Goal: Contribute content: Add original content to the website for others to see

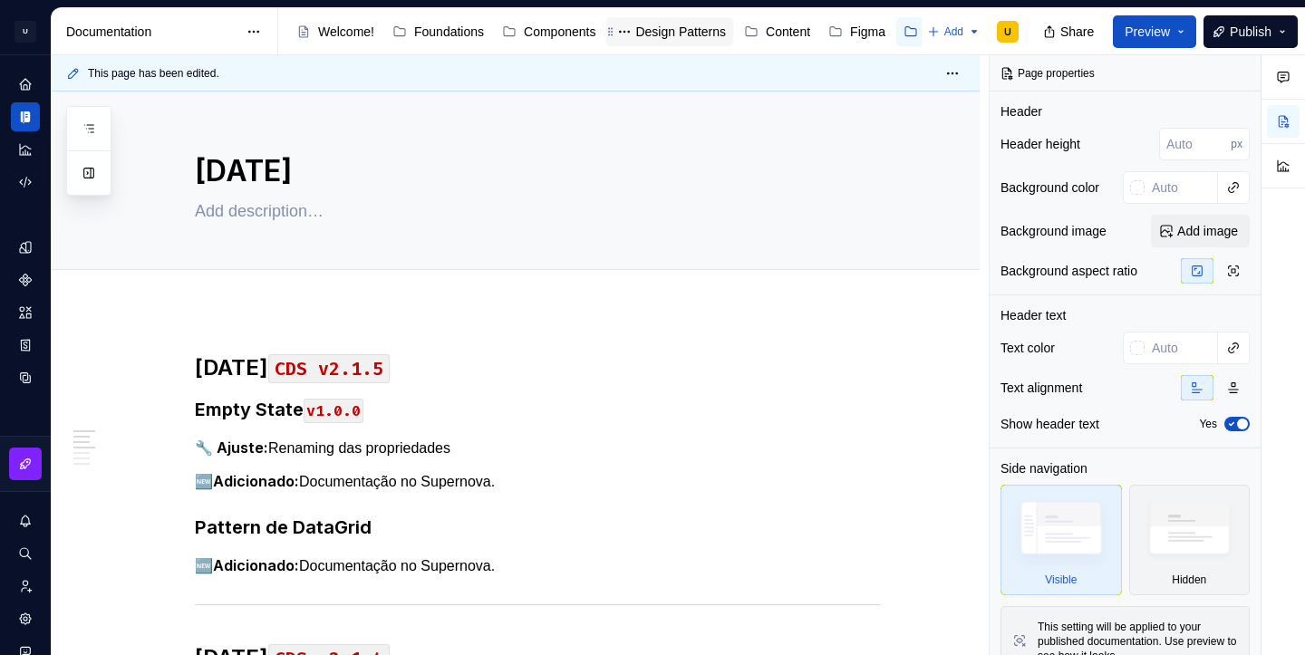
click at [662, 31] on div "Design Patterns" at bounding box center [680, 32] width 91 height 18
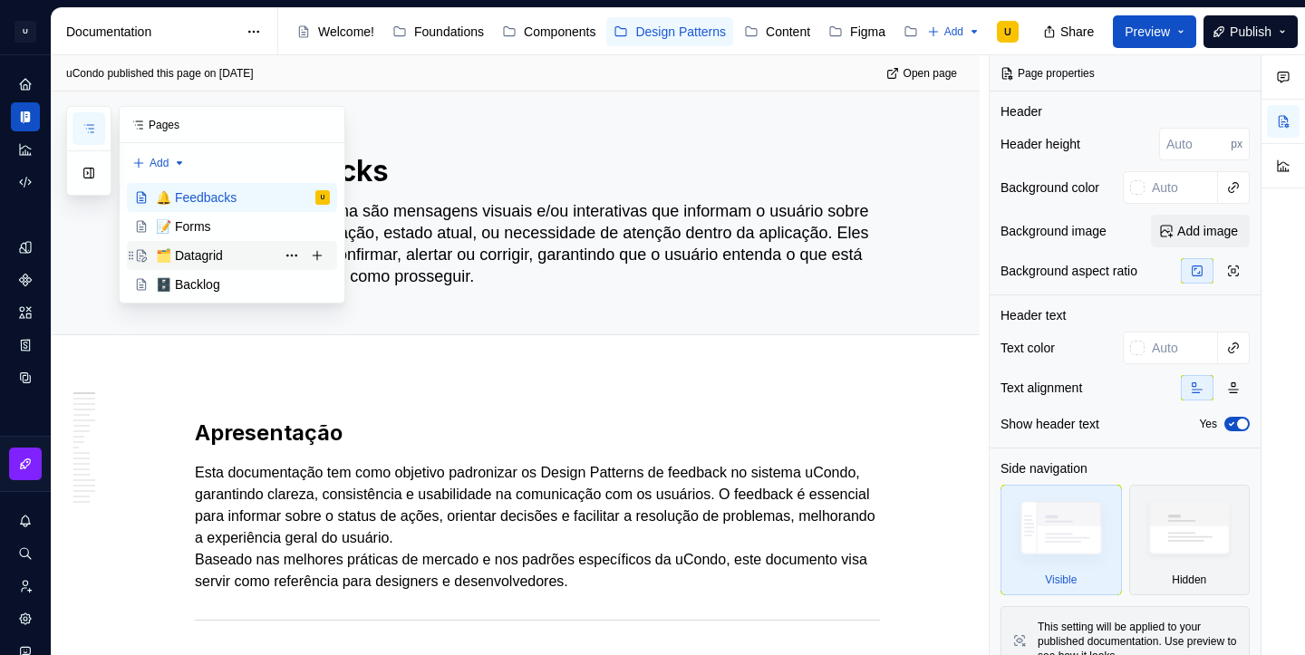
click at [193, 259] on div "🗂️ Datagrid" at bounding box center [189, 256] width 67 height 18
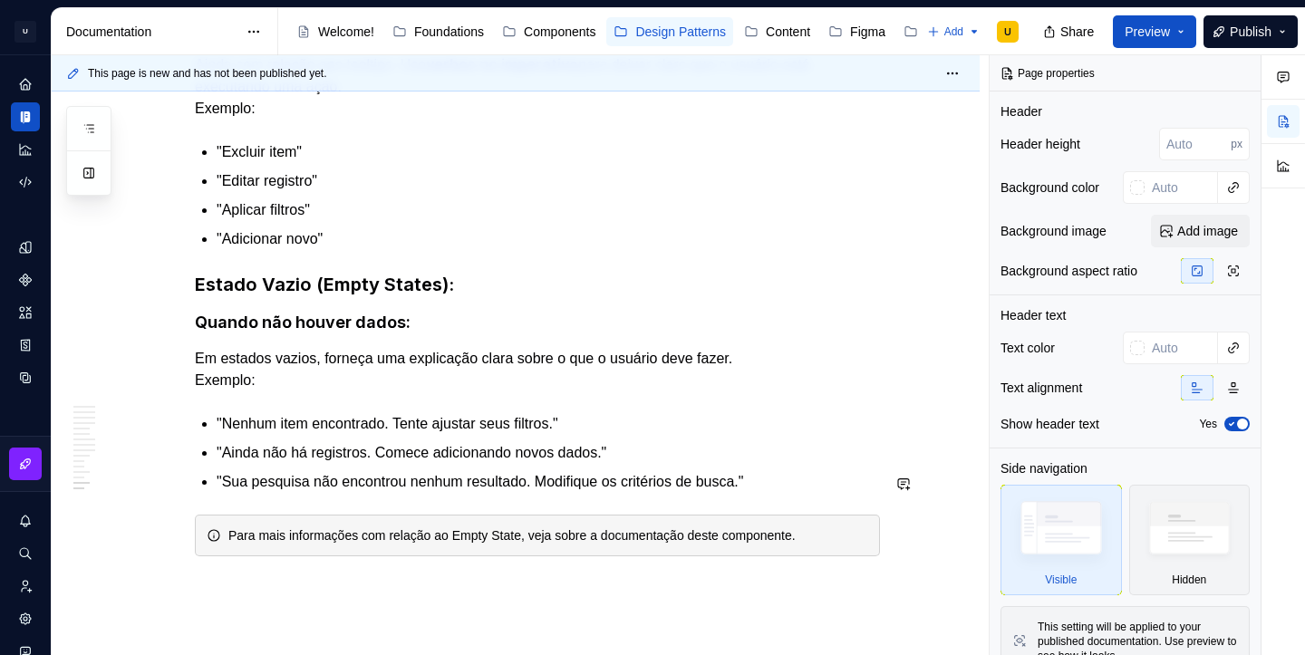
scroll to position [6921, 0]
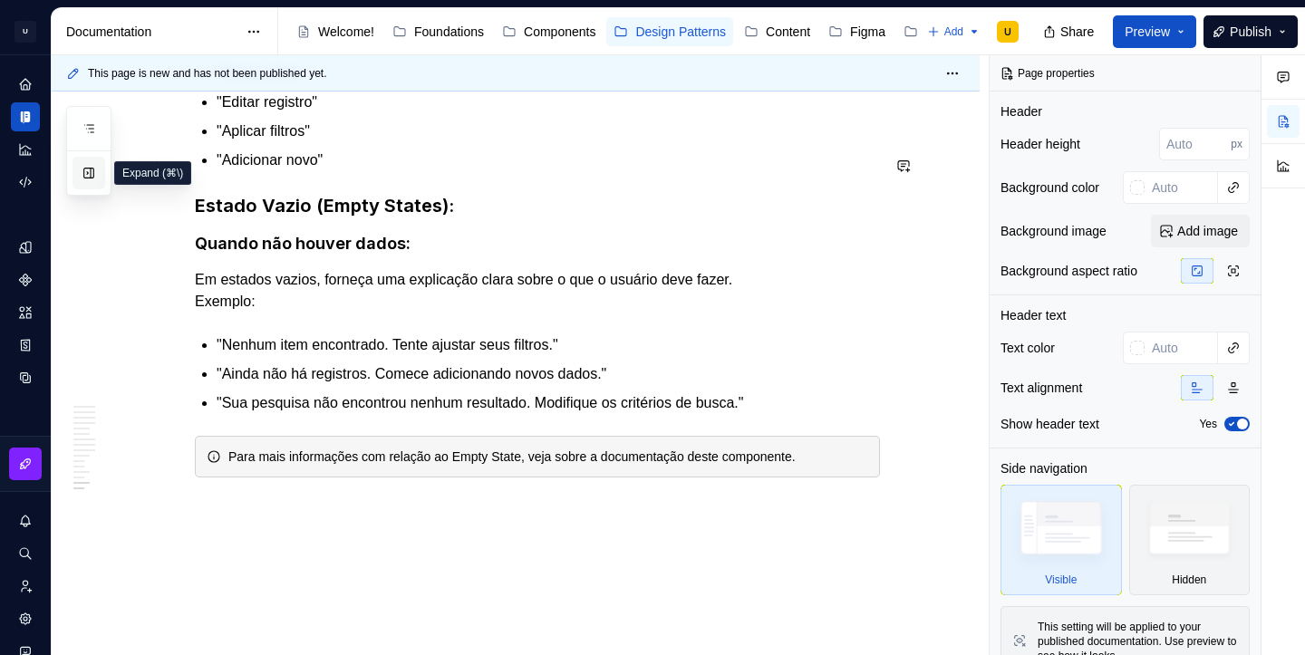
click at [92, 177] on button "button" at bounding box center [89, 173] width 33 height 33
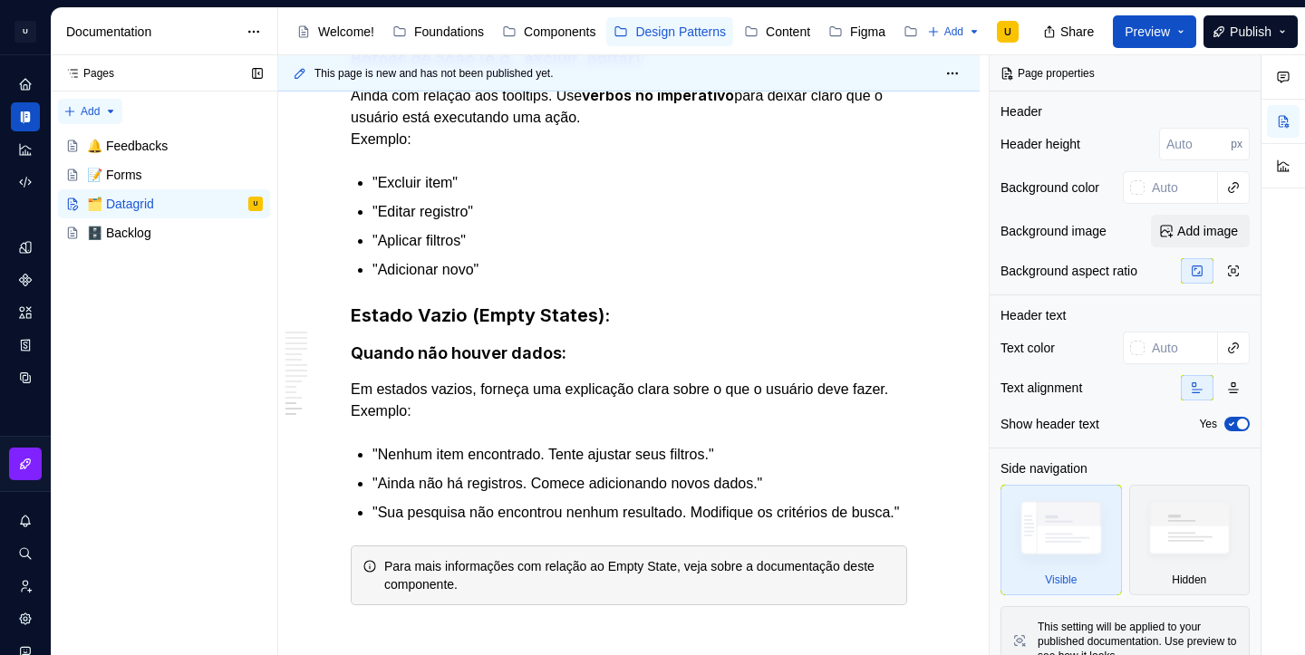
click at [88, 115] on div "Pages Pages Add Accessibility guide for tree Page tree. Navigate the tree with …" at bounding box center [164, 355] width 227 height 601
click at [108, 140] on div "New page" at bounding box center [151, 147] width 118 height 18
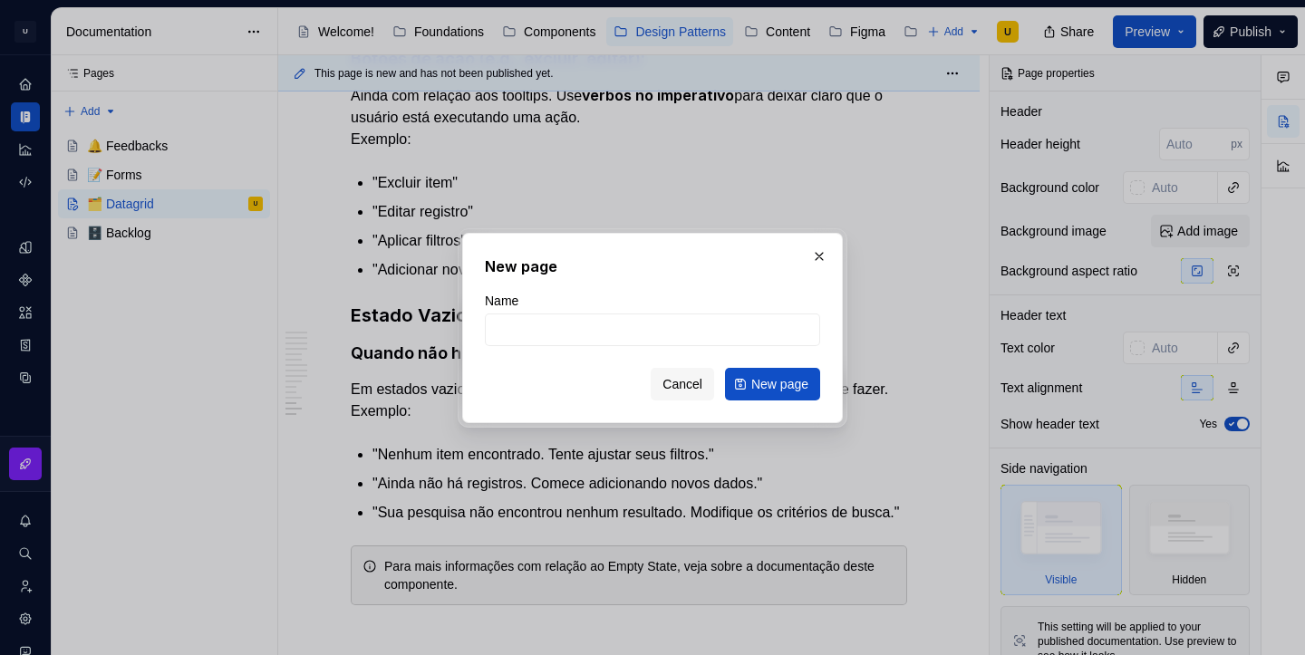
type textarea "*"
type input "⏳ Loading"
click at [776, 380] on span "New page" at bounding box center [779, 384] width 57 height 18
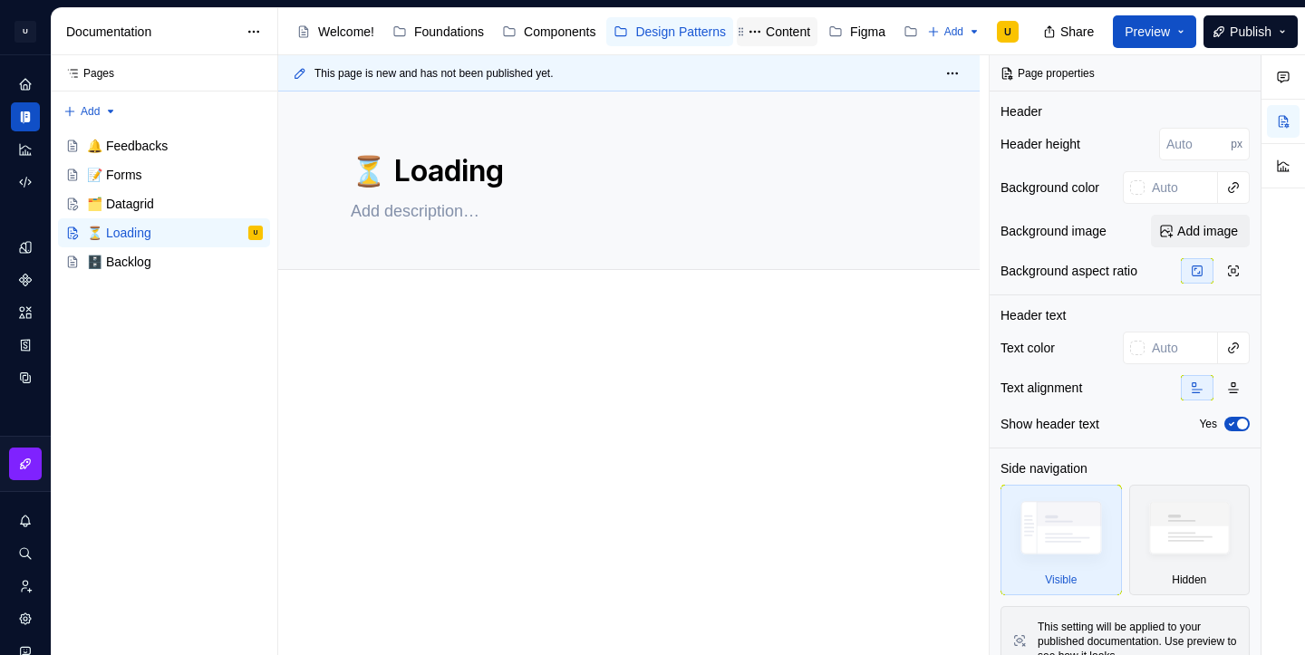
drag, startPoint x: 61, startPoint y: 264, endPoint x: 796, endPoint y: 24, distance: 773.3
click at [472, 211] on textarea at bounding box center [625, 211] width 557 height 29
paste textarea "Indicação visual de processamento ou carregamento de dados."
type textarea "*"
type textarea "Indicação visual de processamento ou carregamento de dados."
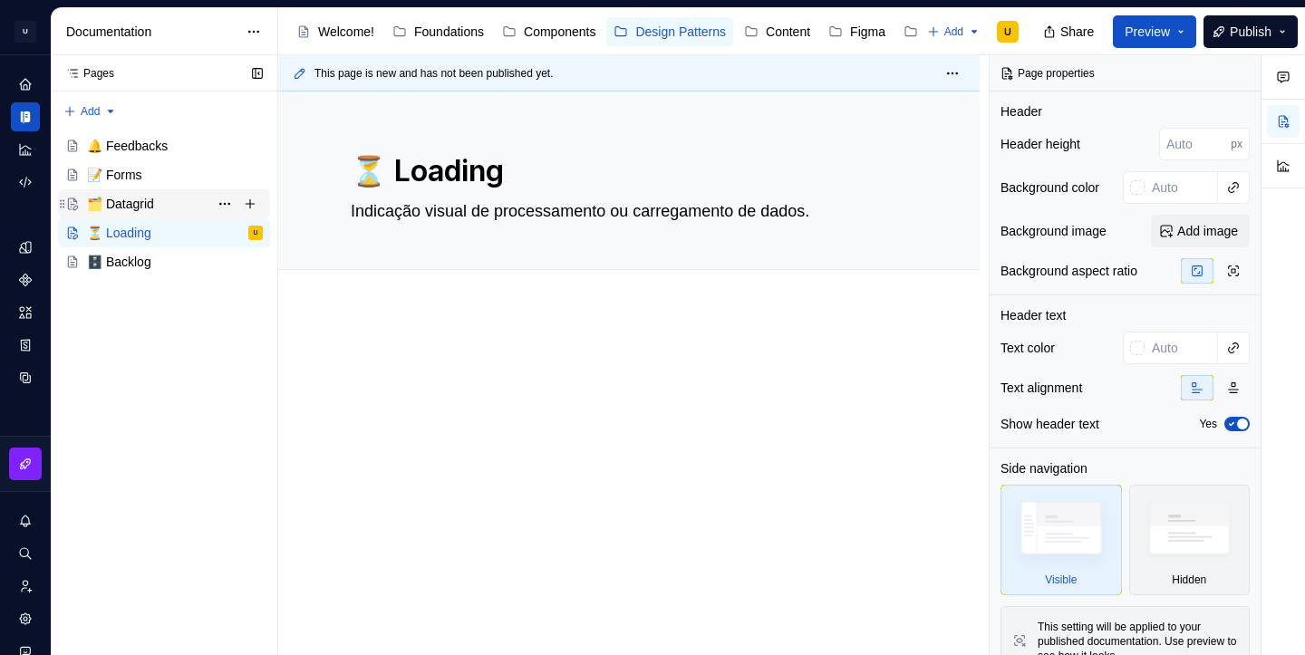
click at [125, 214] on div "🗂️ Datagrid" at bounding box center [175, 203] width 176 height 25
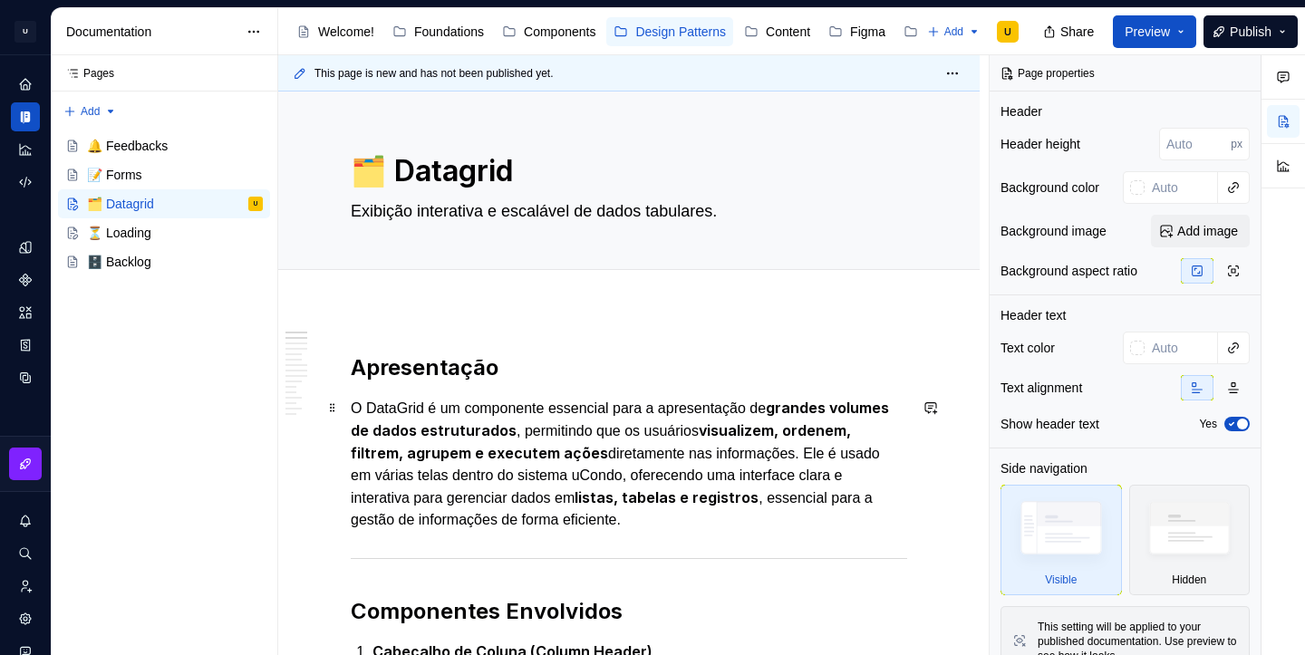
click at [526, 419] on p "O DataGrid é um componente essencial para a apresentação de grandes volumes de …" at bounding box center [629, 464] width 557 height 134
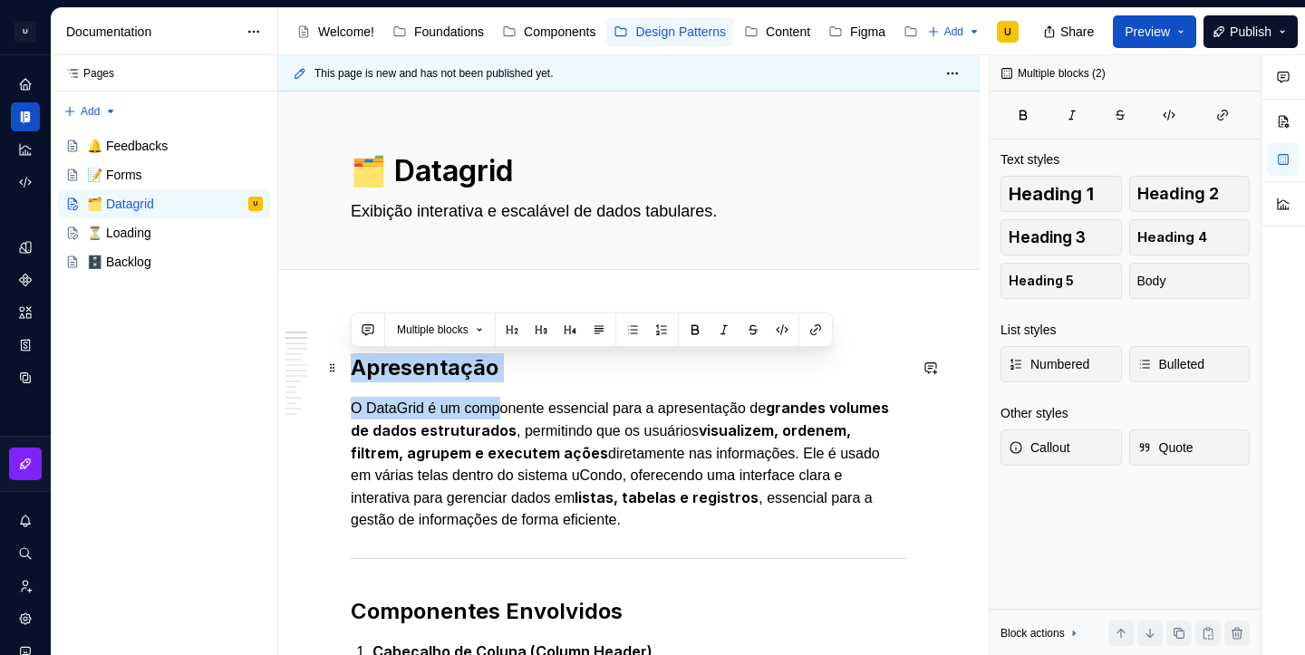
drag, startPoint x: 506, startPoint y: 408, endPoint x: 350, endPoint y: 376, distance: 159.1
copy div "Apresentação O DataGrid é um comp"
click at [176, 231] on div "⏳ Loading" at bounding box center [175, 232] width 176 height 25
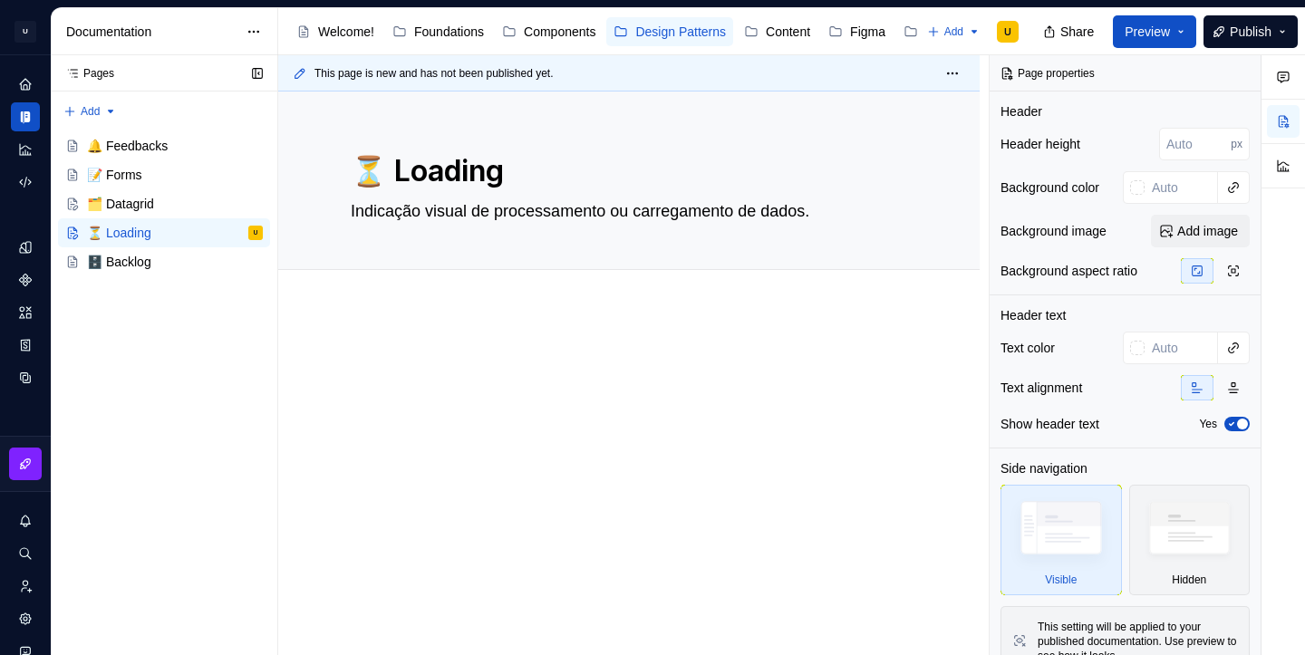
click at [382, 398] on div at bounding box center [629, 387] width 557 height 69
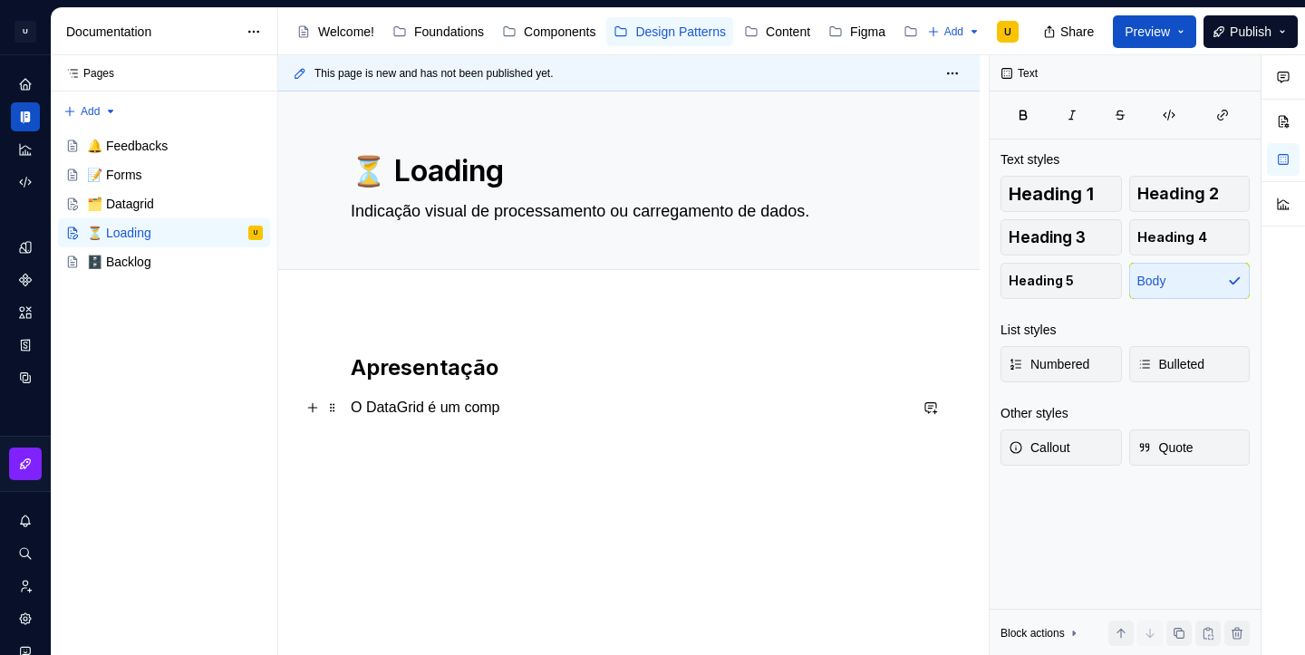
click at [480, 401] on p "O DataGrid é um comp" at bounding box center [629, 408] width 557 height 22
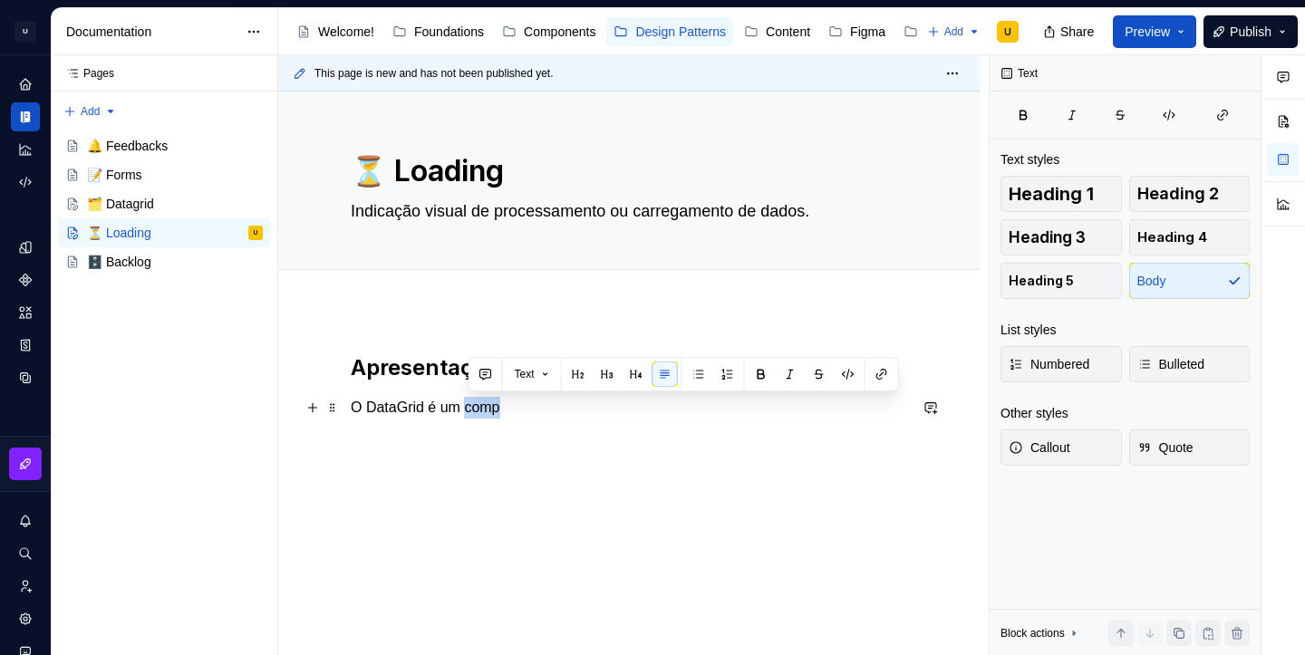
click at [480, 401] on p "O DataGrid é um comp" at bounding box center [629, 408] width 557 height 22
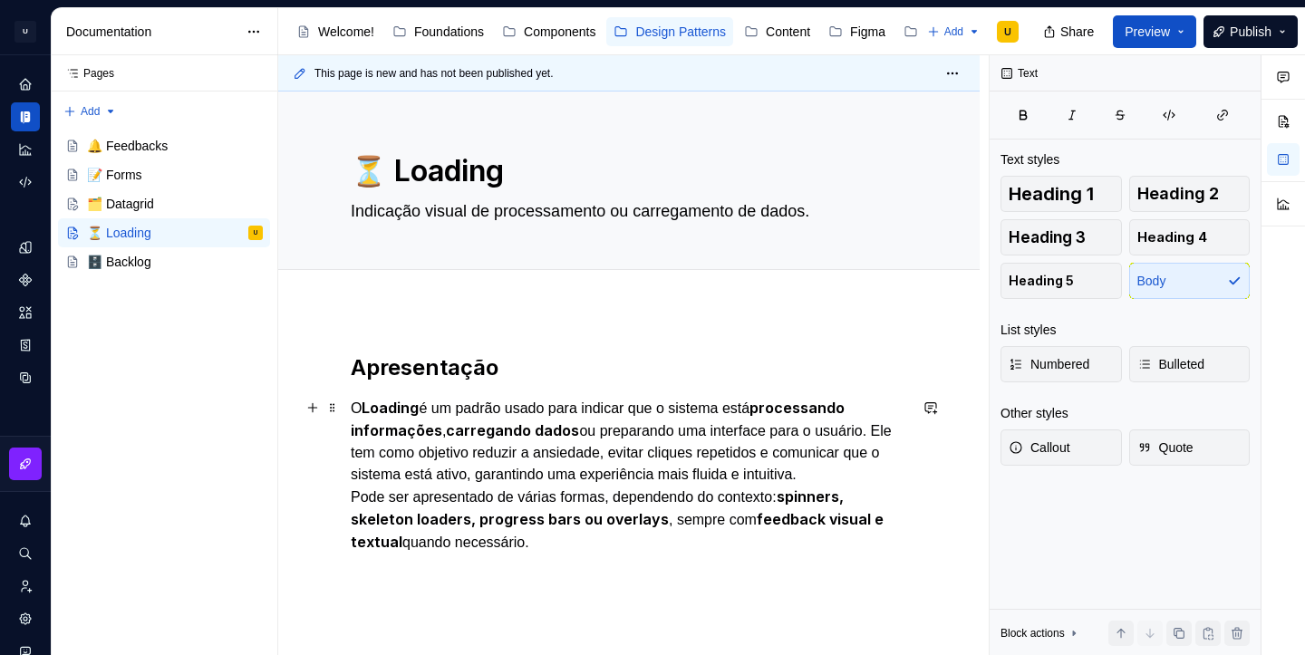
click at [580, 548] on p "O Loading é um padrão usado para indicar que o sistema está processando informa…" at bounding box center [629, 475] width 557 height 157
type textarea "*"
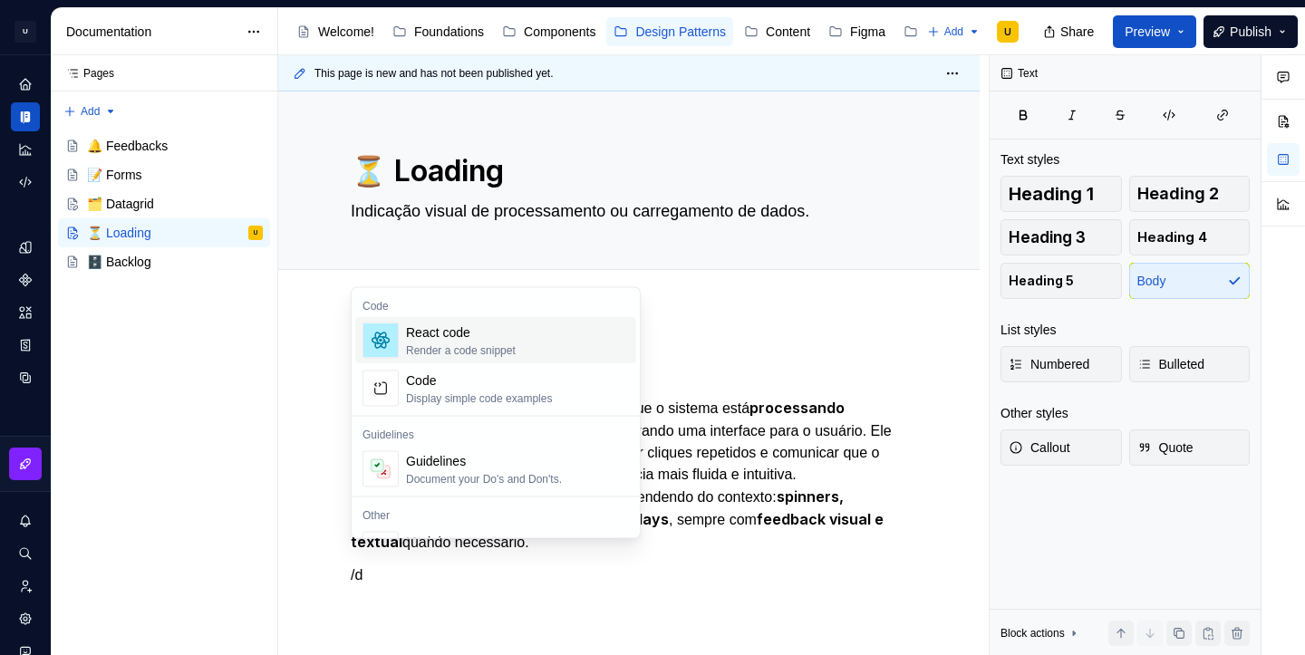
scroll to position [14, 0]
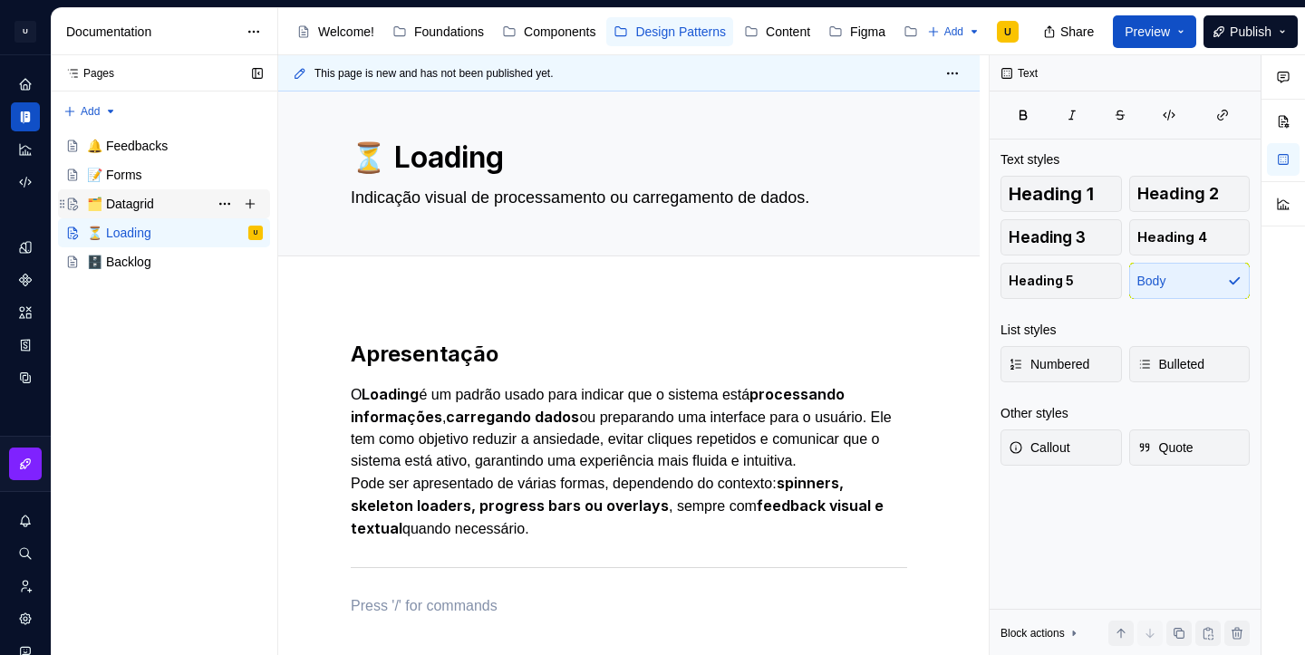
click at [162, 200] on div "🗂️ Datagrid" at bounding box center [175, 203] width 176 height 25
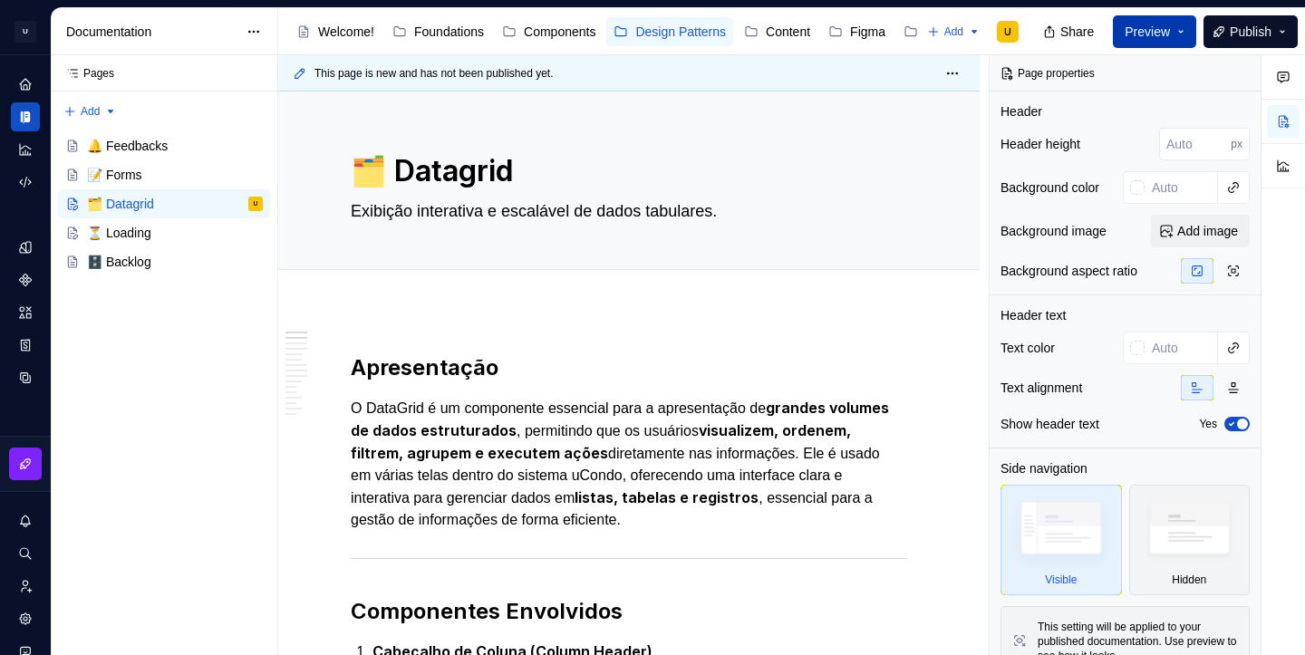
click at [1182, 24] on button "Preview" at bounding box center [1154, 31] width 83 height 33
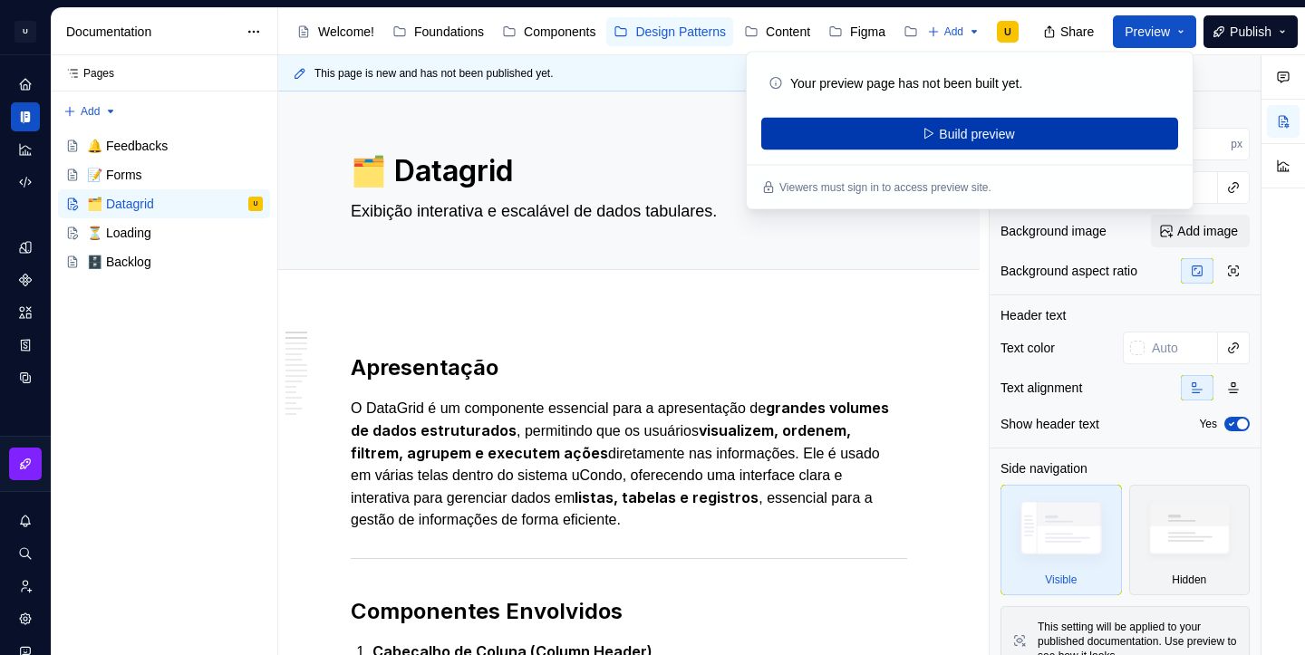
click at [1094, 127] on button "Build preview" at bounding box center [969, 134] width 417 height 33
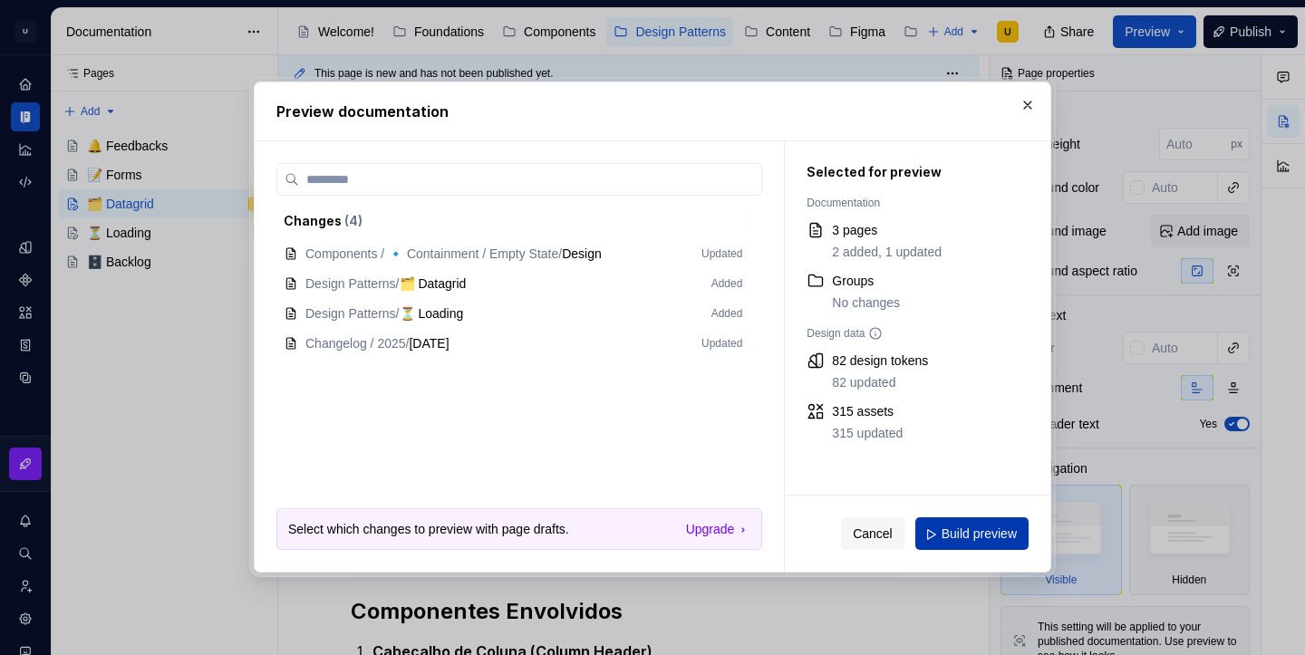
click at [983, 543] on button "Build preview" at bounding box center [971, 534] width 113 height 33
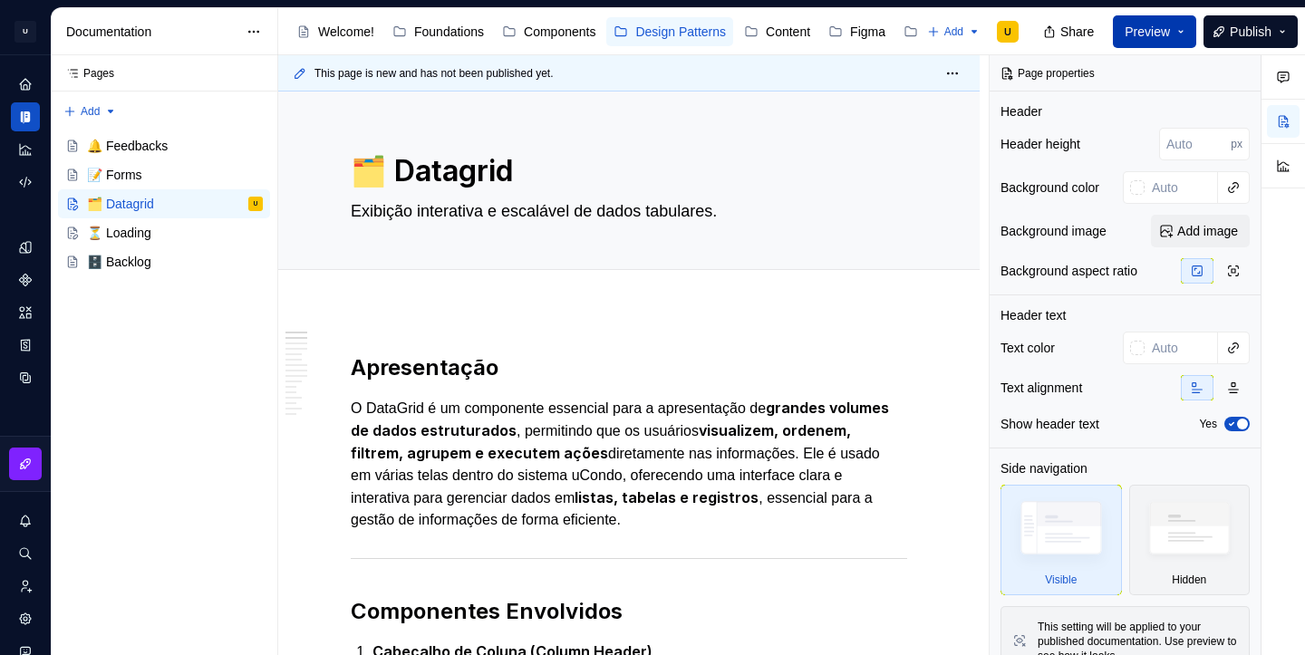
click at [1174, 32] on button "Preview" at bounding box center [1154, 31] width 83 height 33
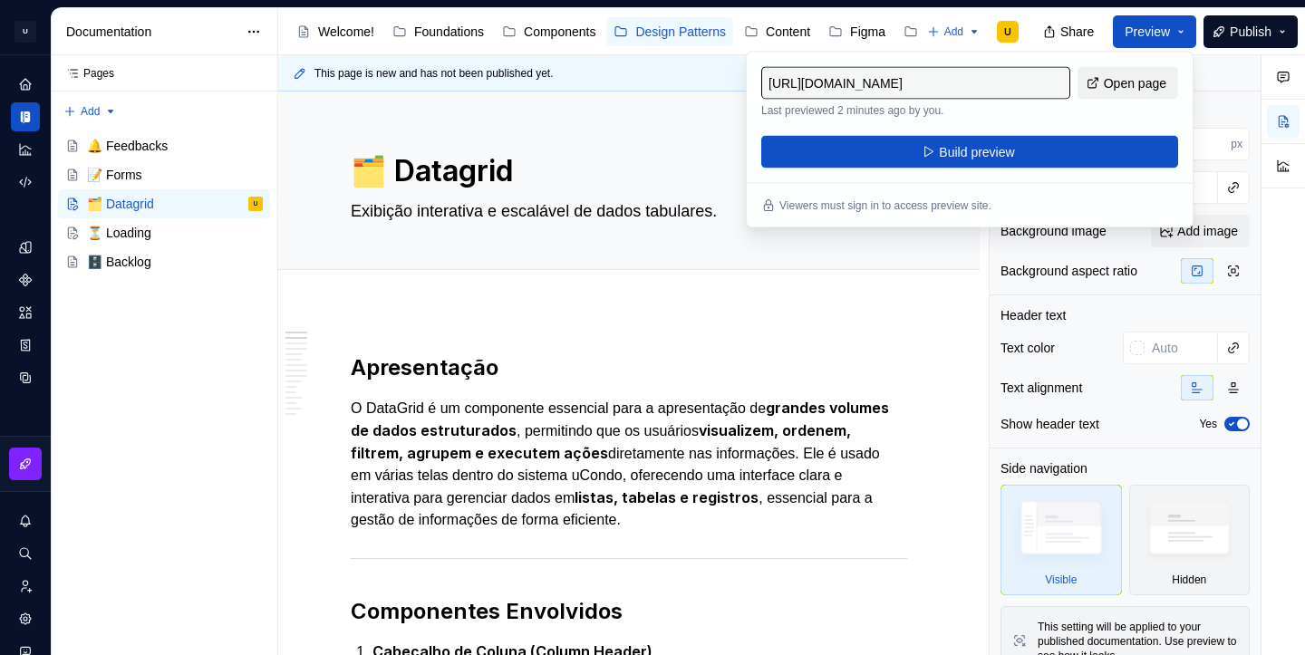
click at [1126, 80] on span "Open page" at bounding box center [1135, 83] width 63 height 18
click at [789, 291] on div "Add tab" at bounding box center [629, 289] width 557 height 25
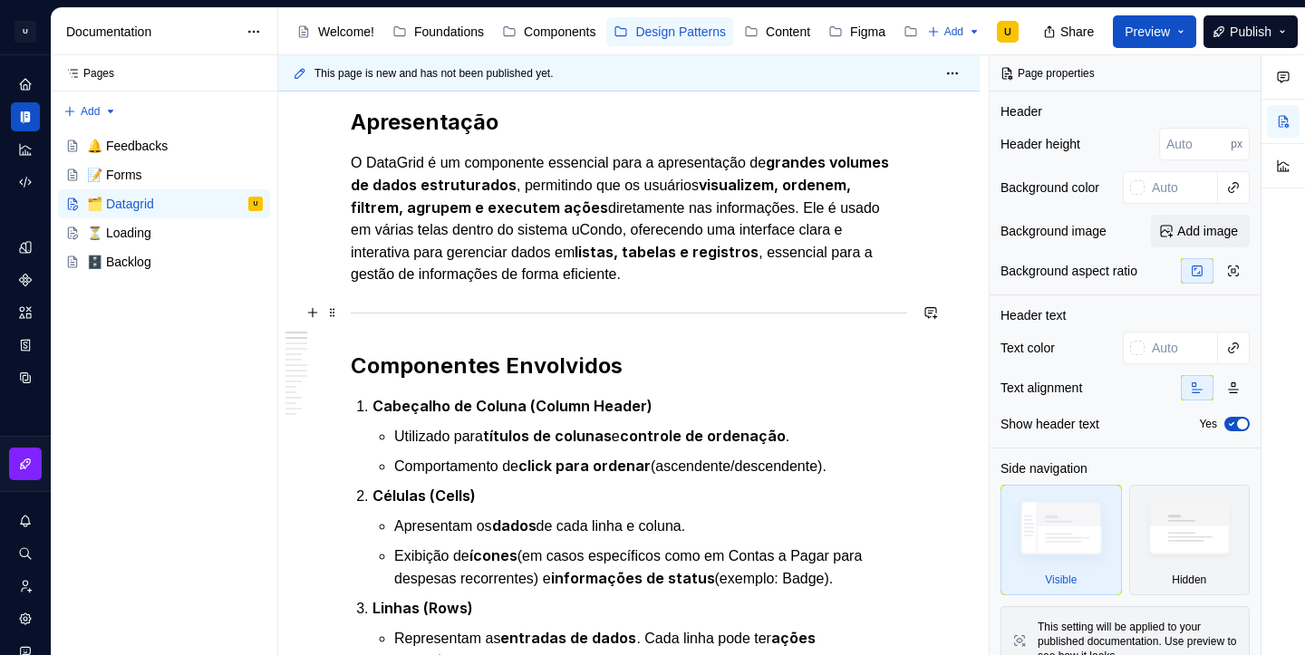
scroll to position [312, 0]
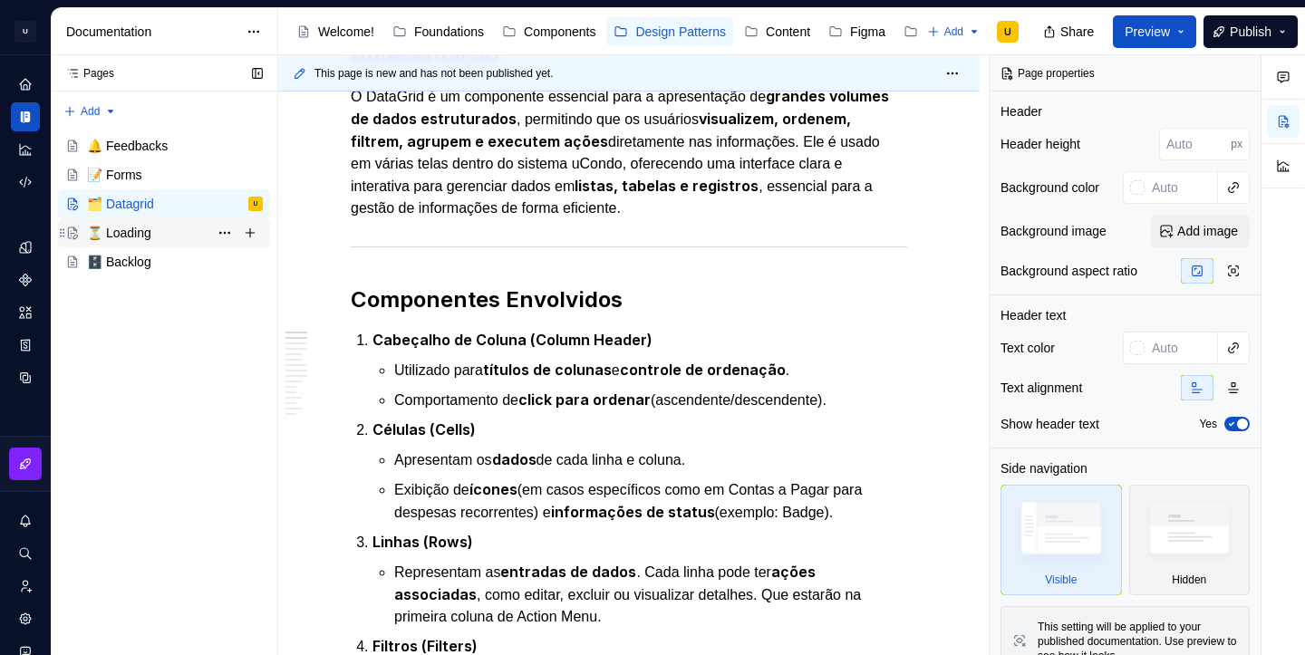
click at [158, 229] on div "⏳ Loading" at bounding box center [175, 232] width 176 height 25
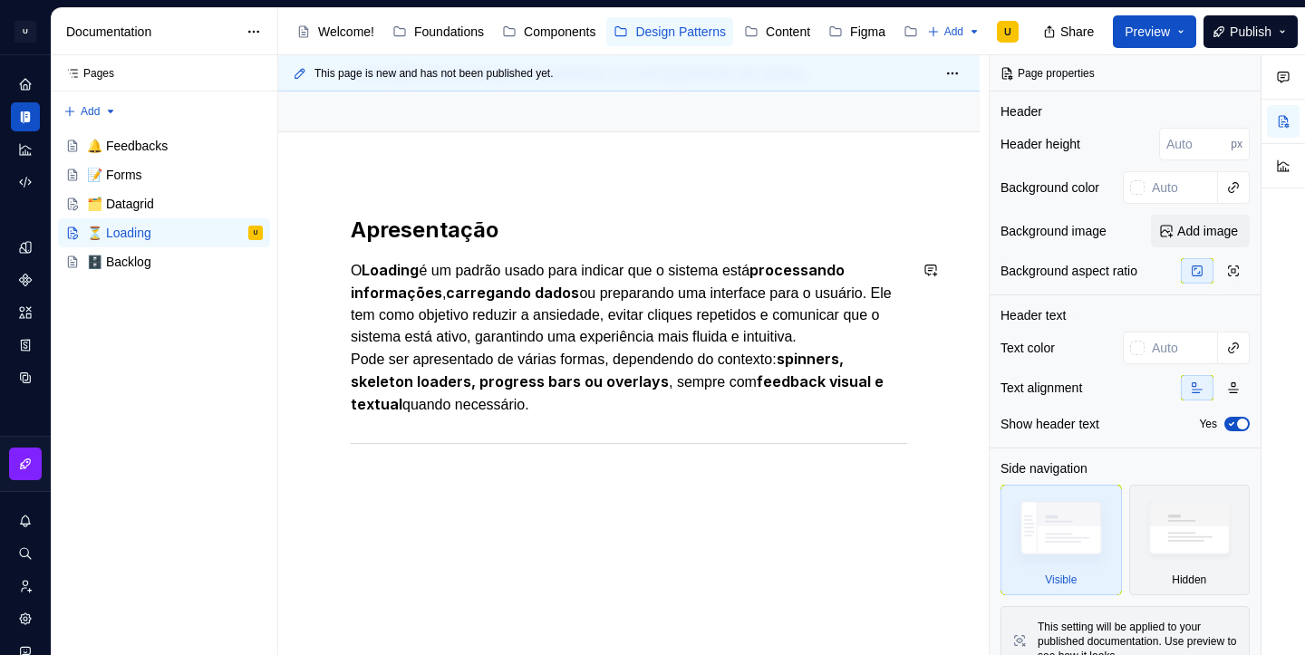
scroll to position [151, 0]
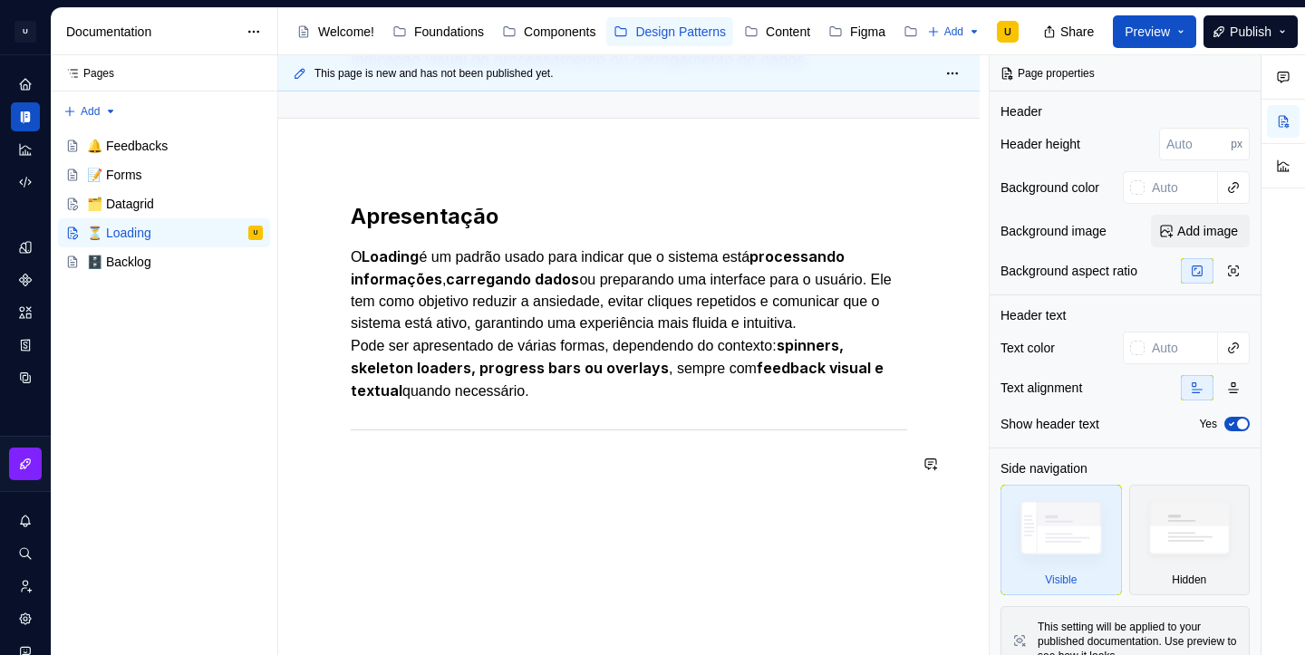
click at [517, 487] on div "Apresentação O Loading é um padrão usado para indicar que o sistema está proces…" at bounding box center [629, 351] width 557 height 299
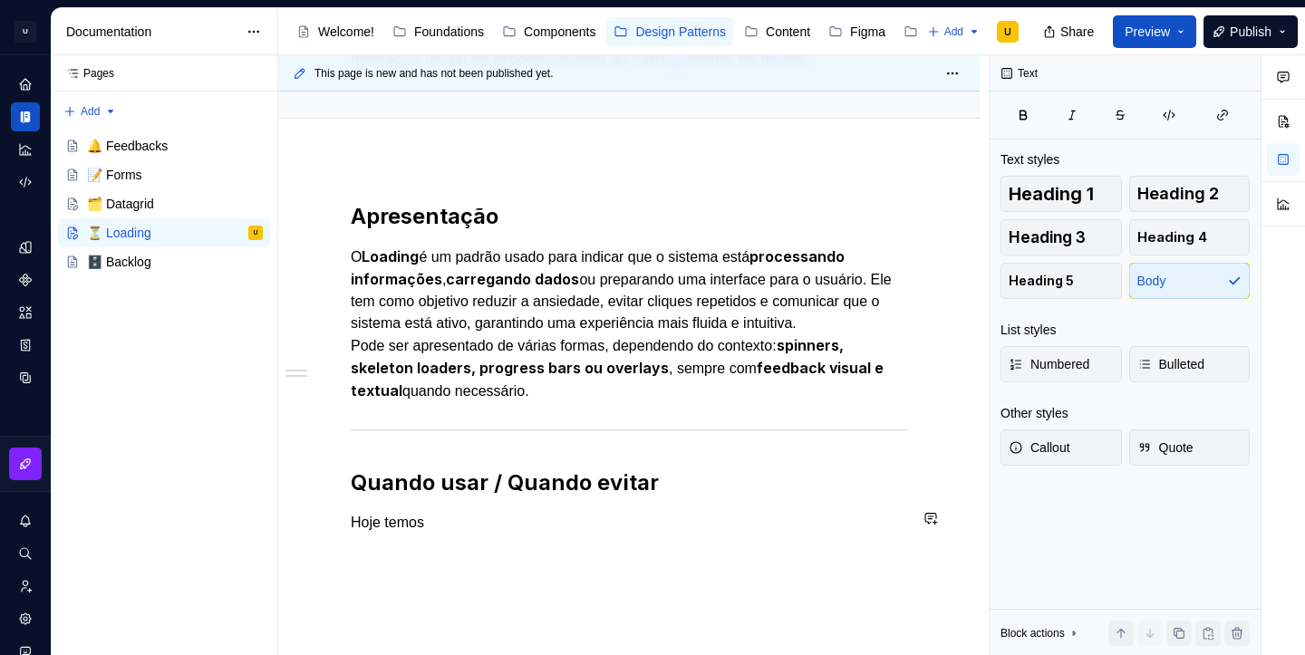
click at [400, 529] on div "Apresentação O Loading é um padrão usado para indicar que o sistema está proces…" at bounding box center [629, 378] width 557 height 353
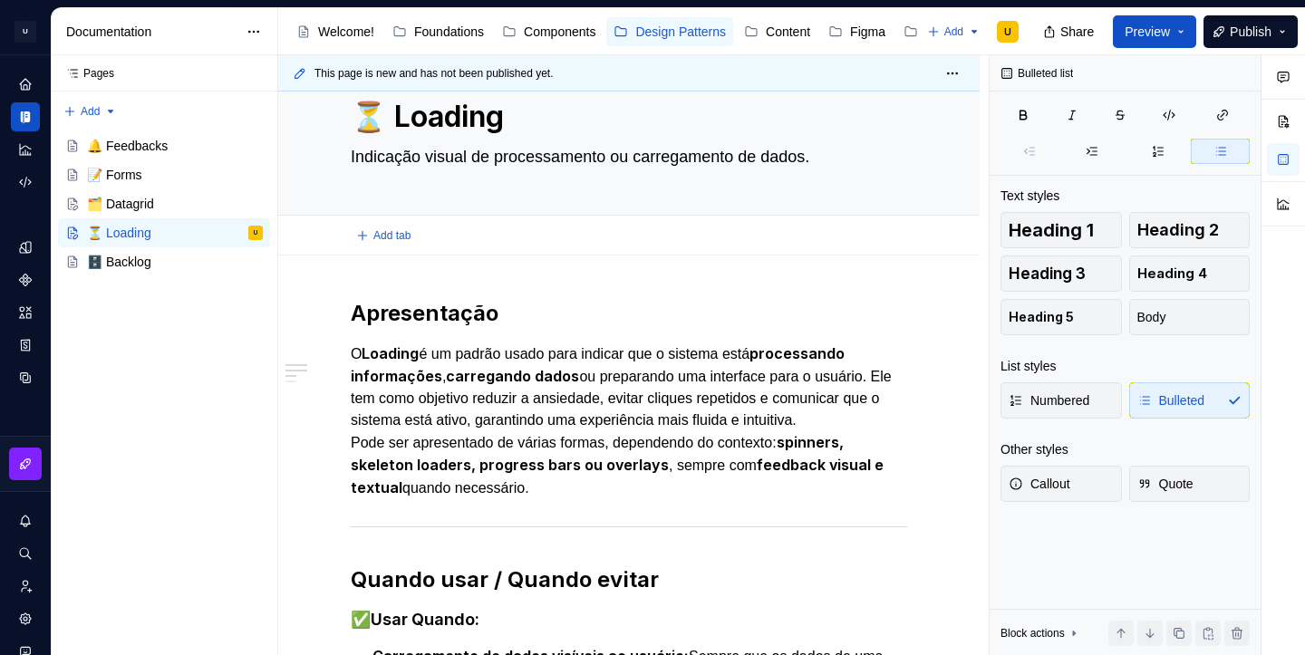
scroll to position [44, 0]
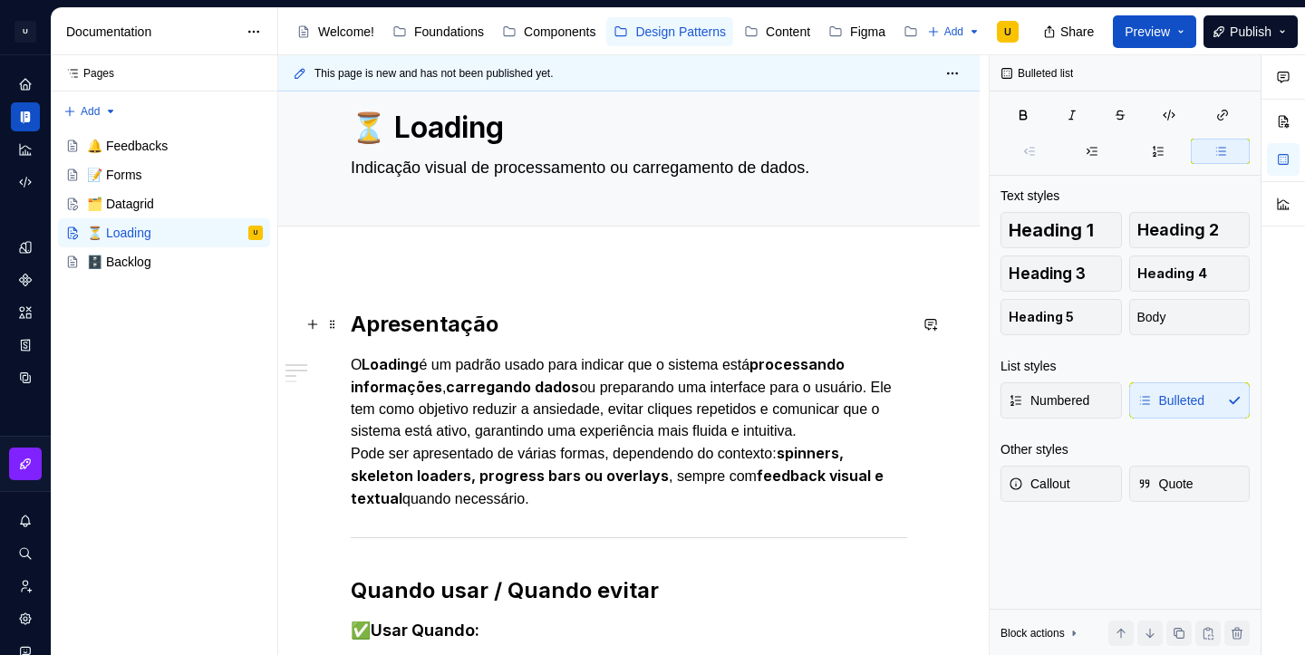
click at [414, 315] on h2 "Apresentação" at bounding box center [629, 324] width 557 height 29
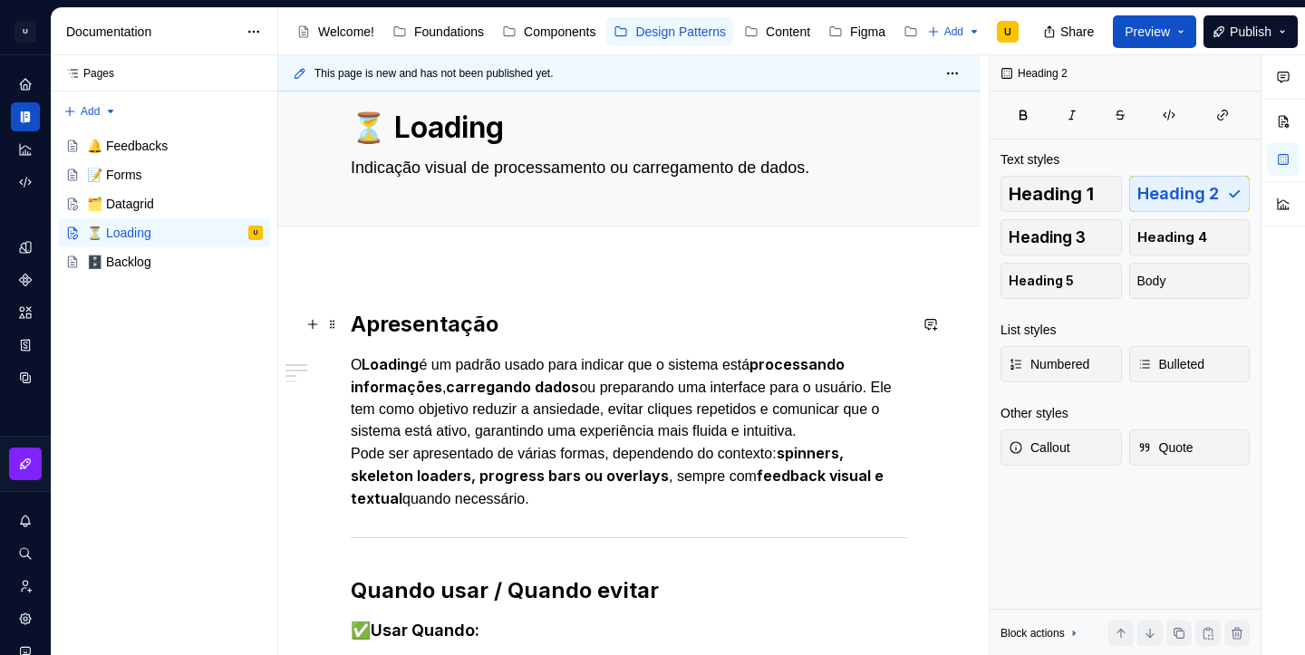
click at [414, 315] on h2 "Apresentação" at bounding box center [629, 324] width 557 height 29
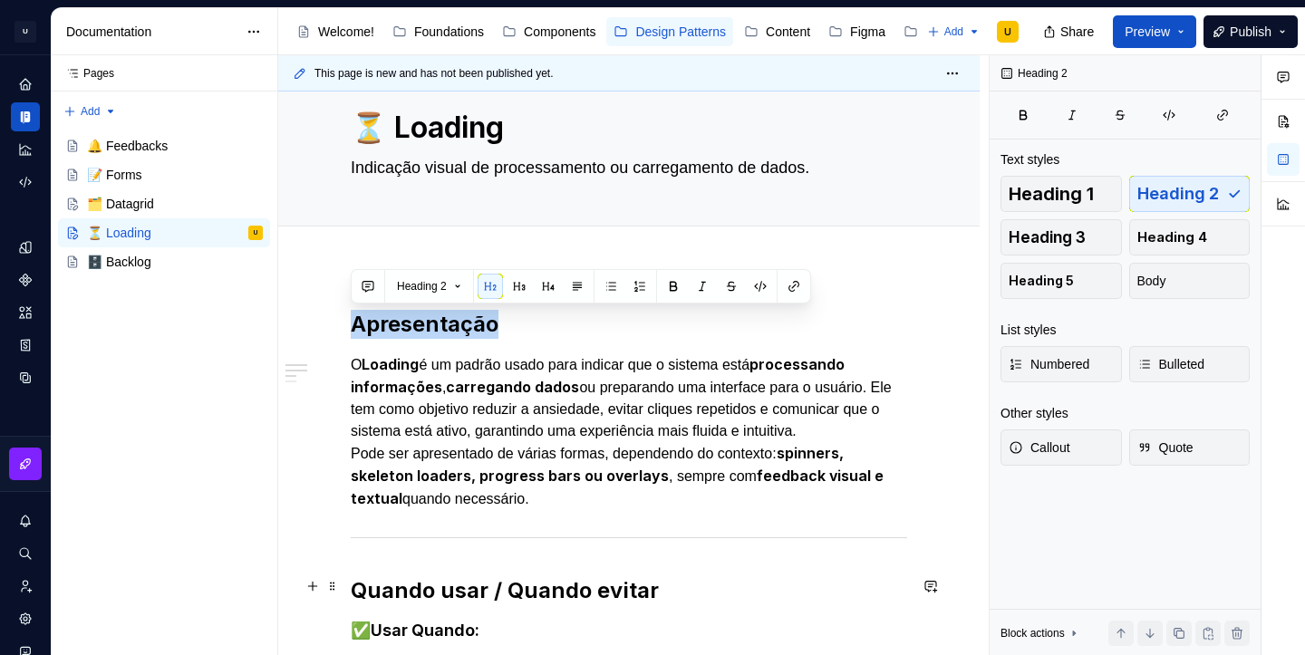
click at [421, 591] on strong "Quando usar / Quando evitar" at bounding box center [505, 590] width 308 height 26
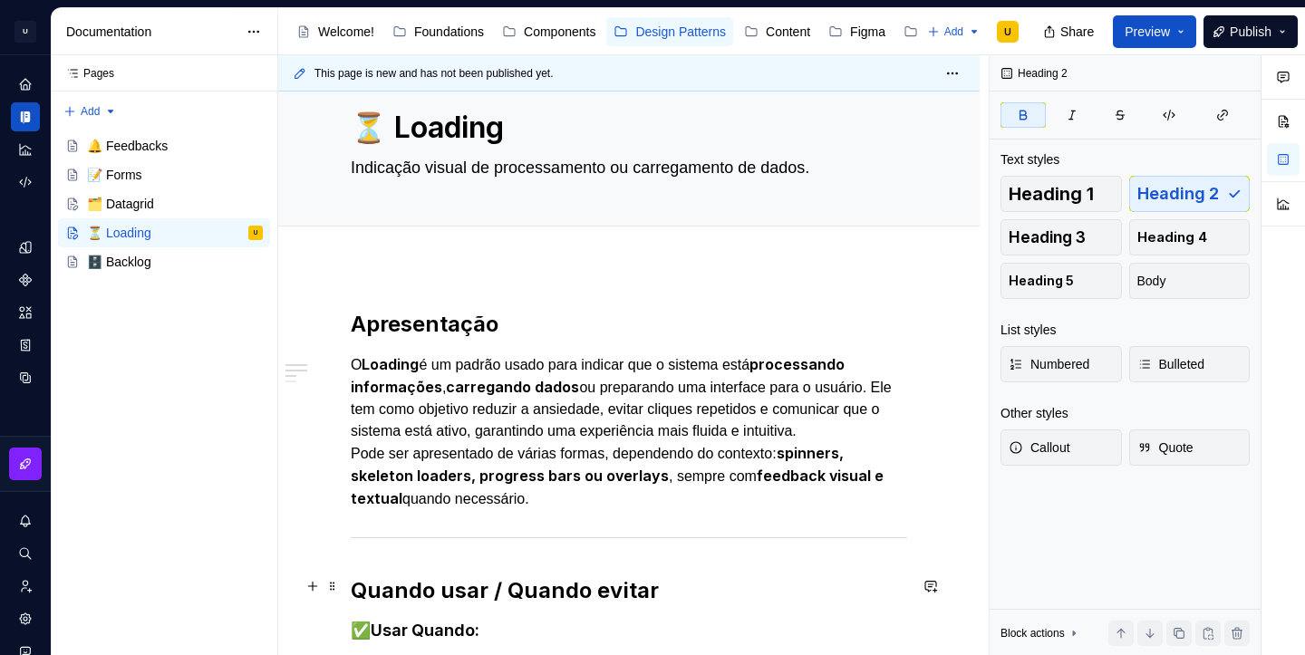
click at [421, 591] on strong "Quando usar / Quando evitar" at bounding box center [505, 590] width 308 height 26
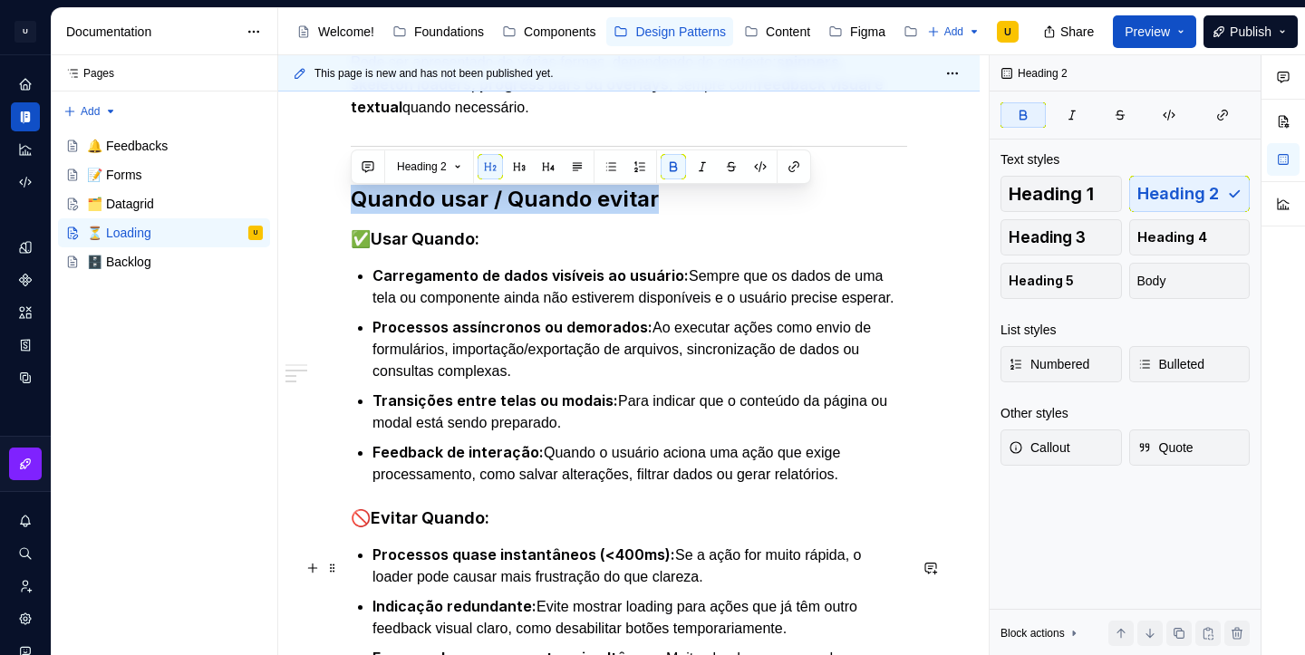
scroll to position [437, 0]
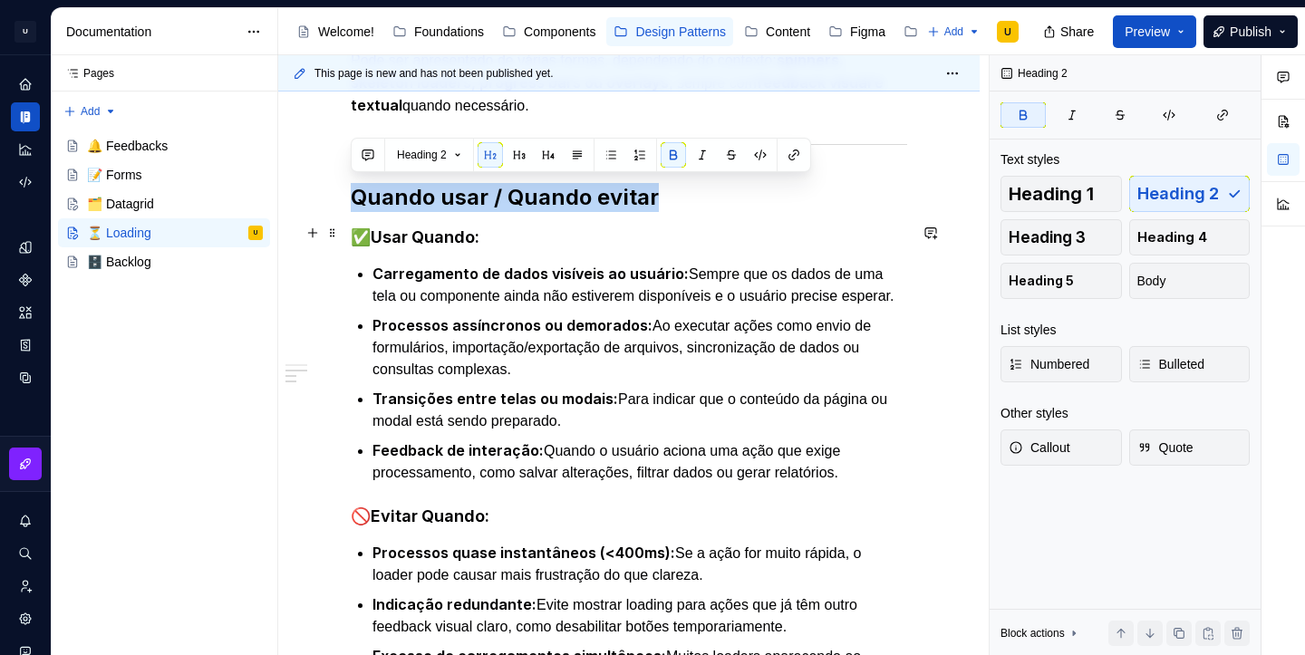
click at [438, 232] on strong "Usar Quando:" at bounding box center [425, 237] width 109 height 19
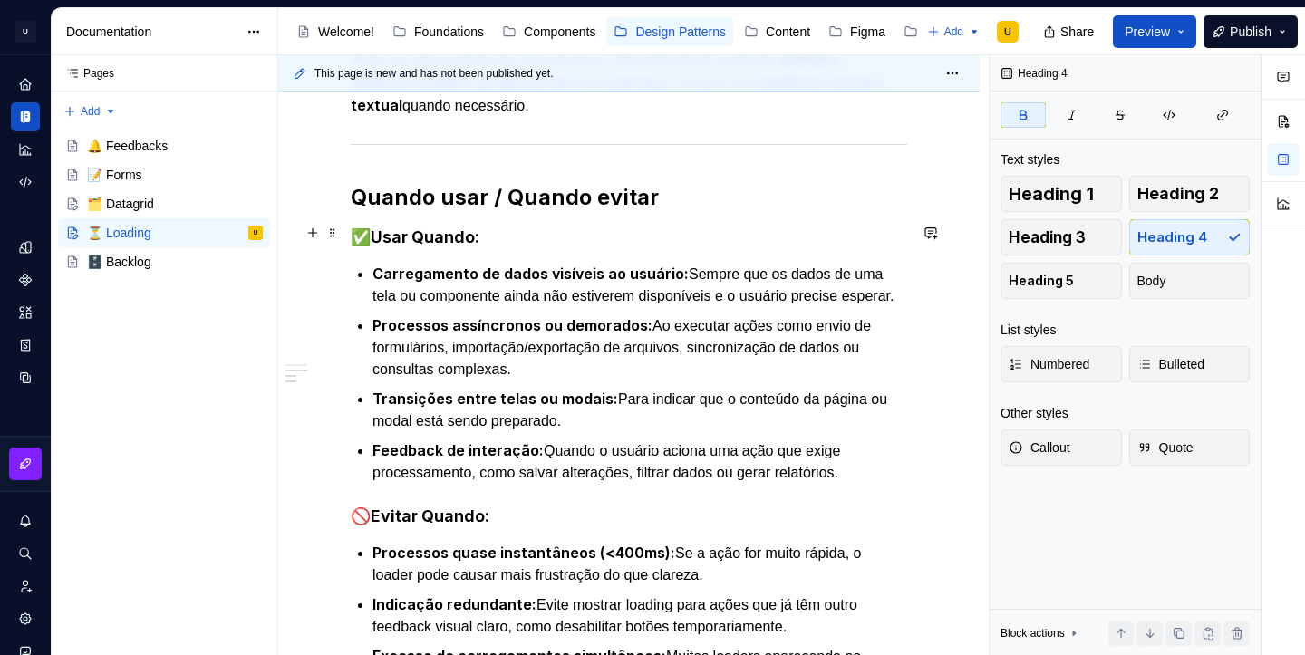
click at [438, 232] on strong "Usar Quando:" at bounding box center [425, 237] width 109 height 19
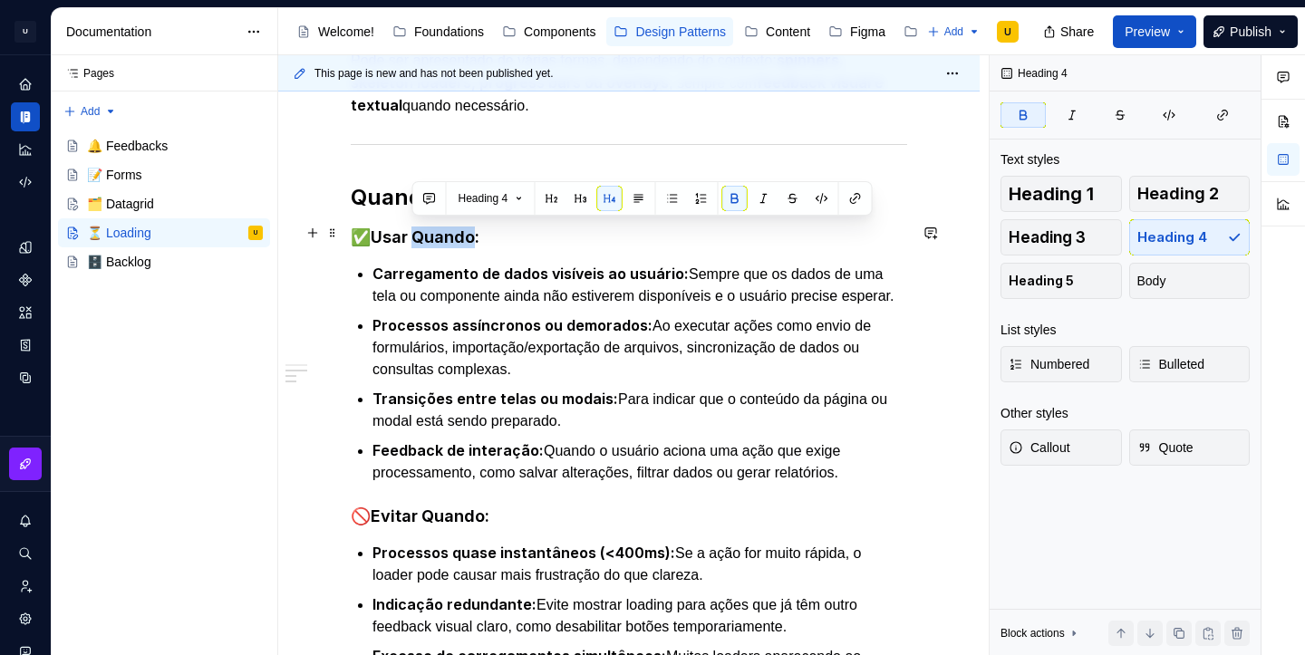
click at [438, 232] on strong "Usar Quando:" at bounding box center [425, 237] width 109 height 19
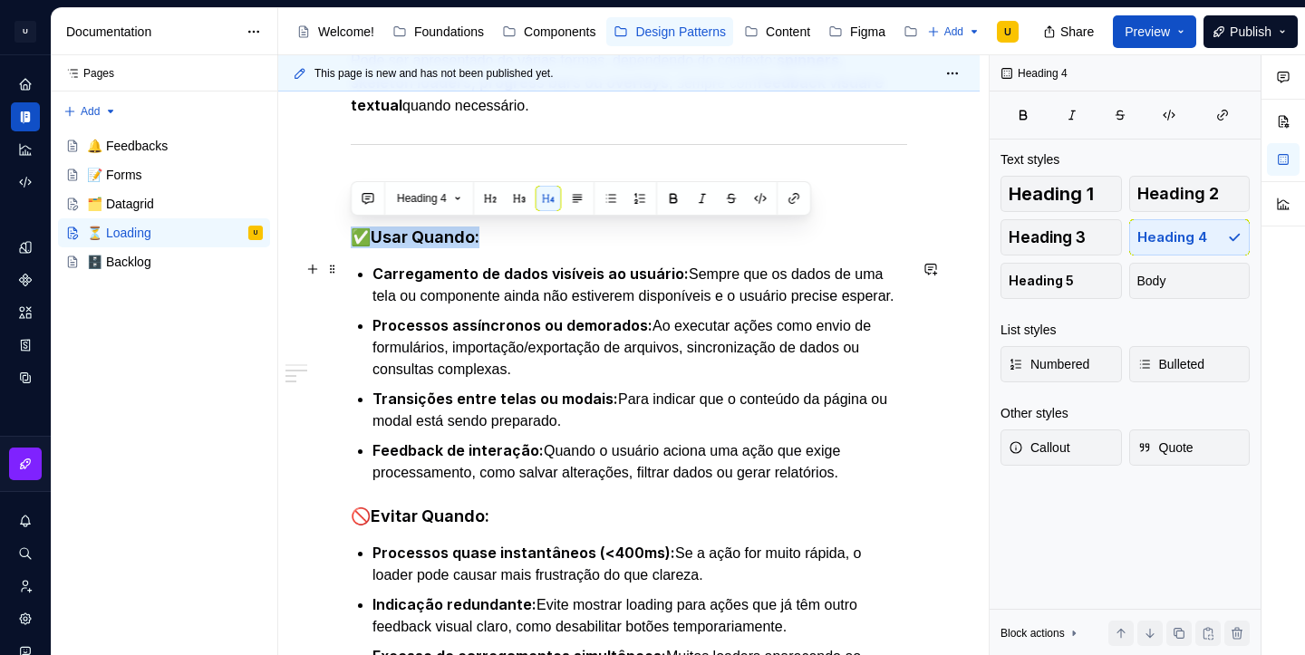
click at [471, 307] on p "Carregamento de dados visíveis ao usuário: Sempre que os dados de uma tela ou c…" at bounding box center [640, 285] width 535 height 44
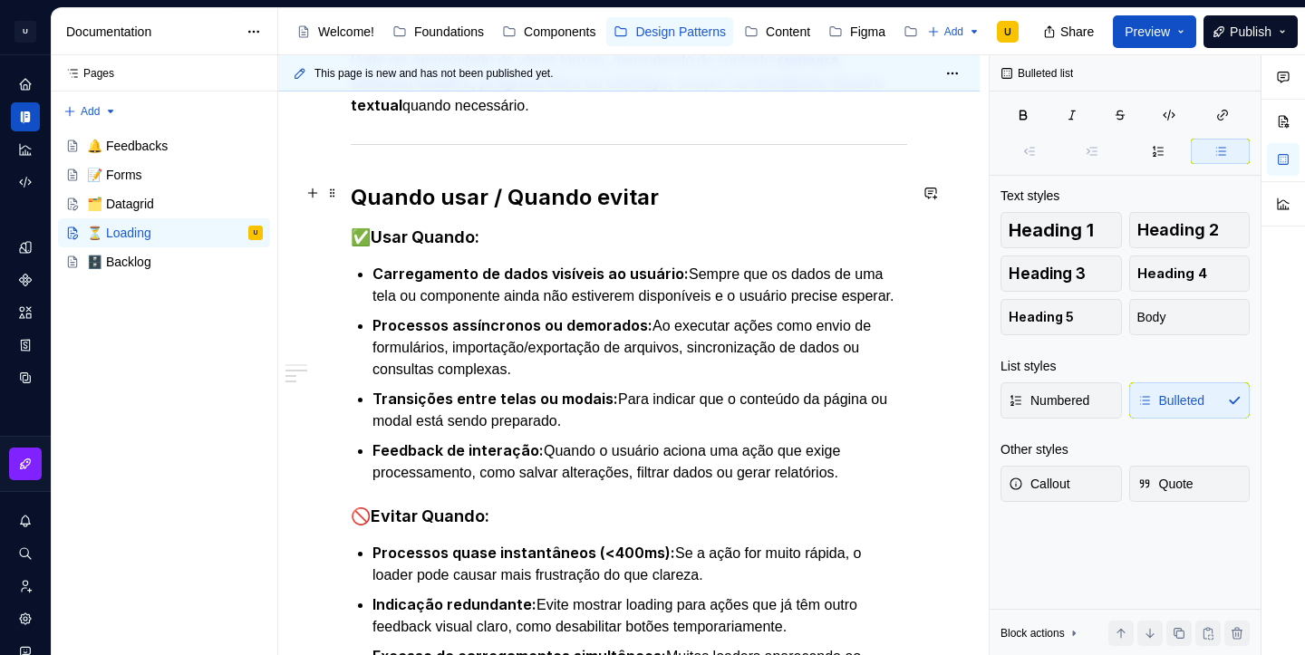
click at [511, 193] on strong "Quando usar / Quando evitar" at bounding box center [505, 197] width 308 height 26
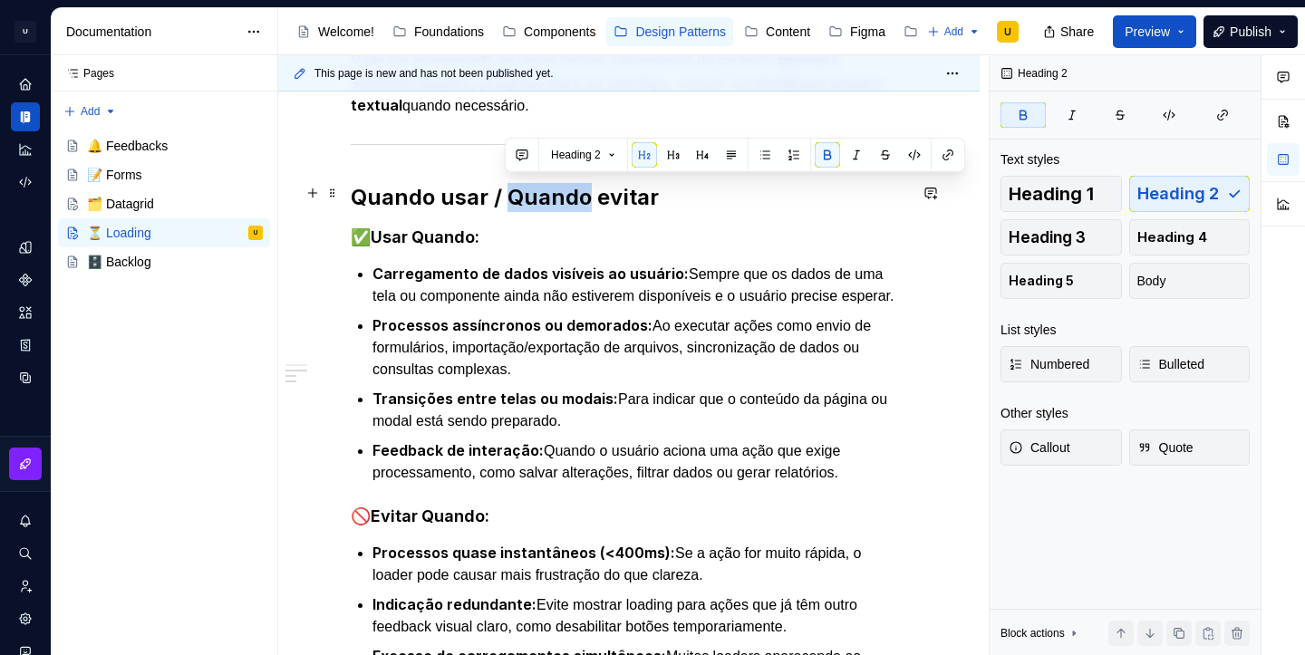
click at [511, 193] on strong "Quando usar / Quando evitar" at bounding box center [505, 197] width 308 height 26
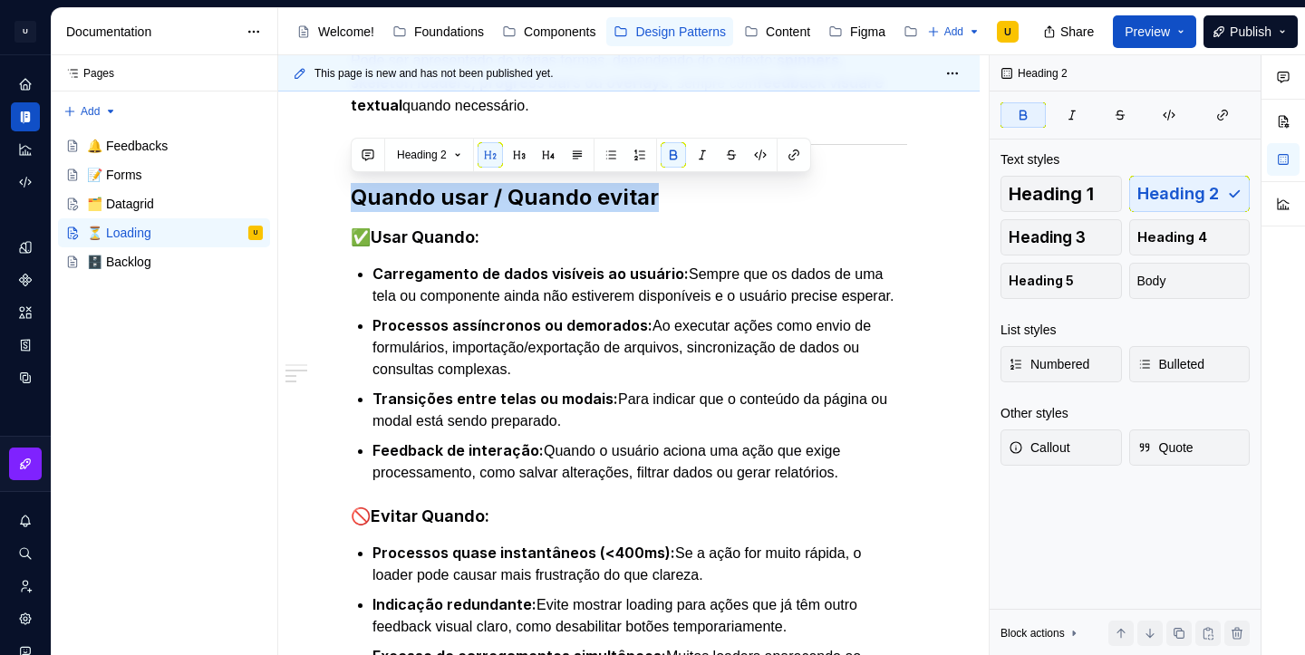
type textarea "*"
click at [462, 228] on strong "Usar Quando:" at bounding box center [425, 237] width 109 height 19
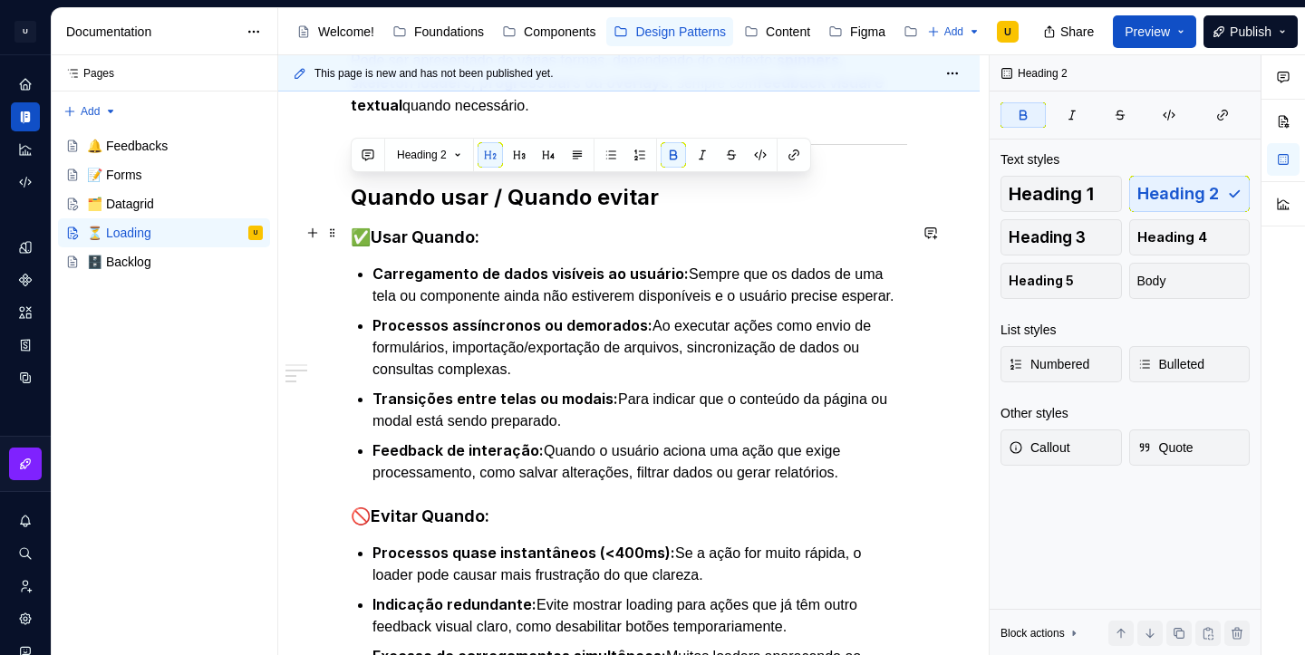
click at [462, 228] on strong "Usar Quando:" at bounding box center [425, 237] width 109 height 19
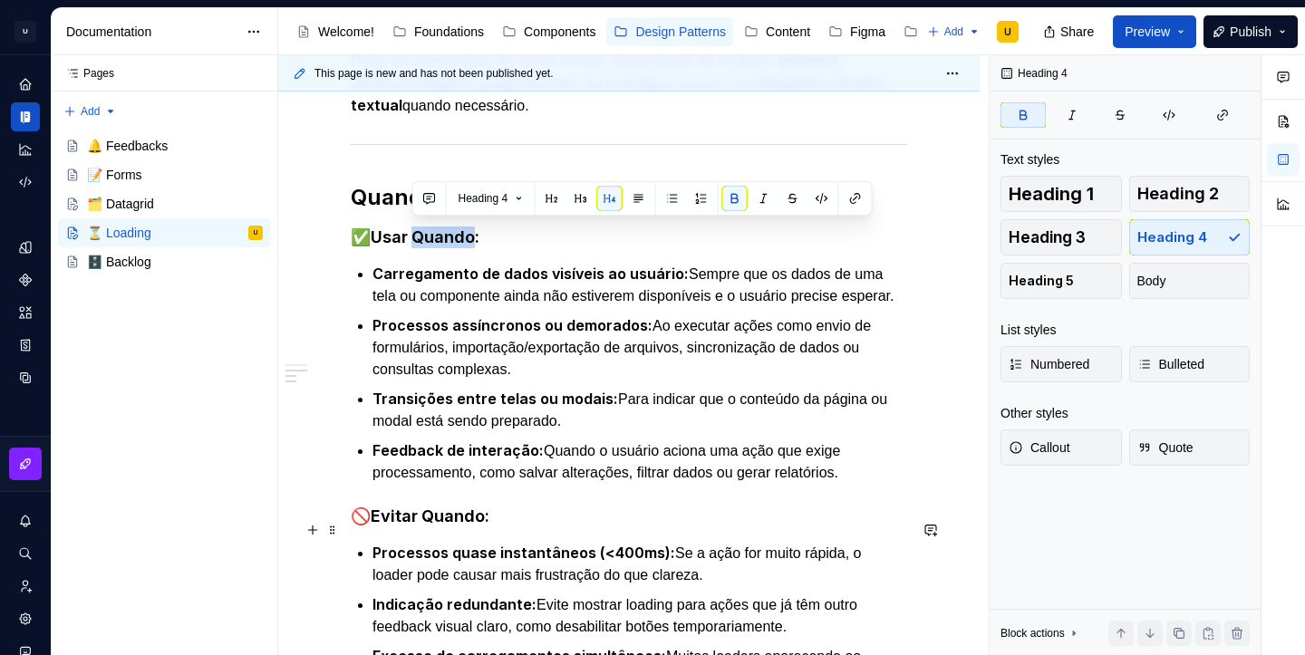
click at [448, 526] on strong "Evitar Quando:" at bounding box center [430, 516] width 119 height 19
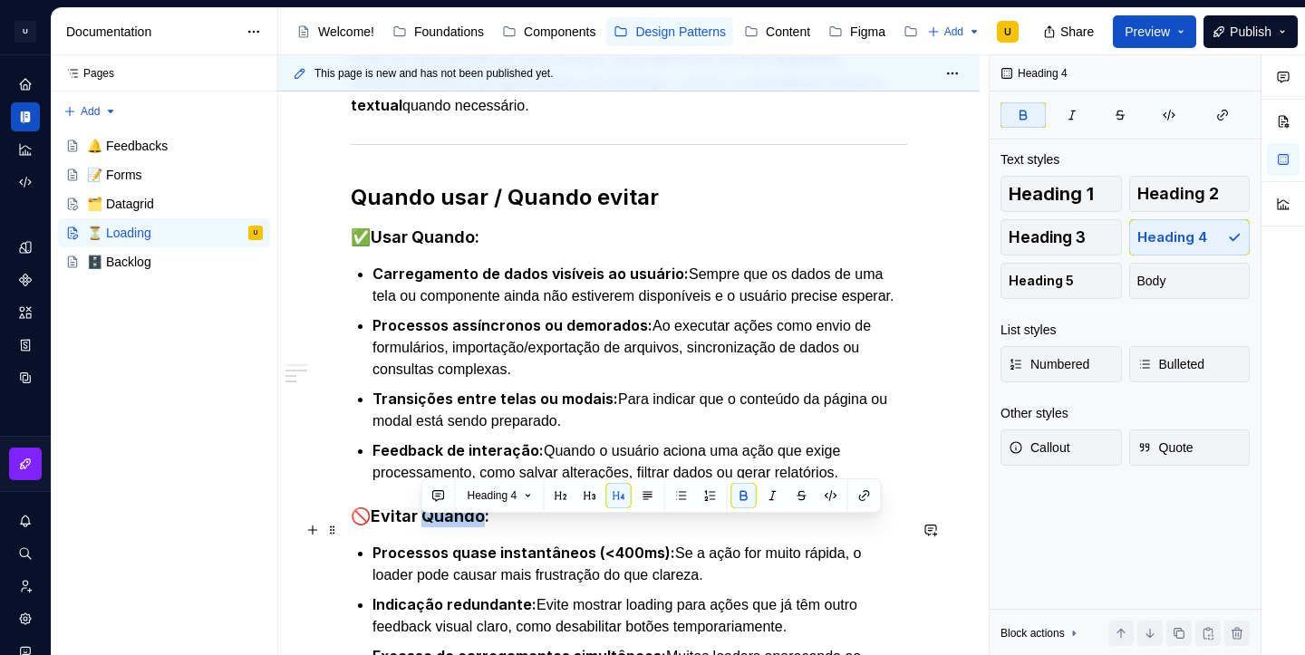
click at [448, 526] on strong "Evitar Quando:" at bounding box center [430, 516] width 119 height 19
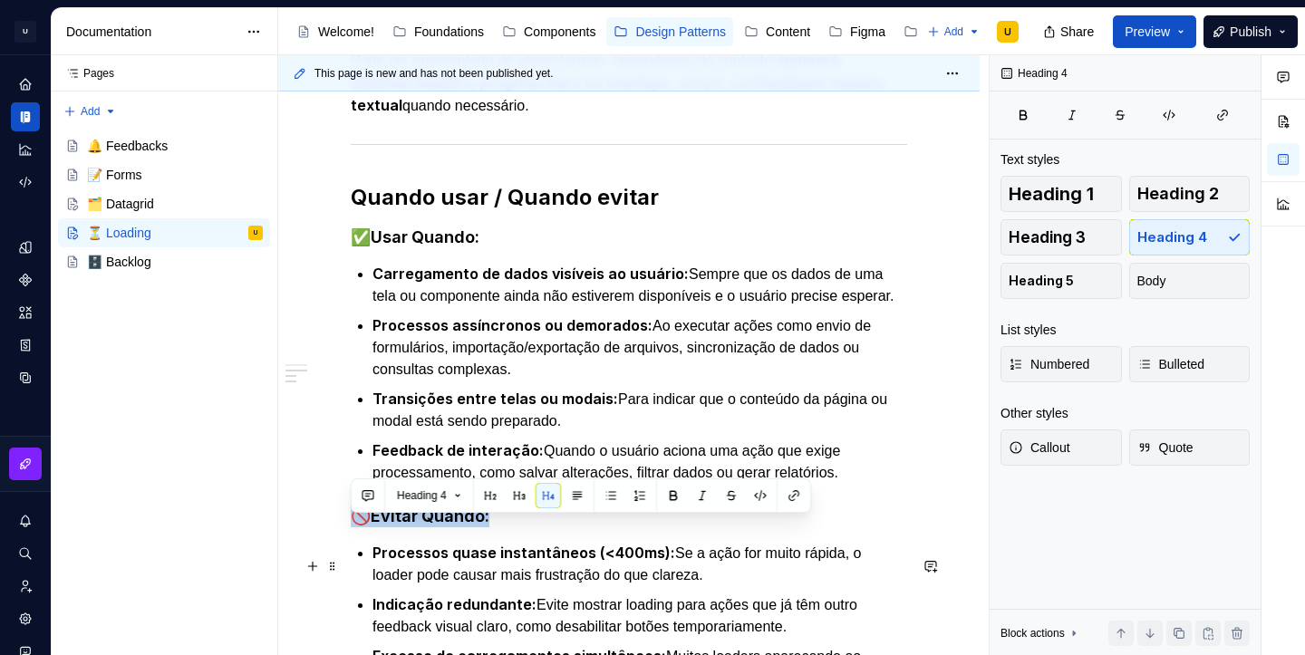
click at [471, 558] on strong "Processos quase instantâneos (<400ms):" at bounding box center [524, 553] width 303 height 18
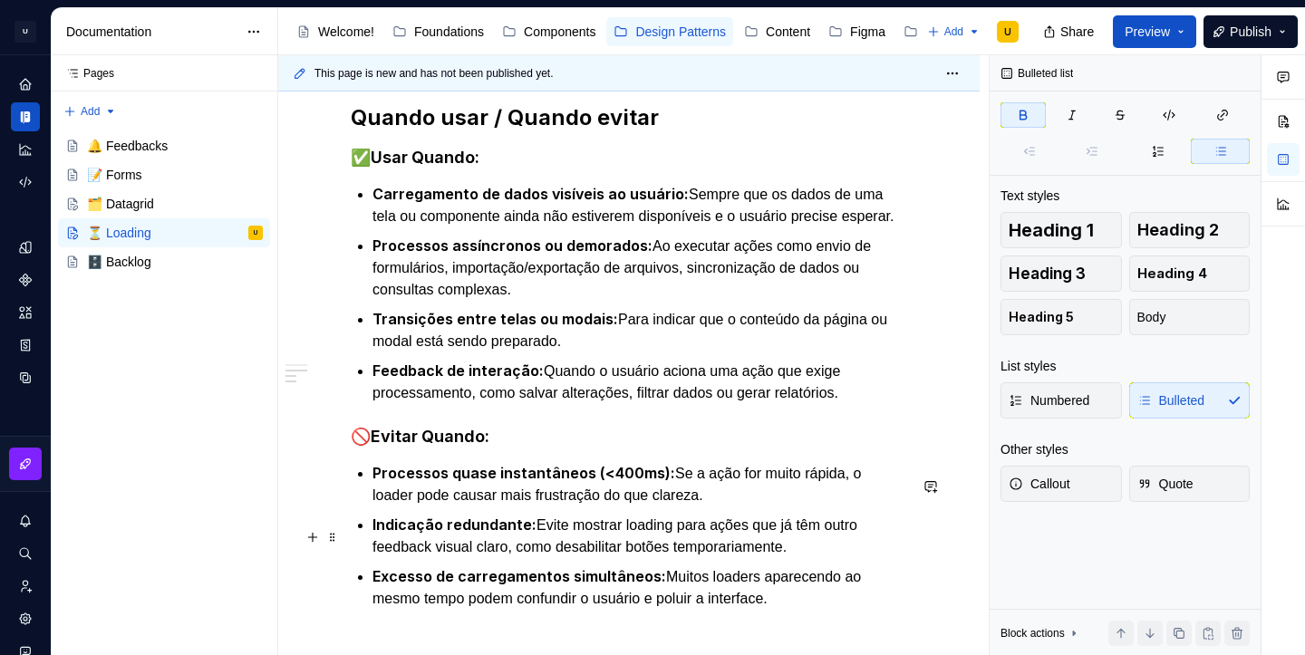
scroll to position [512, 0]
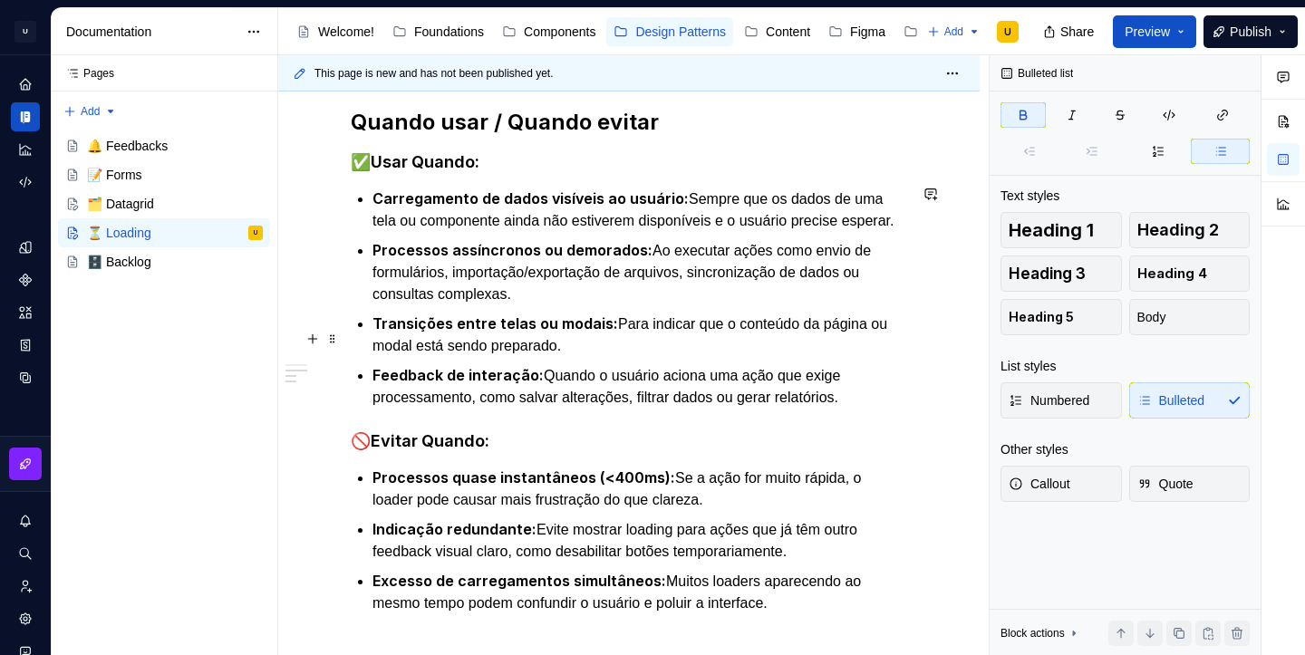
click at [527, 333] on strong "Transições entre telas ou modais:" at bounding box center [496, 324] width 246 height 18
click at [415, 357] on p "Transições entre telas, drawers ou modais: Para indicar que o conteúdo da págin…" at bounding box center [640, 335] width 535 height 44
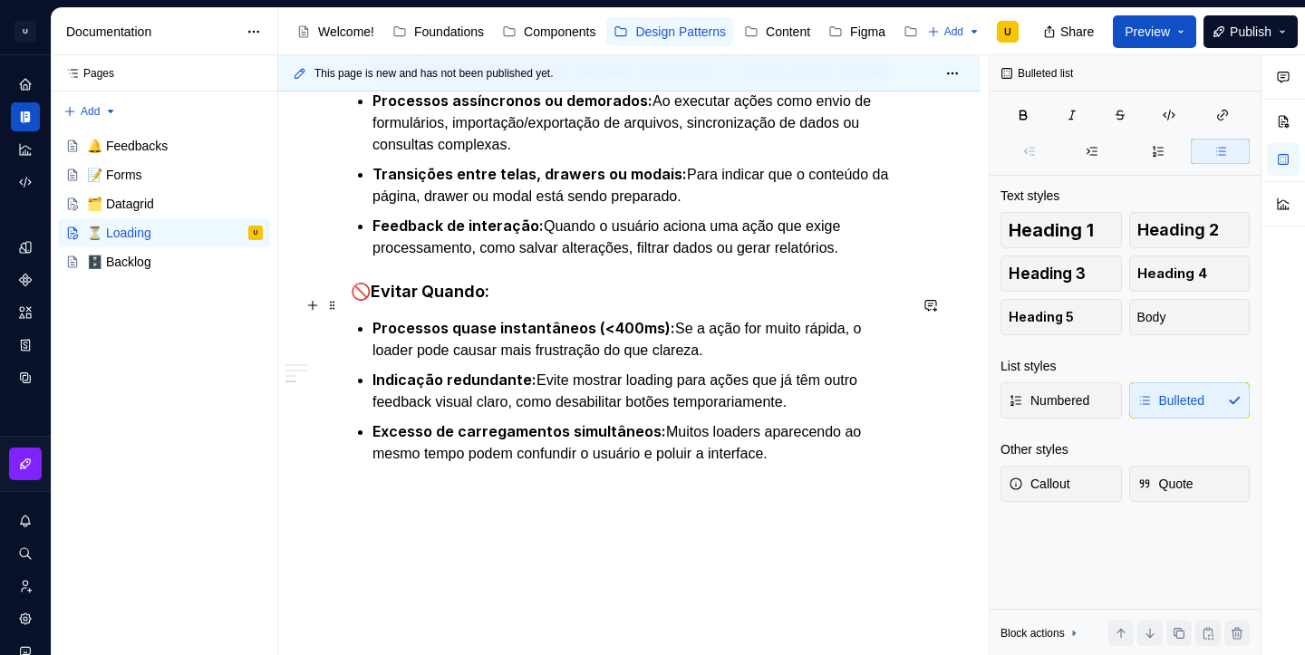
scroll to position [700, 0]
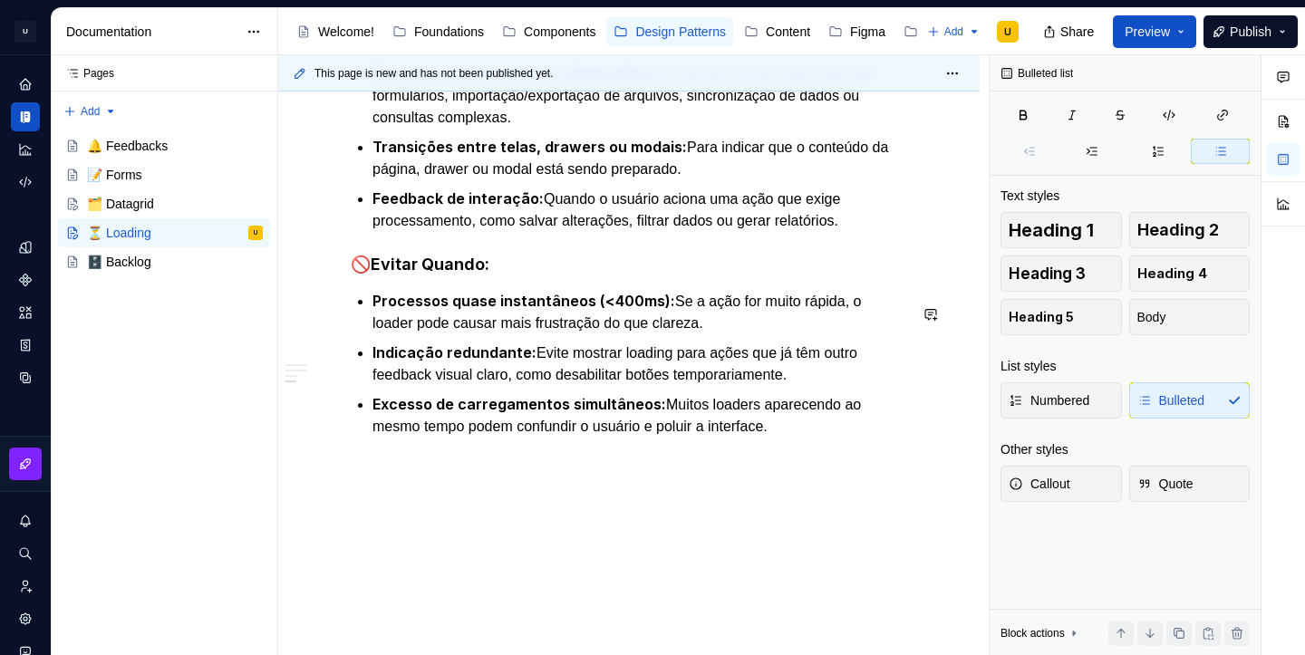
click at [516, 475] on div "Apresentação O Loading é um padrão usado para indicar que o sistema está proces…" at bounding box center [629, 138] width 702 height 1035
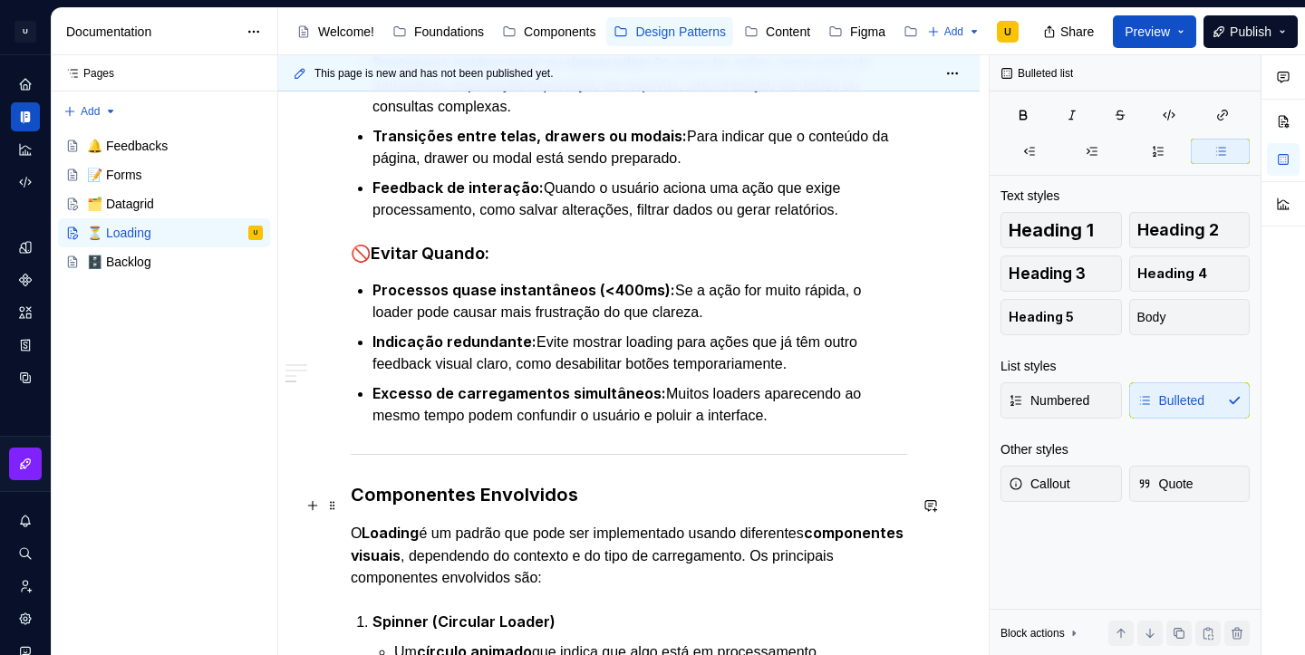
click at [466, 506] on strong "Componentes Envolvidos" at bounding box center [465, 495] width 228 height 22
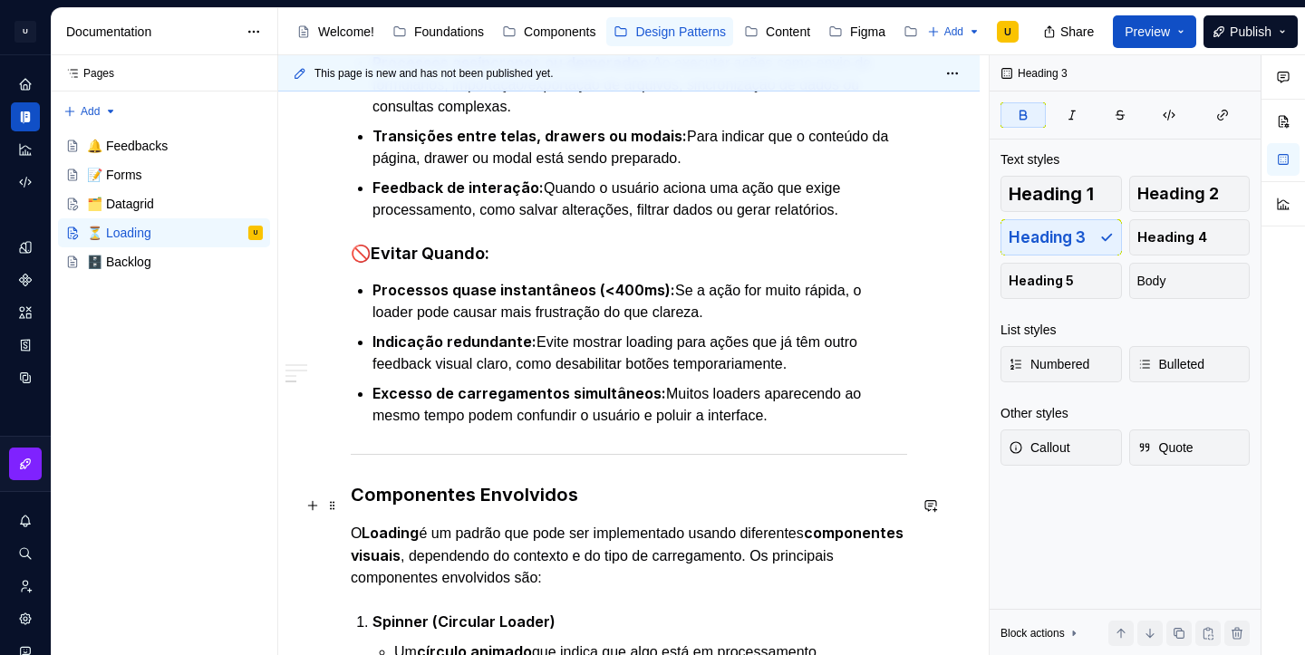
click at [466, 506] on strong "Componentes Envolvidos" at bounding box center [465, 495] width 228 height 22
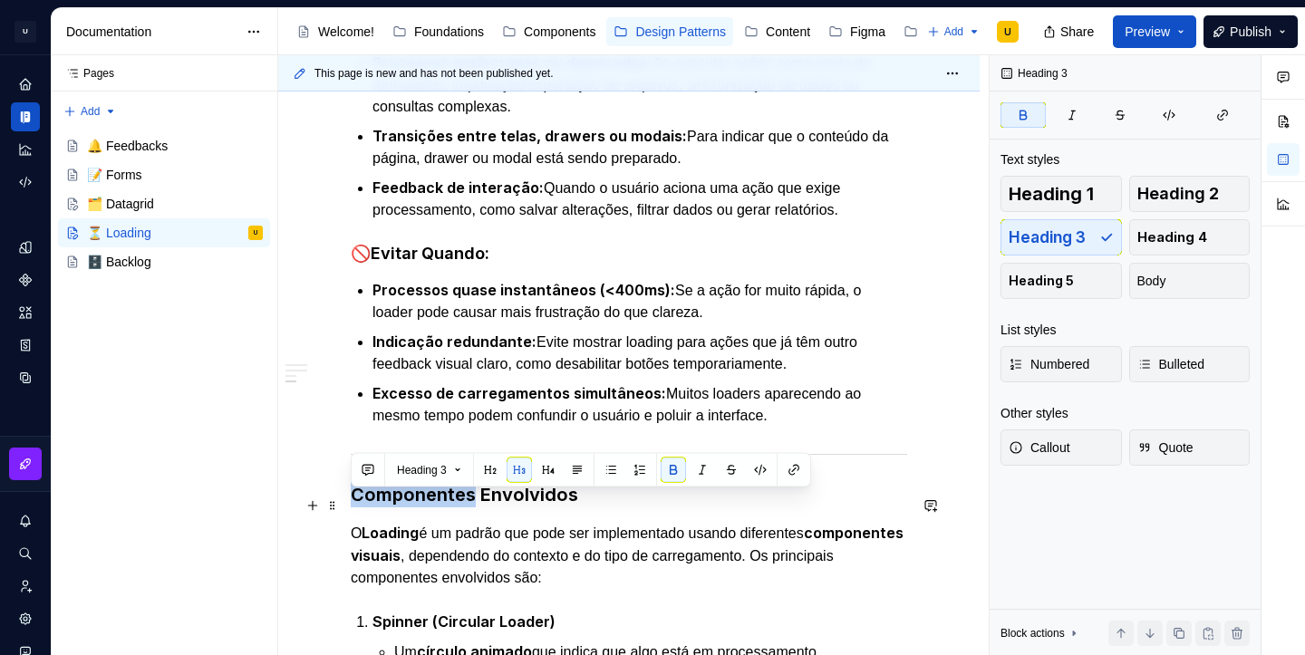
click at [466, 506] on strong "Componentes Envolvidos" at bounding box center [465, 495] width 228 height 22
click at [501, 473] on button "button" at bounding box center [490, 470] width 25 height 25
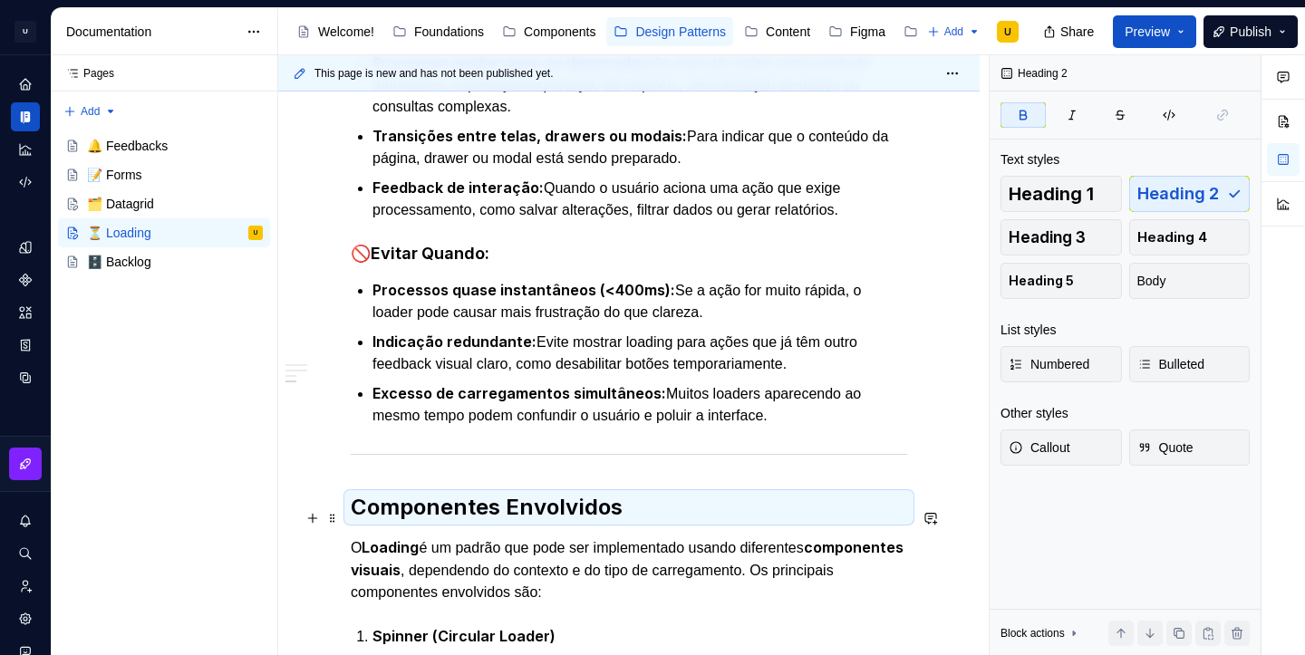
click at [515, 520] on strong "Componentes Envolvidos" at bounding box center [487, 507] width 272 height 26
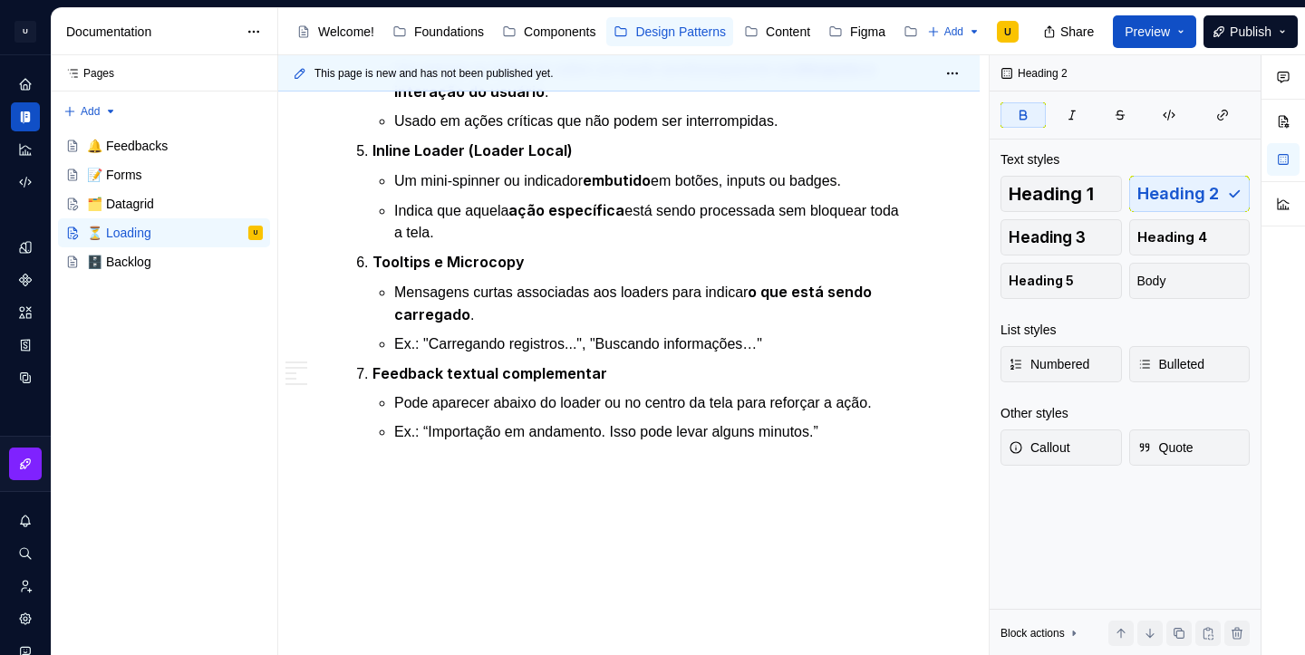
scroll to position [1607, 0]
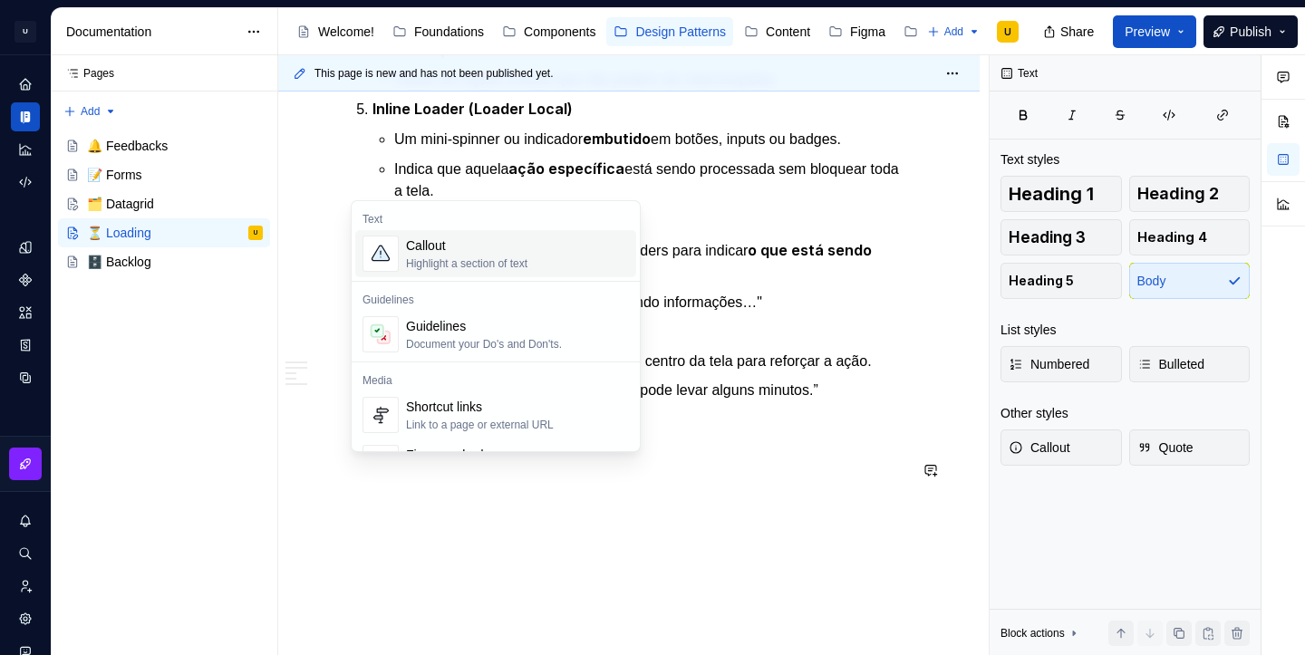
click at [528, 264] on div "Highlight a section of text" at bounding box center [466, 264] width 121 height 15
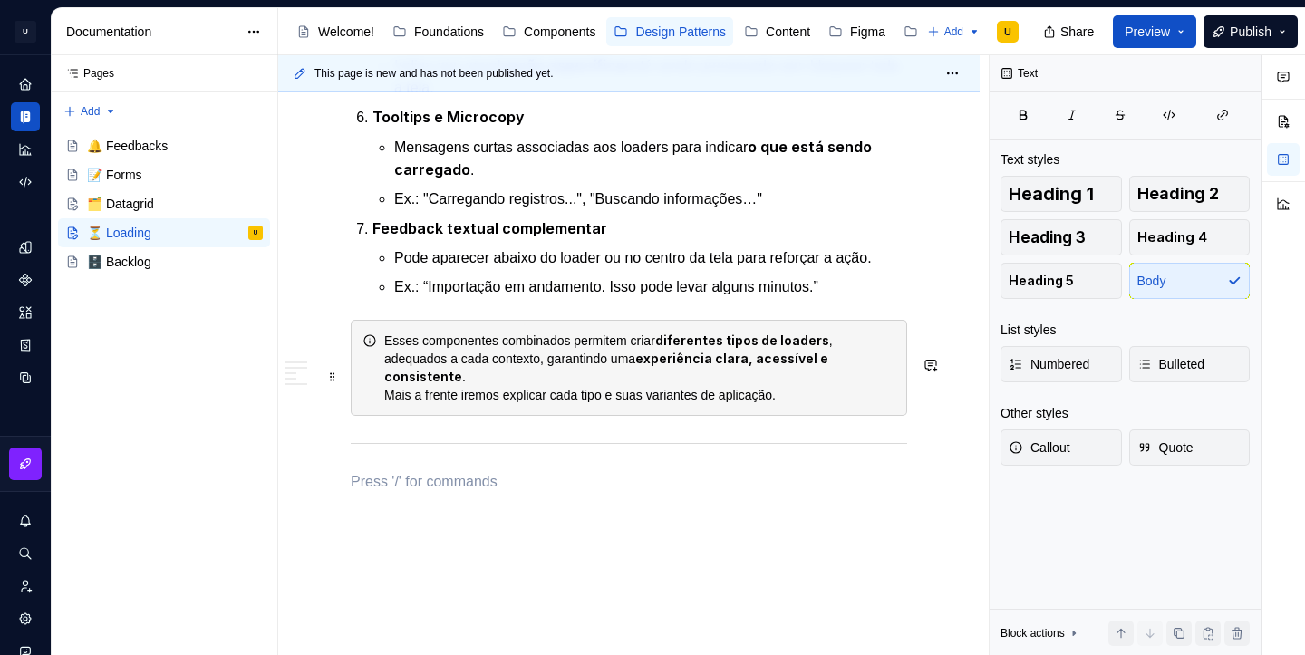
scroll to position [1802, 0]
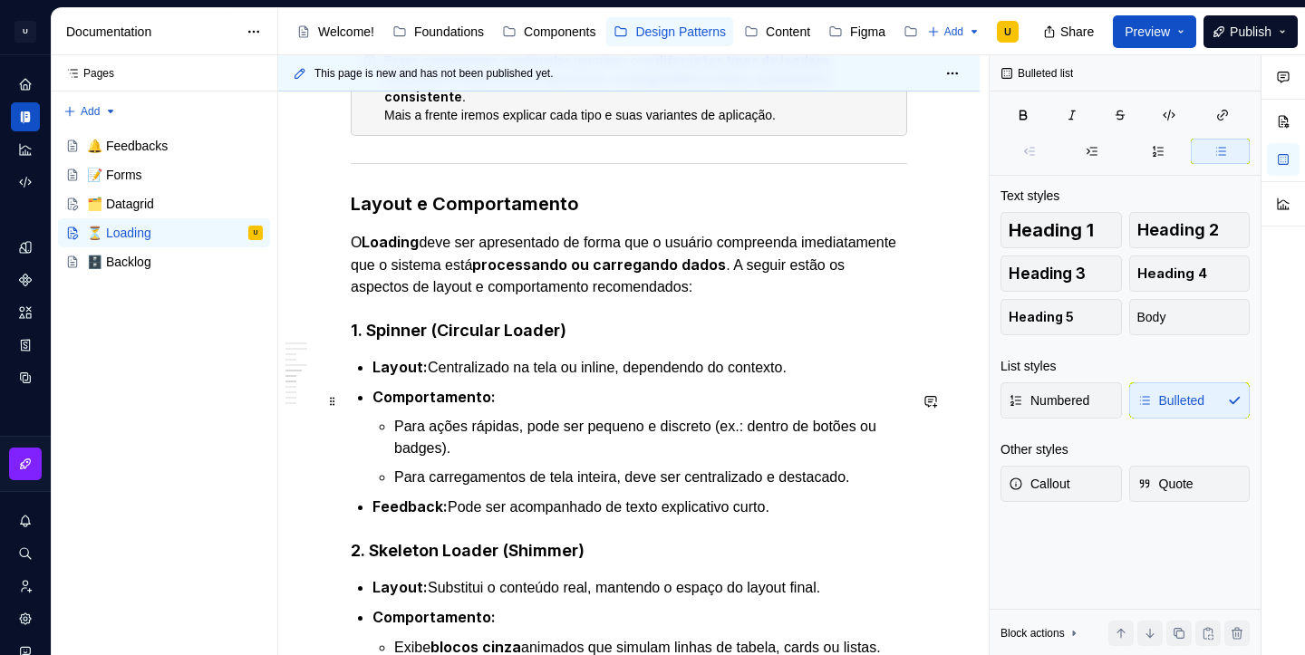
scroll to position [1993, 0]
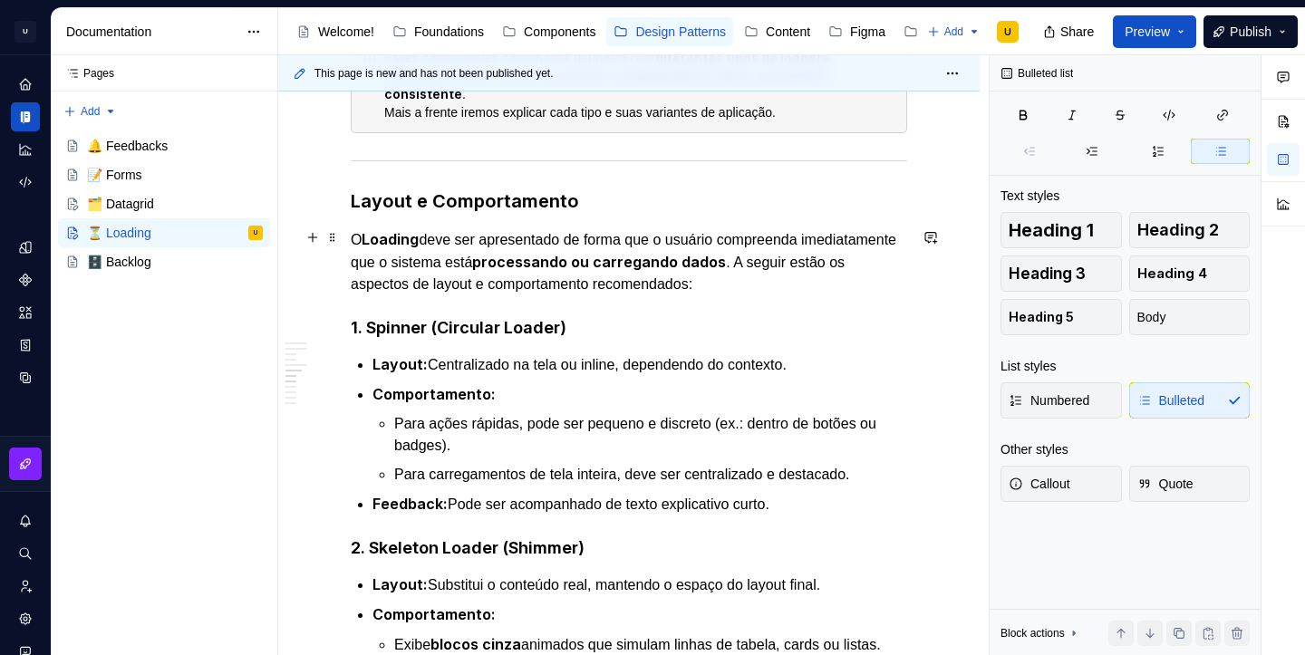
click at [455, 212] on strong "Layout e Comportamento" at bounding box center [465, 201] width 228 height 22
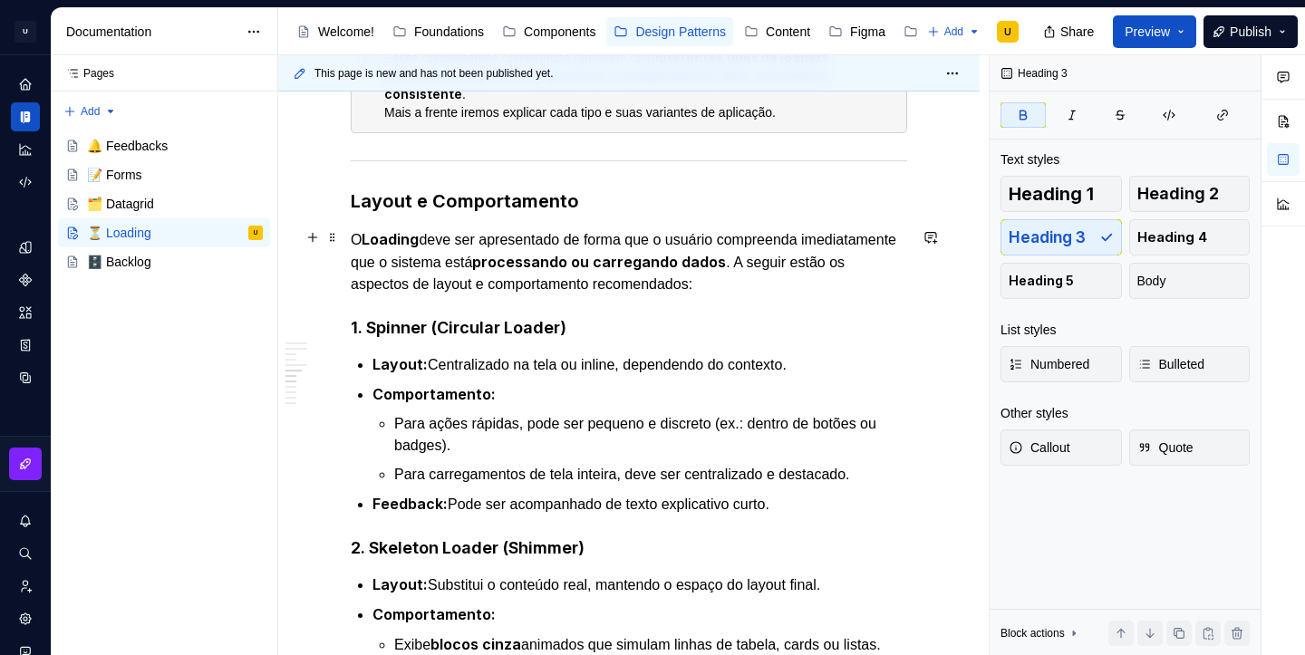
click at [455, 212] on strong "Layout e Comportamento" at bounding box center [465, 201] width 228 height 22
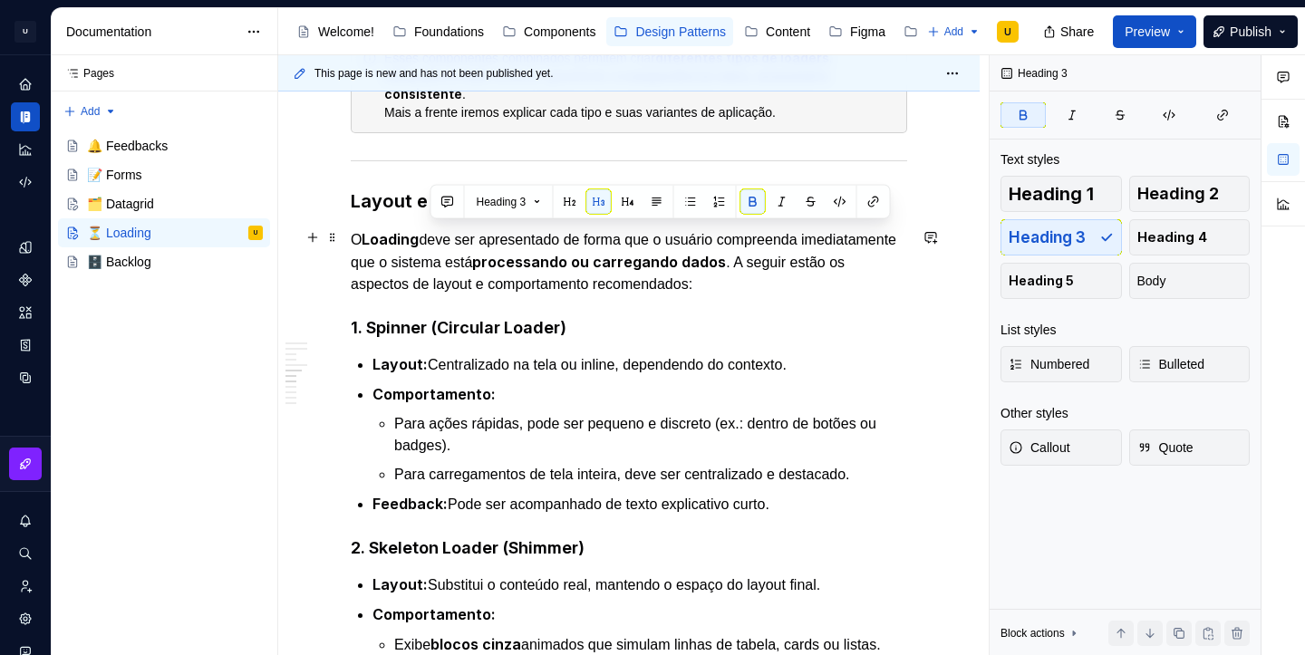
click at [455, 212] on strong "Layout e Comportamento" at bounding box center [465, 201] width 228 height 22
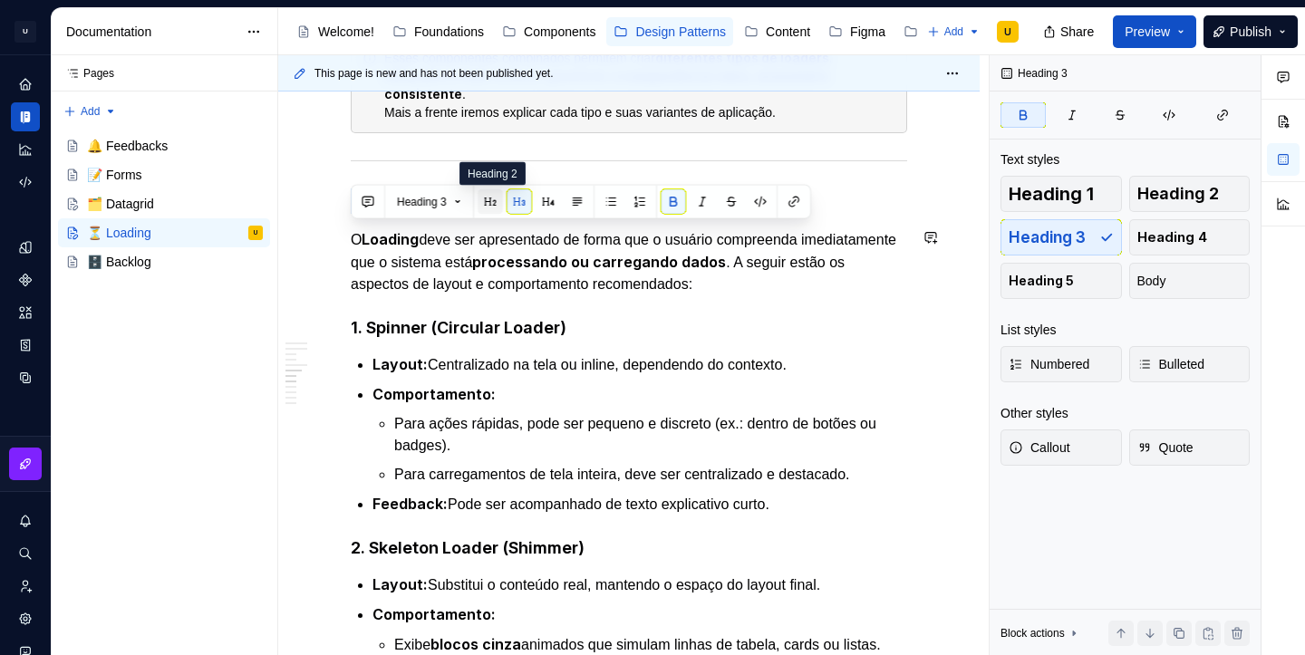
click at [489, 201] on button "button" at bounding box center [490, 201] width 25 height 25
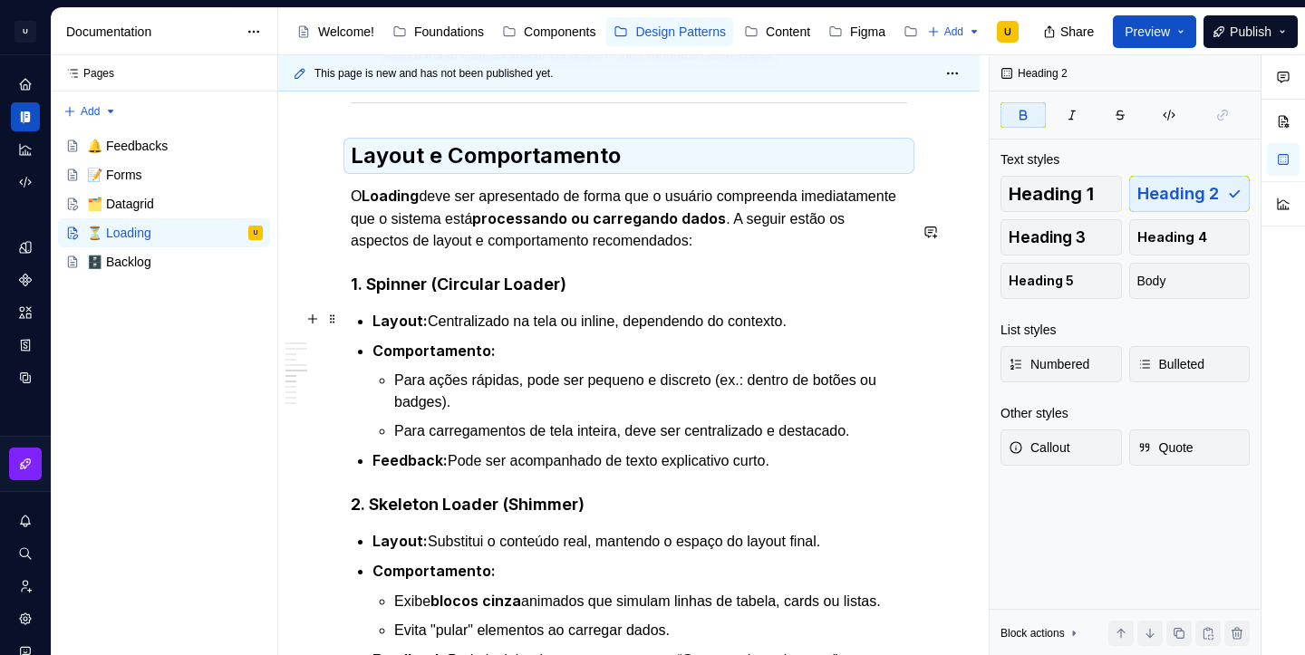
scroll to position [2101, 0]
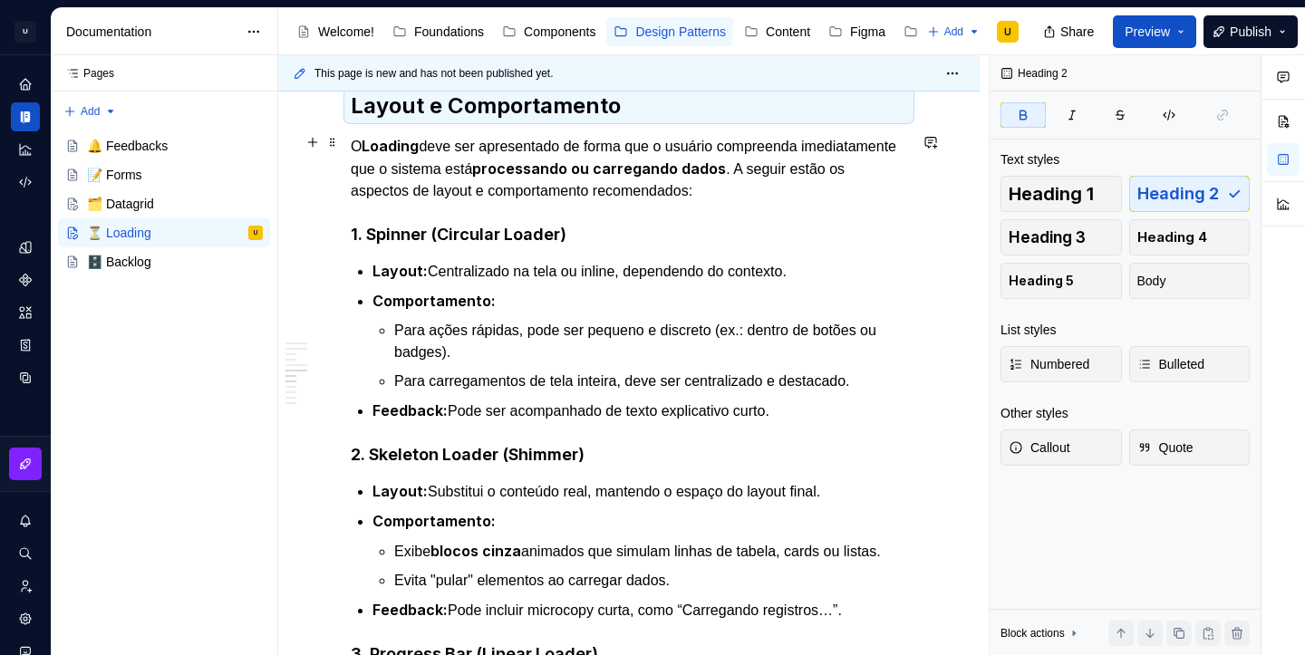
click at [357, 121] on h2 "Layout e Comportamento" at bounding box center [629, 106] width 557 height 29
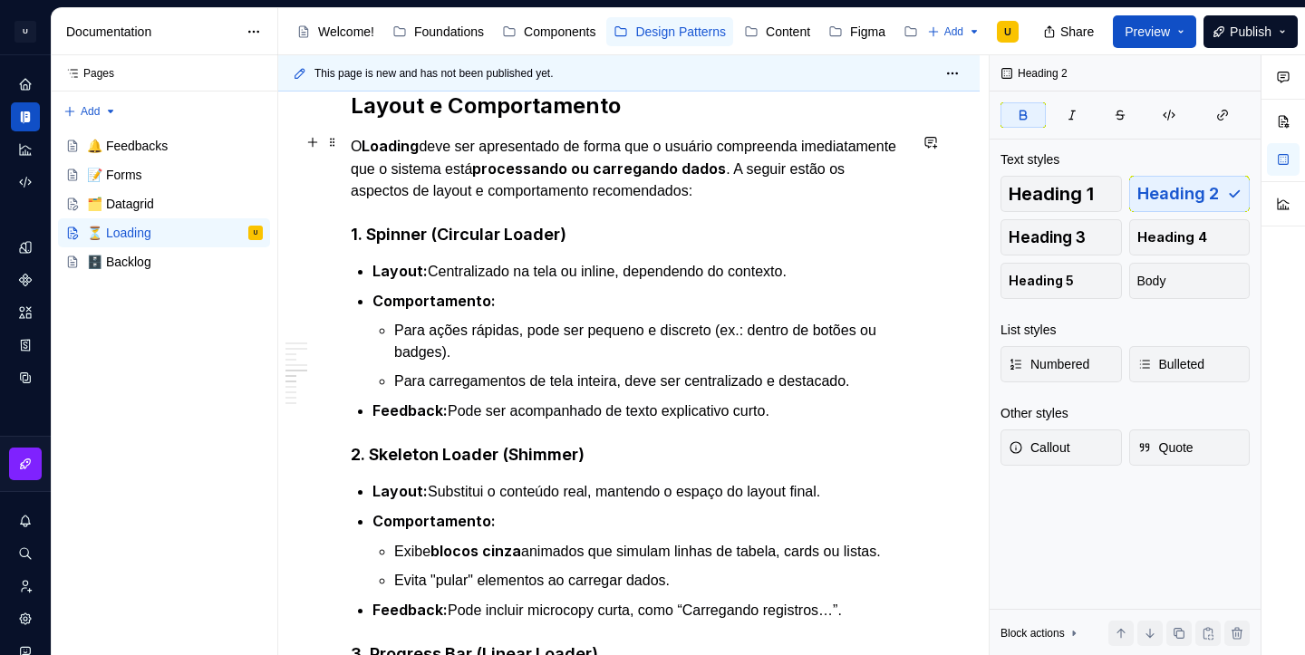
scroll to position [2084, 0]
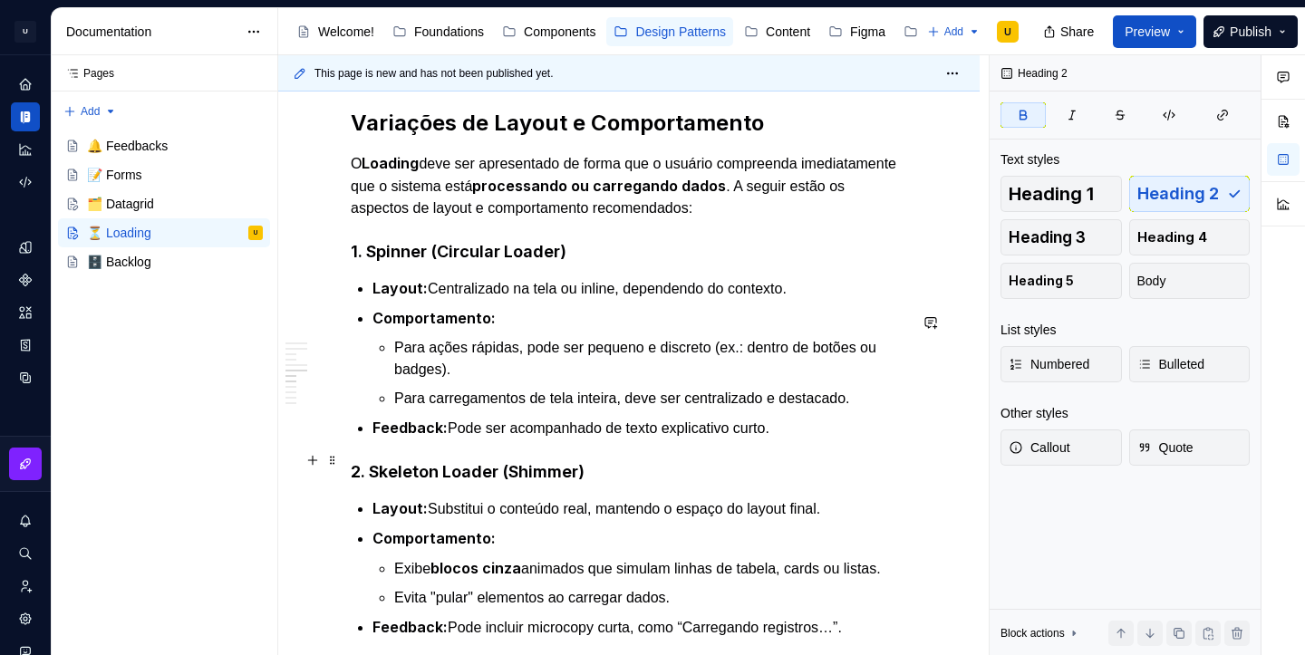
click at [812, 440] on p "Feedback: Pode ser acompanhado de texto explicativo curto." at bounding box center [640, 428] width 535 height 23
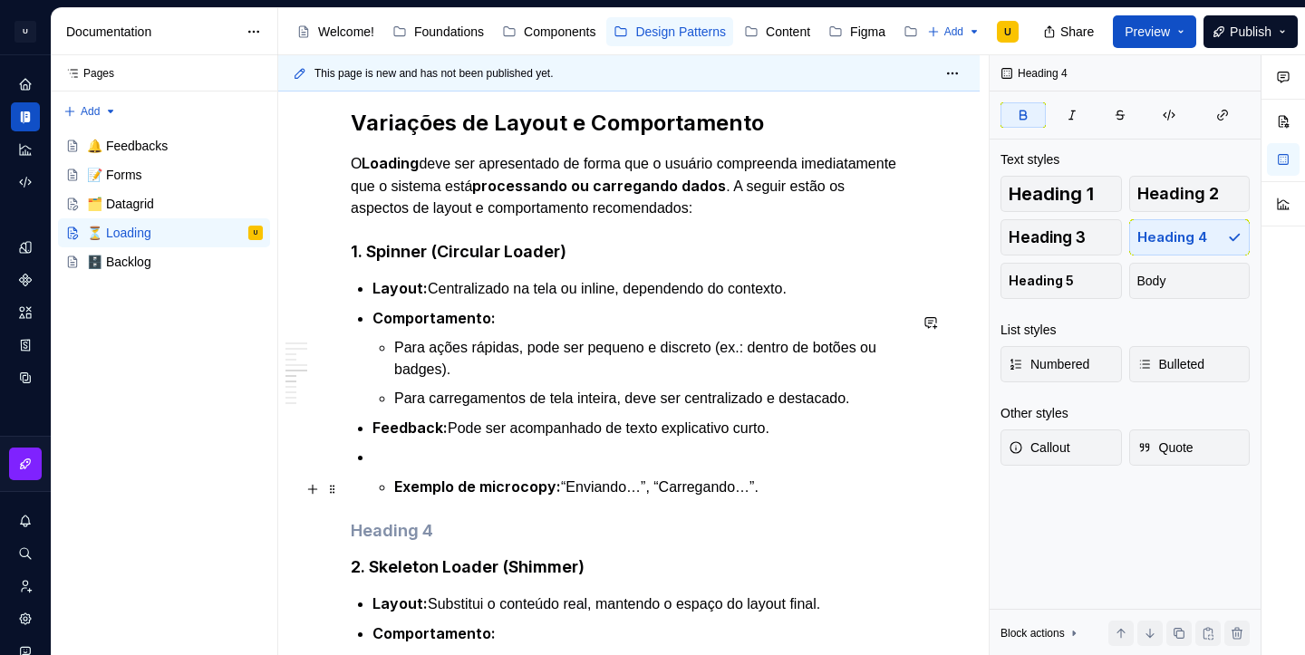
click at [418, 469] on p at bounding box center [640, 458] width 535 height 22
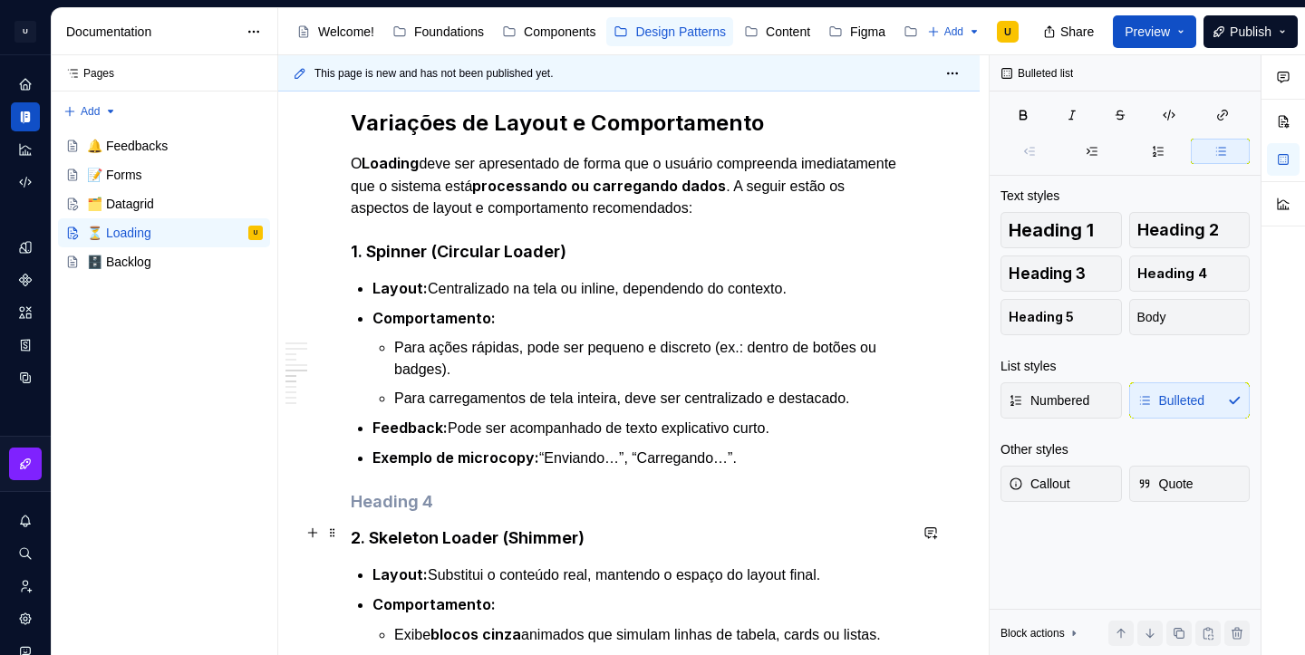
click at [358, 513] on h4 at bounding box center [629, 502] width 557 height 22
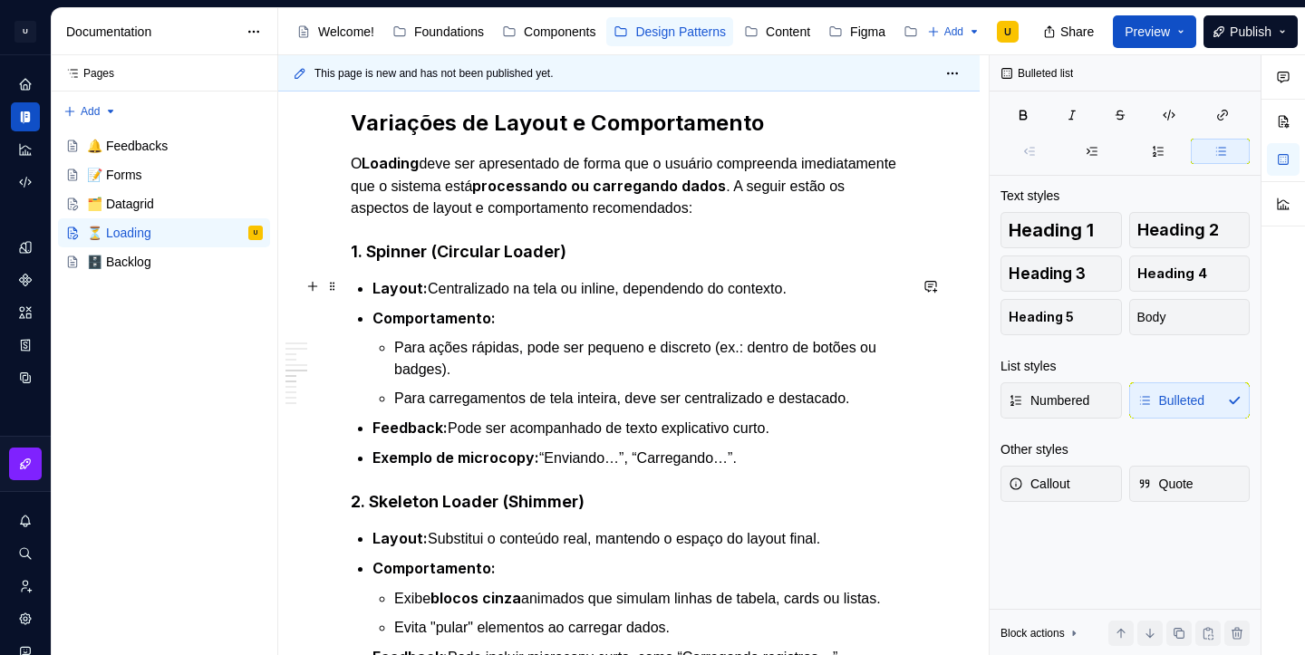
click at [456, 261] on strong "1. Spinner (Circular Loader)" at bounding box center [459, 251] width 216 height 19
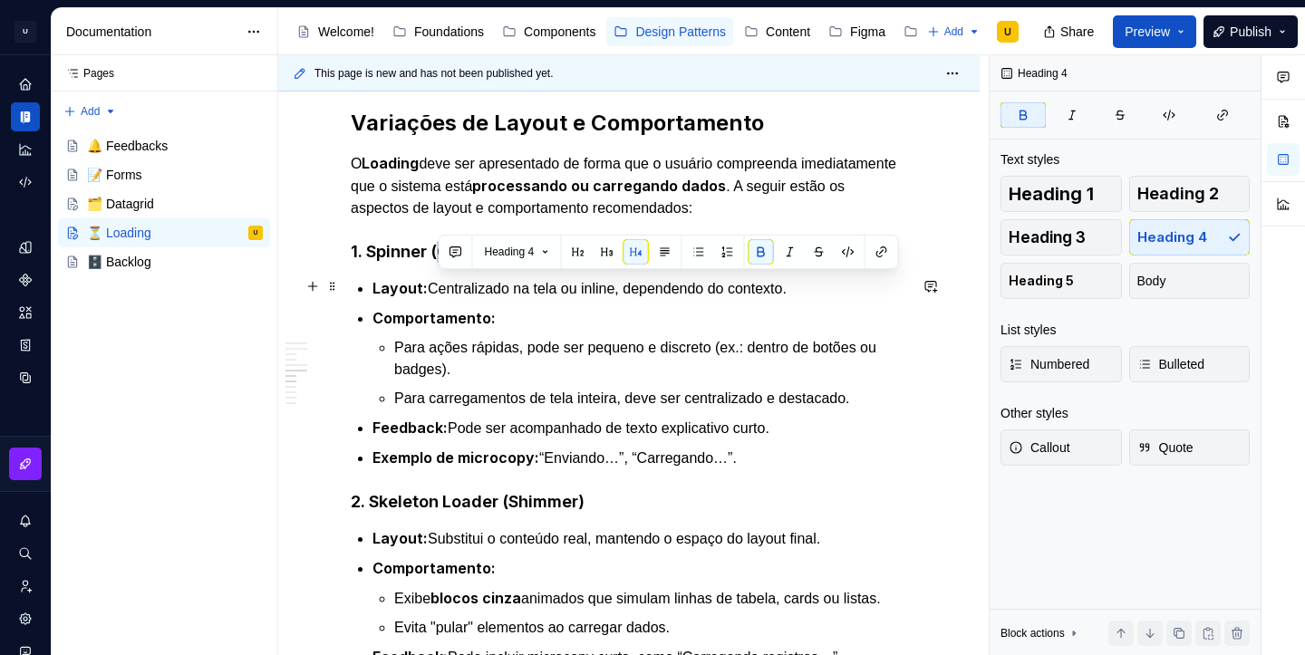
click at [456, 261] on strong "1. Spinner (Circular Loader)" at bounding box center [459, 251] width 216 height 19
click at [518, 256] on button "button" at bounding box center [519, 251] width 25 height 25
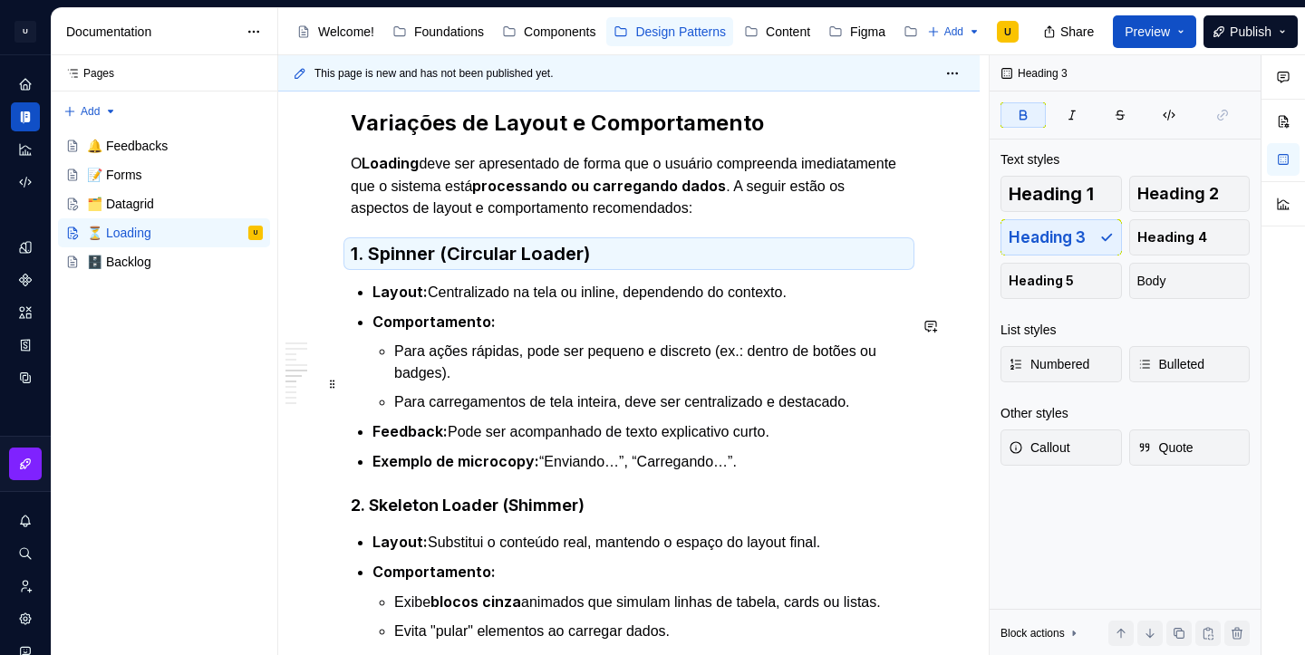
click at [551, 384] on p "Para ações rápidas, pode ser pequeno e discreto (ex.: dentro de botões ou badge…" at bounding box center [650, 363] width 513 height 44
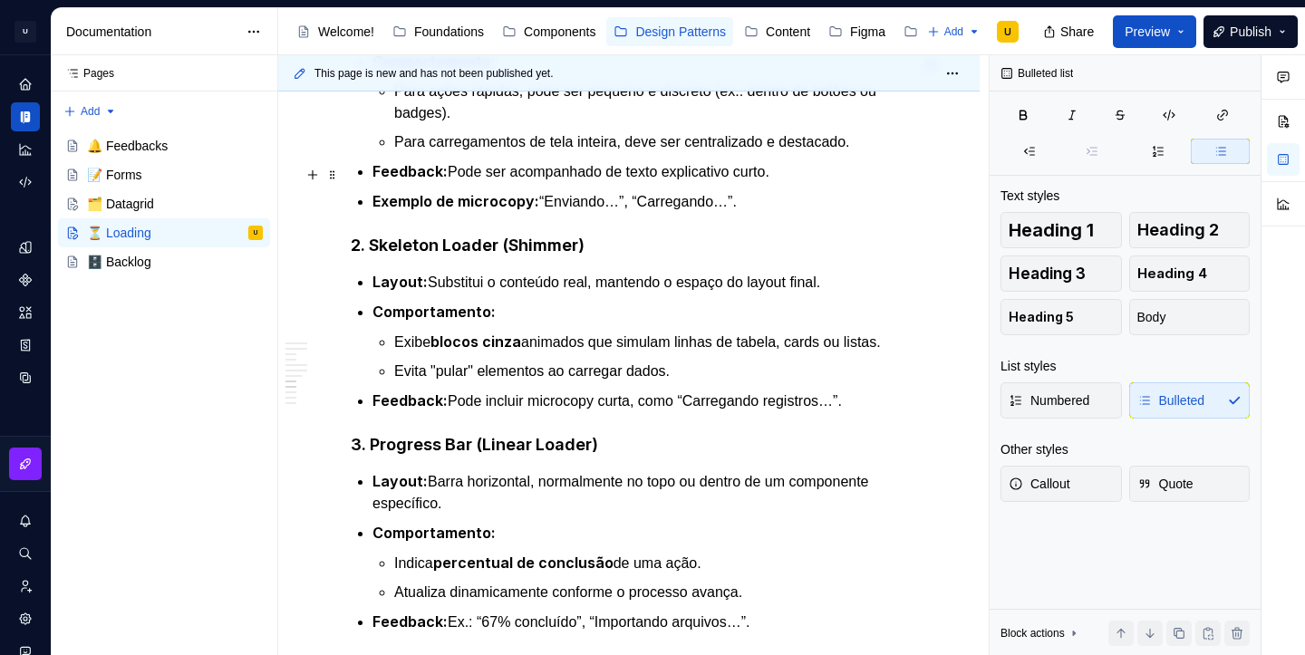
scroll to position [2345, 0]
click at [869, 412] on p "Feedback: Pode incluir microcopy curta, como “Carregando registros…”." at bounding box center [640, 400] width 535 height 23
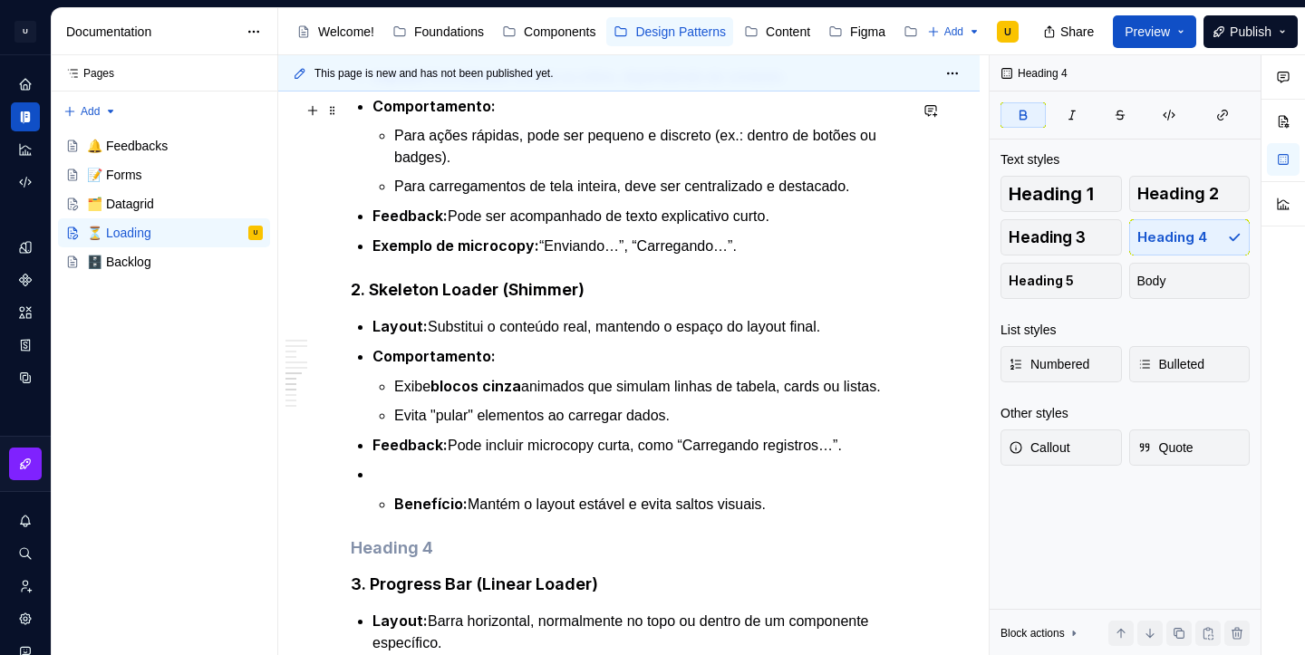
scroll to position [2307, 0]
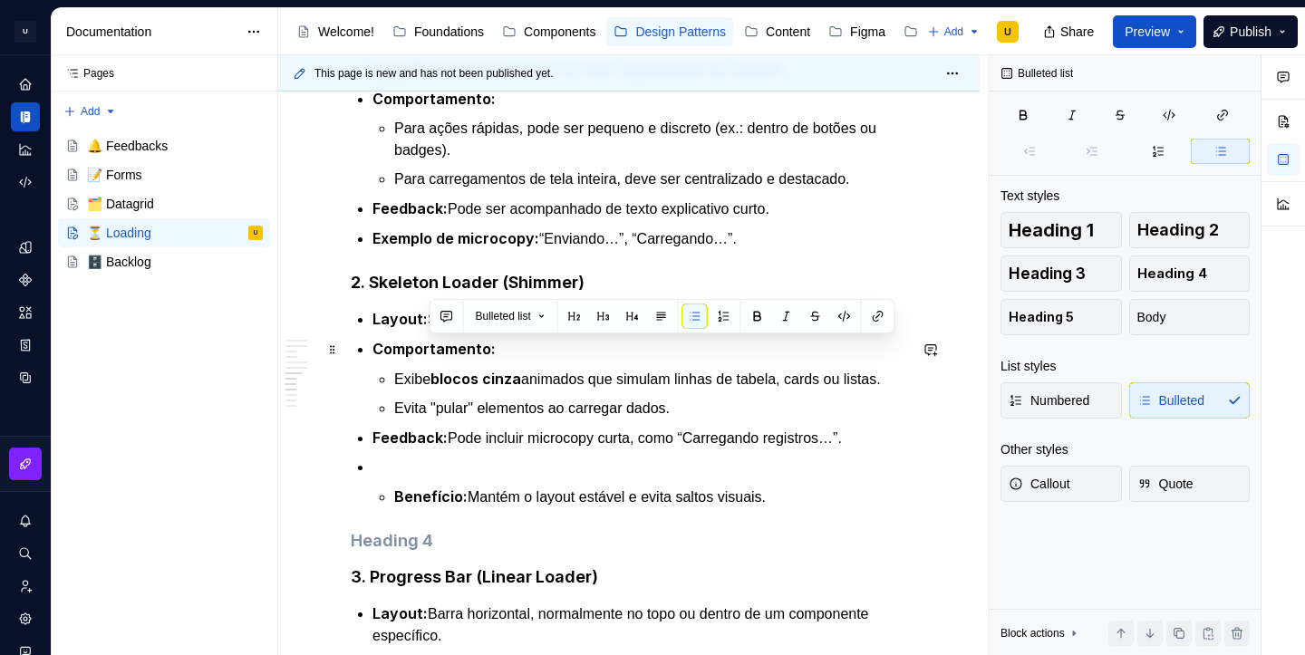
drag, startPoint x: 431, startPoint y: 353, endPoint x: 851, endPoint y: 355, distance: 420.6
click at [851, 331] on p "Layout: Substitui o conteúdo real, mantendo o espaço do layout final." at bounding box center [640, 319] width 535 height 23
click at [838, 362] on ul "Layout: Substitui o conteúdo real, mantendo o espaço do layout final. Comportam…" at bounding box center [640, 408] width 535 height 200
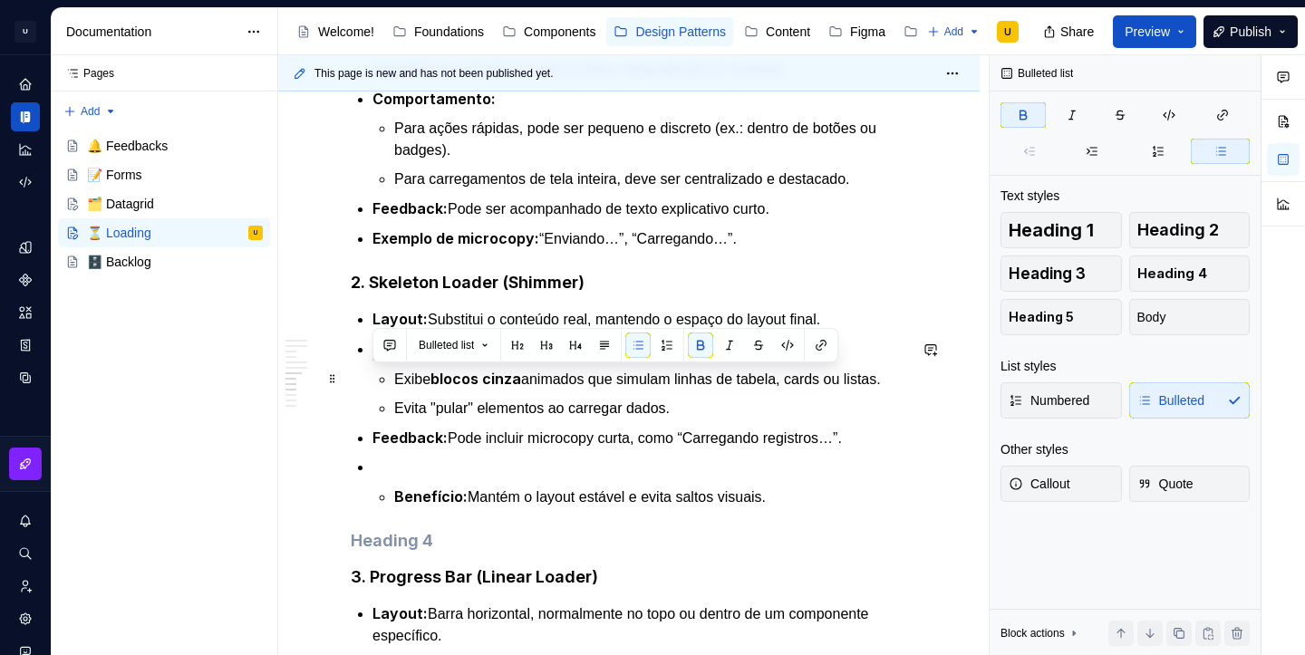
click at [838, 362] on div "Bulleted list" at bounding box center [606, 345] width 466 height 34
click at [819, 361] on p "Comportamento:" at bounding box center [640, 349] width 535 height 23
click at [577, 395] on li "Comportamento: Exibe blocos cinza animados que simulam linhas de tabela, cards …" at bounding box center [640, 379] width 535 height 82
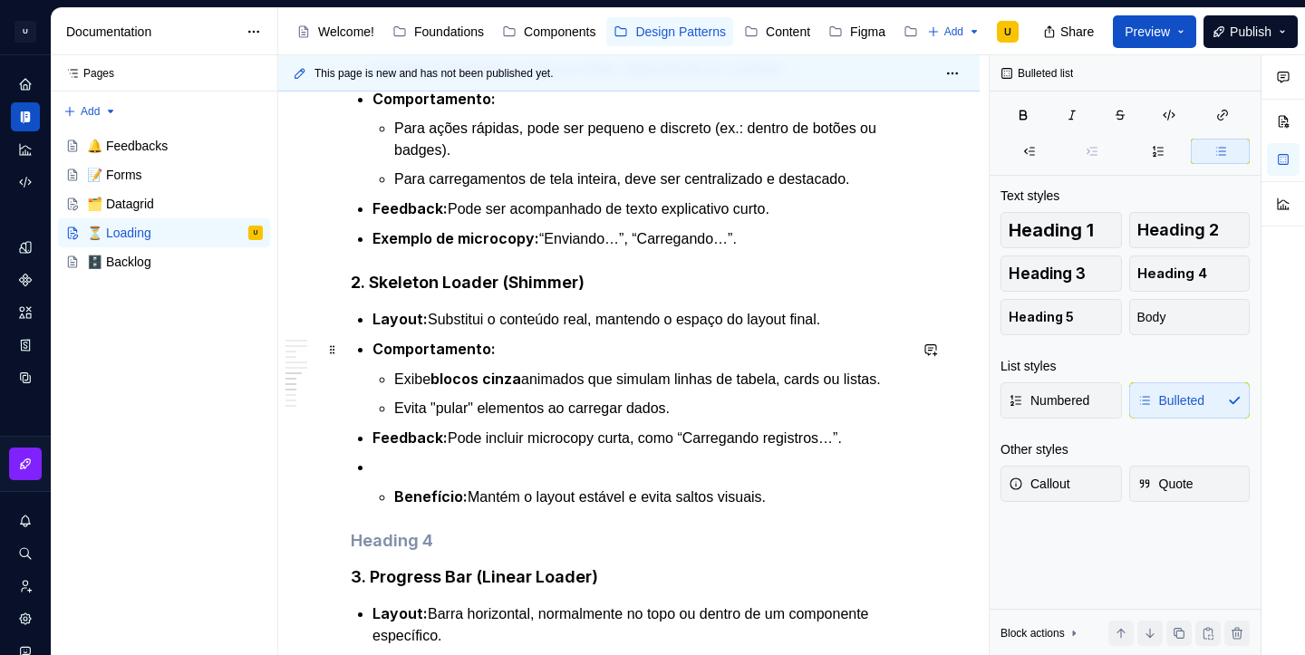
click at [865, 331] on p "Layout: Substitui o conteúdo real, mantendo o espaço do layout final." at bounding box center [640, 319] width 535 height 23
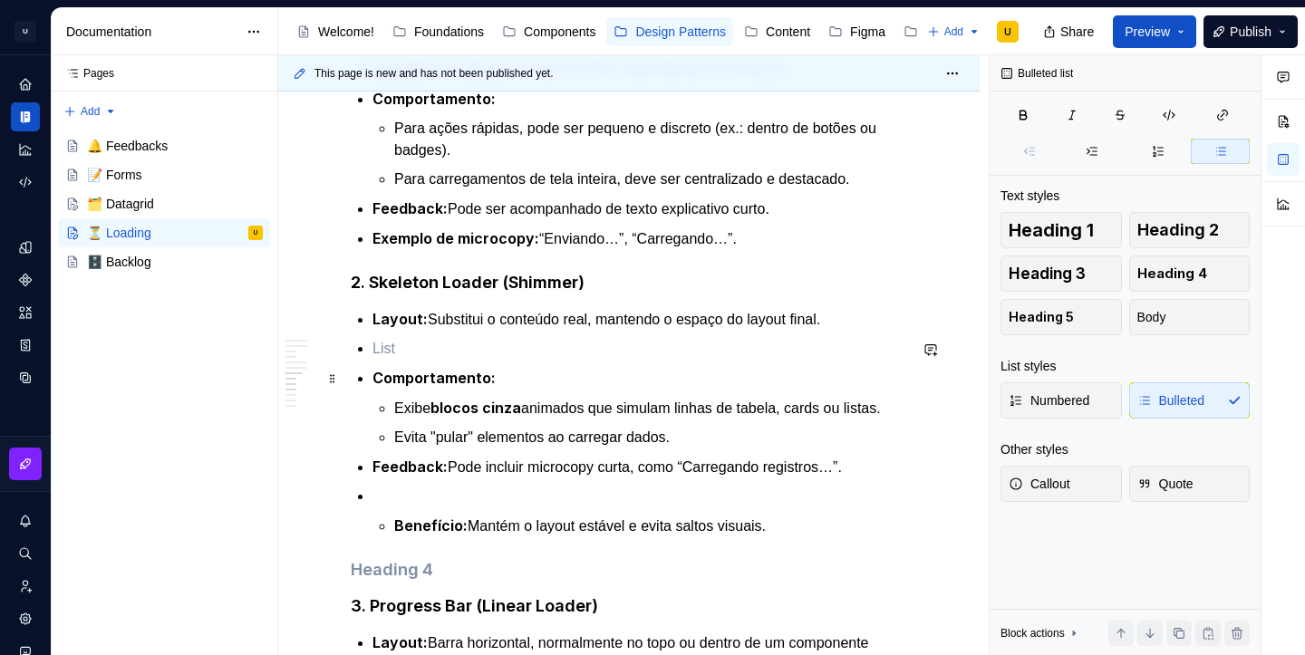
click at [450, 360] on p at bounding box center [640, 349] width 535 height 22
drag, startPoint x: 432, startPoint y: 350, endPoint x: 851, endPoint y: 353, distance: 418.8
click at [851, 331] on p "Layout: Substitui o conteúdo real, mantendo o espaço do layout final." at bounding box center [640, 319] width 535 height 23
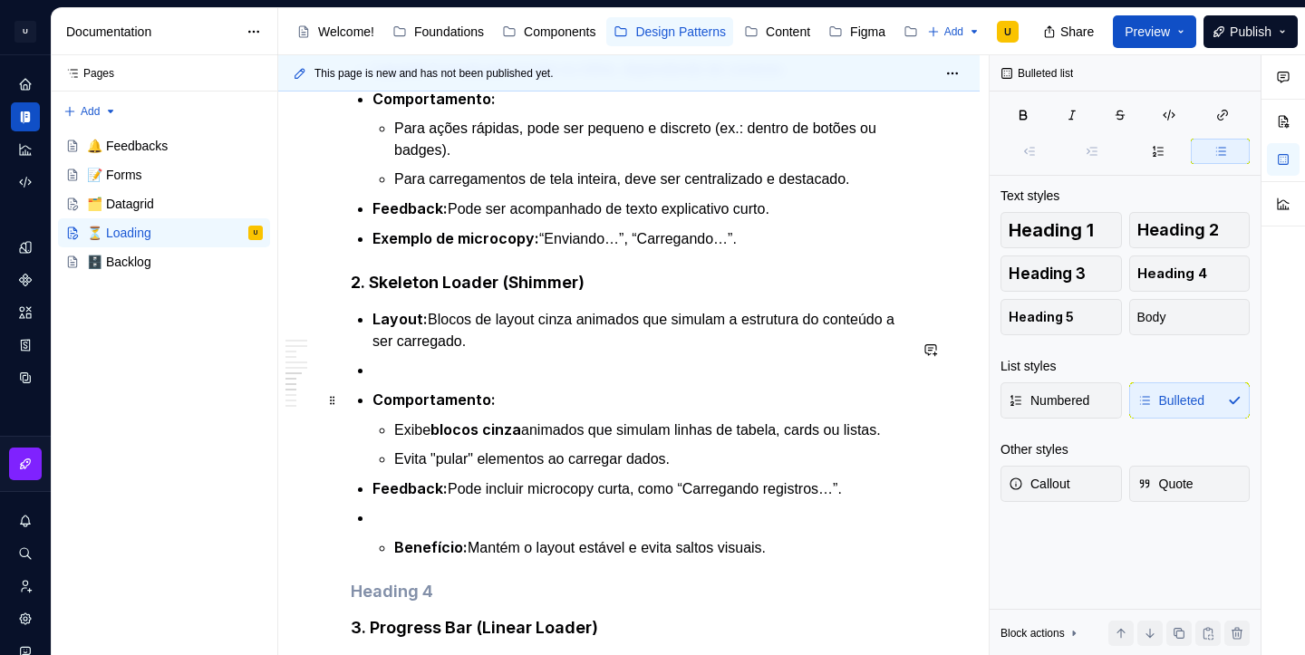
click at [457, 382] on p at bounding box center [640, 371] width 535 height 22
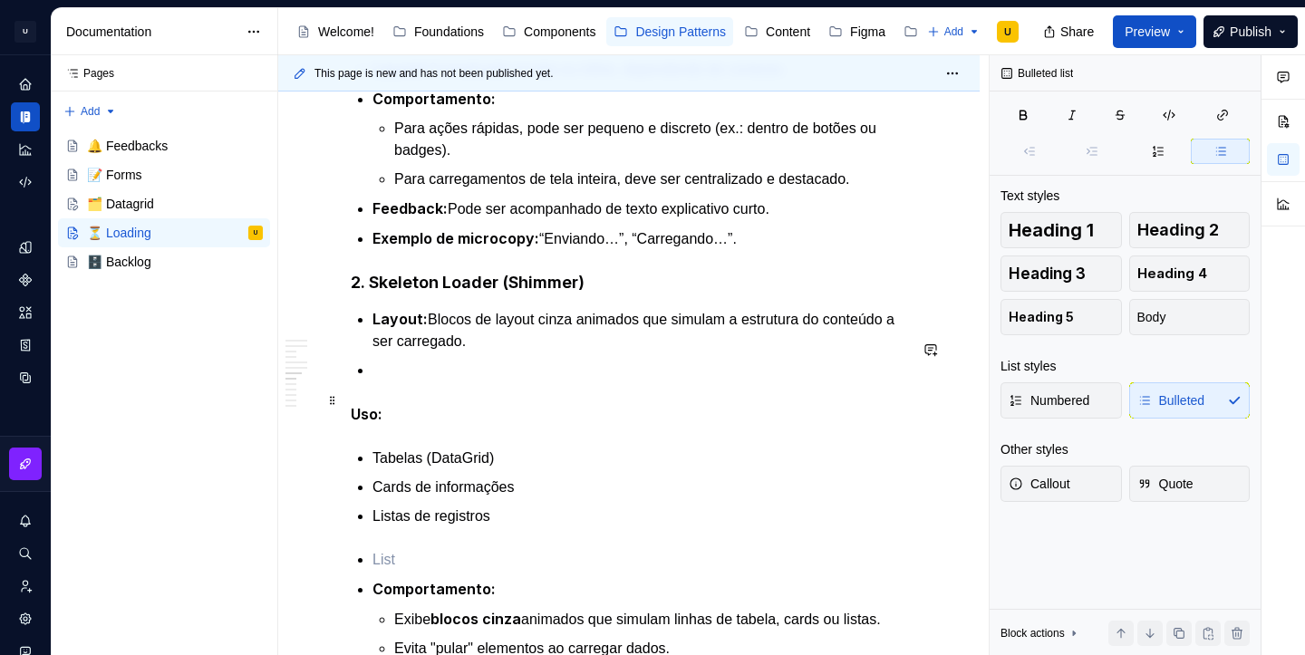
click at [405, 382] on p at bounding box center [640, 371] width 535 height 22
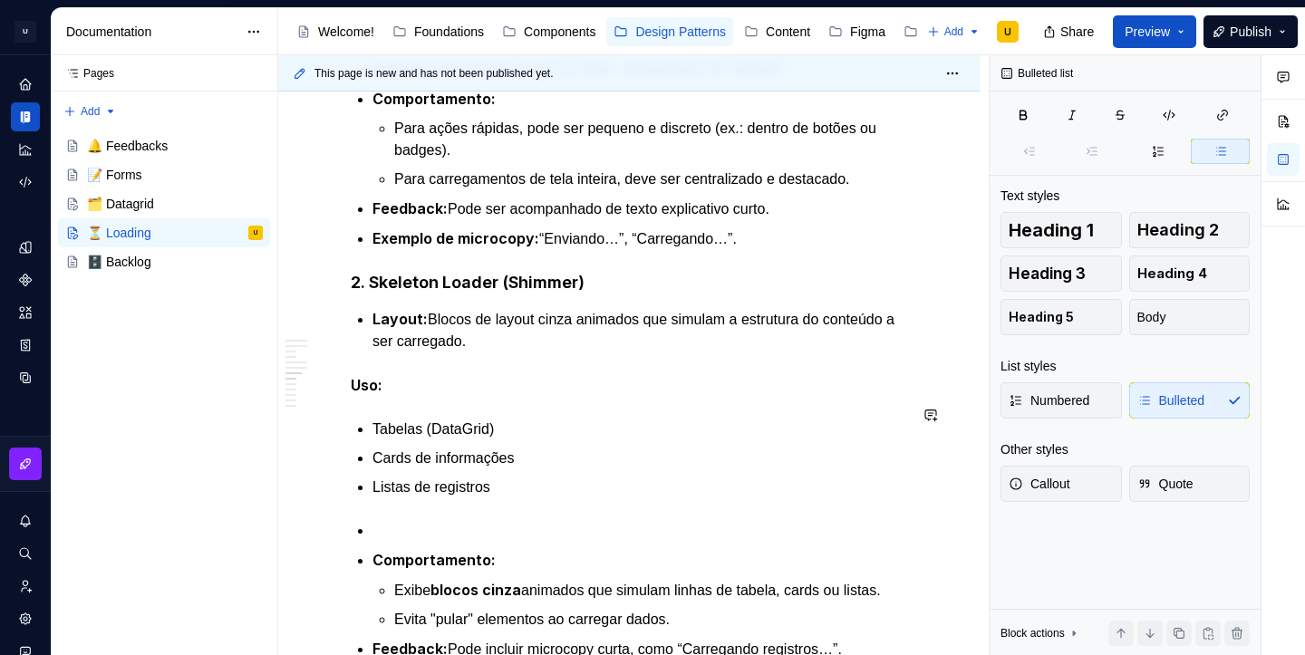
click at [351, 394] on strong "Uso:" at bounding box center [367, 385] width 32 height 18
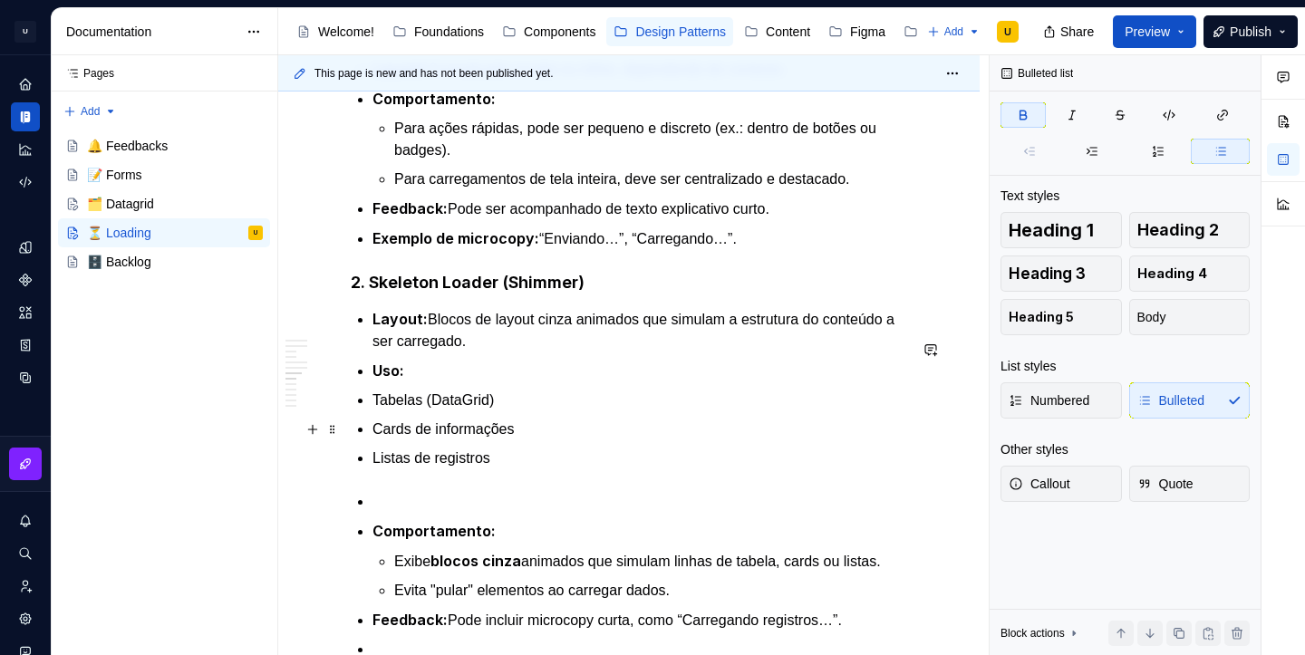
click at [375, 412] on p "Tabelas (DataGrid)" at bounding box center [640, 401] width 535 height 22
click at [373, 441] on p "Cards de informações" at bounding box center [640, 430] width 535 height 22
click at [386, 513] on p at bounding box center [640, 502] width 535 height 22
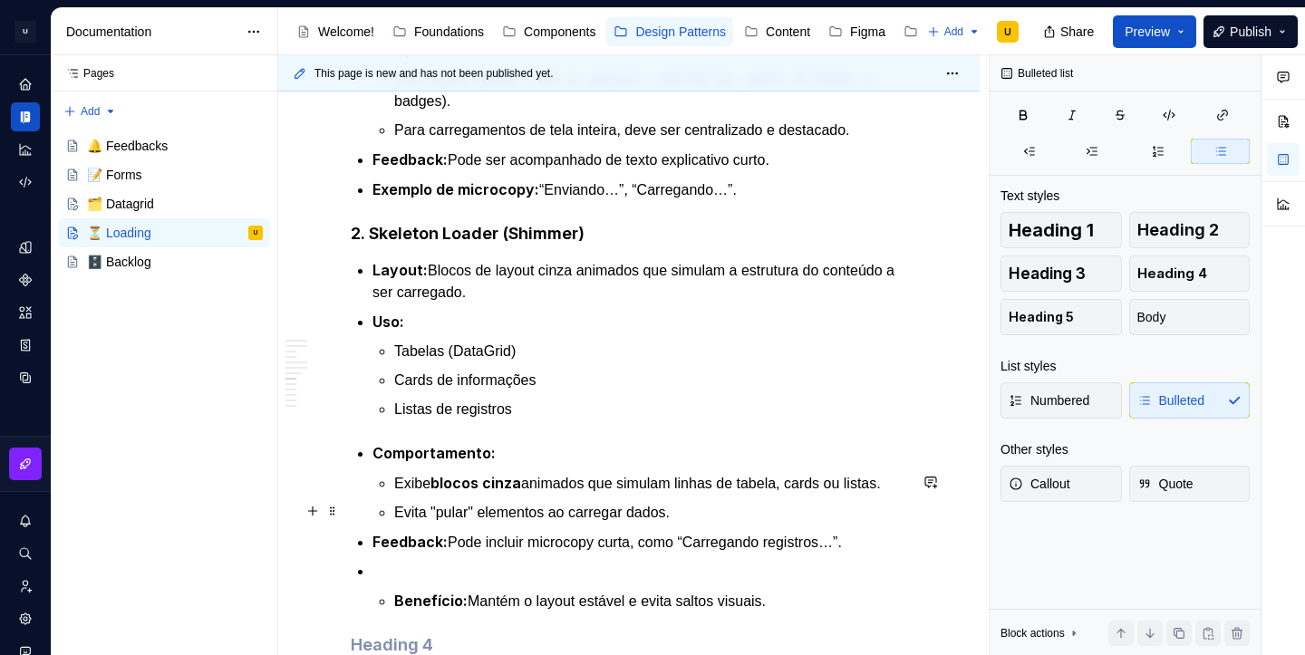
scroll to position [2362, 0]
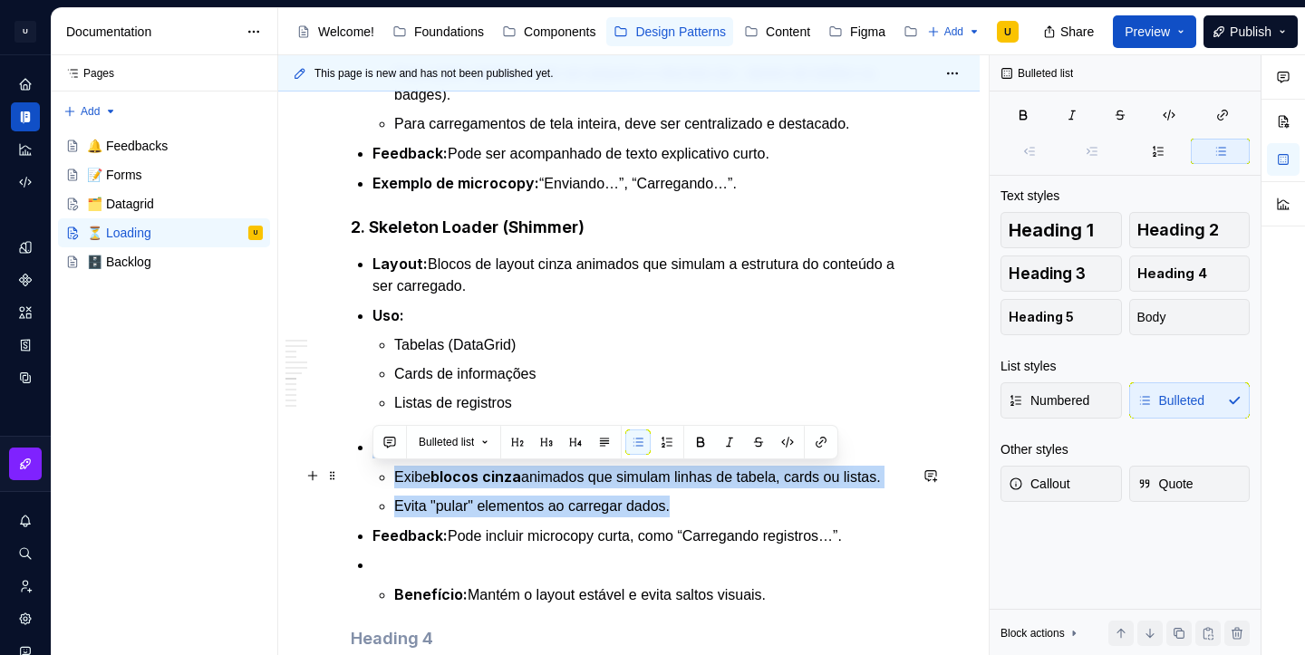
drag, startPoint x: 750, startPoint y: 533, endPoint x: 363, endPoint y: 475, distance: 391.4
click at [373, 475] on li "Comportamento: Exibe blocos cinza animados que simulam linhas de tabela, cards …" at bounding box center [640, 477] width 535 height 82
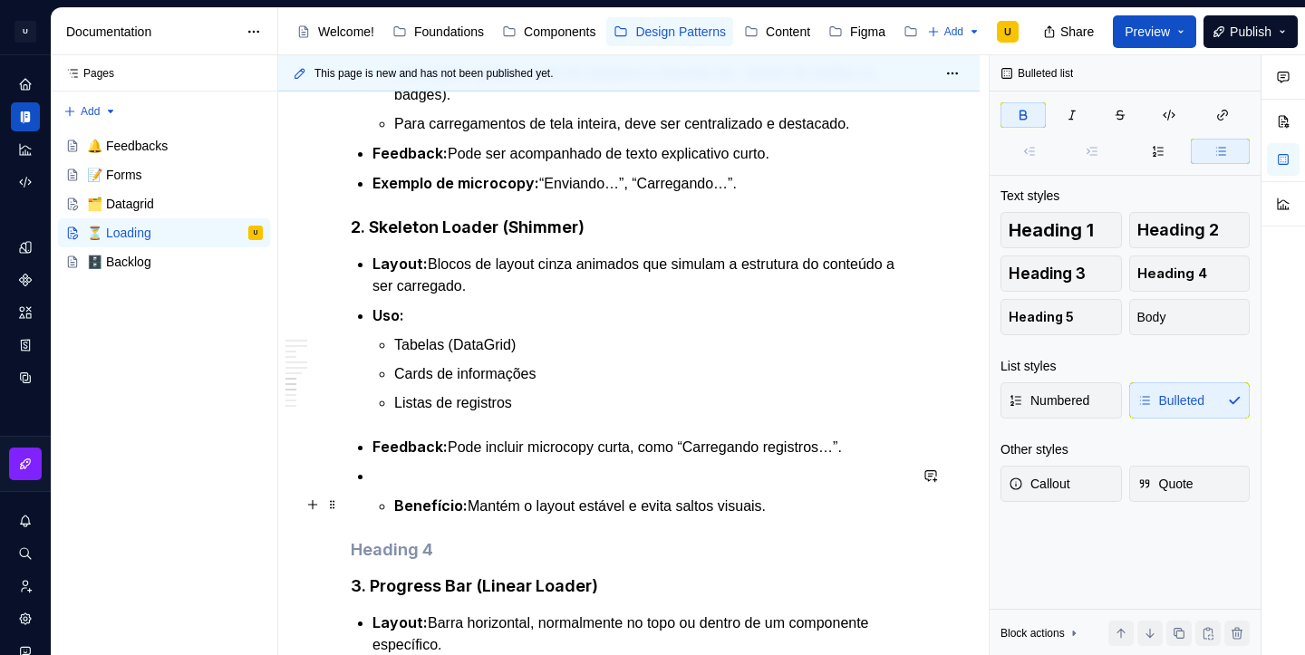
click at [405, 488] on p at bounding box center [640, 477] width 535 height 22
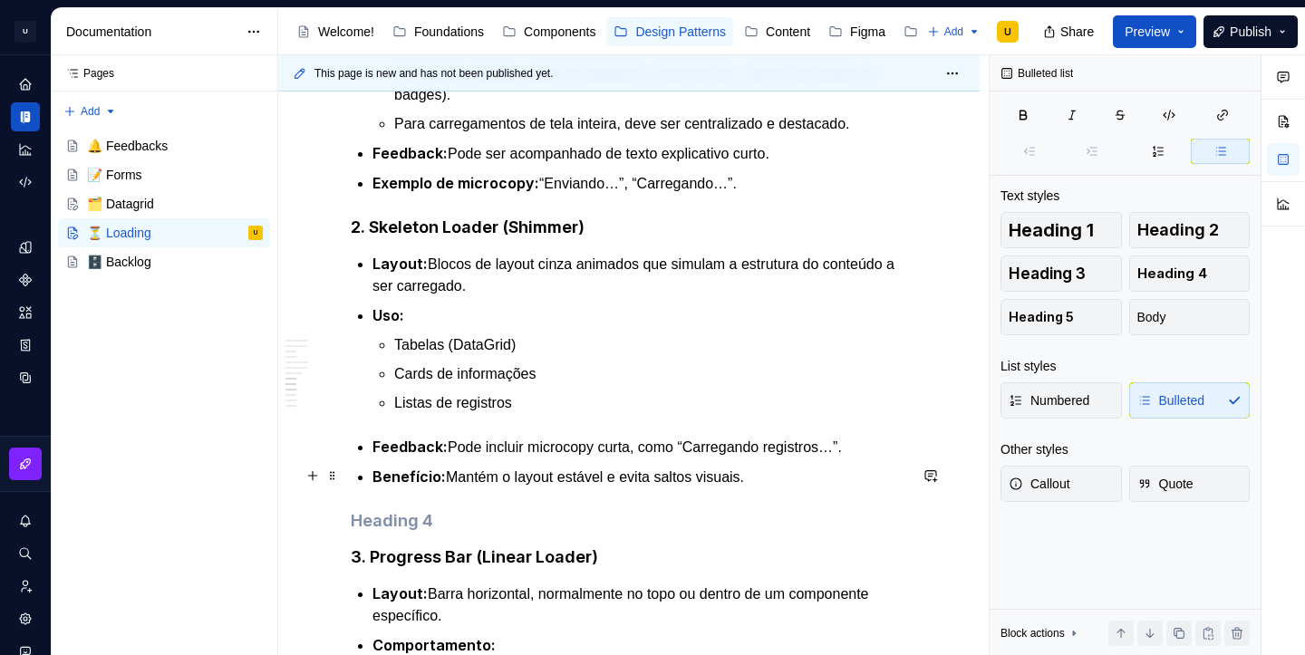
click at [610, 459] on p "Feedback: Pode incluir microcopy curta, como “Carregando registros…”." at bounding box center [640, 447] width 535 height 23
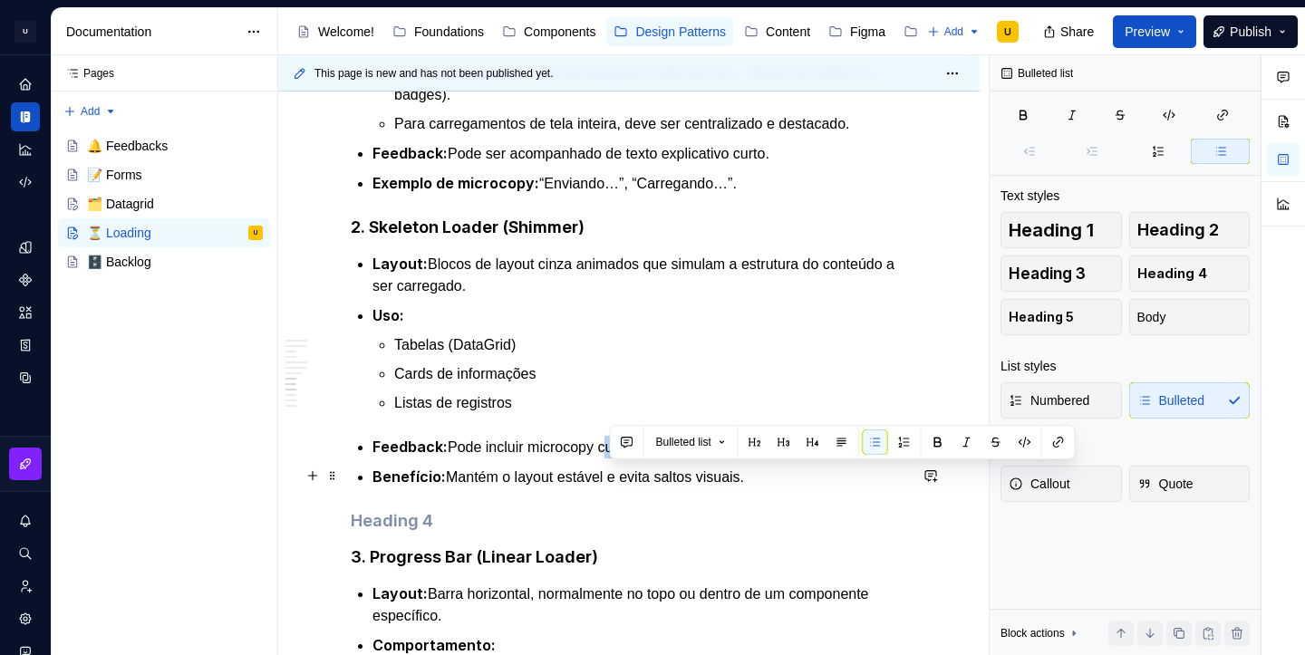
click at [610, 459] on p "Feedback: Pode incluir microcopy curta, como “Carregando registros…”." at bounding box center [640, 447] width 535 height 23
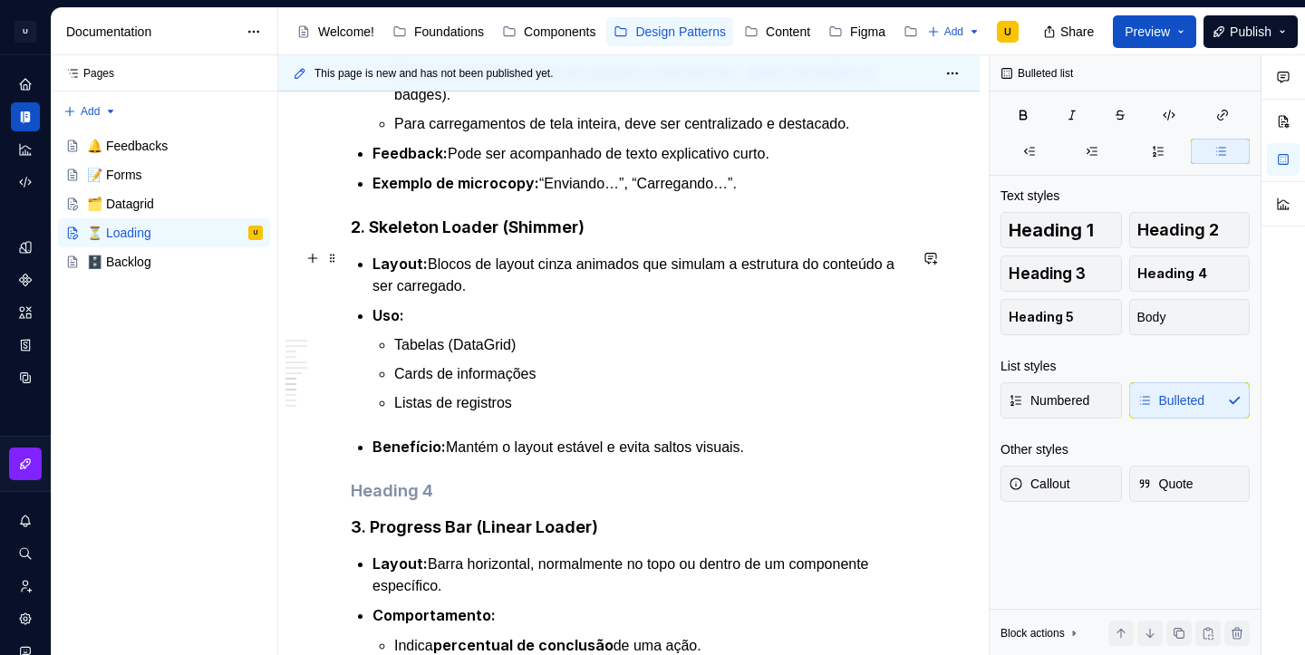
click at [528, 237] on strong "2. Skeleton Loader (Shimmer)" at bounding box center [468, 227] width 234 height 19
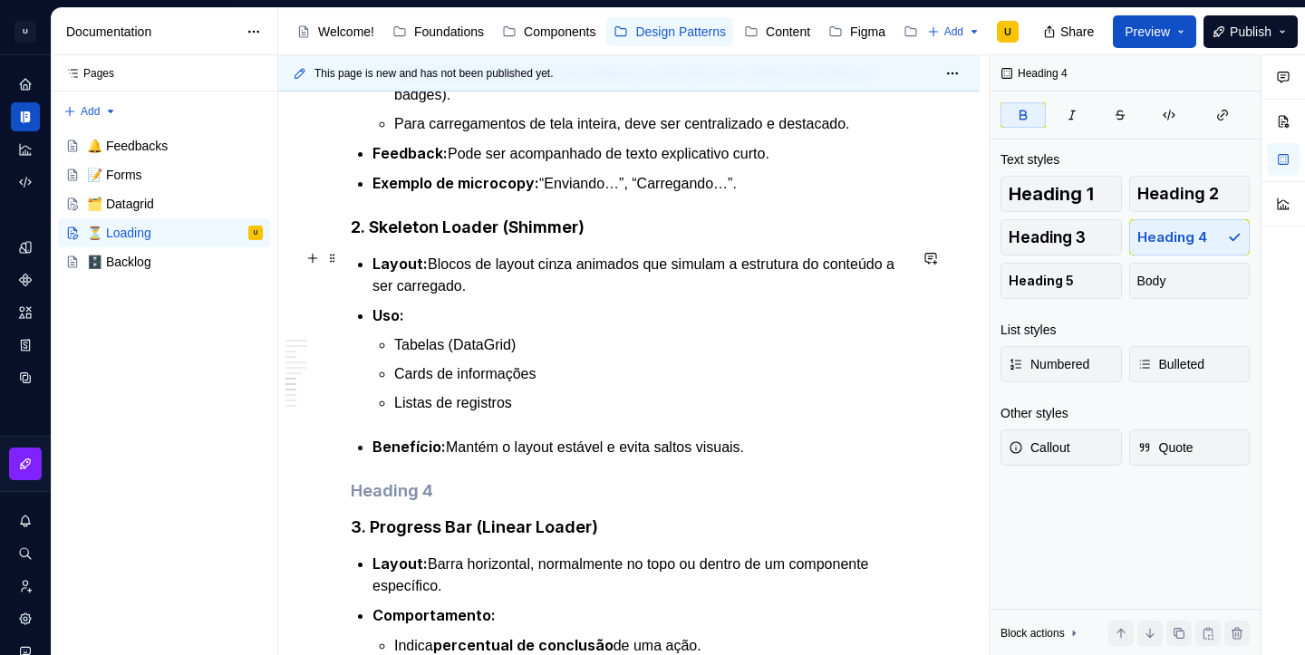
click at [528, 237] on strong "2. Skeleton Loader (Shimmer)" at bounding box center [468, 227] width 234 height 19
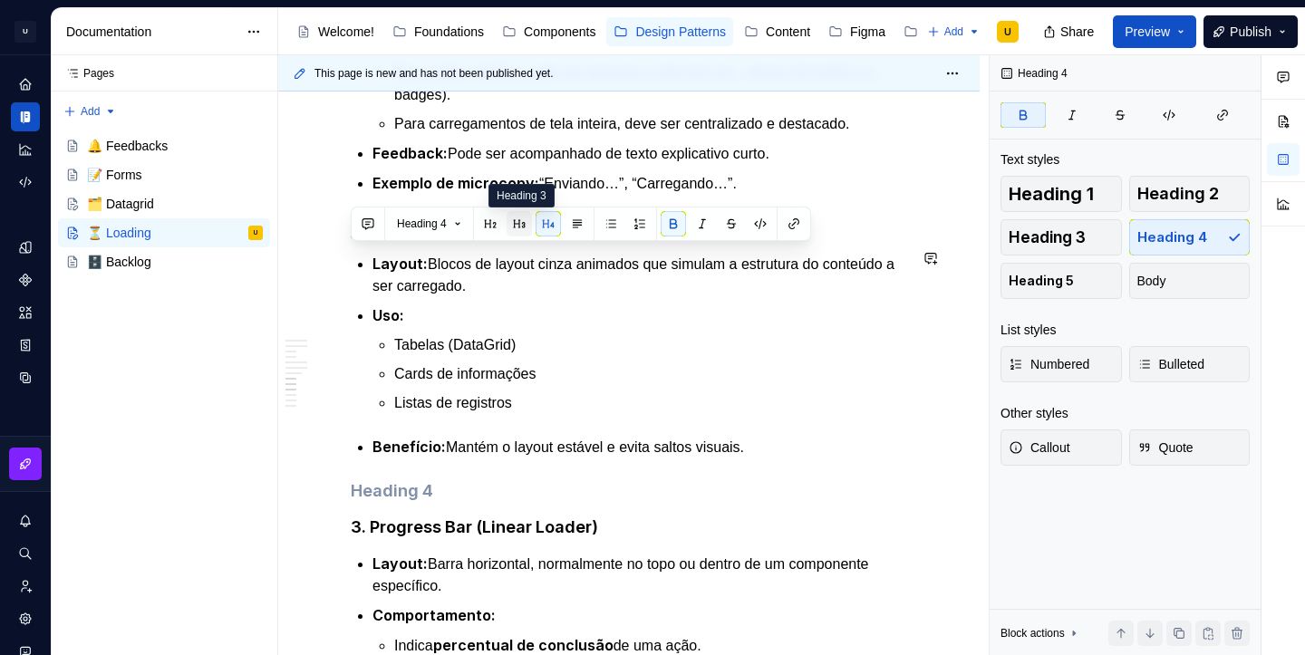
click at [517, 223] on button "button" at bounding box center [519, 223] width 25 height 25
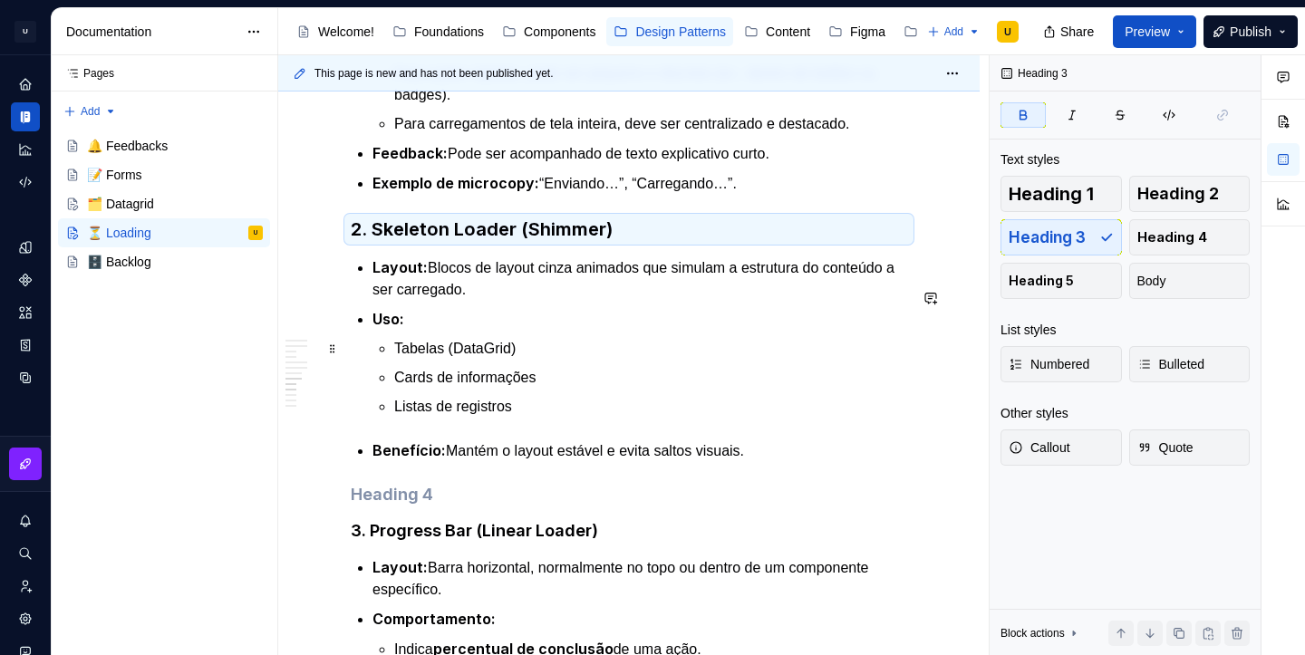
click at [570, 331] on p "Uso:" at bounding box center [640, 319] width 535 height 23
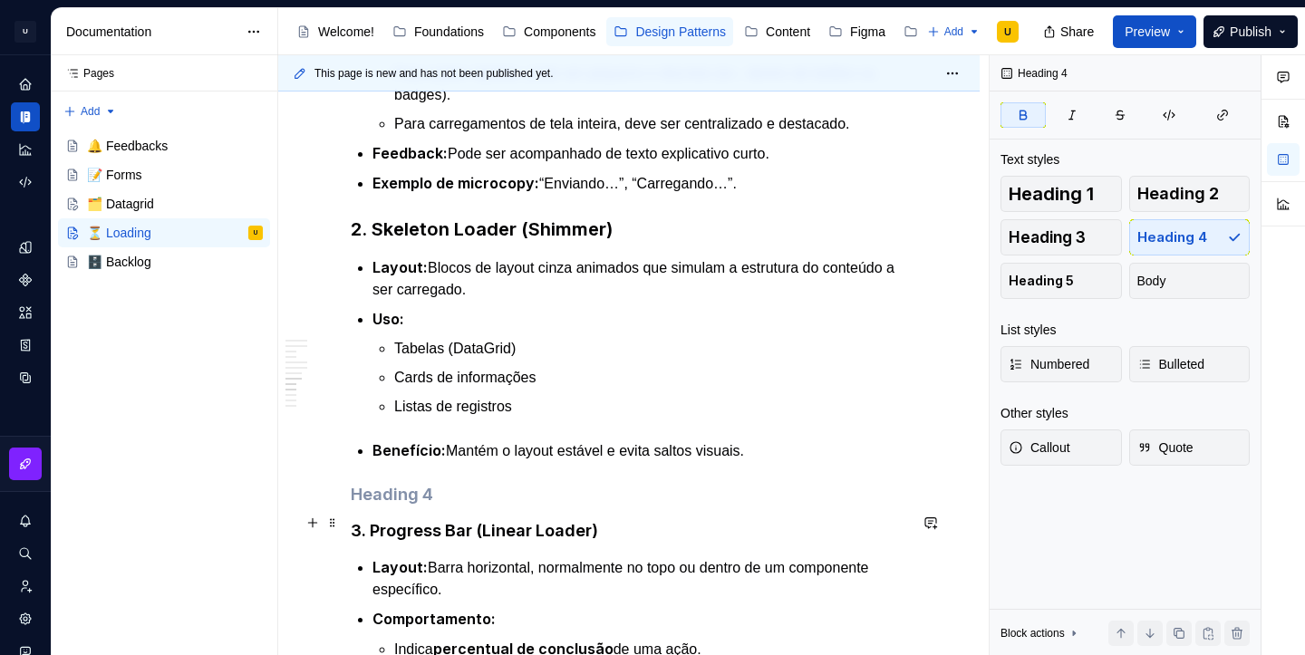
click at [413, 506] on h4 at bounding box center [629, 495] width 557 height 22
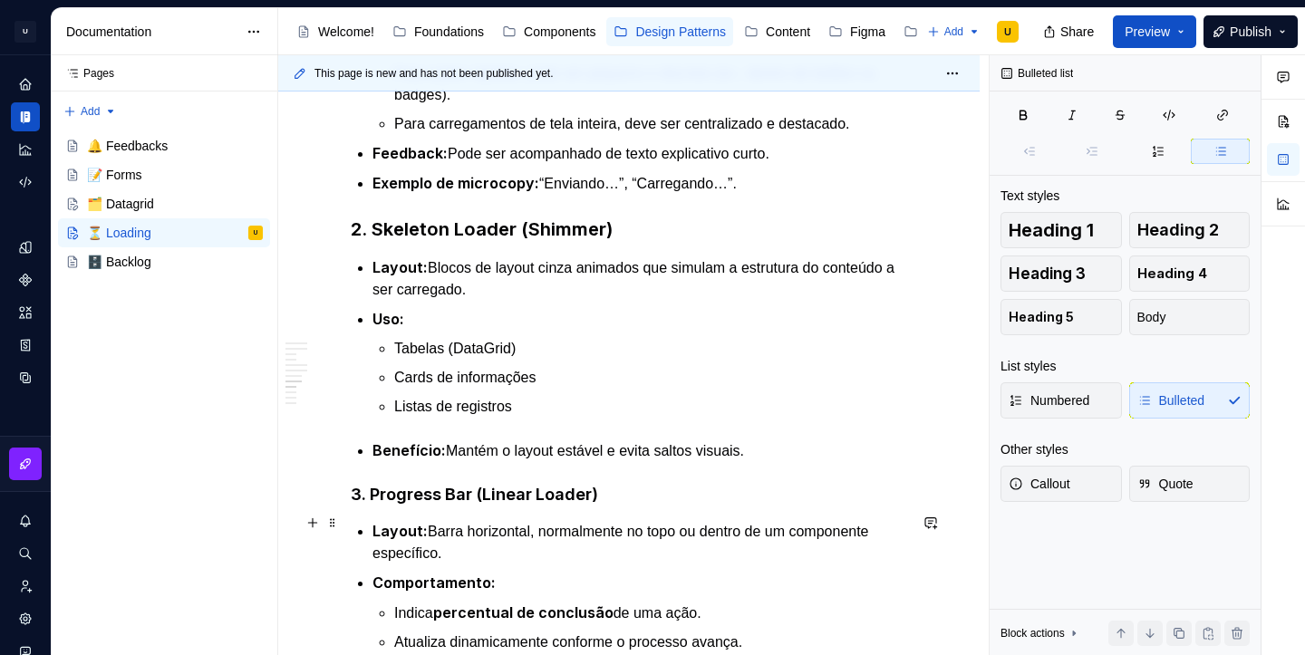
click at [462, 504] on strong "3. Progress Bar (Linear Loader)" at bounding box center [474, 494] width 247 height 19
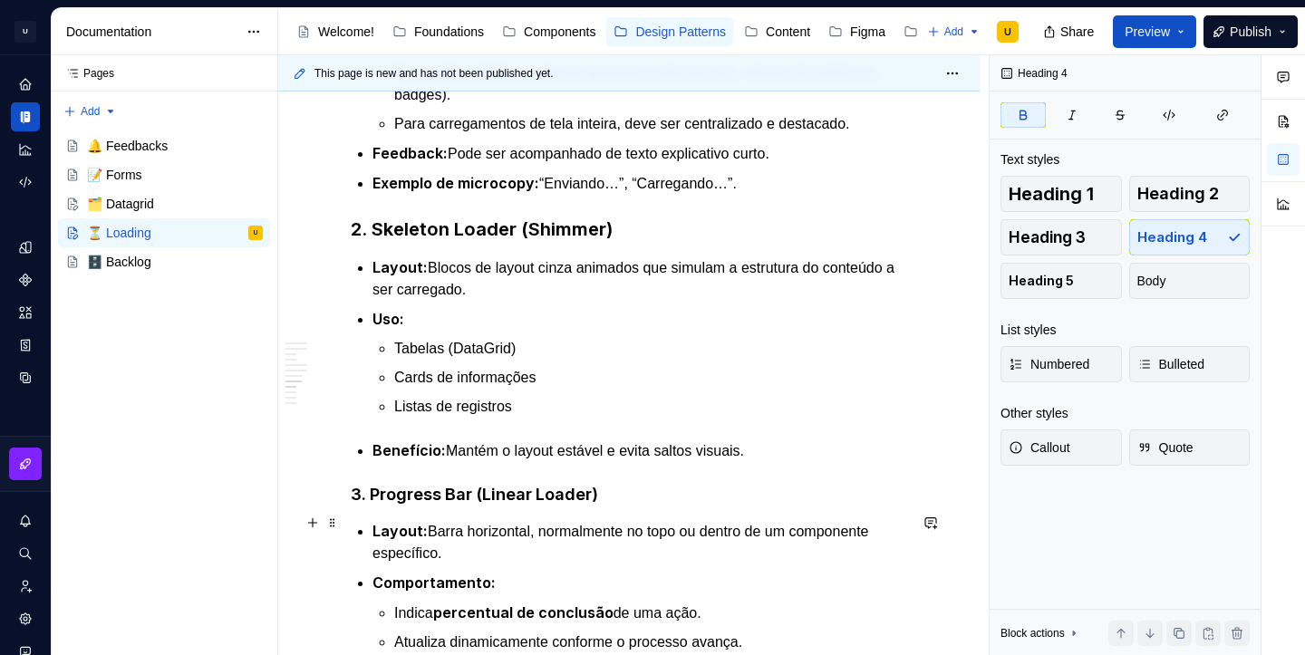
click at [462, 504] on strong "3. Progress Bar (Linear Loader)" at bounding box center [474, 494] width 247 height 19
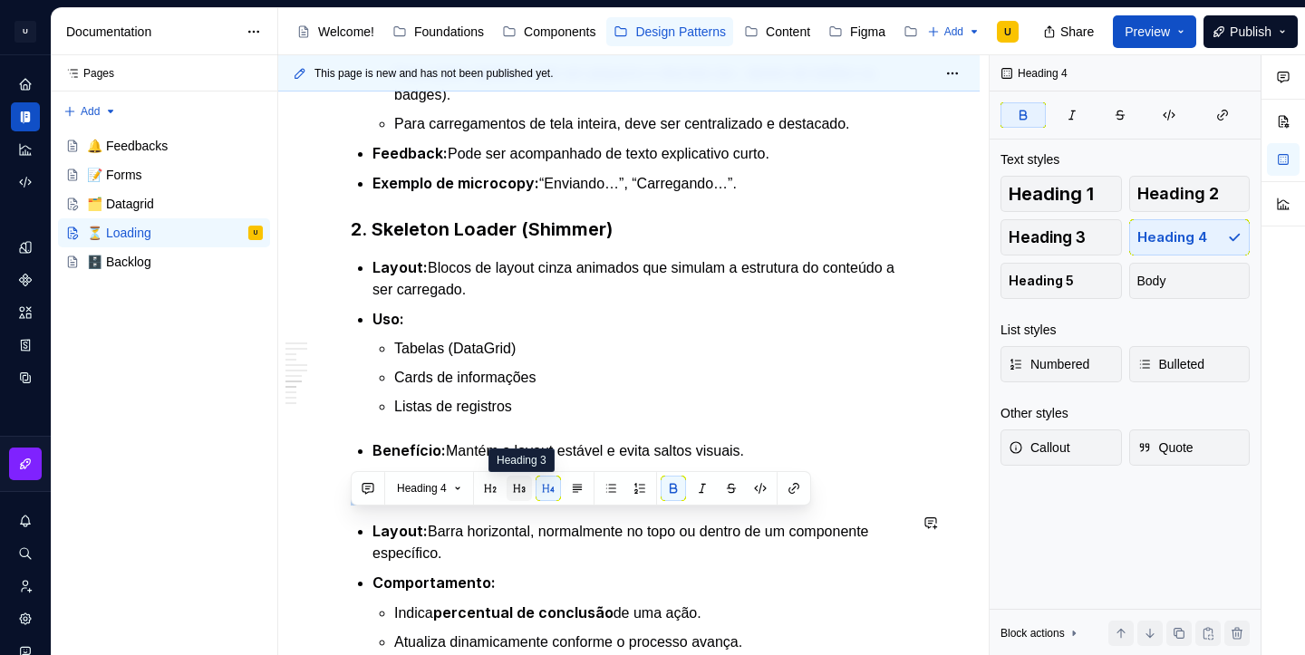
click at [518, 487] on button "button" at bounding box center [519, 488] width 25 height 25
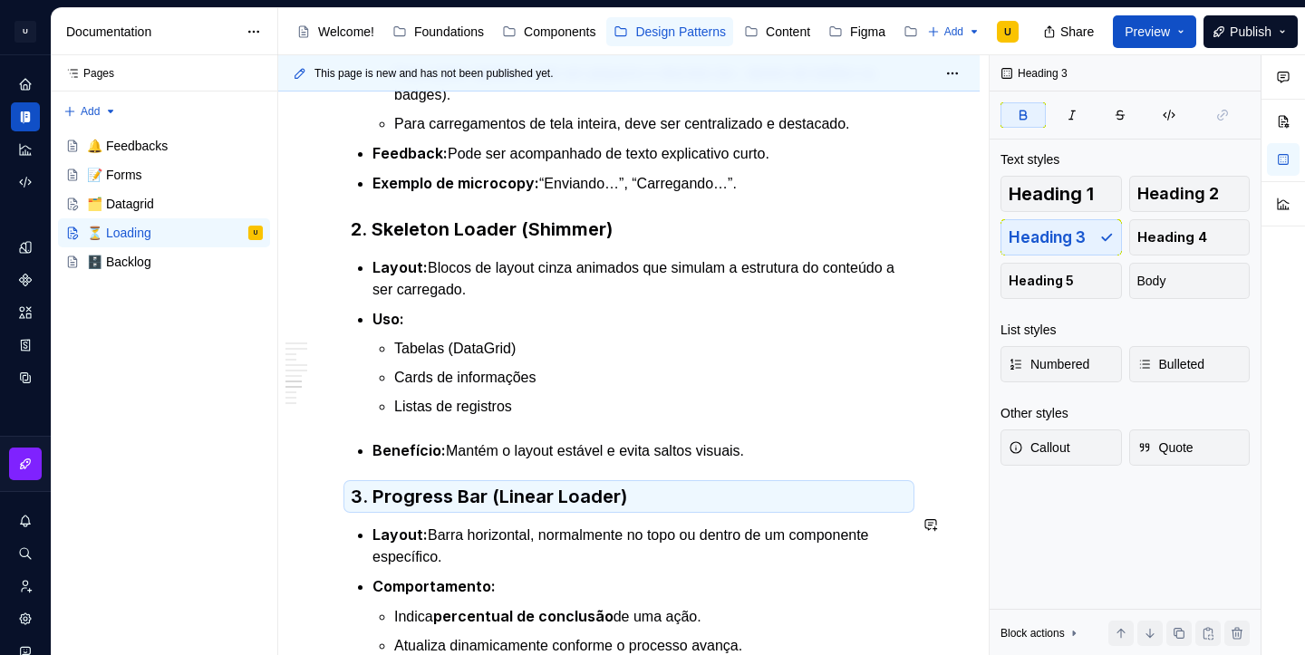
click at [546, 557] on p "Layout: Barra horizontal, normalmente no topo ou dentro de um componente especí…" at bounding box center [640, 546] width 535 height 44
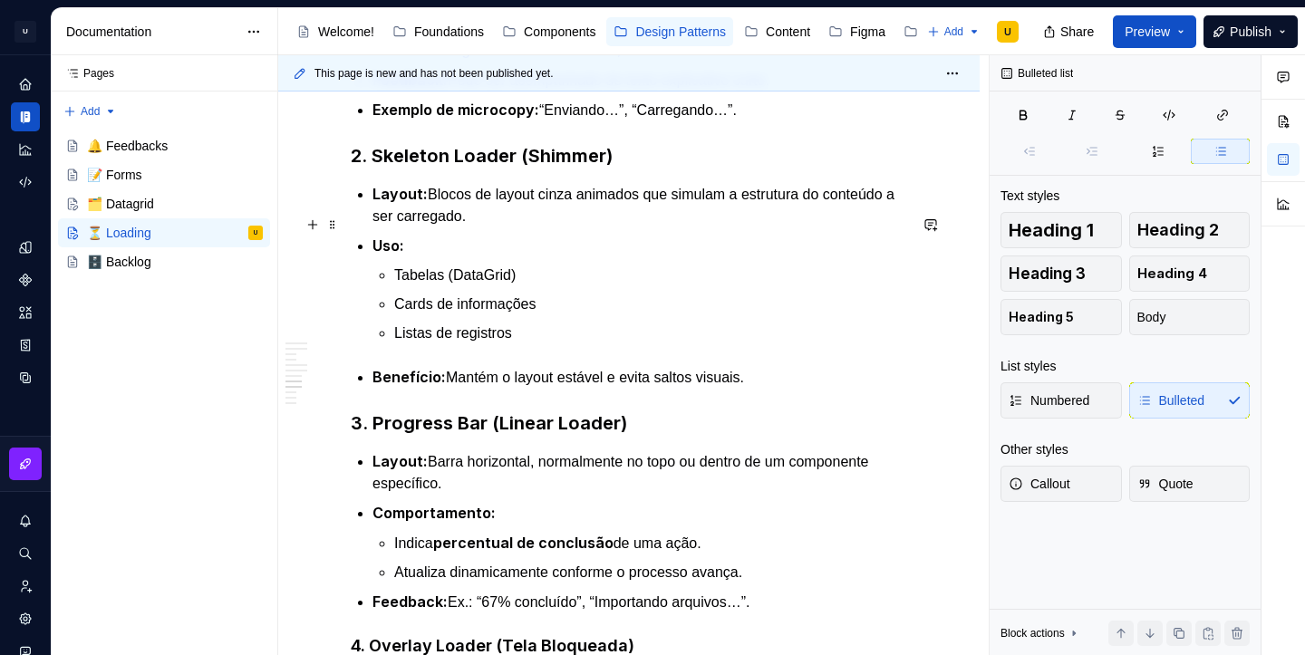
scroll to position [2464, 0]
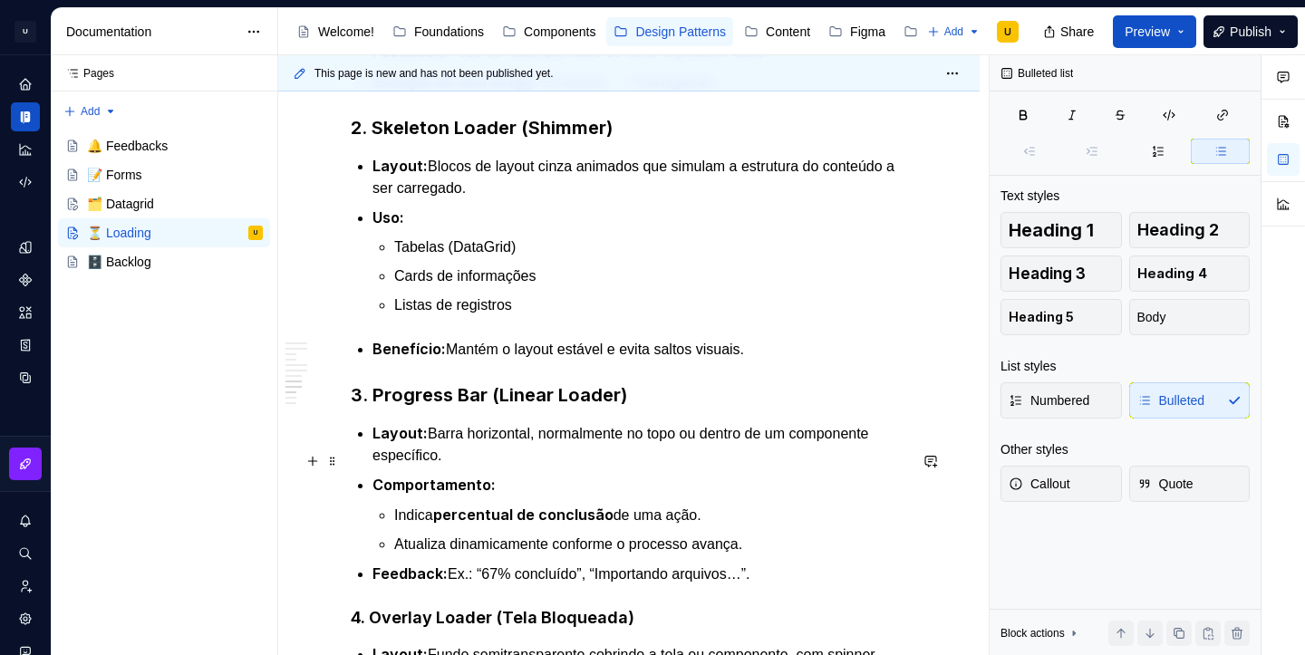
click at [460, 467] on p "Layout: Barra horizontal, normalmente no topo ou dentro de um componente especí…" at bounding box center [640, 444] width 535 height 44
click at [441, 468] on p "Layout: Barra horizontal, normalmente no topo ou dentro de um componente especí…" at bounding box center [640, 444] width 535 height 45
click at [806, 468] on p "Layout: Barra horizontal, normalmente no topo ou dentro de um componente especí…" at bounding box center [640, 444] width 535 height 45
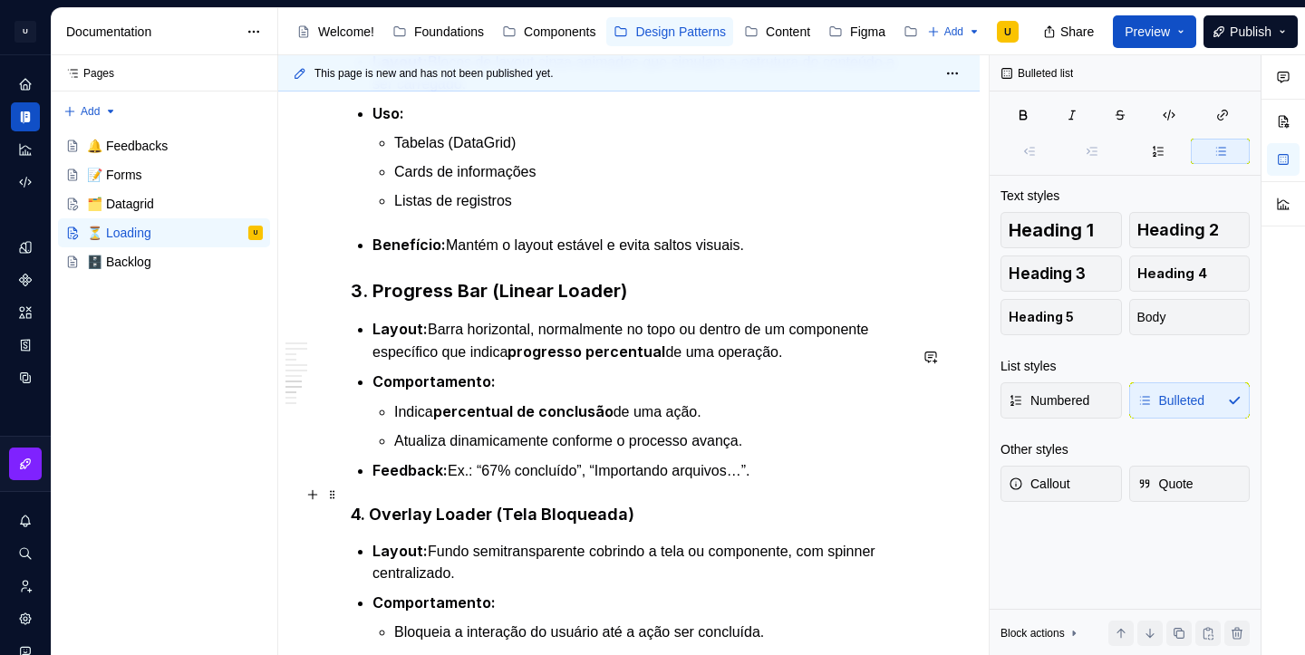
scroll to position [2581, 0]
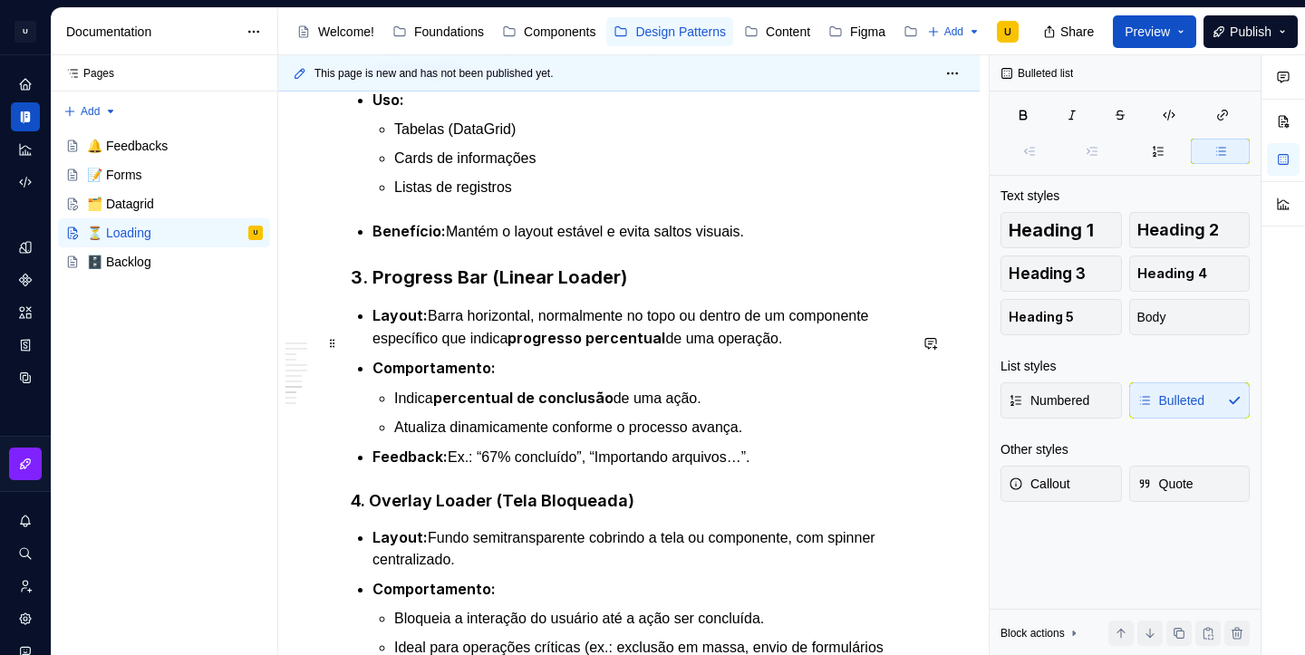
click at [831, 350] on p "Layout: Barra horizontal, normalmente no topo ou dentro de um componente especí…" at bounding box center [640, 327] width 535 height 45
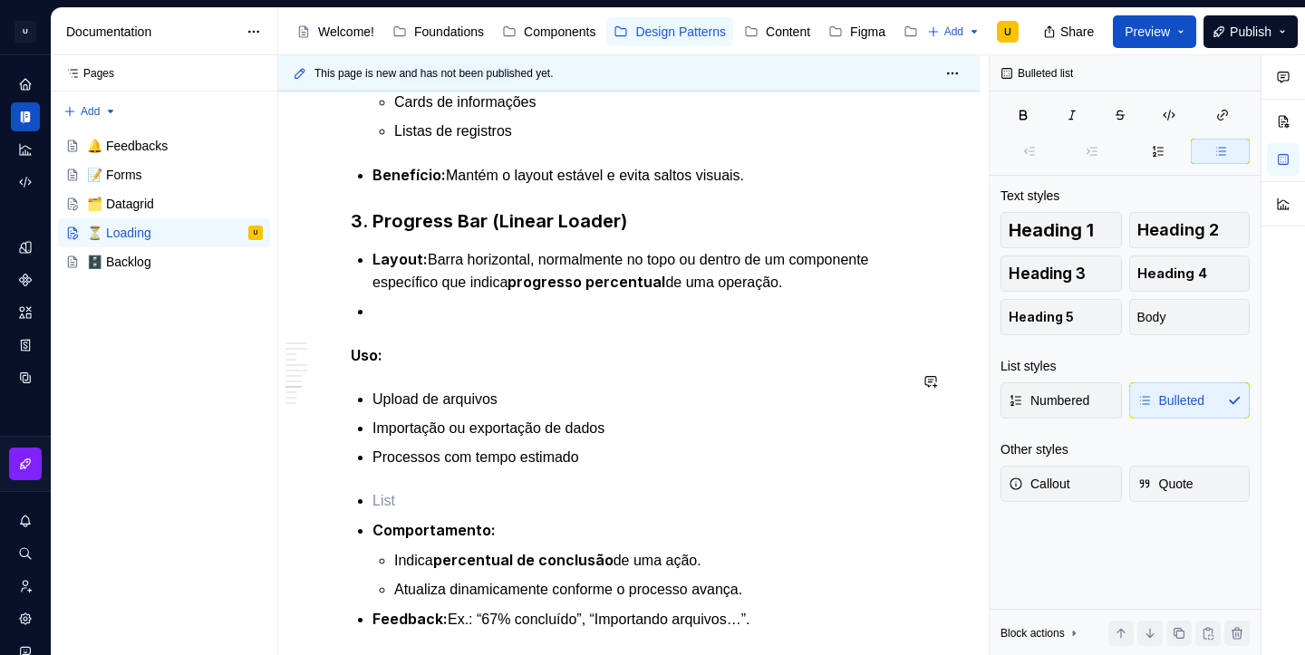
scroll to position [2639, 0]
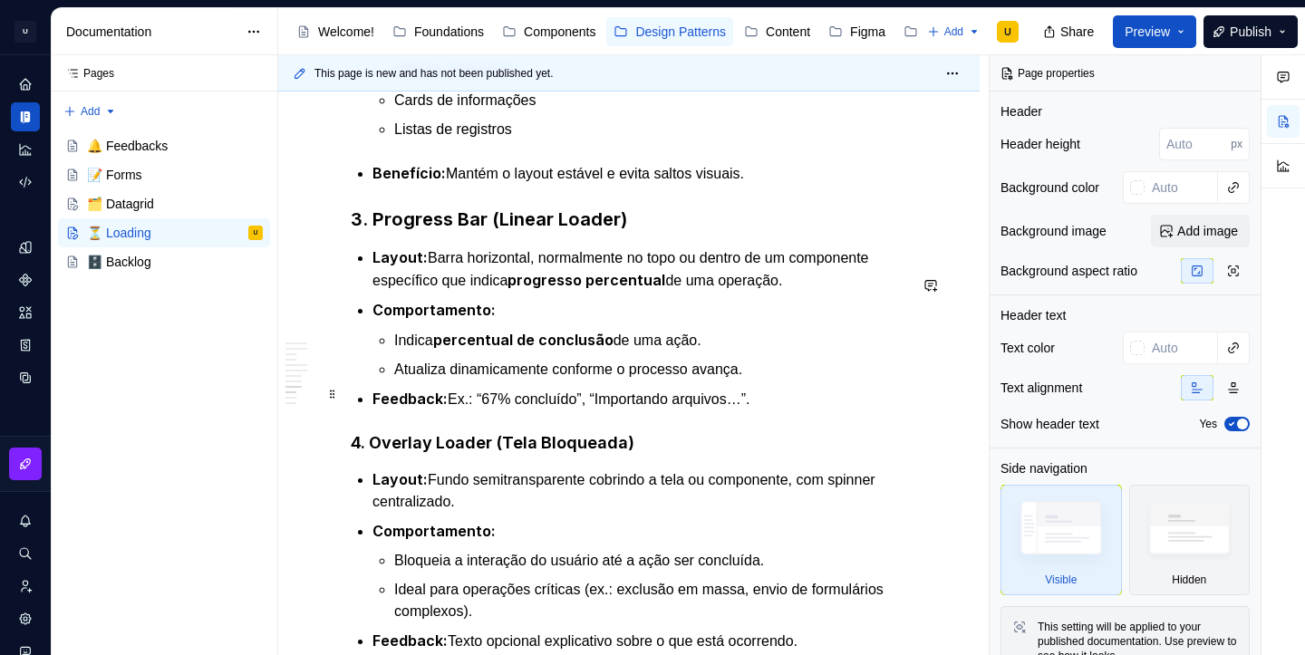
click at [778, 381] on p "Atualiza dinamicamente conforme o processo avança." at bounding box center [650, 370] width 513 height 22
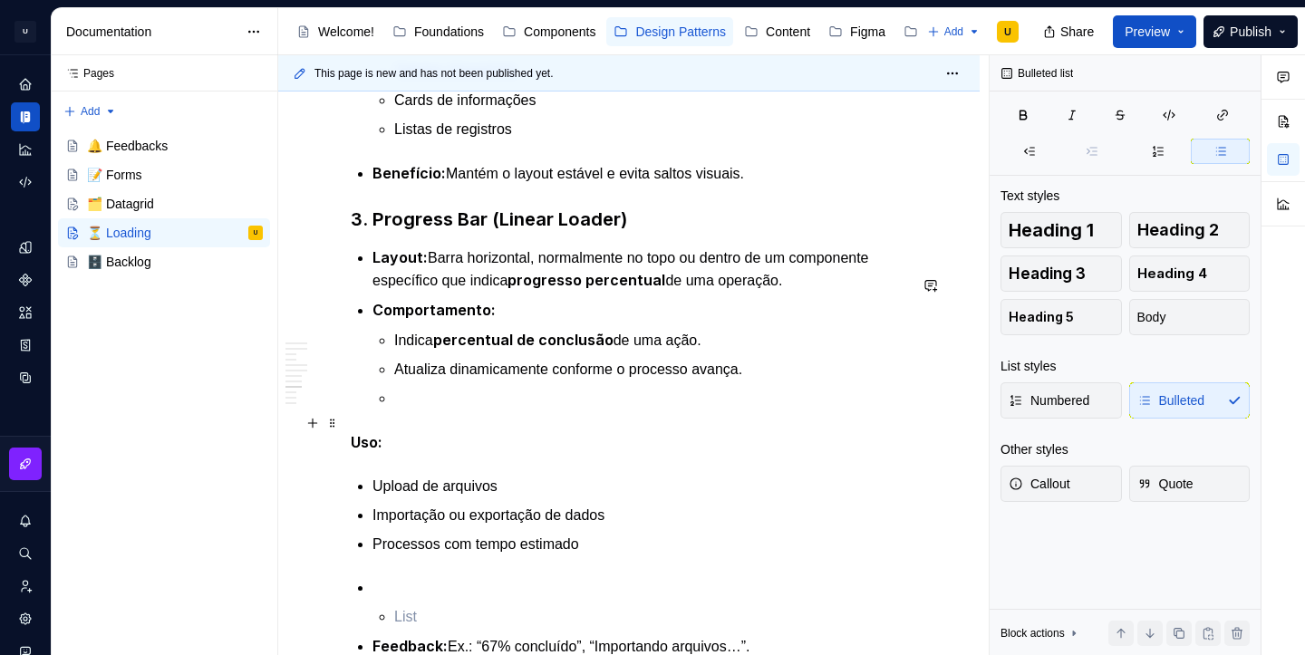
click at [401, 410] on p at bounding box center [650, 399] width 513 height 22
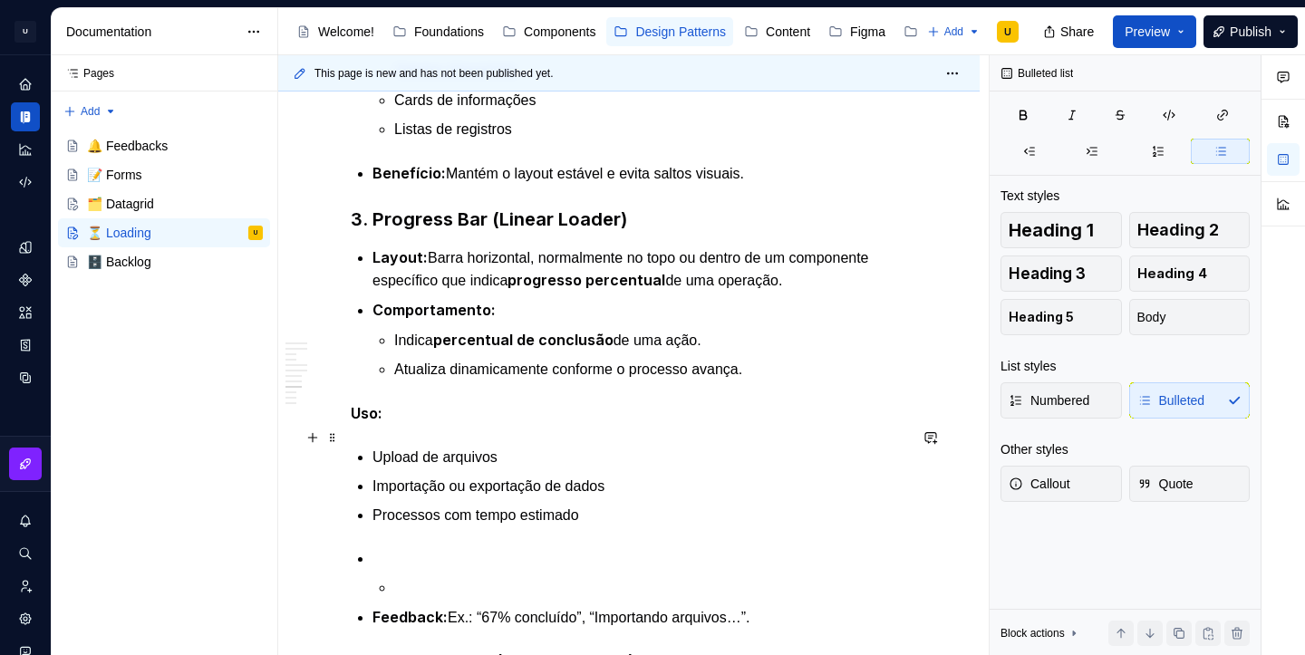
click at [353, 422] on strong "Uso:" at bounding box center [367, 413] width 32 height 18
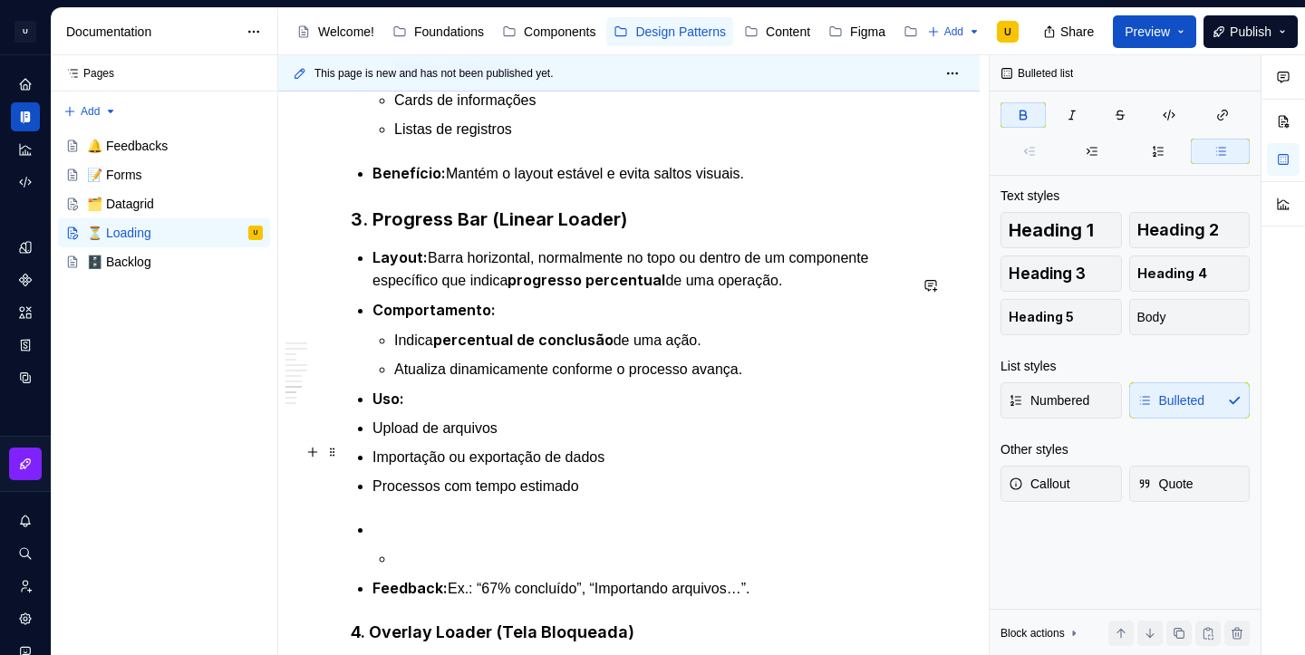
click at [377, 440] on p "Upload de arquivos" at bounding box center [640, 429] width 535 height 22
click at [373, 498] on p "Processos com tempo estimado" at bounding box center [640, 487] width 535 height 22
click at [385, 541] on p at bounding box center [640, 530] width 535 height 22
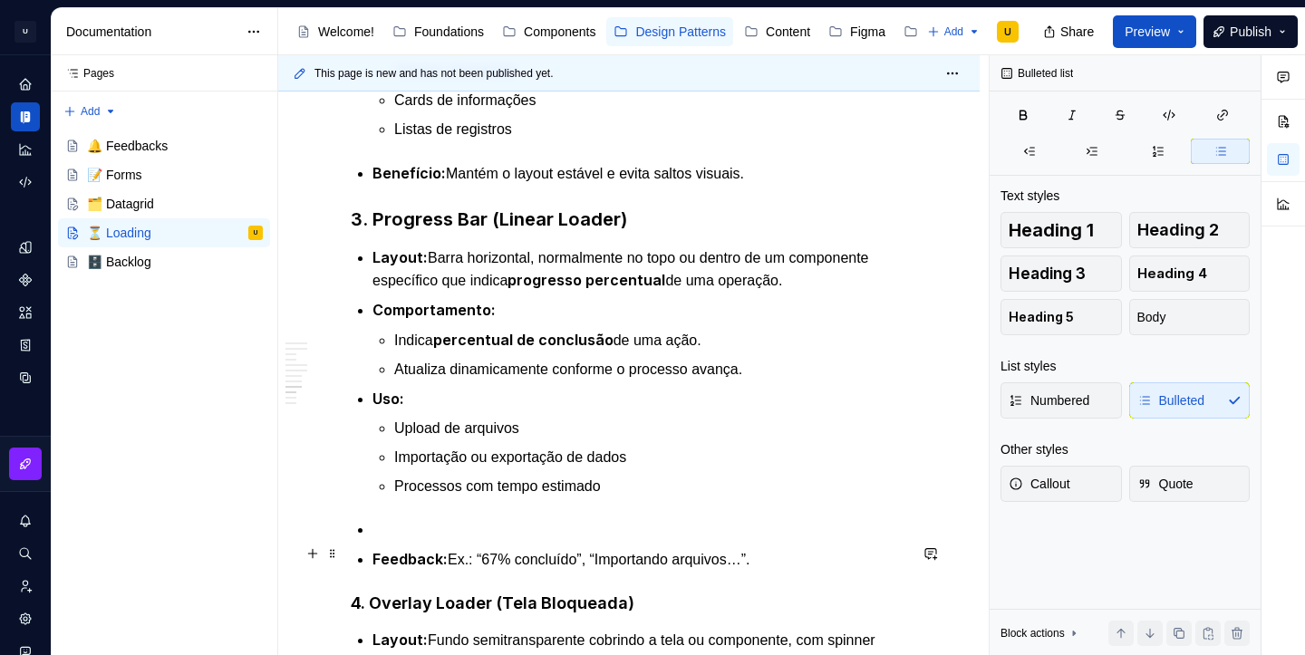
click at [428, 541] on p at bounding box center [640, 530] width 535 height 22
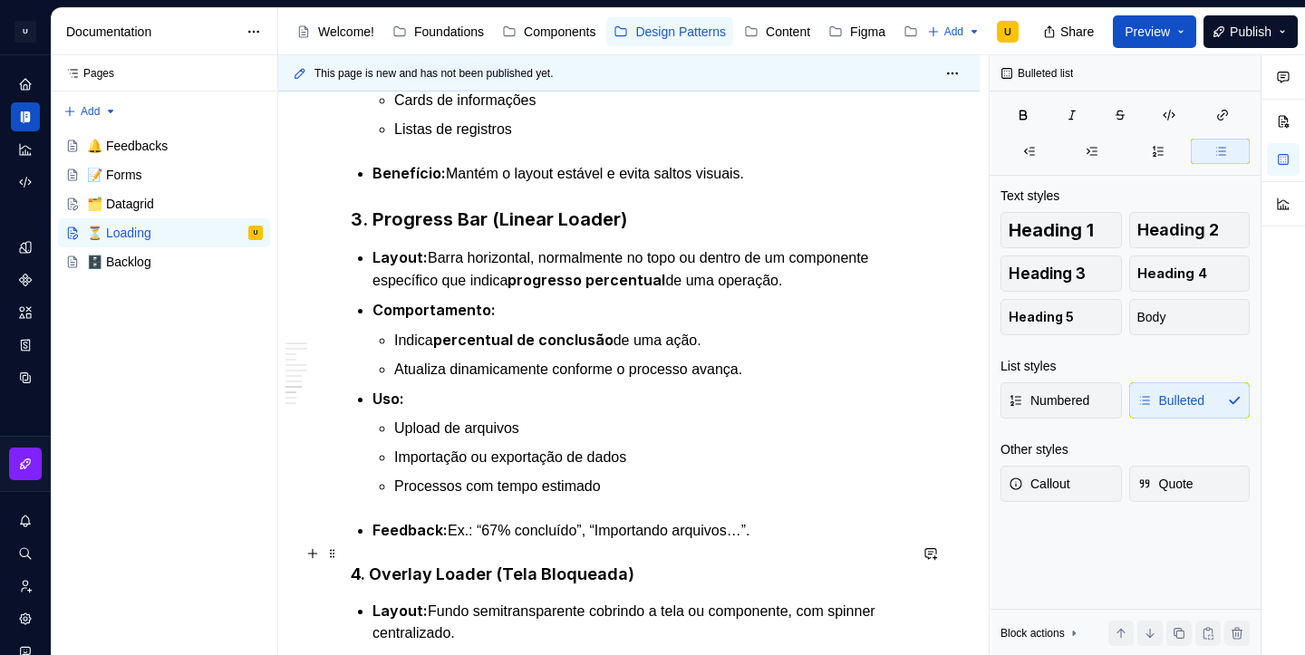
click at [777, 542] on p "Feedback: Ex.: “67% concluído”, “Importando arquivos…”." at bounding box center [640, 530] width 535 height 23
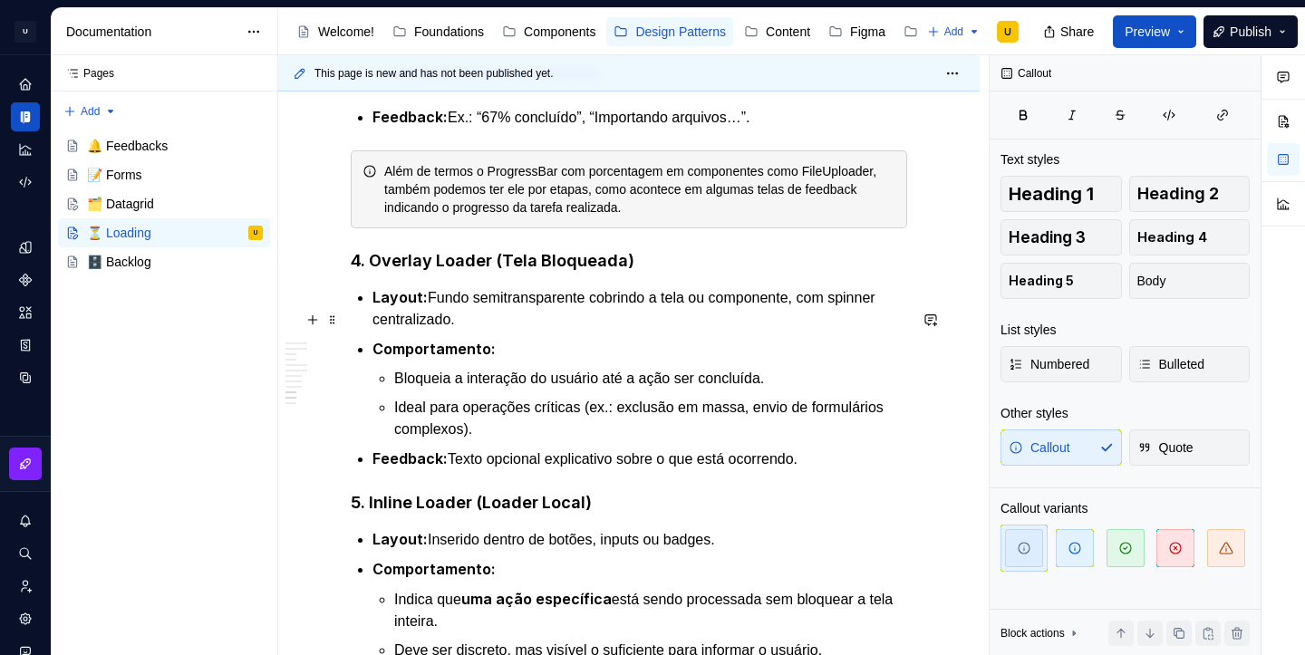
scroll to position [3067, 0]
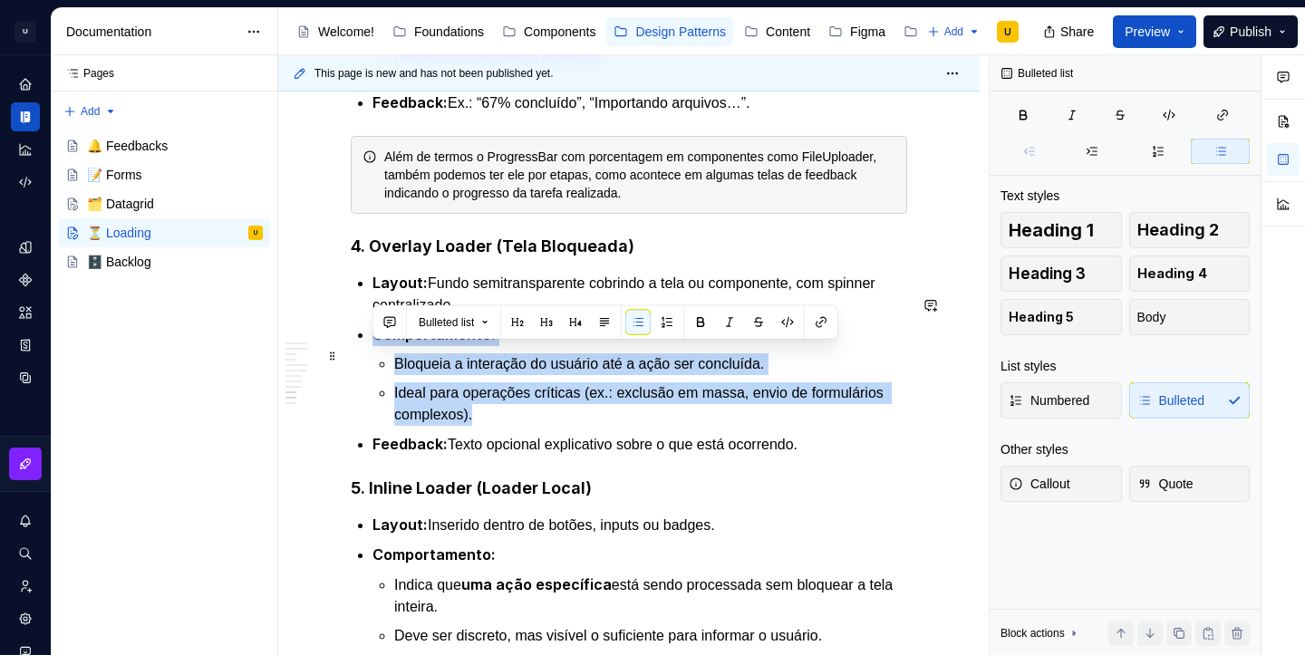
drag, startPoint x: 487, startPoint y: 441, endPoint x: 363, endPoint y: 357, distance: 149.3
click at [373, 357] on li "Comportamento: Bloqueia a interação do usuário até a ação ser concluída. Ideal …" at bounding box center [640, 375] width 535 height 102
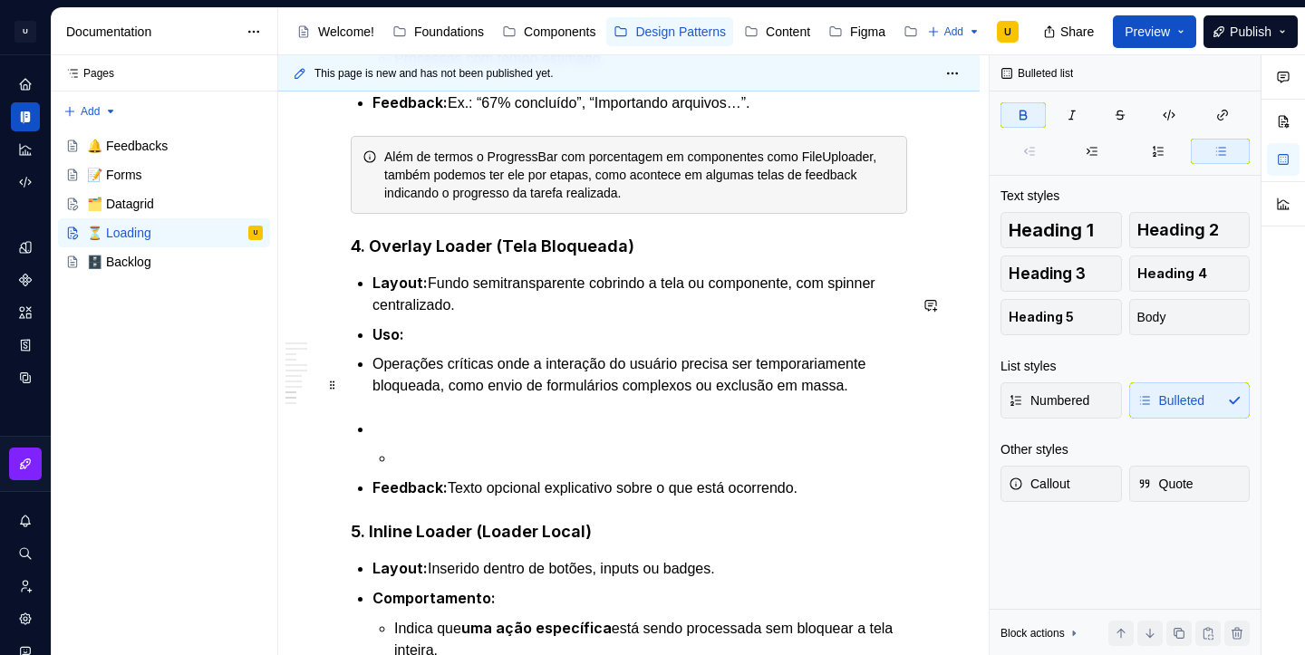
click at [373, 389] on p "Operações críticas onde a interação do usuário precisa ser temporariamente bloq…" at bounding box center [640, 375] width 535 height 44
click at [384, 441] on p at bounding box center [640, 430] width 535 height 22
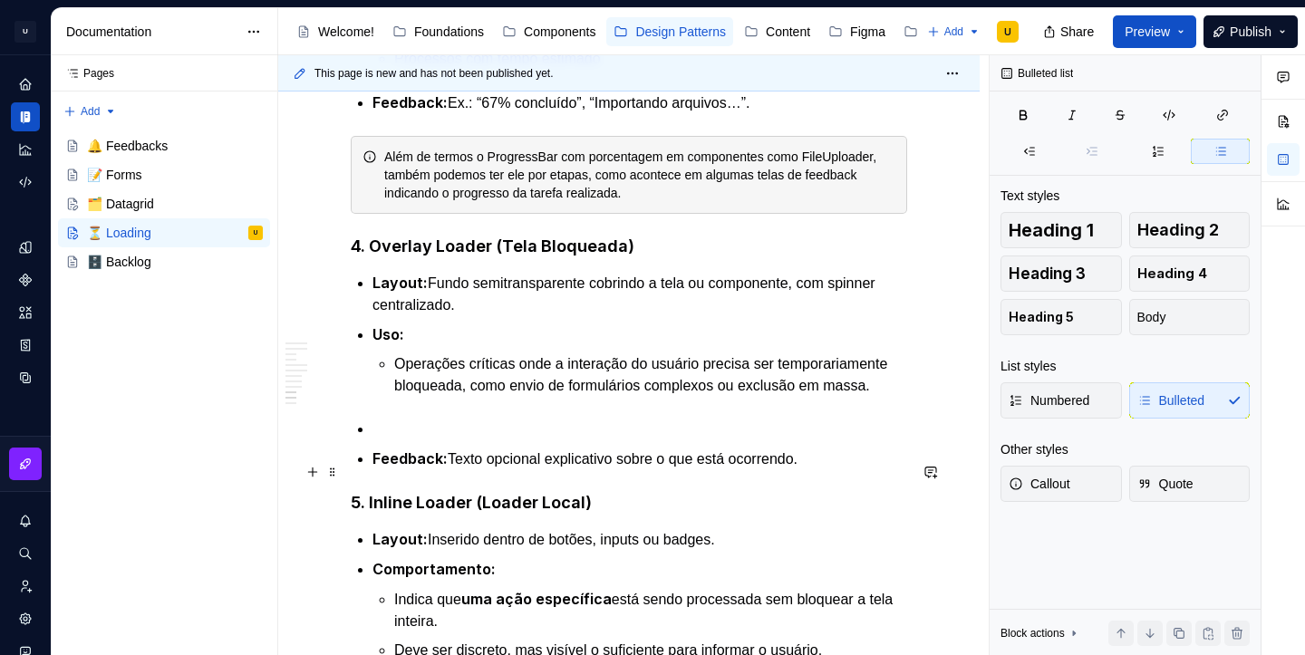
click at [395, 441] on p at bounding box center [640, 430] width 535 height 22
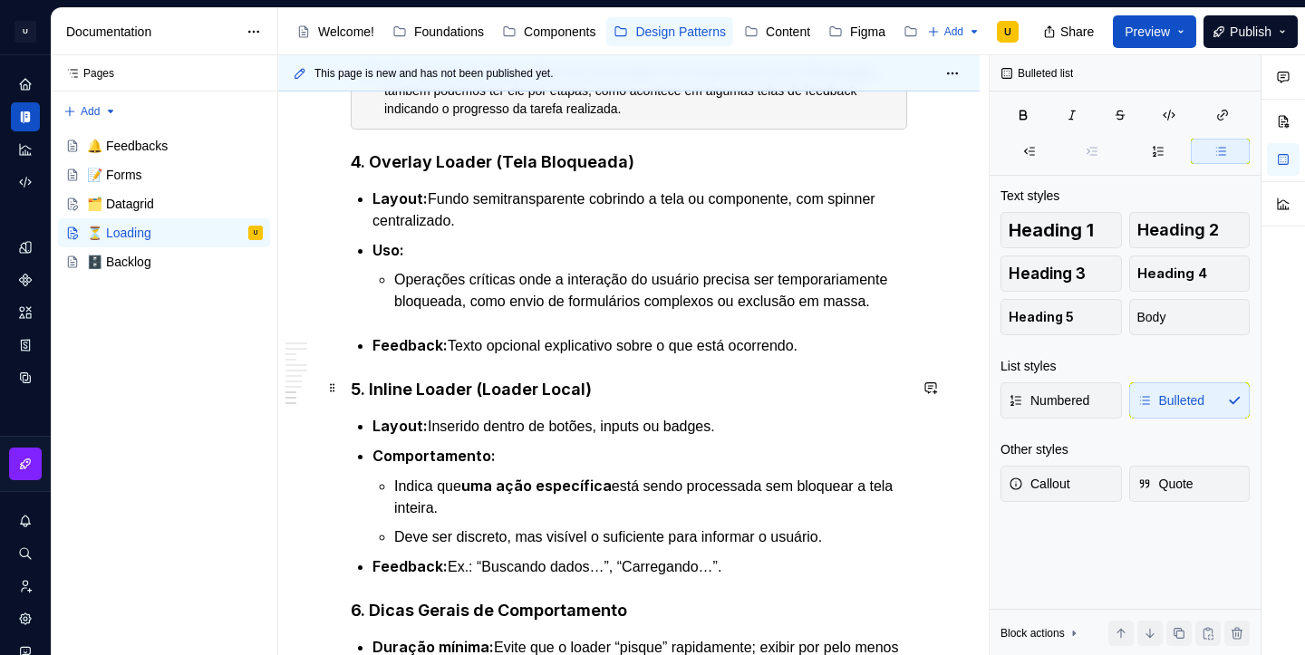
scroll to position [3184, 0]
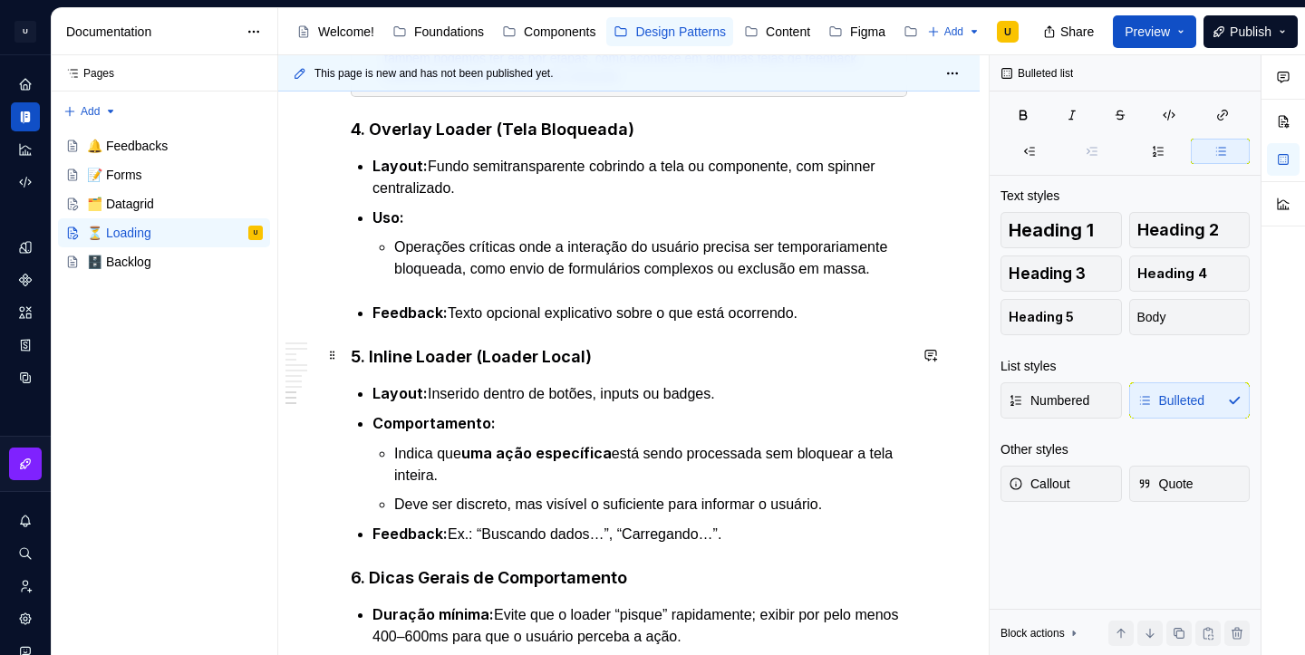
click at [862, 324] on p "Feedback: Texto opcional explicativo sobre o que está ocorrendo." at bounding box center [640, 313] width 535 height 23
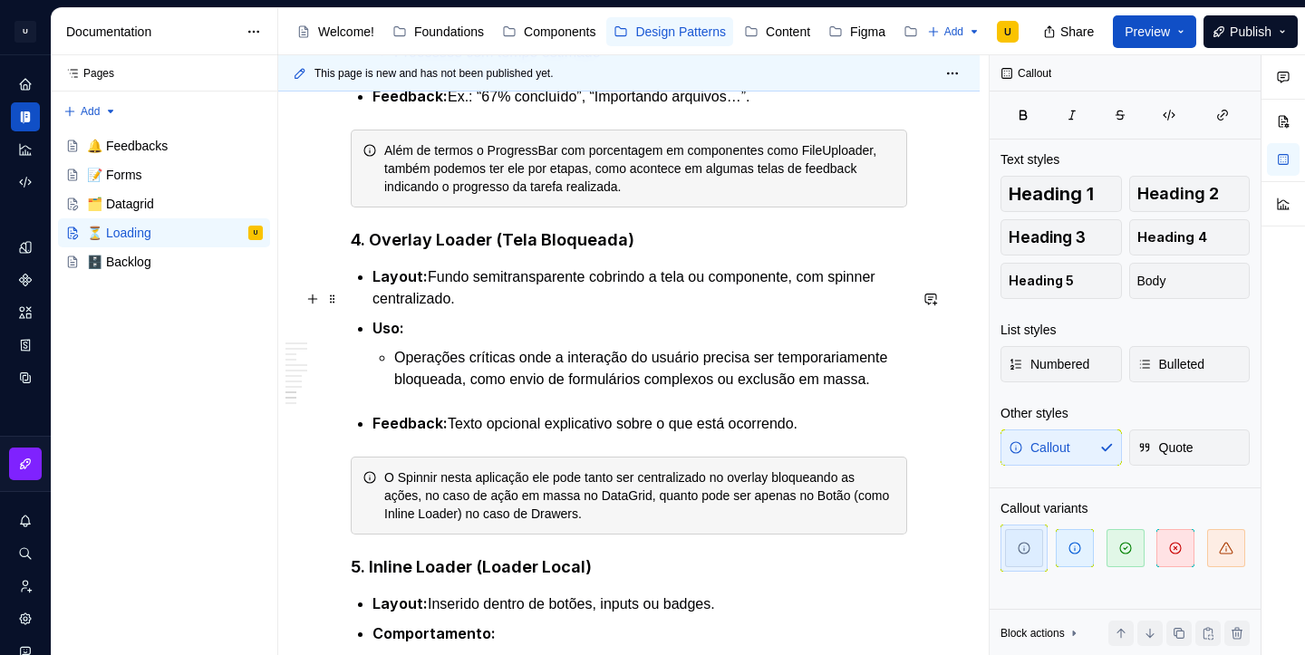
scroll to position [3040, 0]
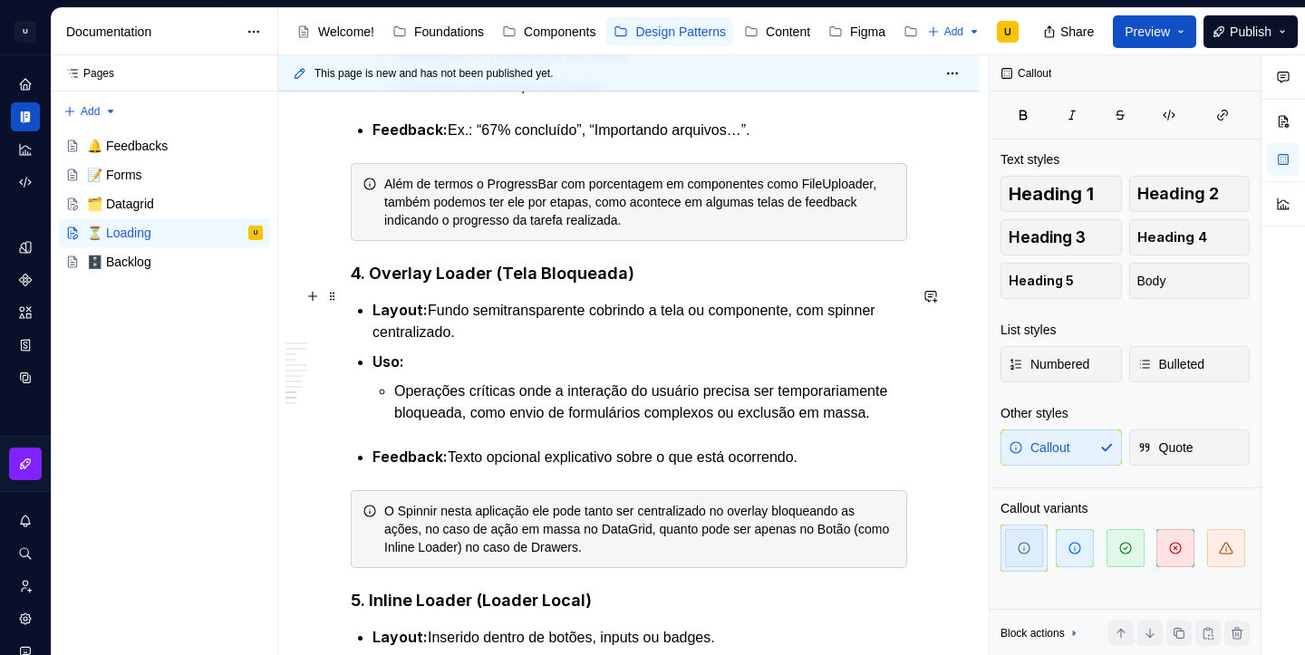
click at [537, 283] on strong "4. Overlay Loader (Tela Bloqueada)" at bounding box center [493, 273] width 284 height 19
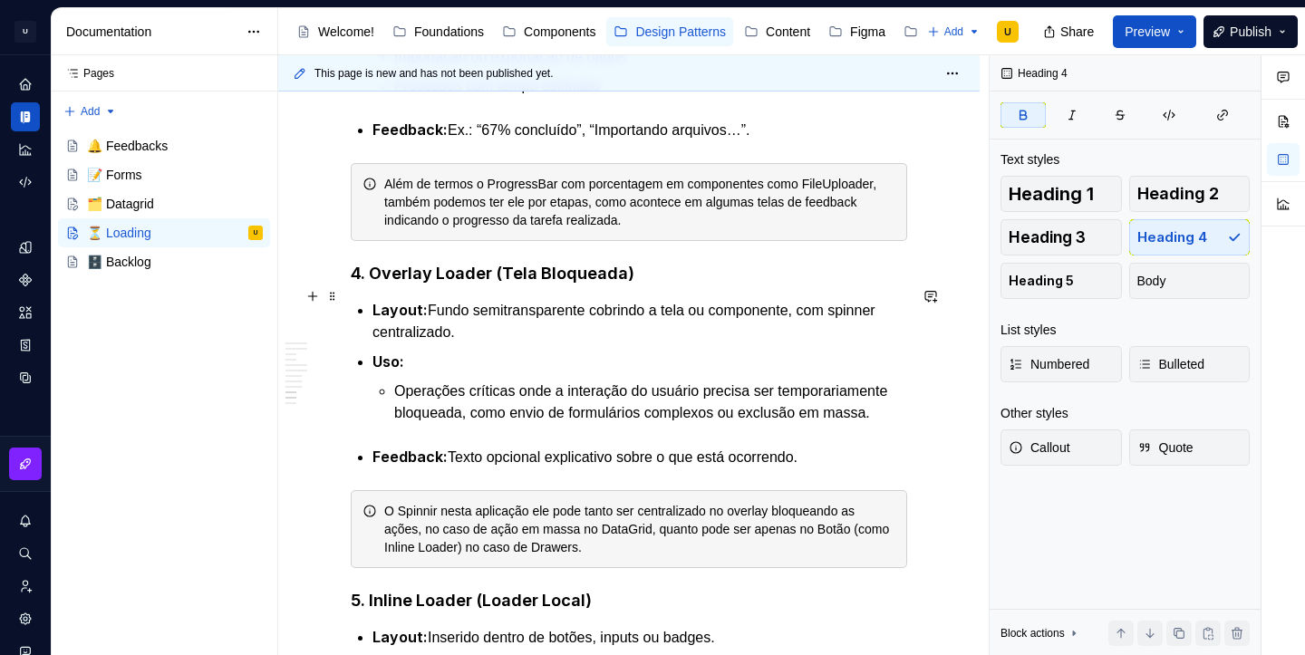
click at [537, 283] on strong "4. Overlay Loader (Tela Bloqueada)" at bounding box center [493, 273] width 284 height 19
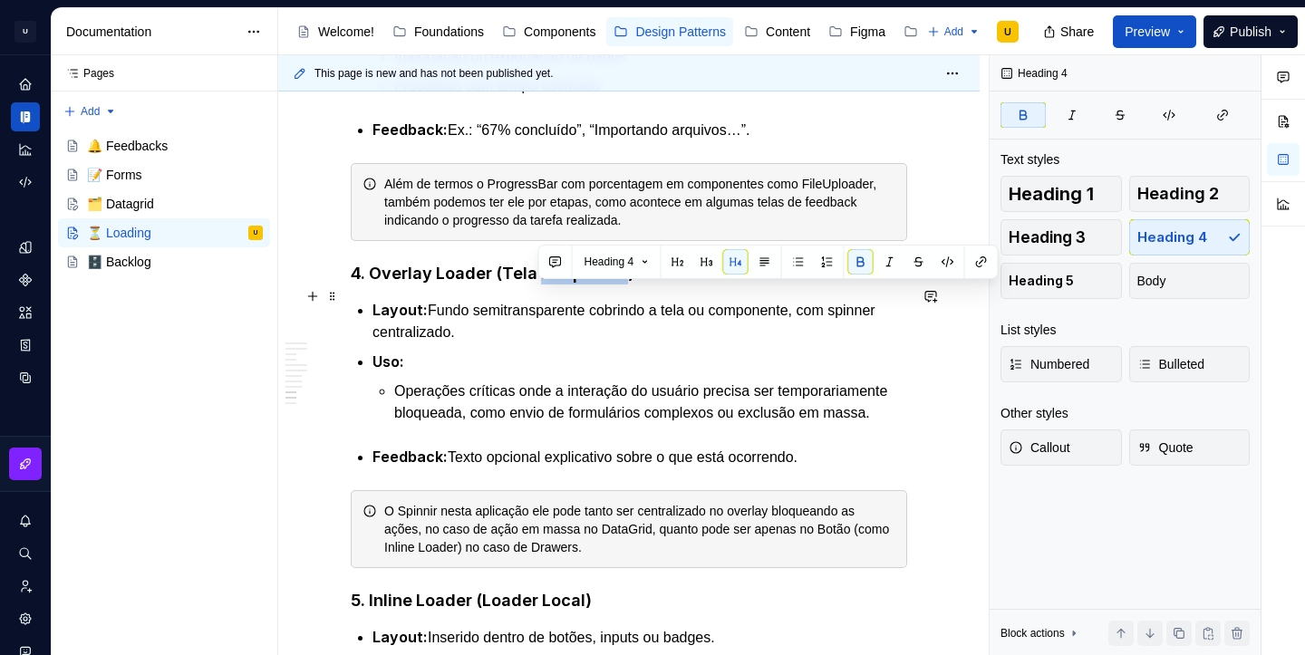
click at [537, 283] on strong "4. Overlay Loader (Tela Bloqueada)" at bounding box center [493, 273] width 284 height 19
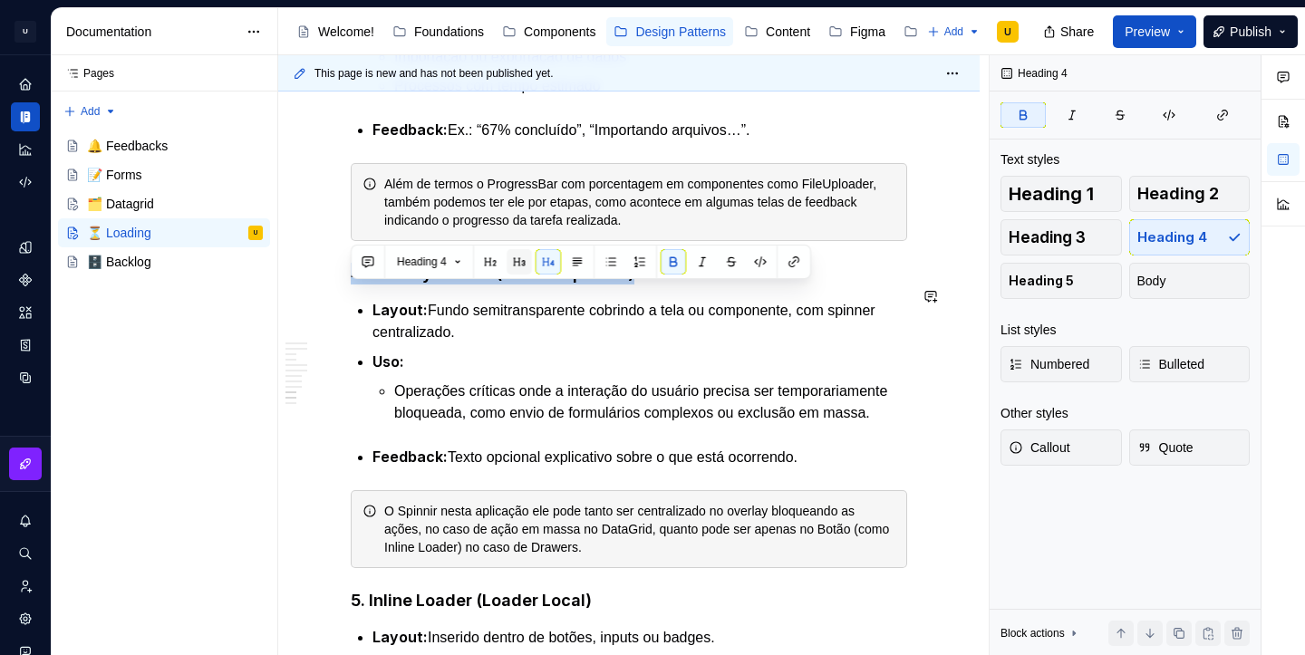
click at [524, 266] on button "button" at bounding box center [519, 261] width 25 height 25
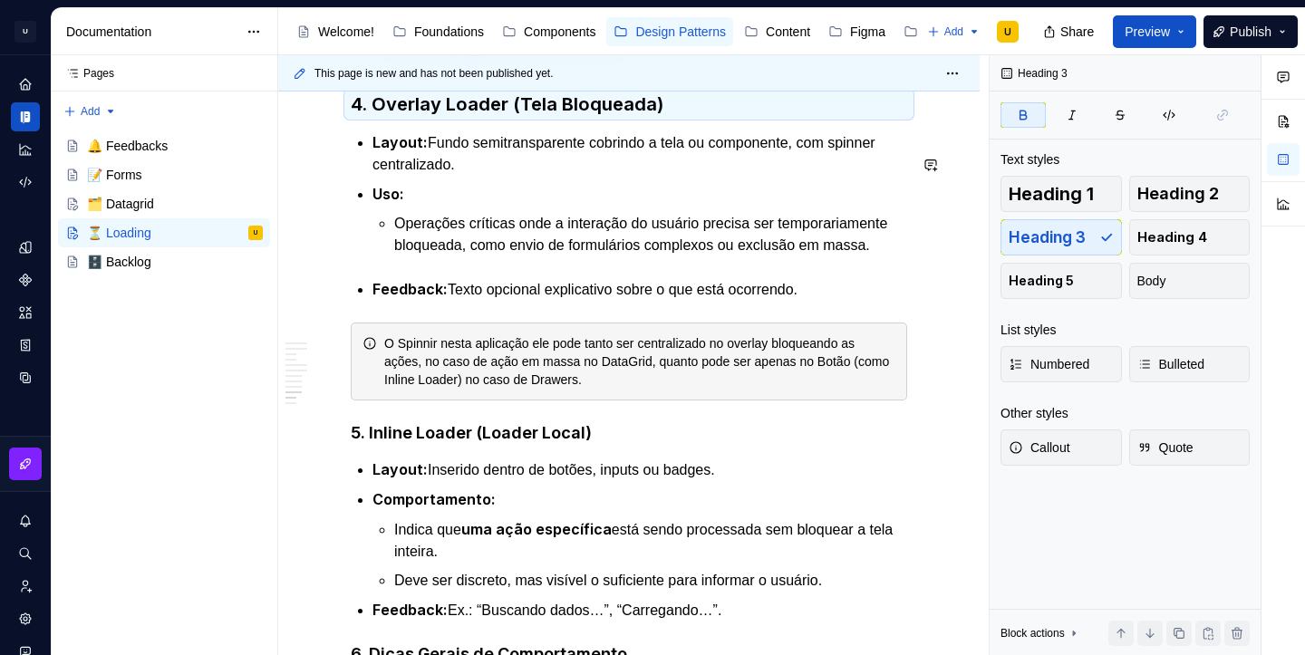
scroll to position [3216, 0]
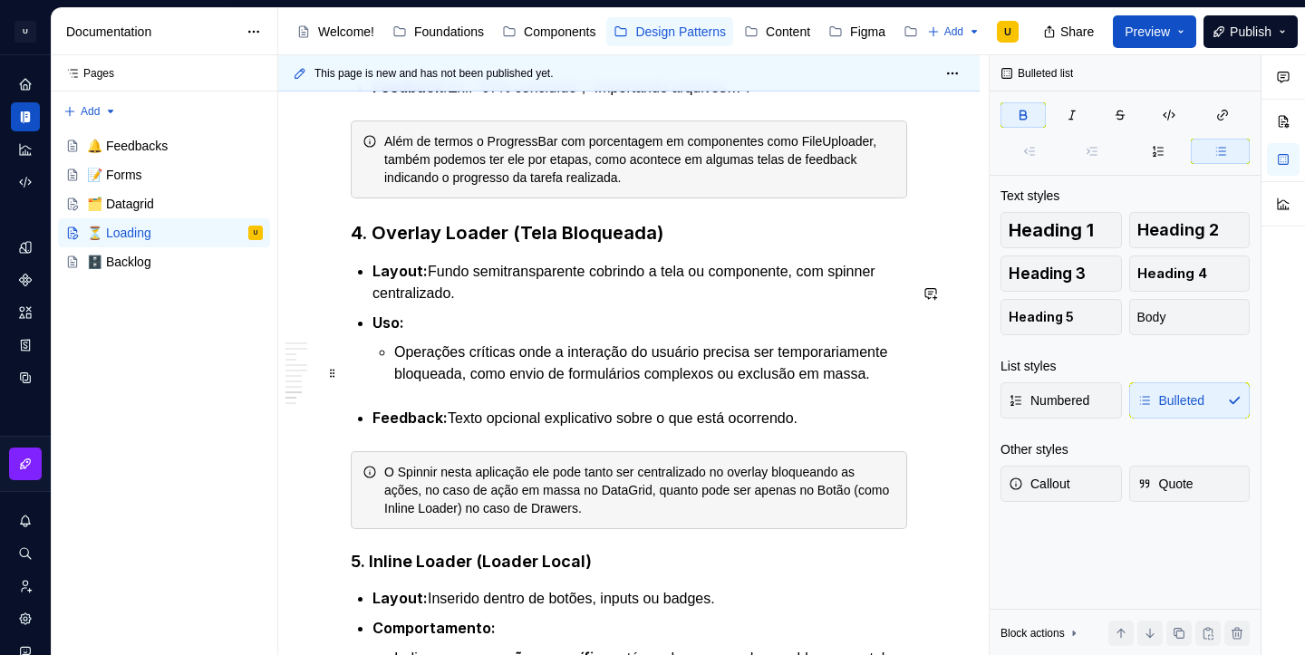
scroll to position [3100, 0]
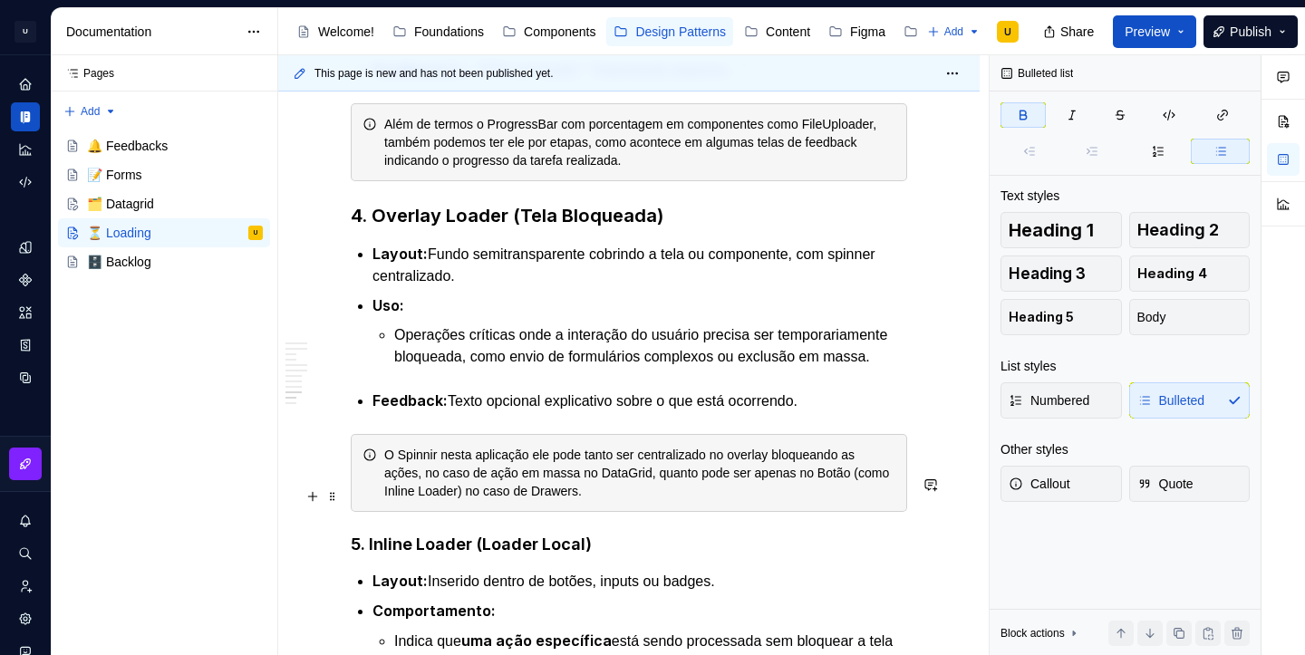
click at [435, 492] on div "O Spinnir nesta aplicação ele pode tanto ser centralizado no overlay bloqueando…" at bounding box center [639, 473] width 511 height 54
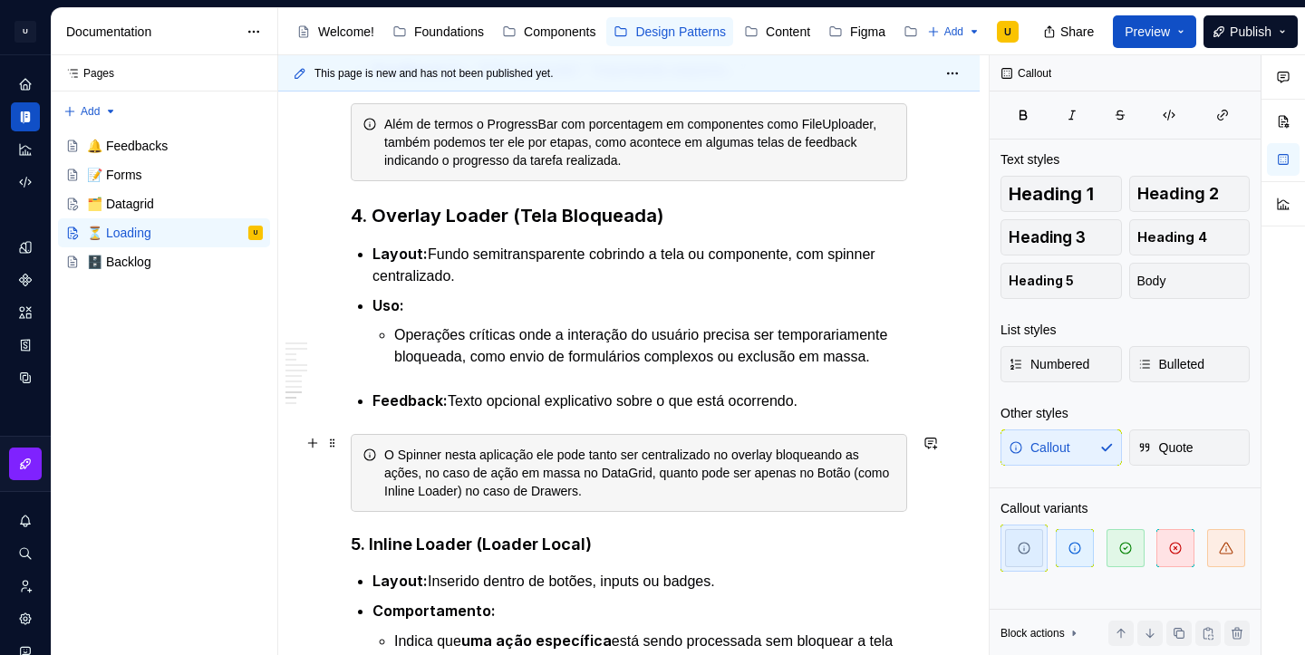
click at [633, 412] on p "Feedback: Texto opcional explicativo sobre o que está ocorrendo." at bounding box center [640, 401] width 535 height 23
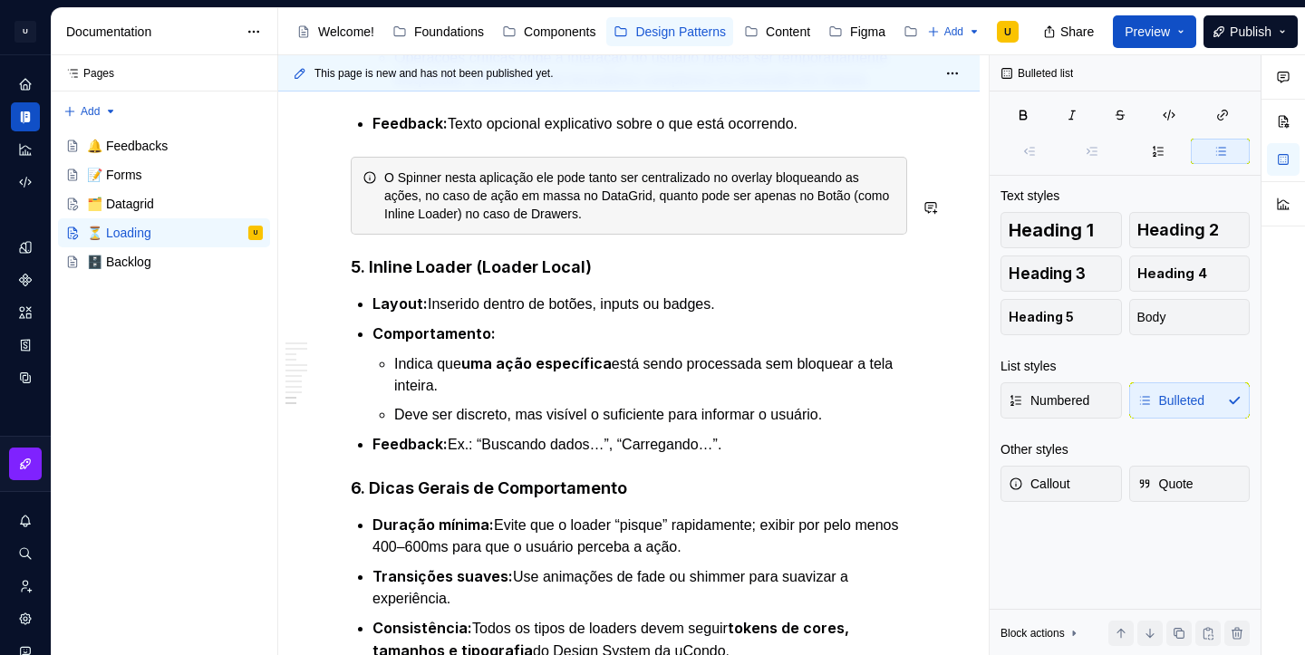
scroll to position [3427, 0]
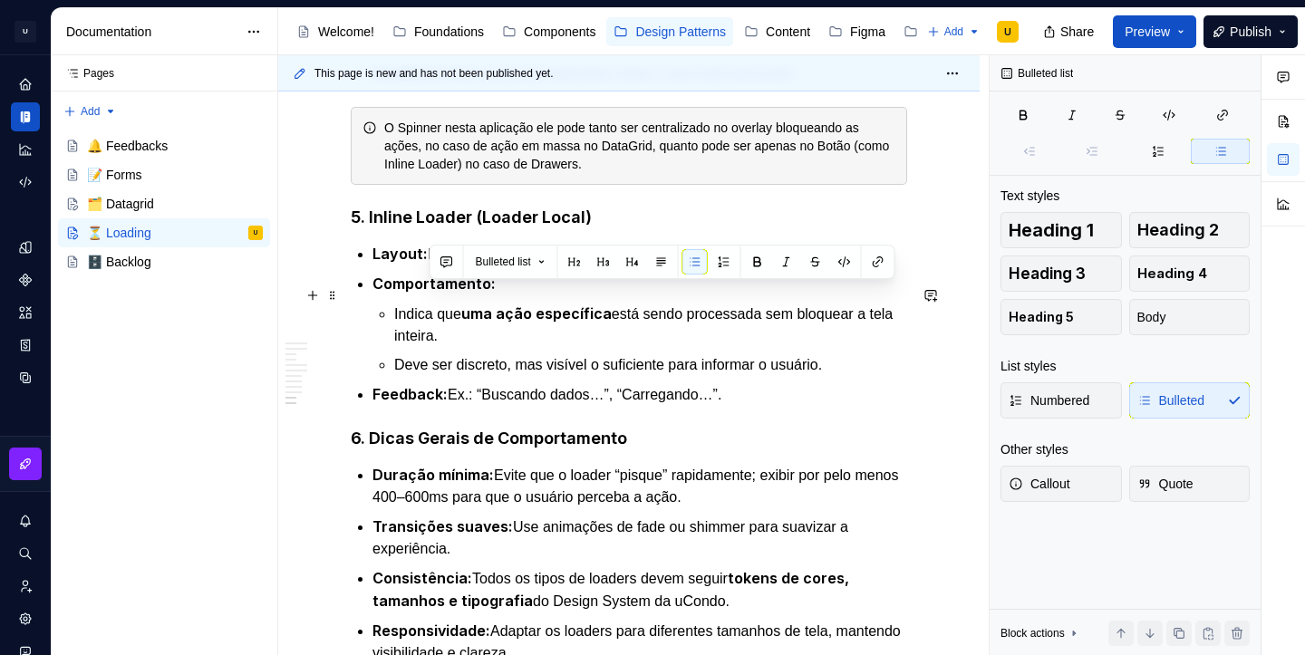
drag, startPoint x: 430, startPoint y: 299, endPoint x: 772, endPoint y: 291, distance: 342.7
click at [772, 266] on p "Layout: Inserido dentro de botões, inputs ou badges." at bounding box center [640, 254] width 535 height 23
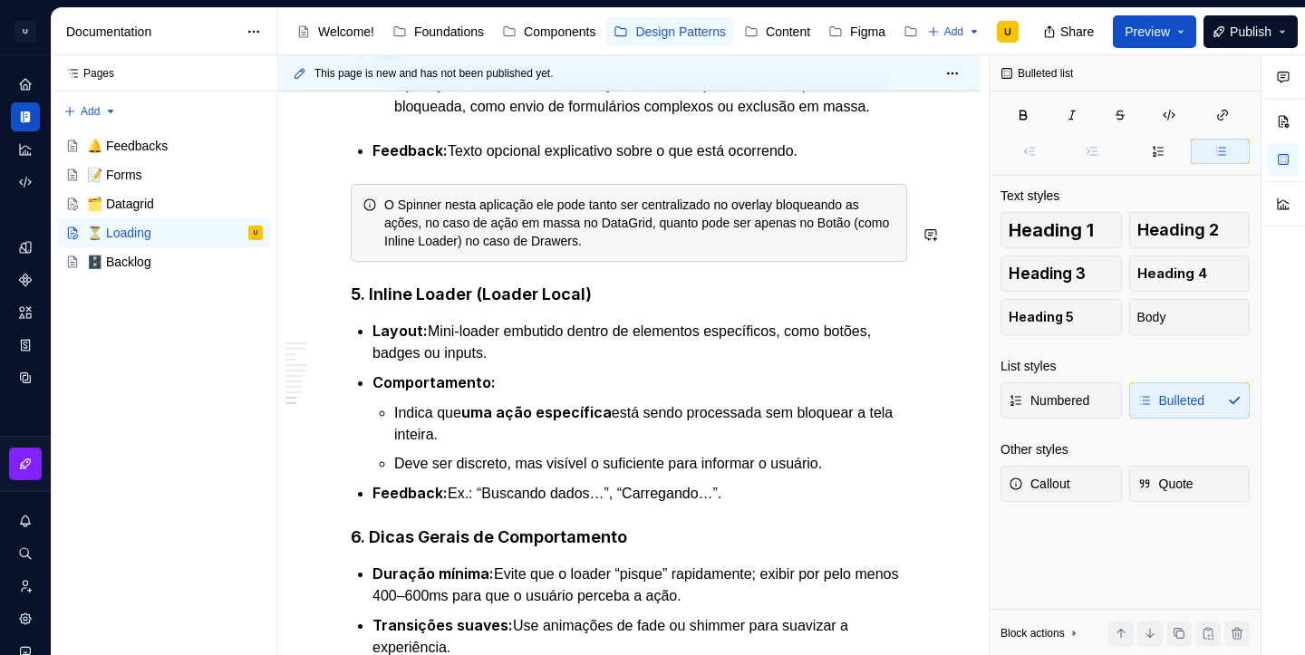
scroll to position [3392, 0]
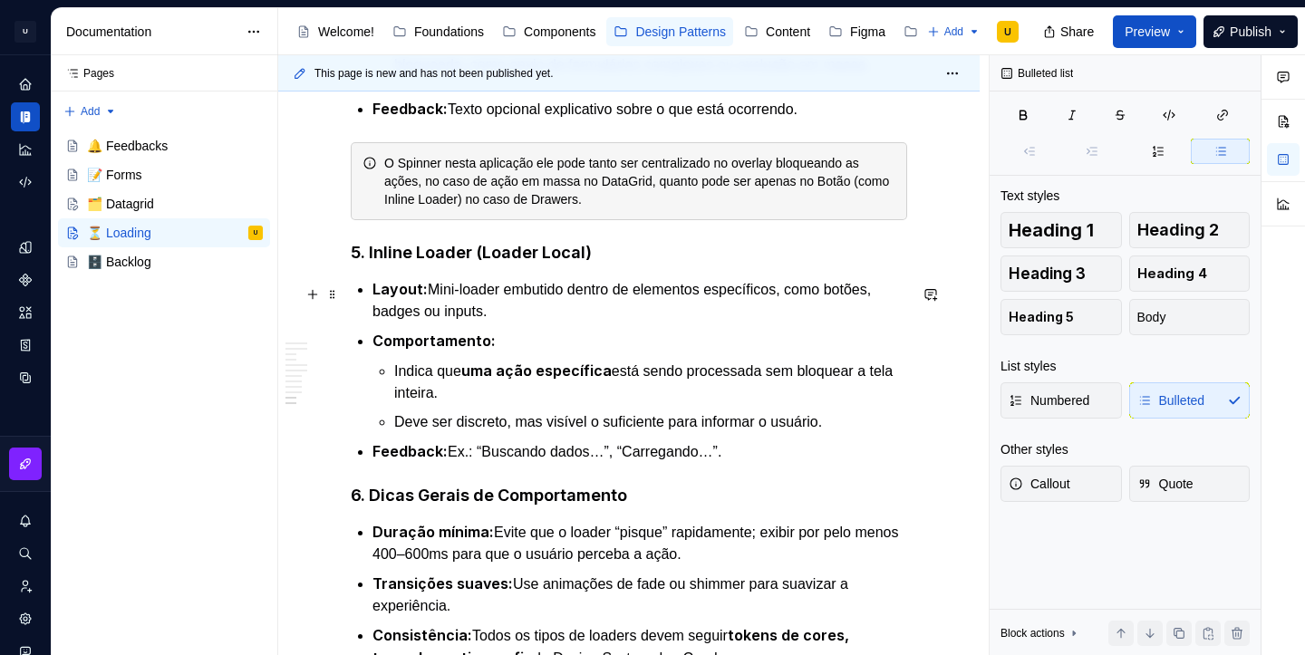
click at [518, 262] on strong "5. Inline Loader (Loader Local)" at bounding box center [471, 252] width 241 height 19
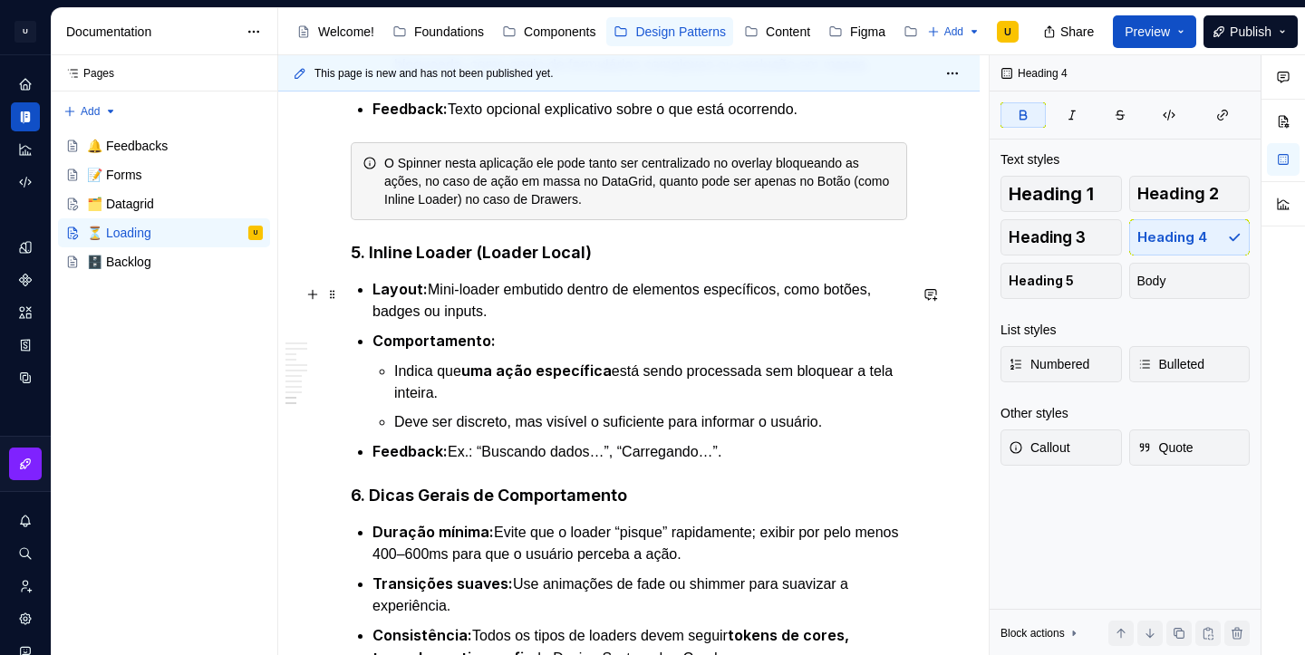
click at [518, 262] on strong "5. Inline Loader (Loader Local)" at bounding box center [471, 252] width 241 height 19
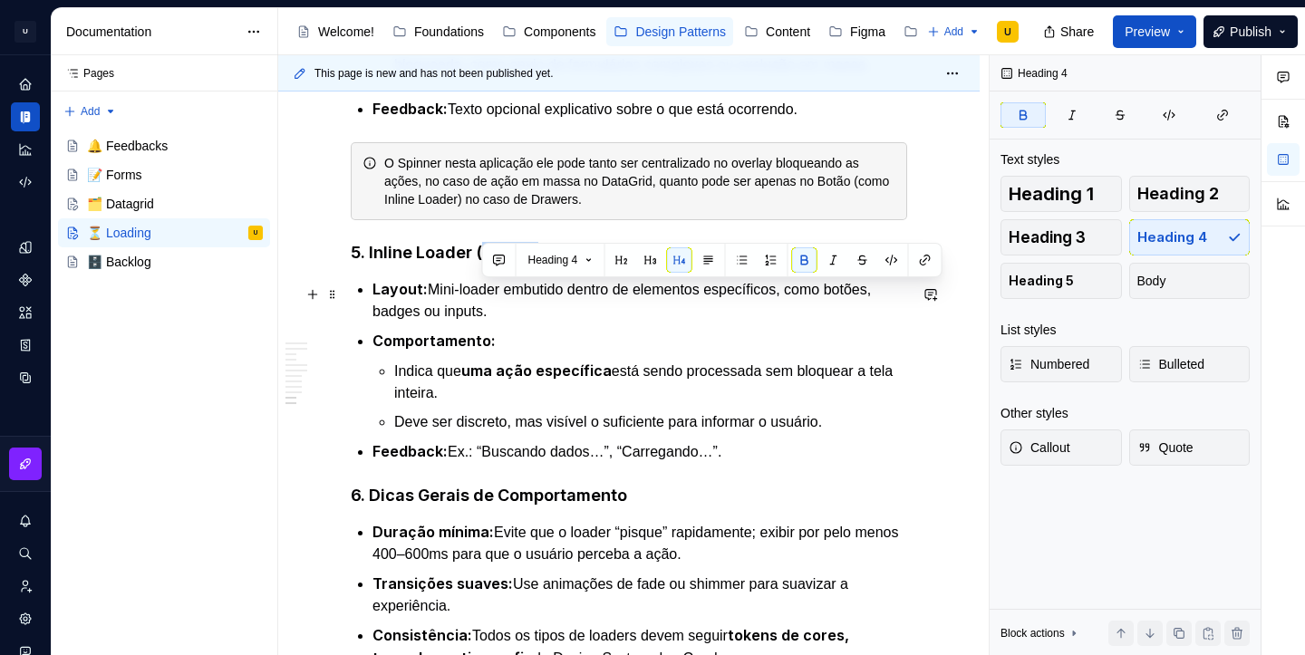
click at [518, 262] on strong "5. Inline Loader (Loader Local)" at bounding box center [471, 252] width 241 height 19
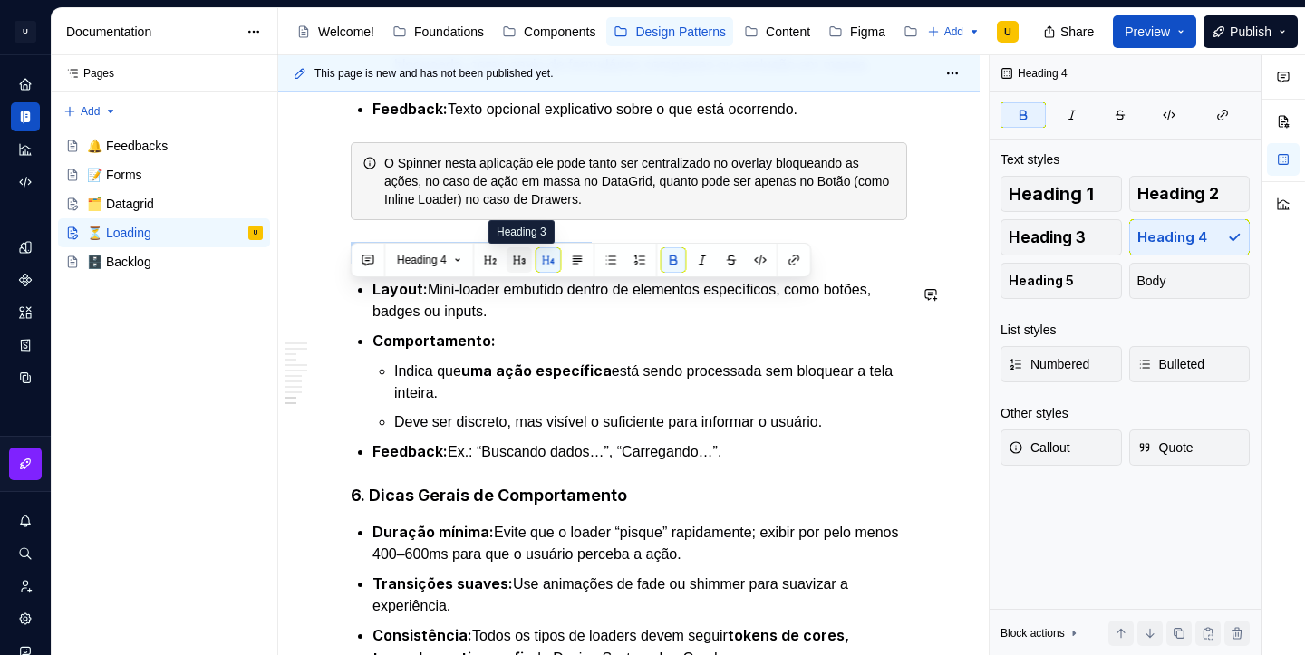
click at [521, 263] on button "button" at bounding box center [519, 259] width 25 height 25
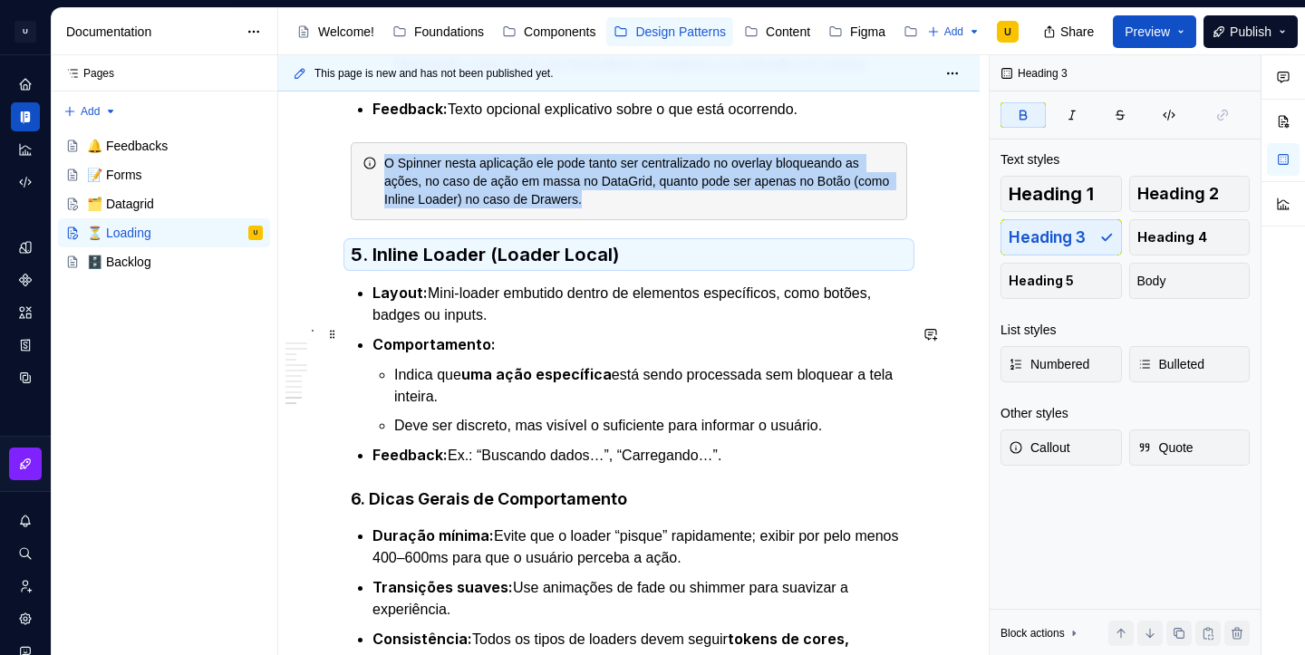
click at [534, 326] on p "Layout: Mini-loader embutido dentro de elementos específicos, como botões, badg…" at bounding box center [640, 304] width 535 height 44
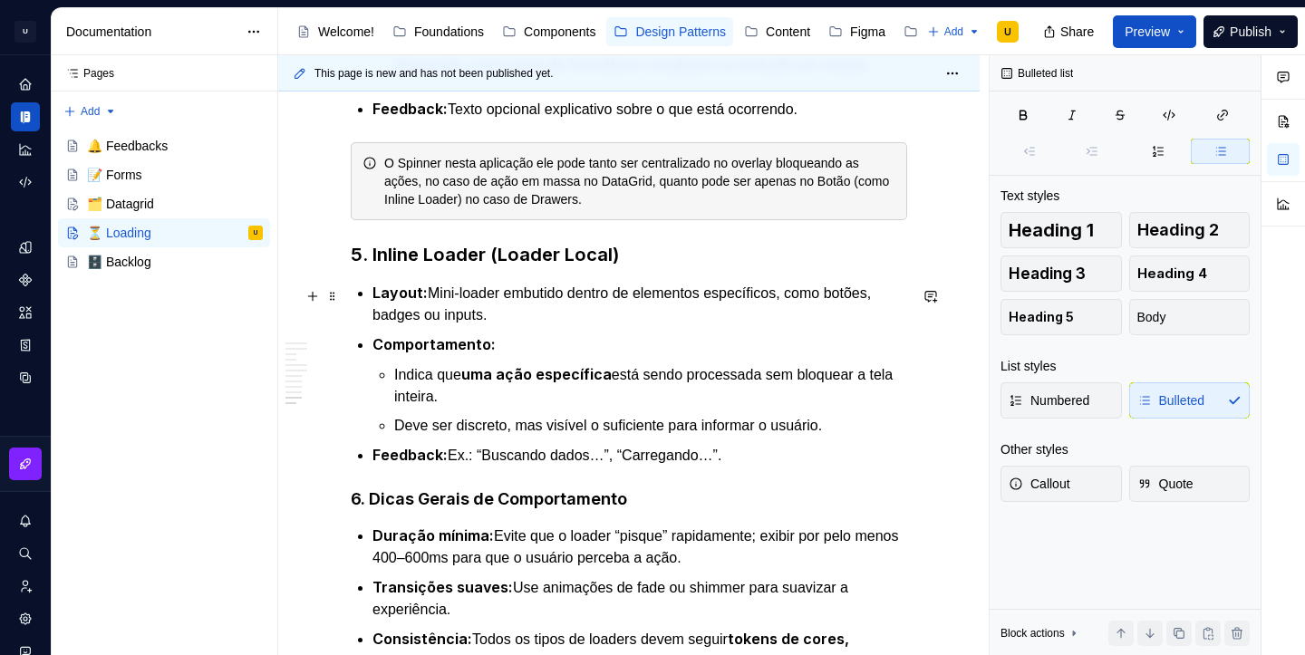
click at [445, 266] on strong "5. Inline Loader (Loader Local)" at bounding box center [485, 255] width 268 height 22
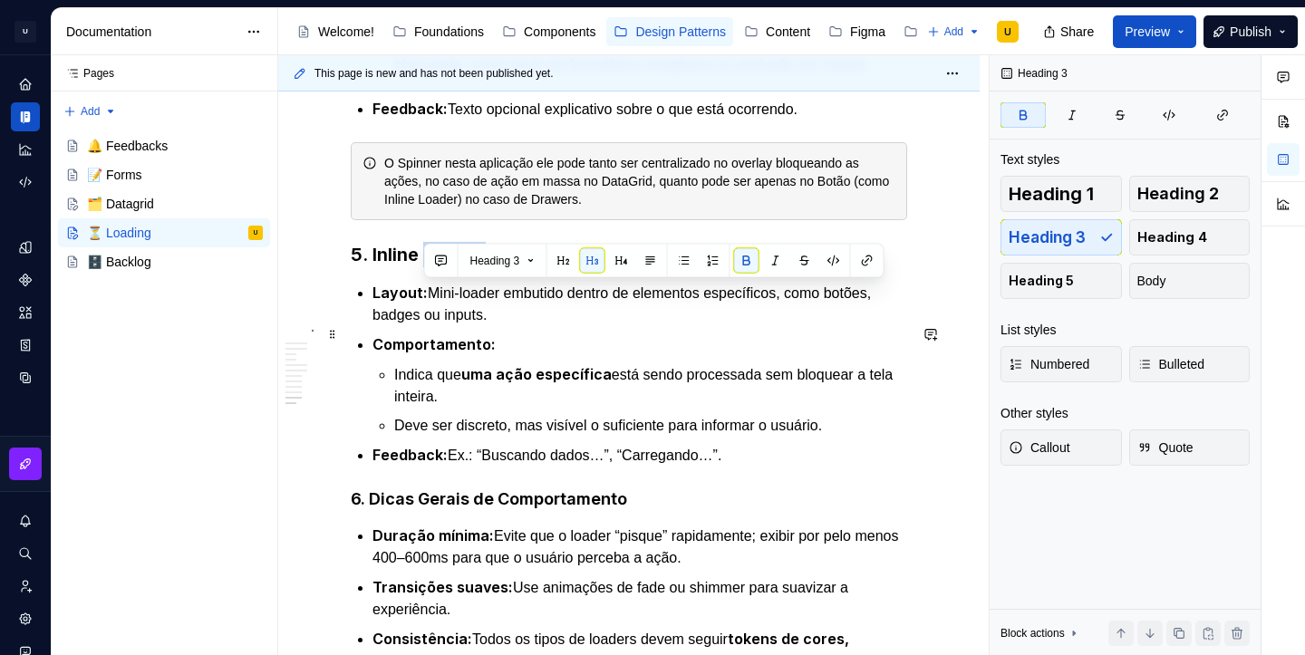
click at [466, 326] on p "Layout: Mini-loader embutido dentro de elementos específicos, como botões, badg…" at bounding box center [640, 304] width 535 height 44
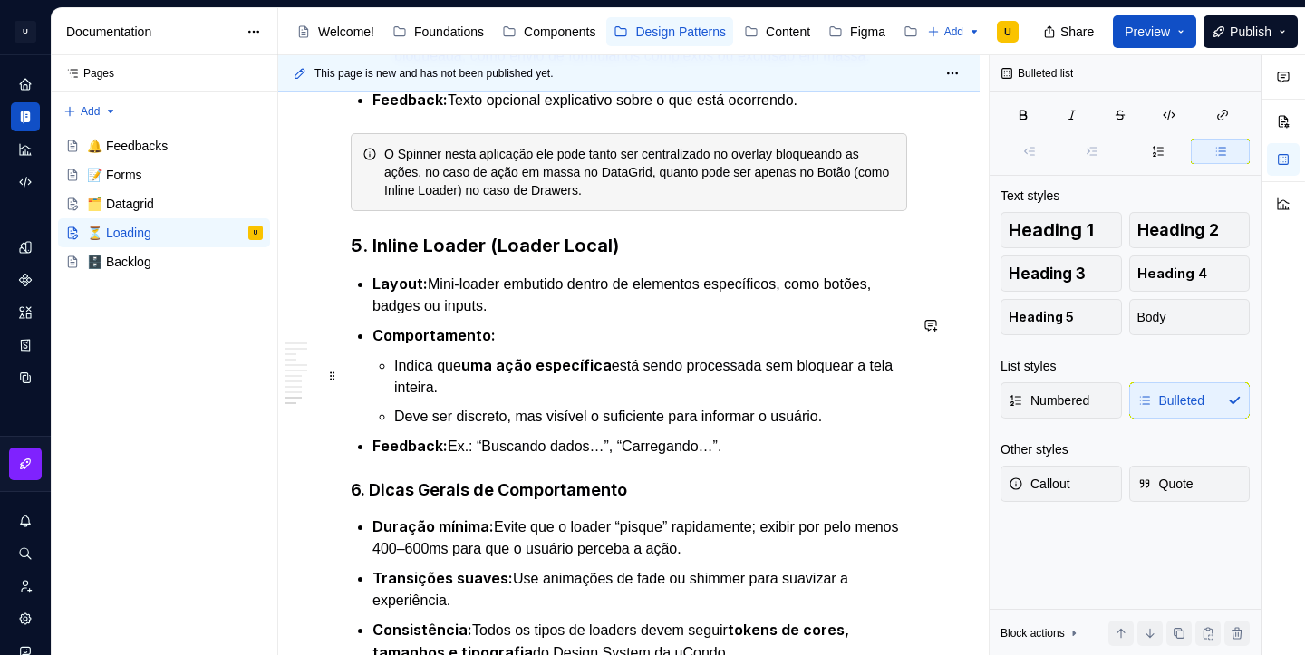
scroll to position [3391, 0]
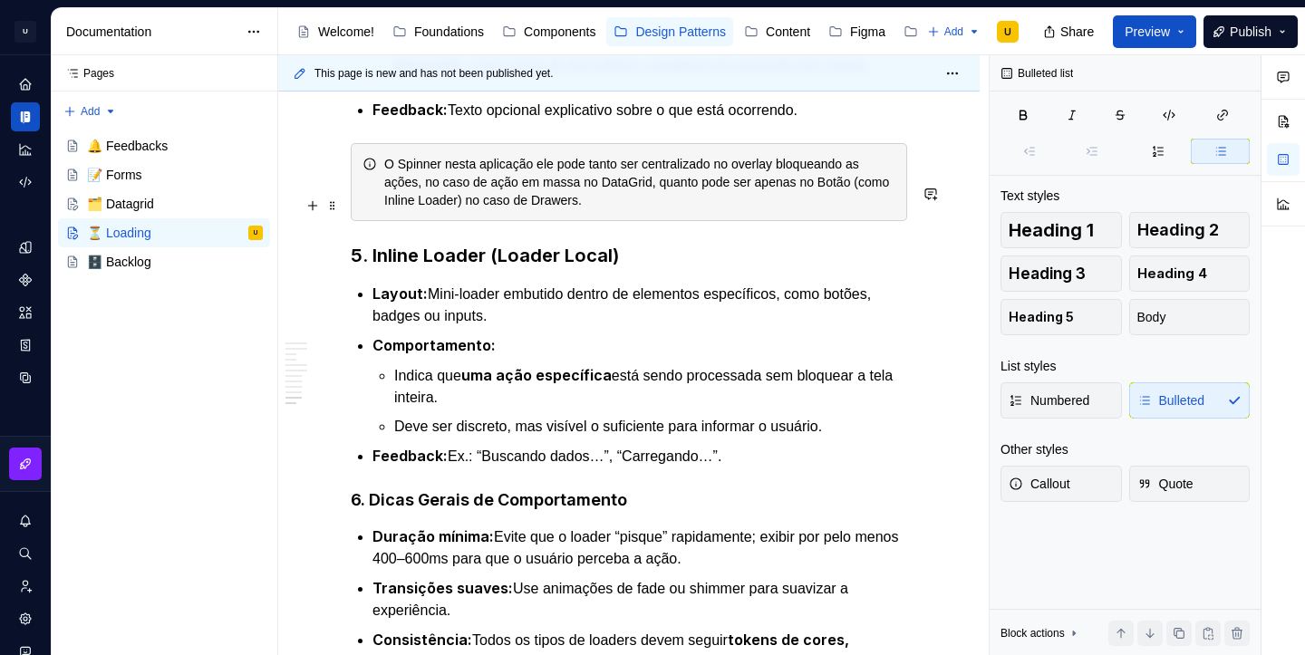
click at [551, 209] on div "O Spinner nesta aplicação ele pode tanto ser centralizado no overlay bloqueando…" at bounding box center [639, 182] width 511 height 54
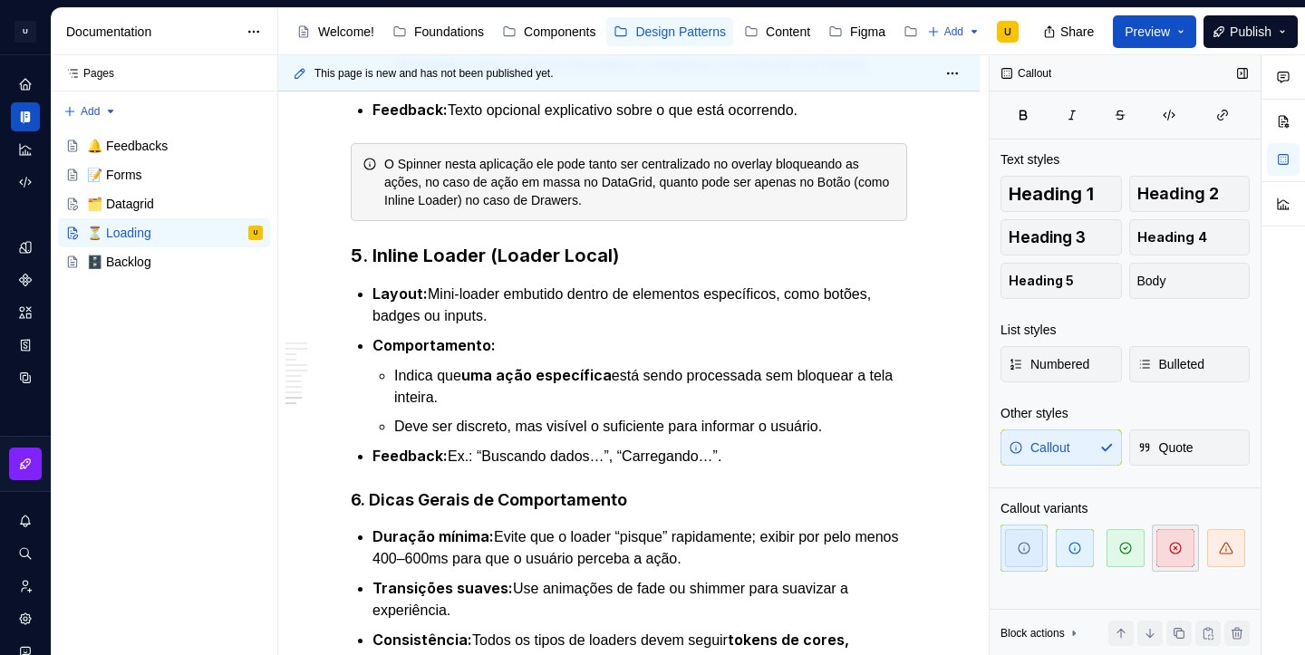
click at [1161, 545] on span "button" at bounding box center [1176, 548] width 38 height 38
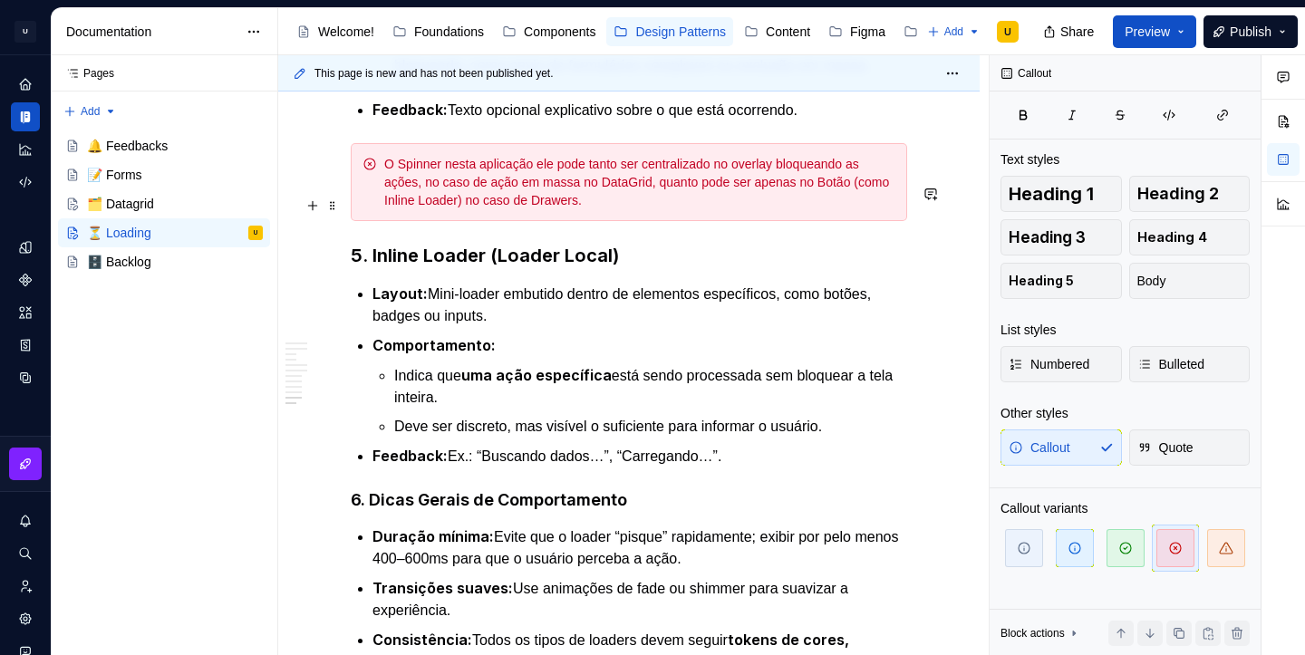
click at [707, 221] on div "O Spinner nesta aplicação ele pode tanto ser centralizado no overlay bloqueando…" at bounding box center [629, 182] width 557 height 78
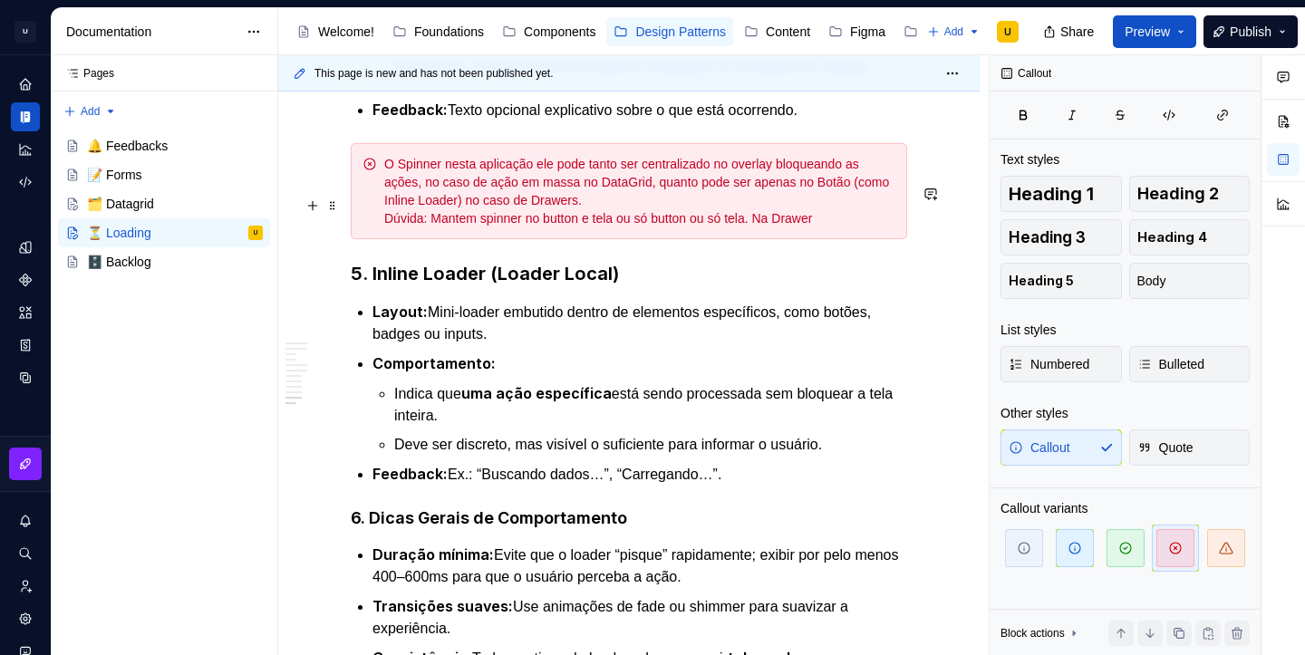
click at [620, 228] on div "O Spinner nesta aplicação ele pode tanto ser centralizado no overlay bloqueando…" at bounding box center [639, 191] width 511 height 73
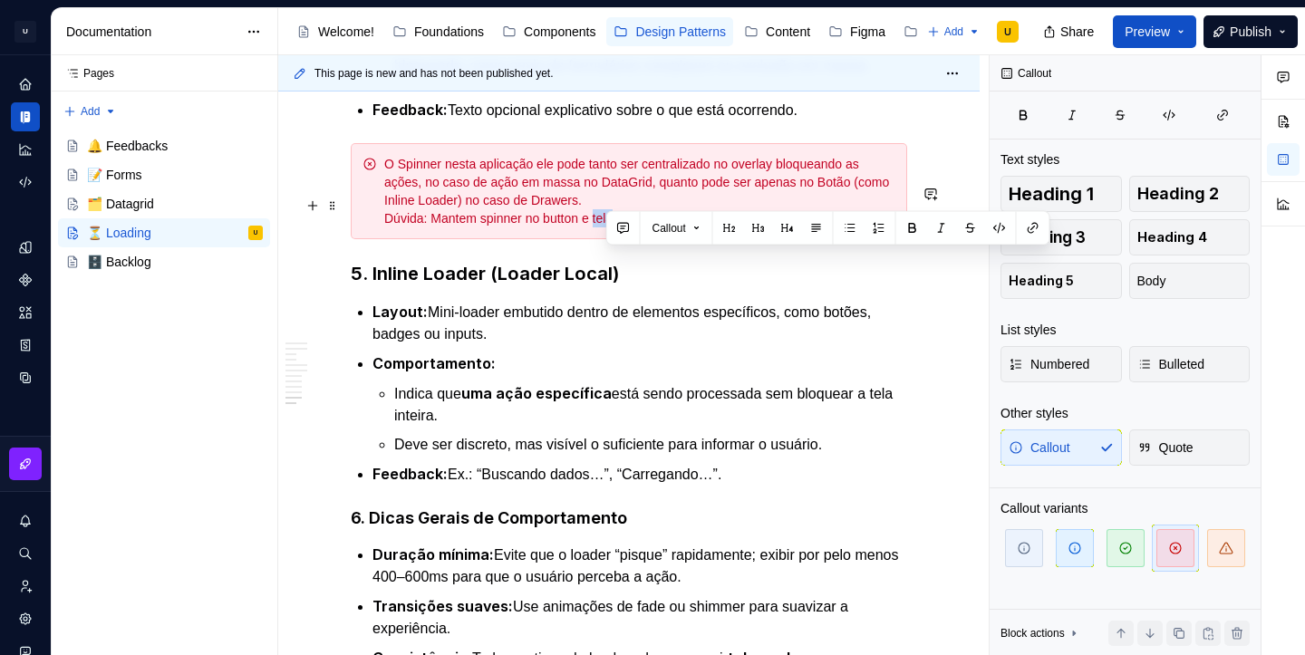
click at [620, 228] on div "O Spinner nesta aplicação ele pode tanto ser centralizado no overlay bloqueando…" at bounding box center [639, 191] width 511 height 73
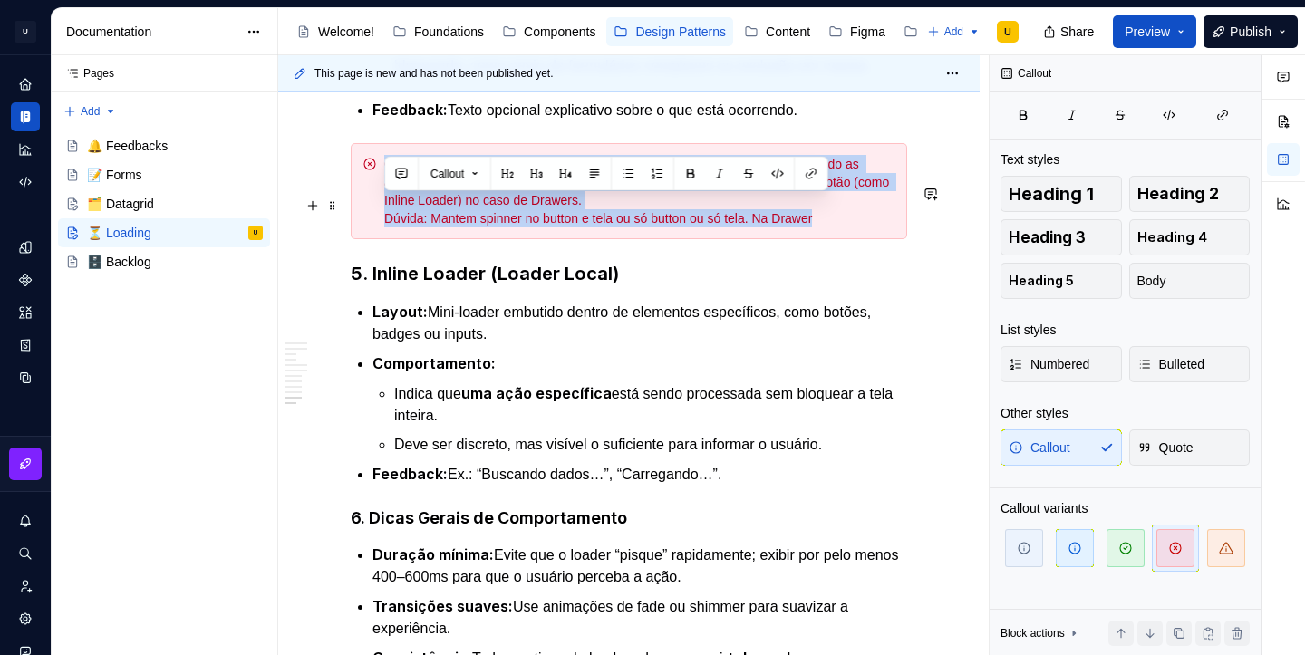
click at [620, 228] on div "O Spinner nesta aplicação ele pode tanto ser centralizado no overlay bloqueando…" at bounding box center [639, 191] width 511 height 73
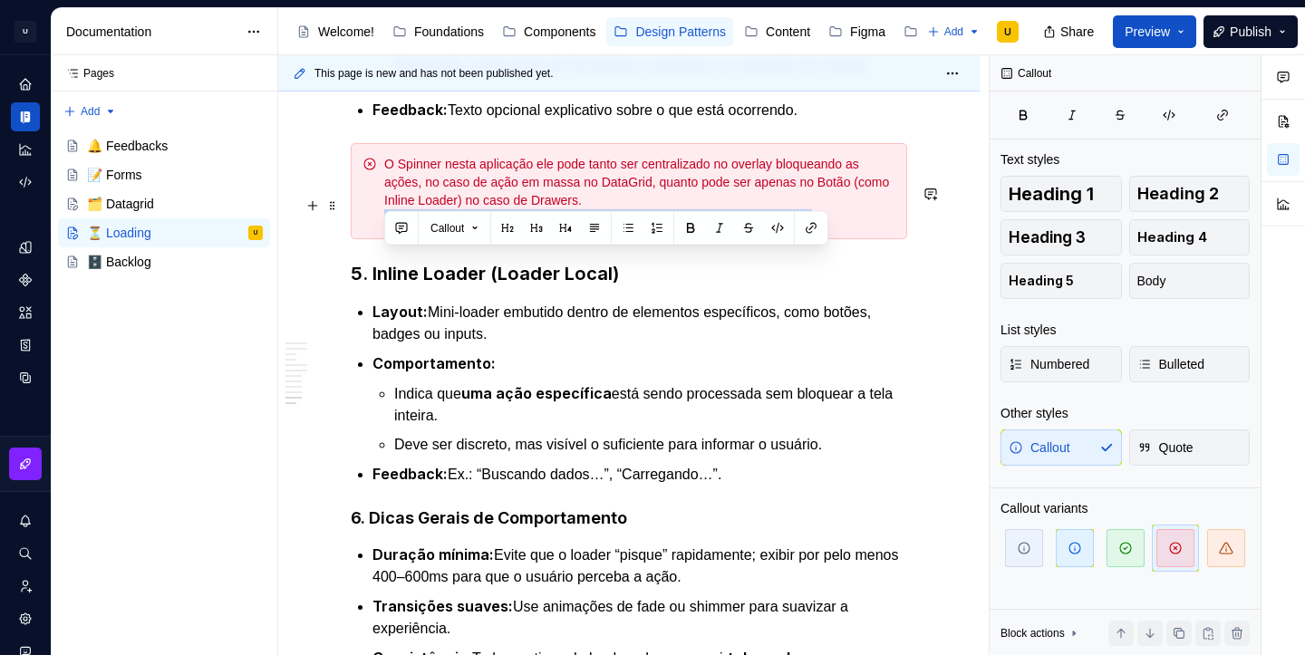
drag, startPoint x: 385, startPoint y: 258, endPoint x: 856, endPoint y: 267, distance: 470.5
click at [856, 228] on div "O Spinner nesta aplicação ele pode tanto ser centralizado no overlay bloqueando…" at bounding box center [639, 191] width 511 height 73
click at [698, 223] on button "button" at bounding box center [690, 228] width 25 height 25
click at [388, 226] on strong "Dúvida: Mantem spinner no button e tela ou só button ou só tela. Na Drawer" at bounding box center [625, 217] width 482 height 15
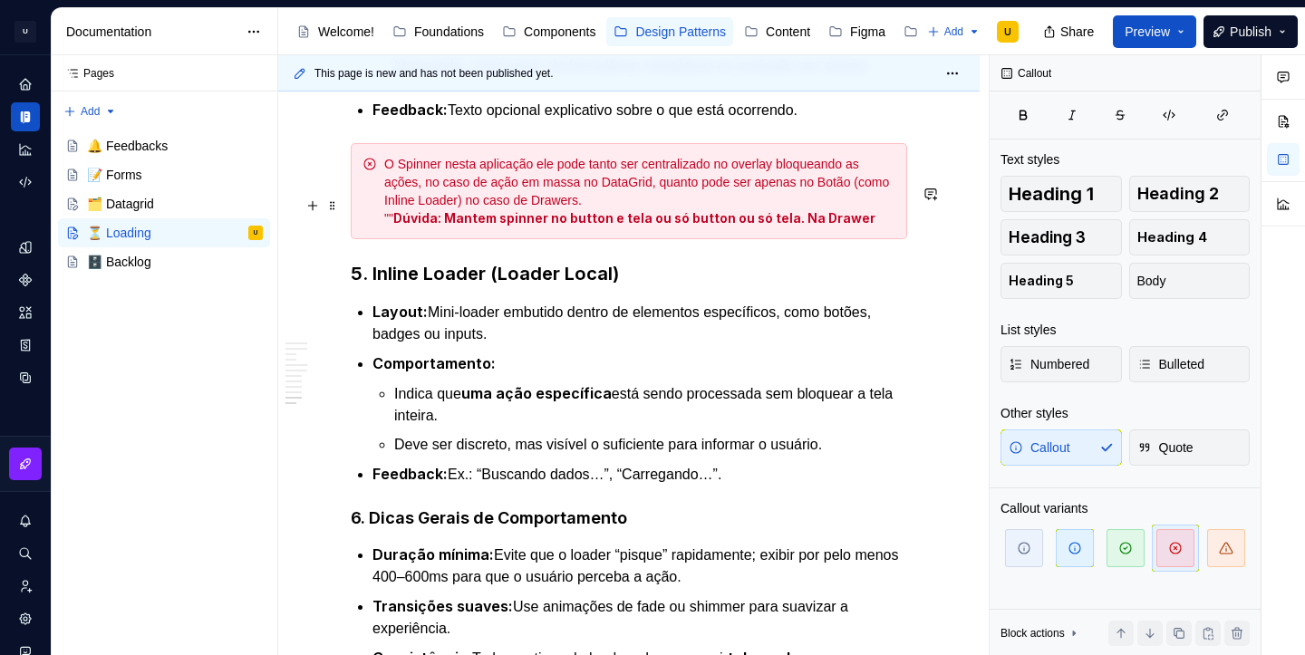
click at [862, 228] on div "O Spinner nesta aplicação ele pode tanto ser centralizado no overlay bloqueando…" at bounding box center [639, 191] width 511 height 73
click at [881, 228] on div "O Spinner nesta aplicação ele pode tanto ser centralizado no overlay bloqueando…" at bounding box center [639, 191] width 511 height 73
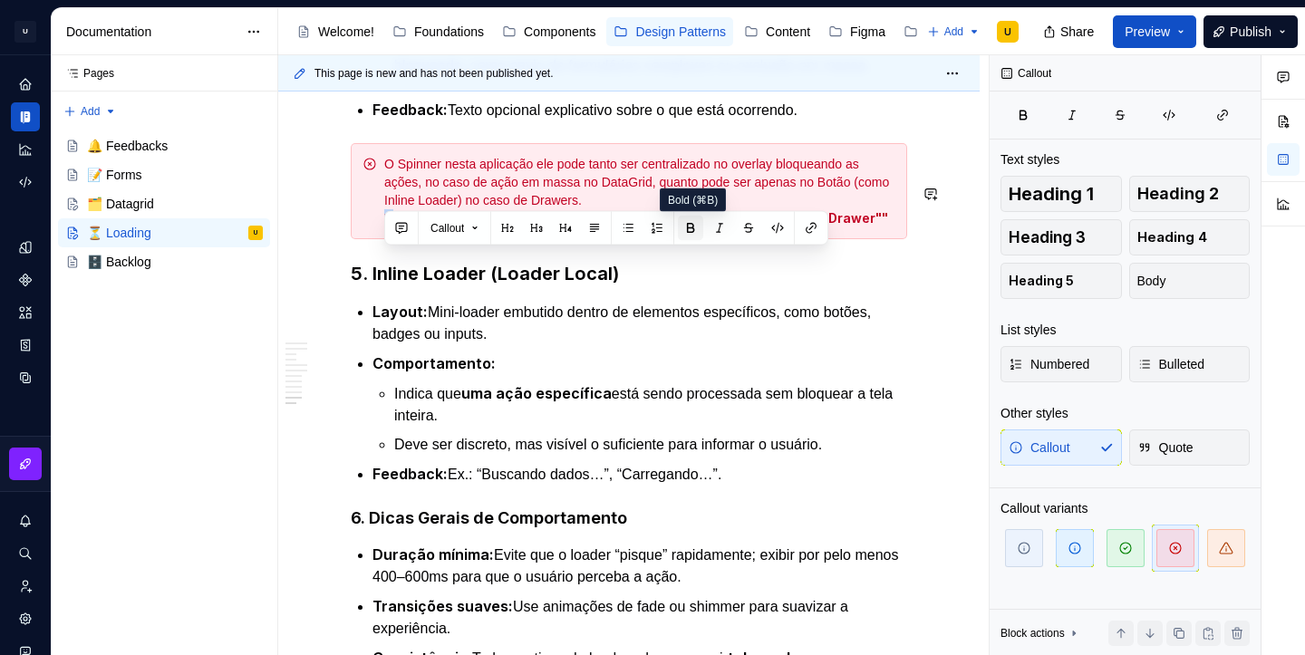
click at [699, 226] on button "button" at bounding box center [690, 228] width 25 height 25
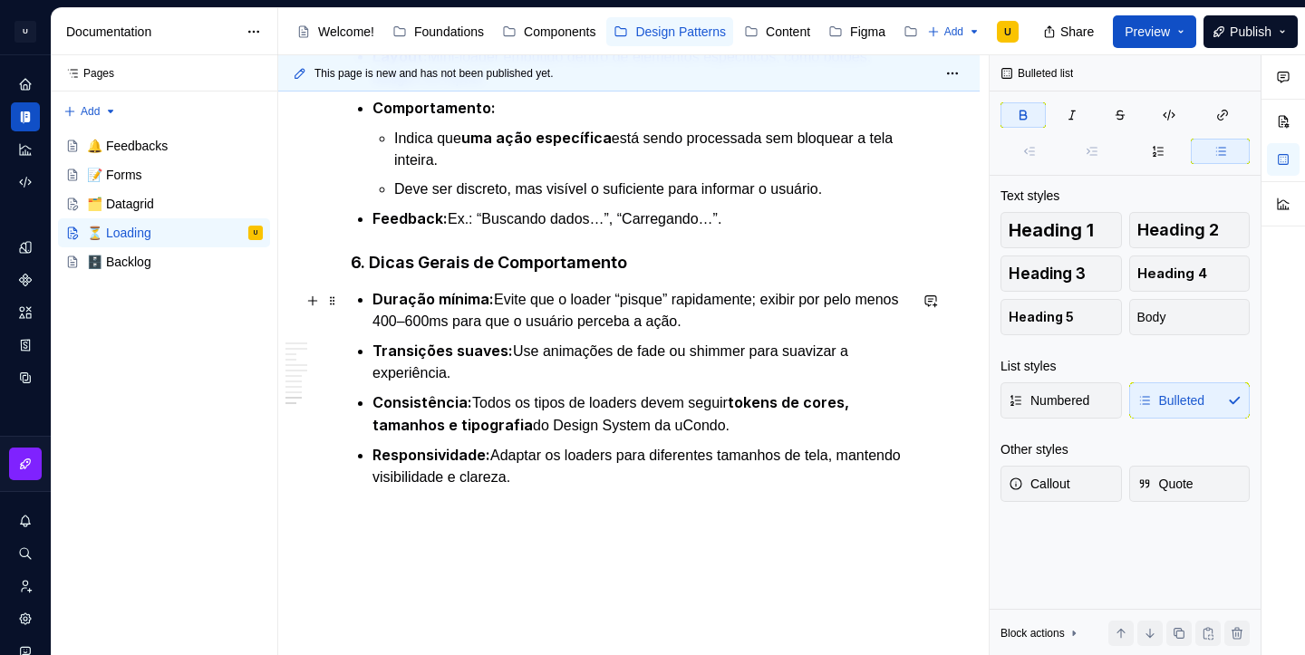
scroll to position [3692, 0]
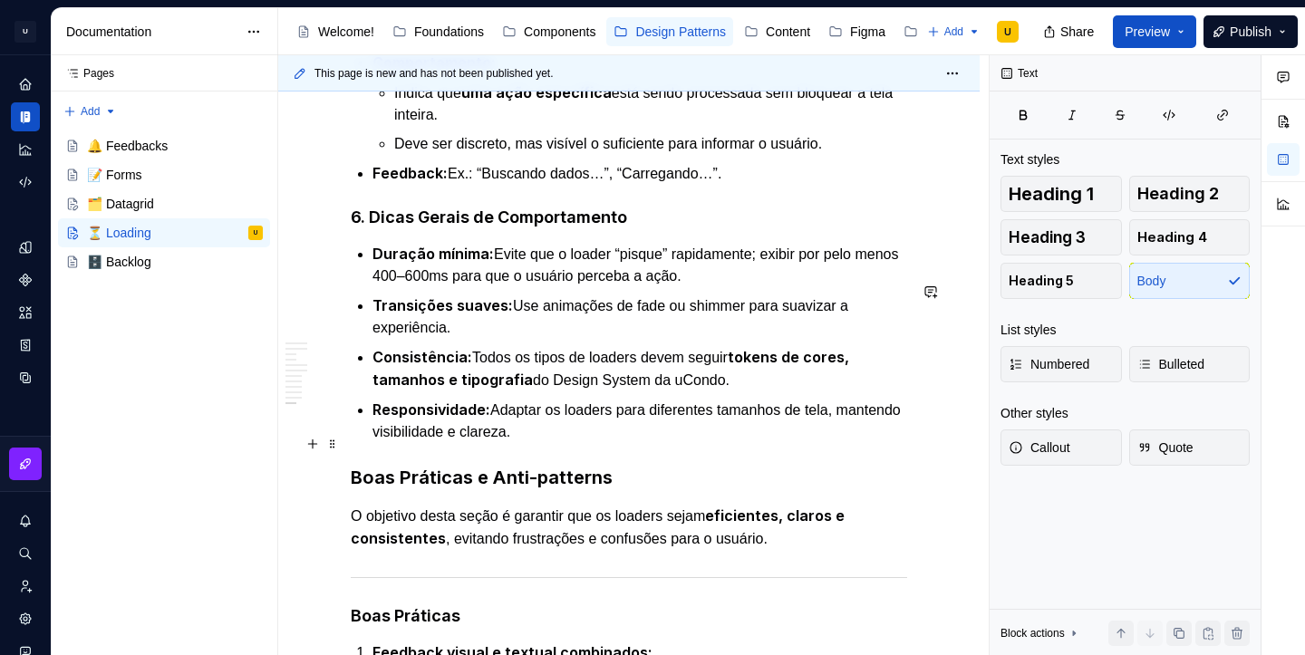
click at [613, 443] on p "Responsividade: Adaptar os loaders para diferentes tamanhos de tela, mantendo v…" at bounding box center [640, 421] width 535 height 44
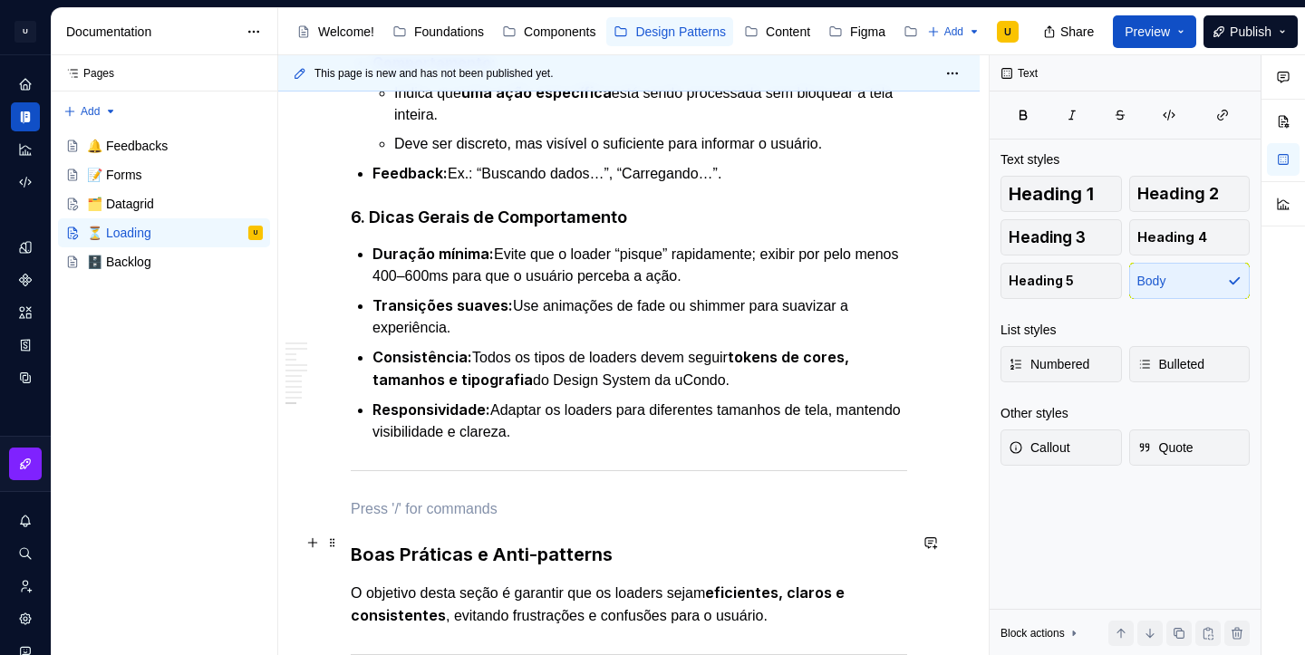
click at [540, 520] on p at bounding box center [629, 510] width 557 height 22
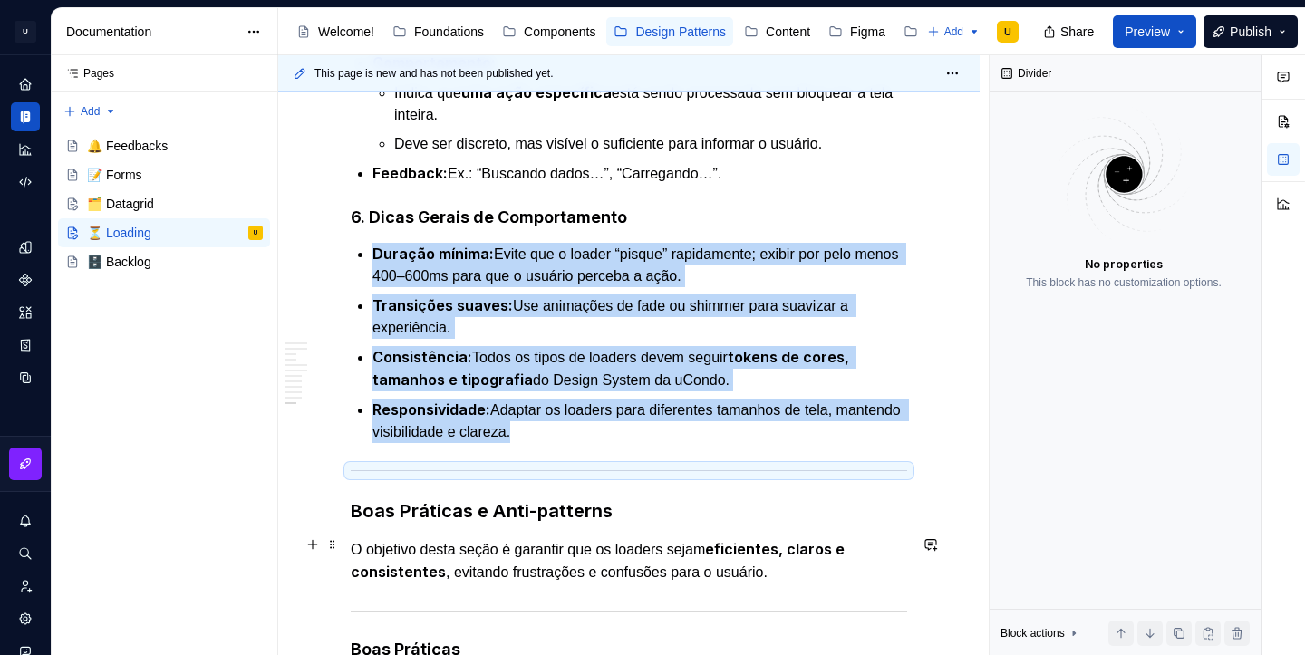
click at [518, 522] on strong "Boas Práticas e Anti-patterns" at bounding box center [482, 511] width 262 height 22
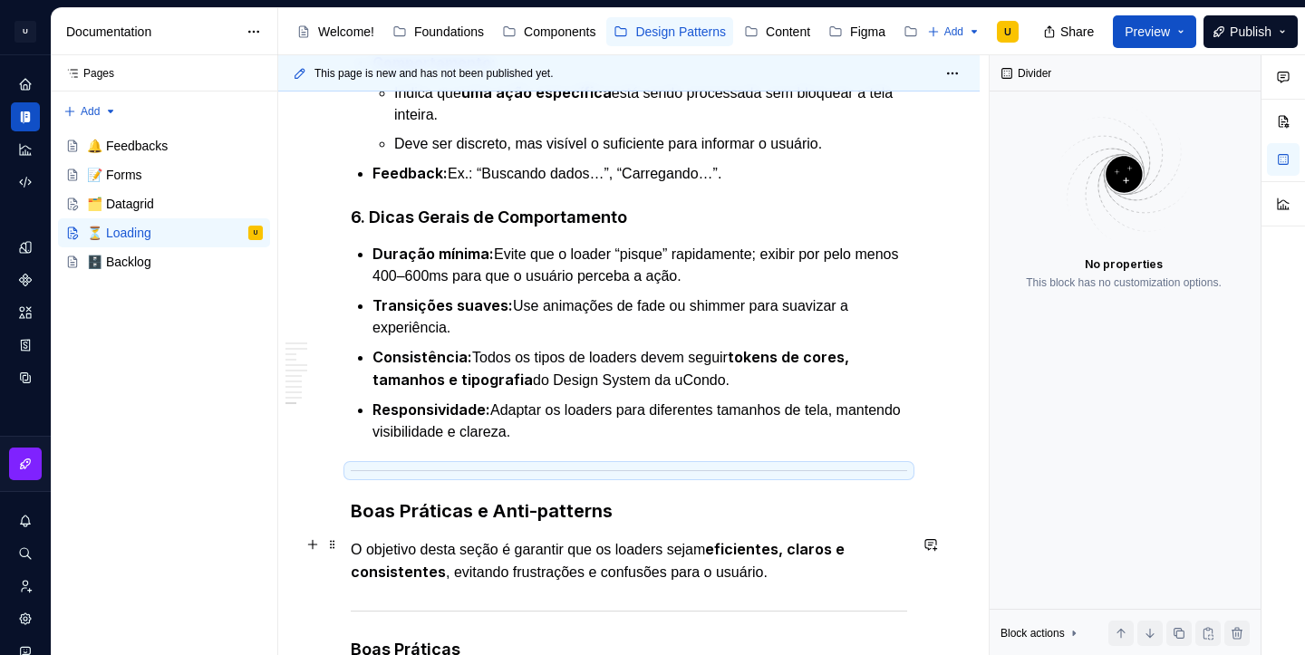
click at [518, 522] on strong "Boas Práticas e Anti-patterns" at bounding box center [482, 511] width 262 height 22
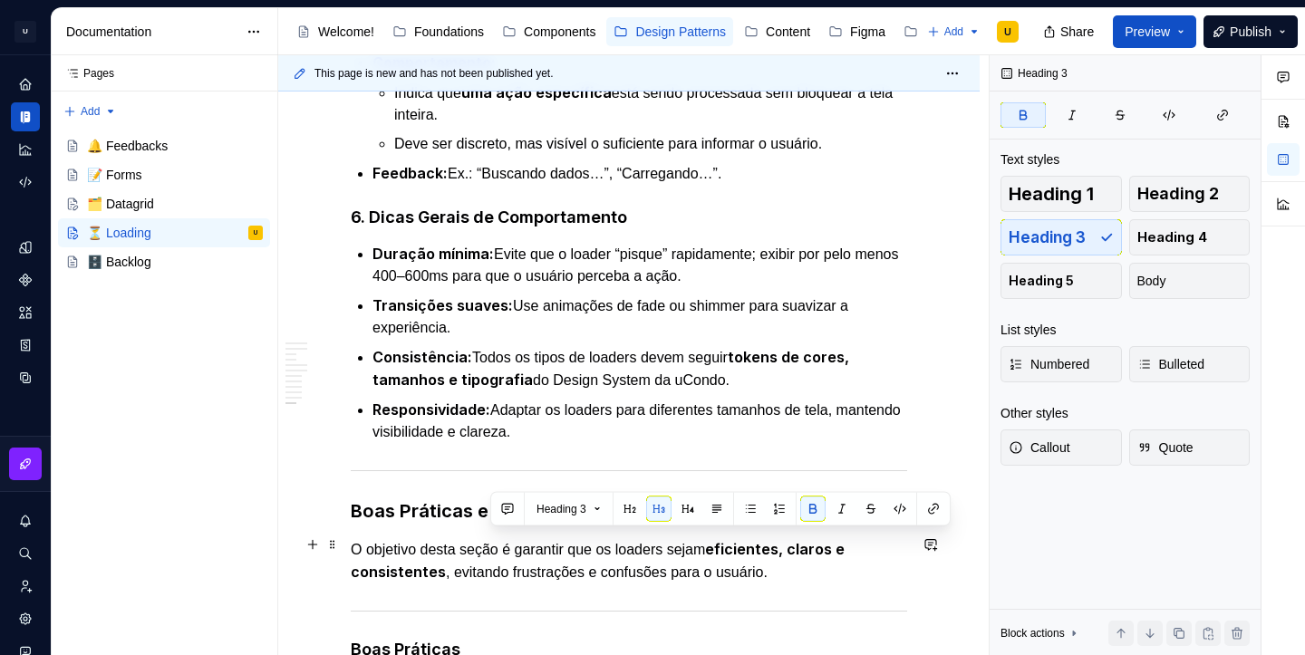
click at [518, 522] on strong "Boas Práticas e Anti-patterns" at bounding box center [482, 511] width 262 height 22
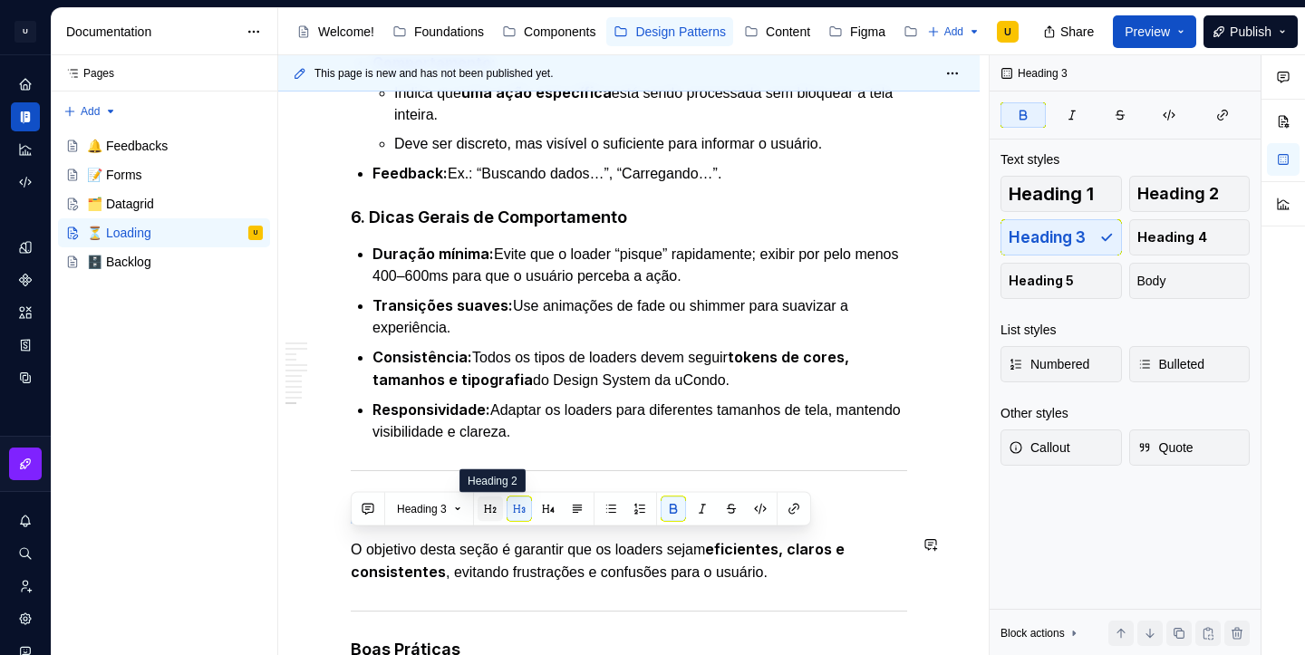
click at [502, 507] on button "button" at bounding box center [490, 509] width 25 height 25
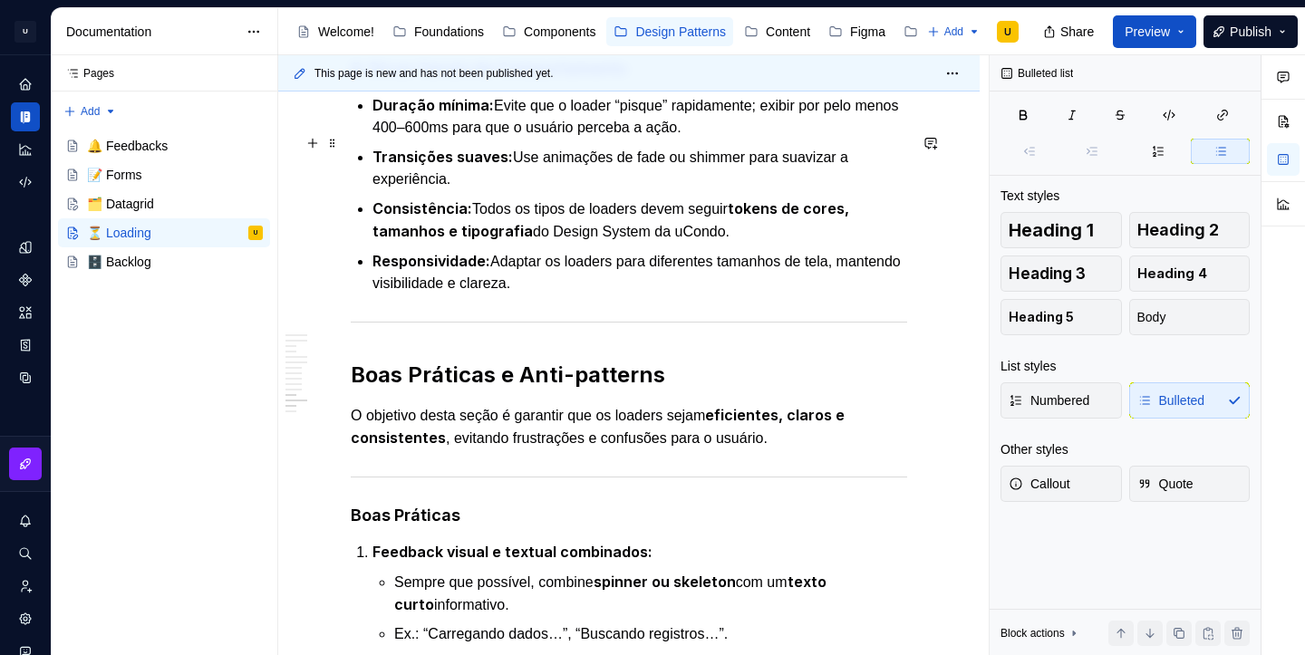
scroll to position [3835, 0]
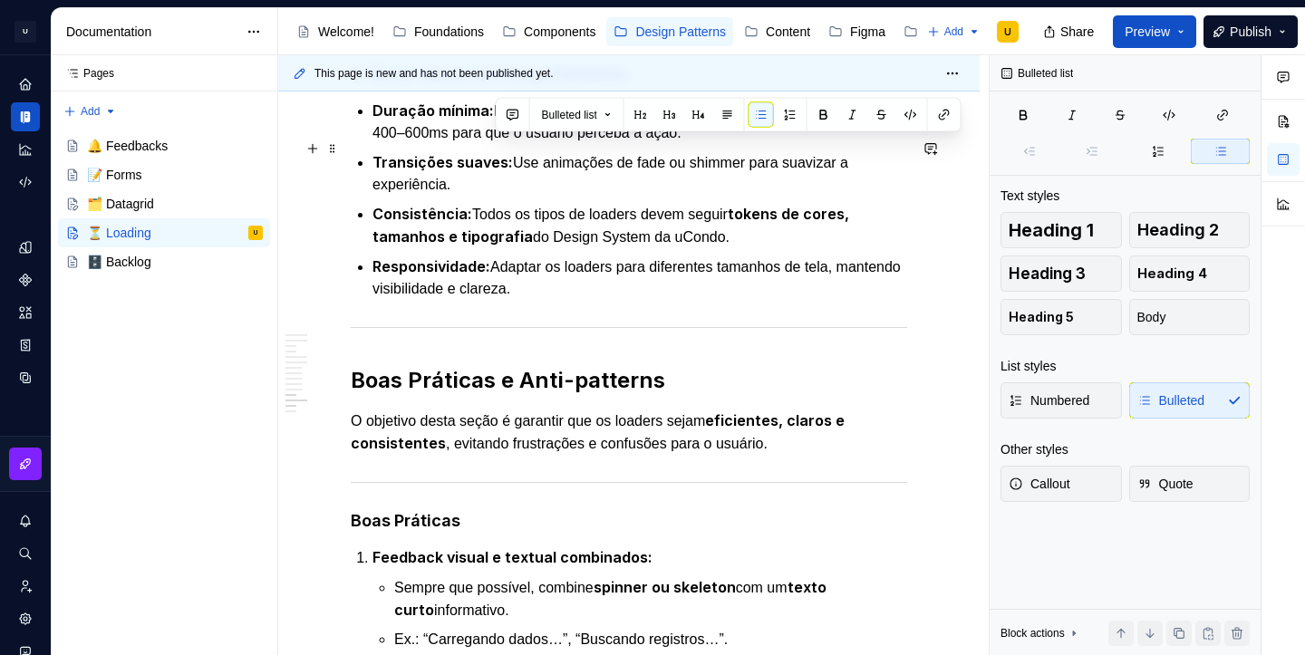
drag, startPoint x: 497, startPoint y: 143, endPoint x: 806, endPoint y: 160, distance: 309.6
click at [806, 144] on p "Duração mínima: Evite que o loader “pisque” rapidamente; exibir por pelo menos …" at bounding box center [640, 122] width 535 height 44
copy p "Evite que o loader “pisque” rapidamente; exibir por pelo menos 400–600ms para q…"
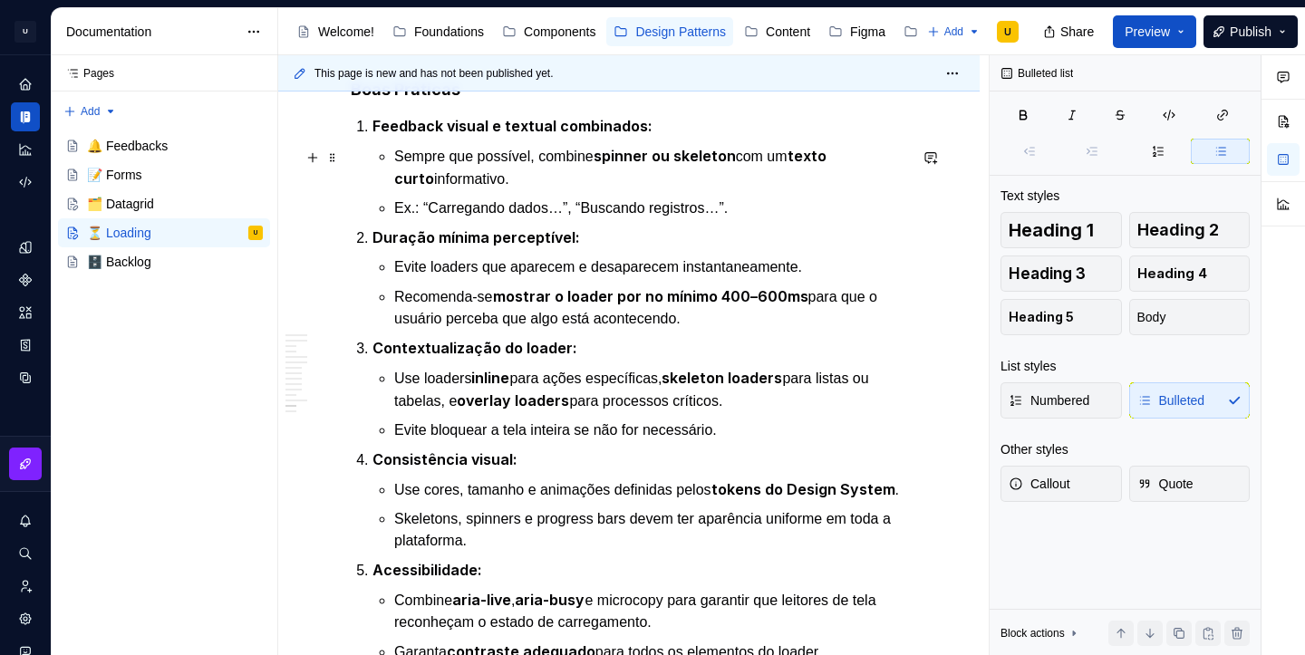
scroll to position [4275, 0]
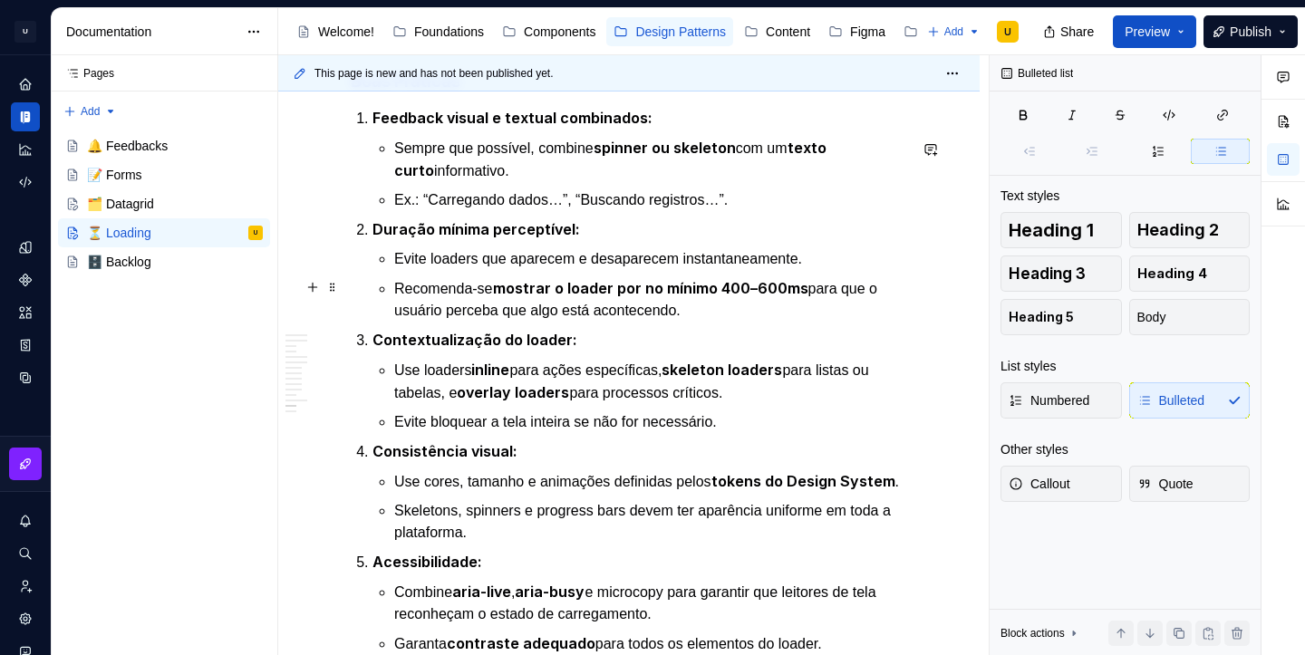
click at [837, 270] on p "Evite loaders que aparecem e desaparecem instantaneamente." at bounding box center [650, 259] width 513 height 22
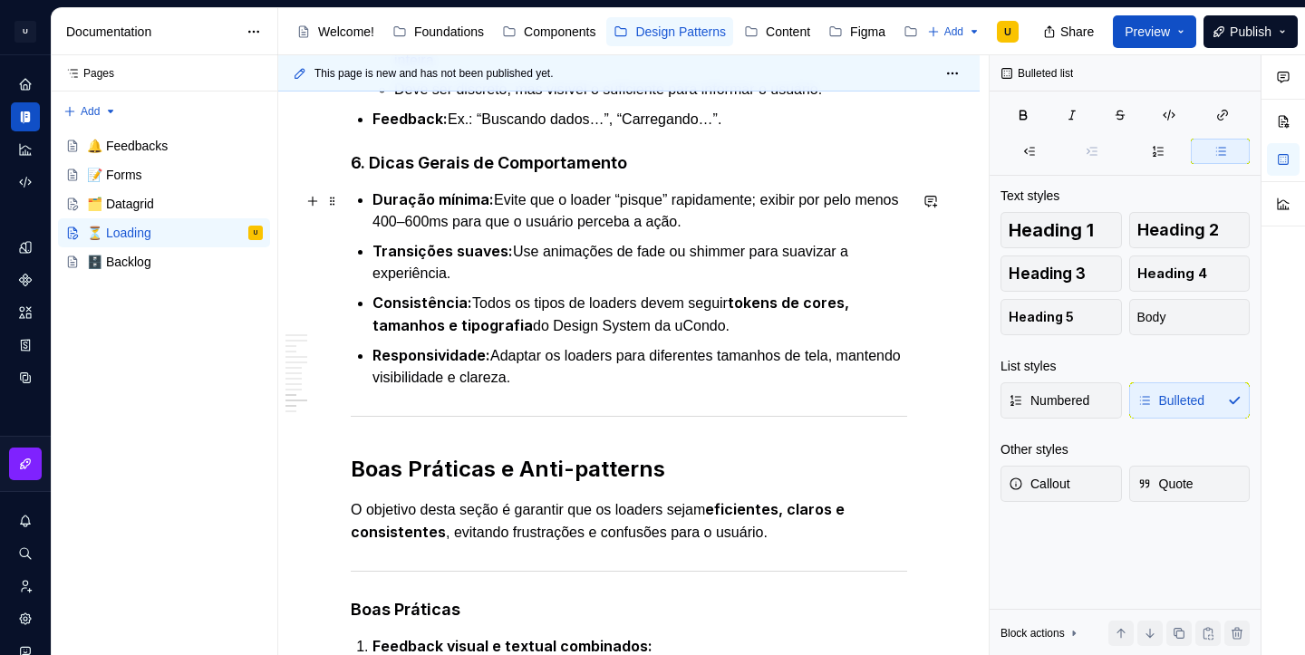
scroll to position [3749, 0]
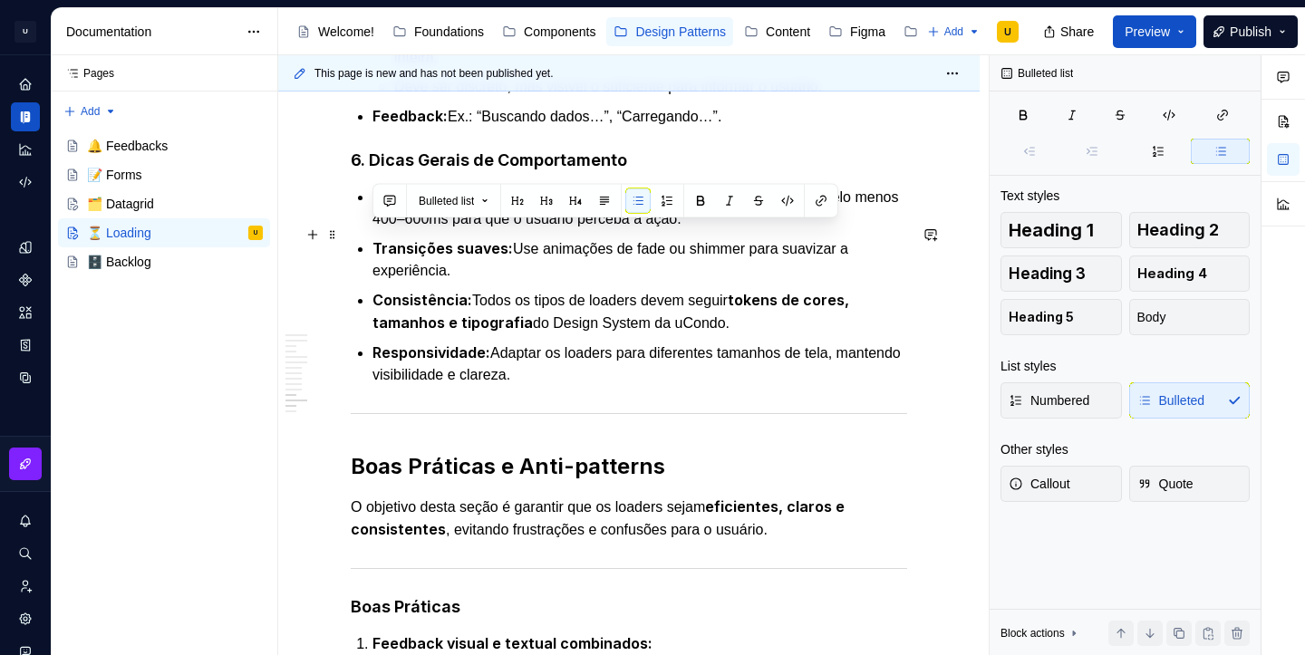
drag, startPoint x: 758, startPoint y: 257, endPoint x: 360, endPoint y: 243, distance: 398.1
click at [373, 230] on li "Duração mínima: Evite que o loader “pisque” rapidamente; exibir por pelo menos …" at bounding box center [640, 208] width 535 height 44
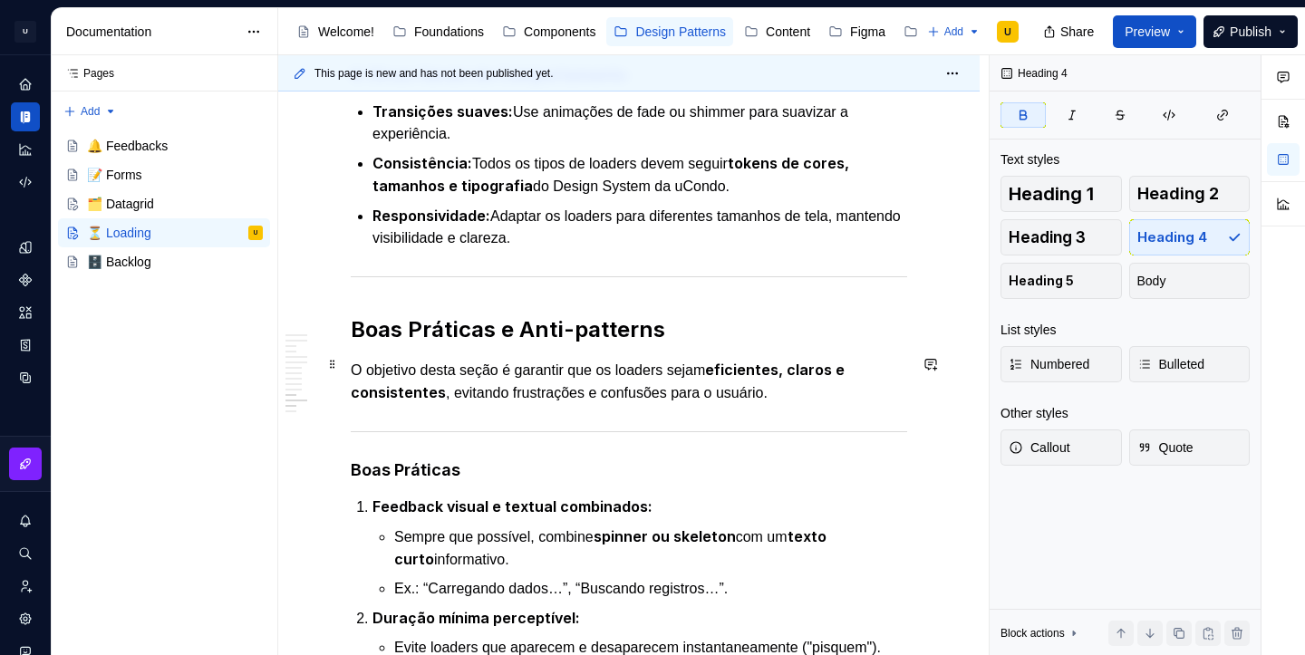
scroll to position [3819, 0]
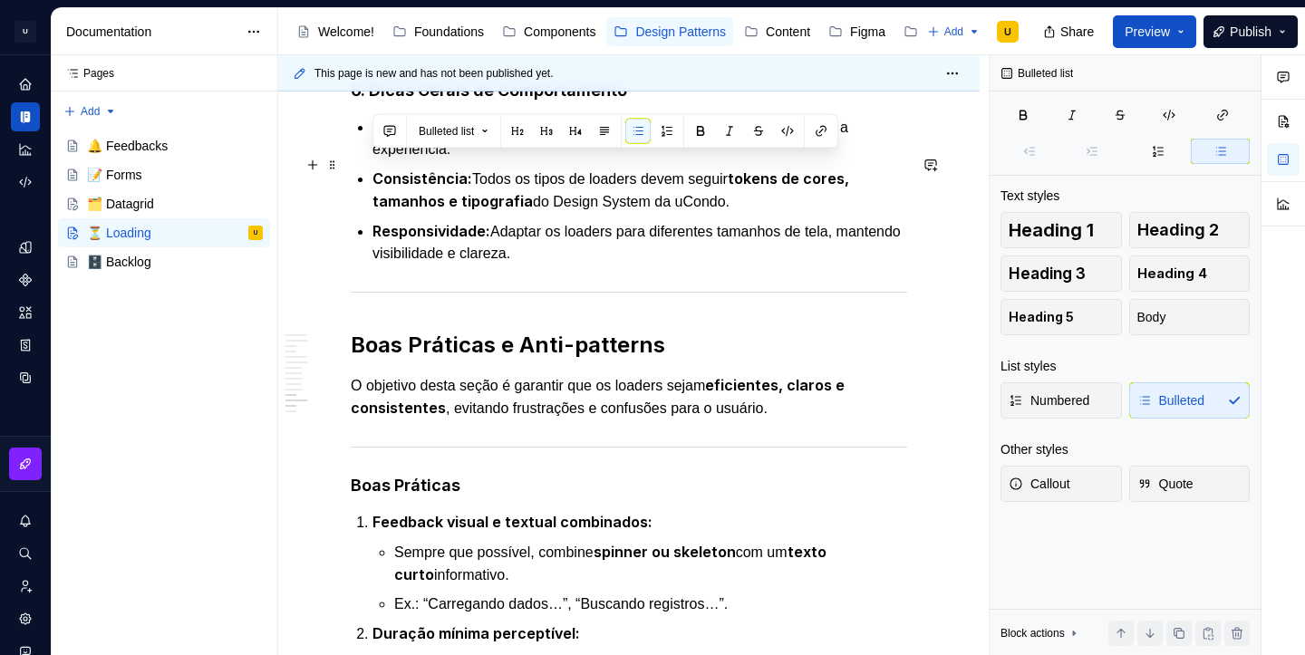
drag, startPoint x: 470, startPoint y: 187, endPoint x: 354, endPoint y: 160, distance: 119.0
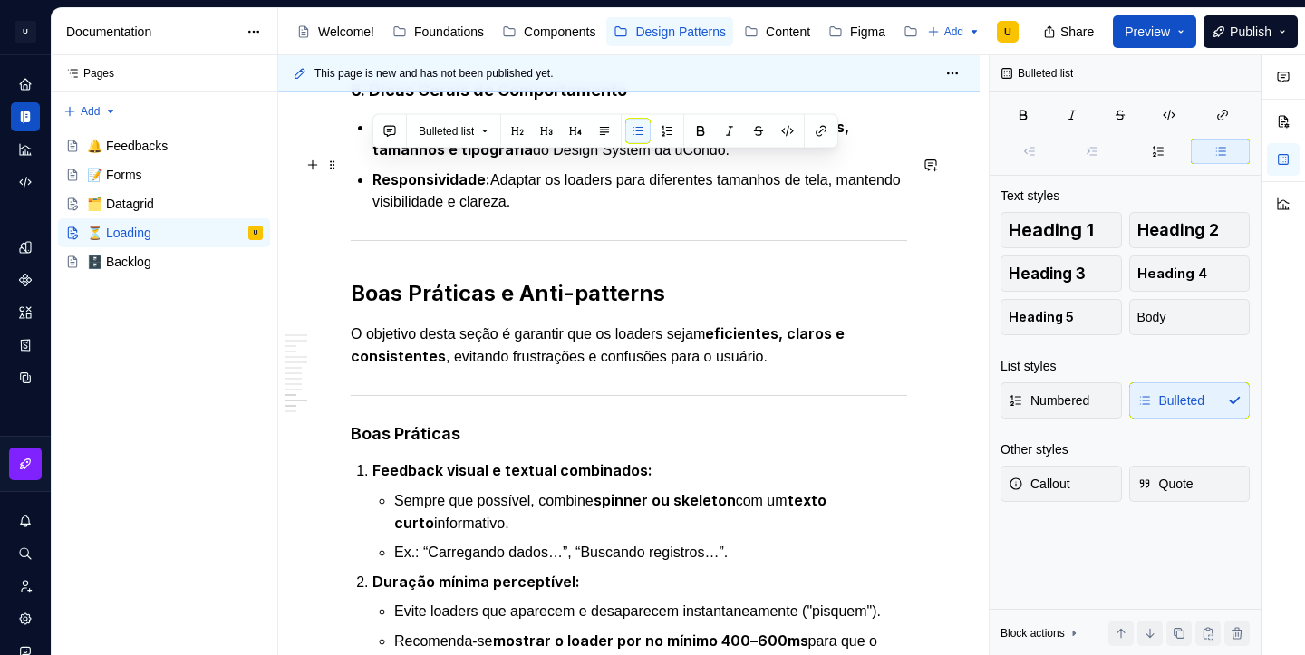
drag, startPoint x: 746, startPoint y: 188, endPoint x: 368, endPoint y: 173, distance: 378.2
copy p "Consistência: Todos os tipos de loaders devem seguir tokens de cores, tamanhos …"
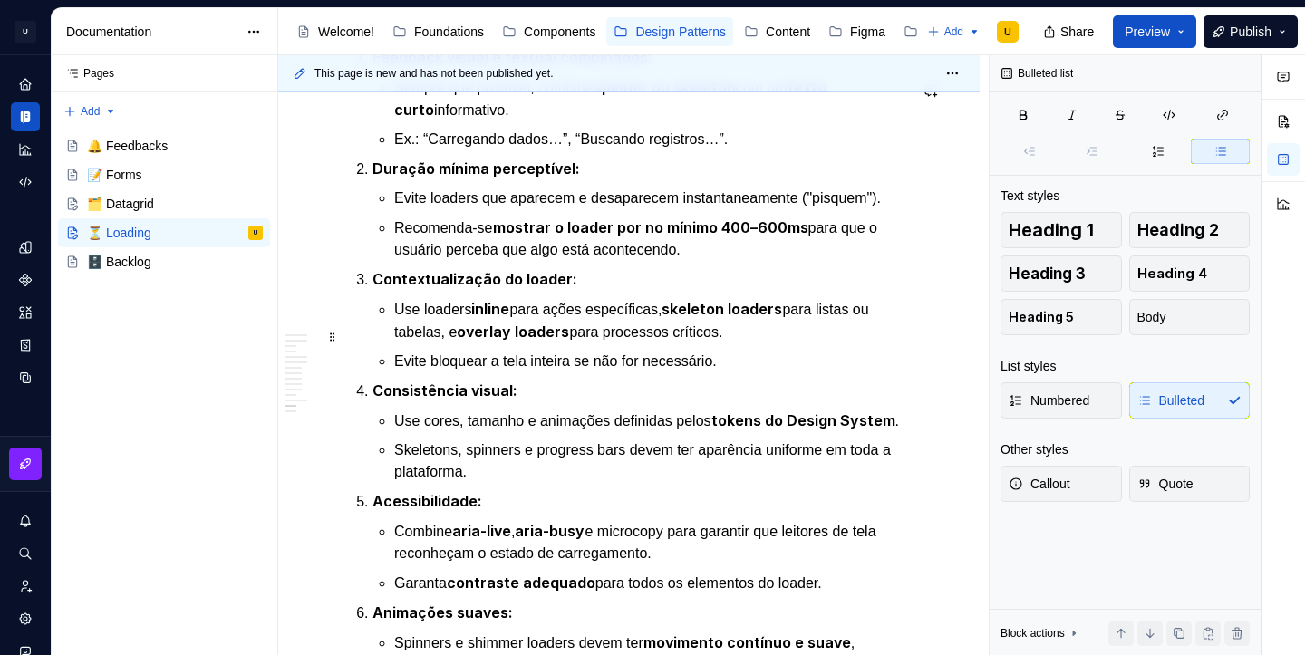
scroll to position [4240, 0]
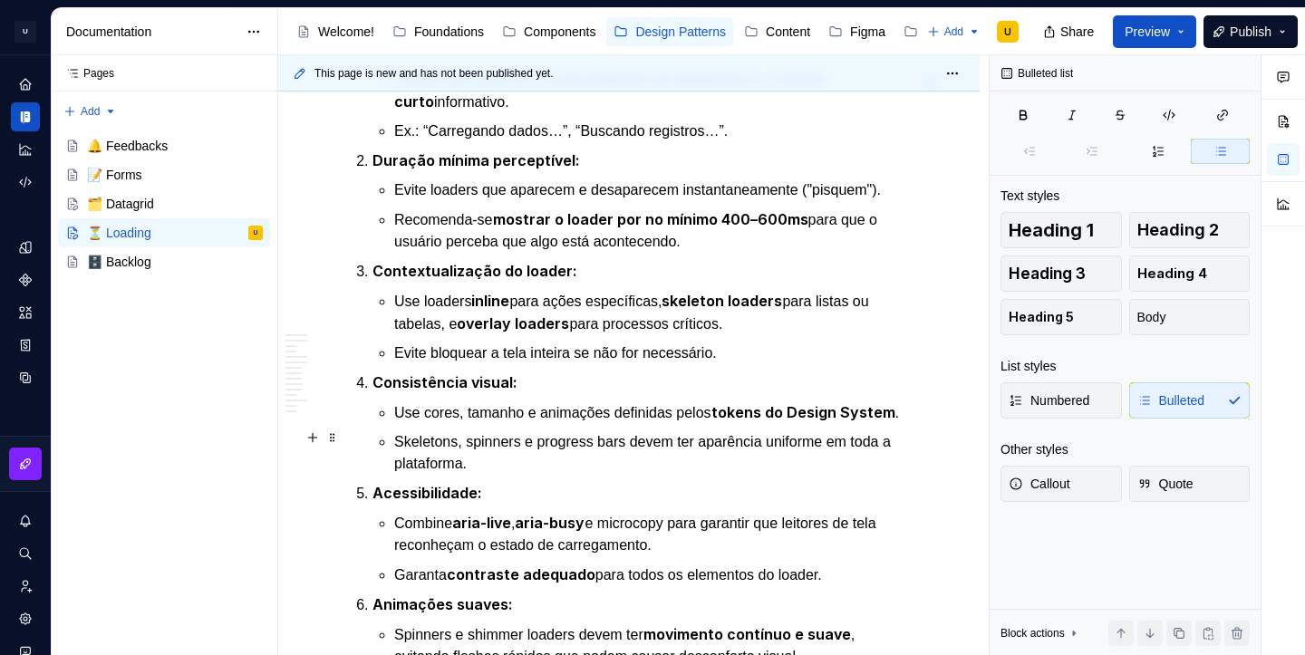
click at [531, 424] on p "Use cores, tamanho e animações definidas pelos tokens do Design System ." at bounding box center [650, 413] width 513 height 23
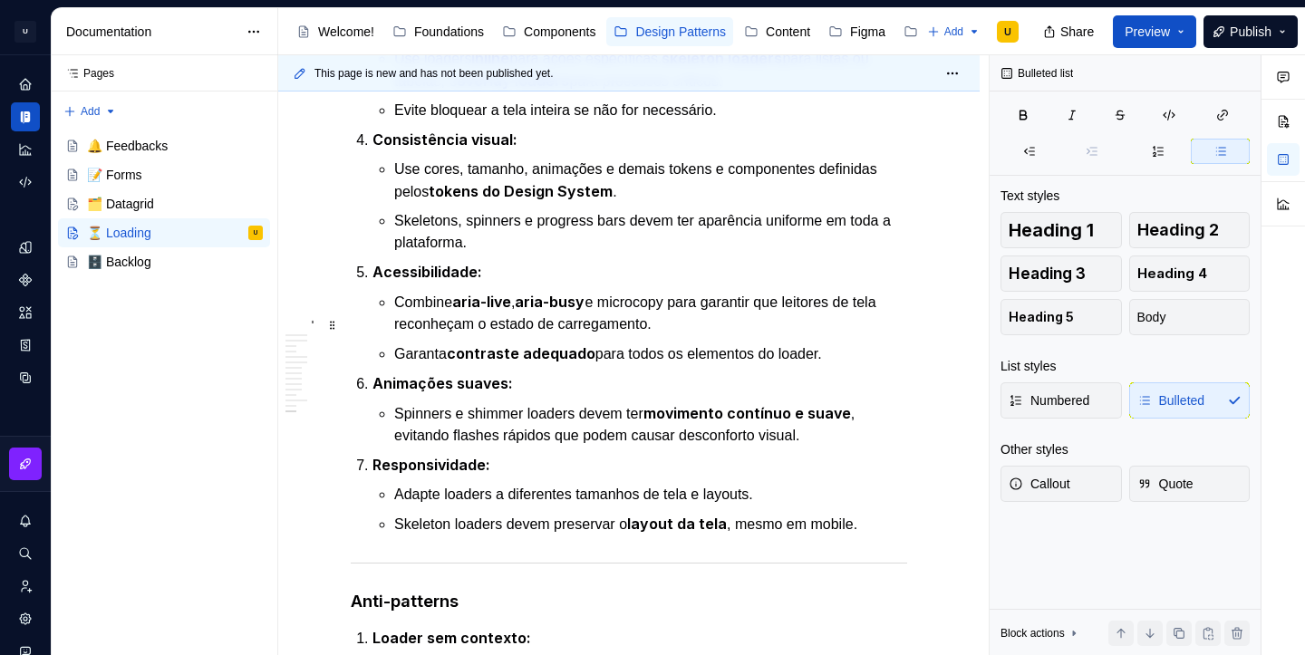
scroll to position [4478, 0]
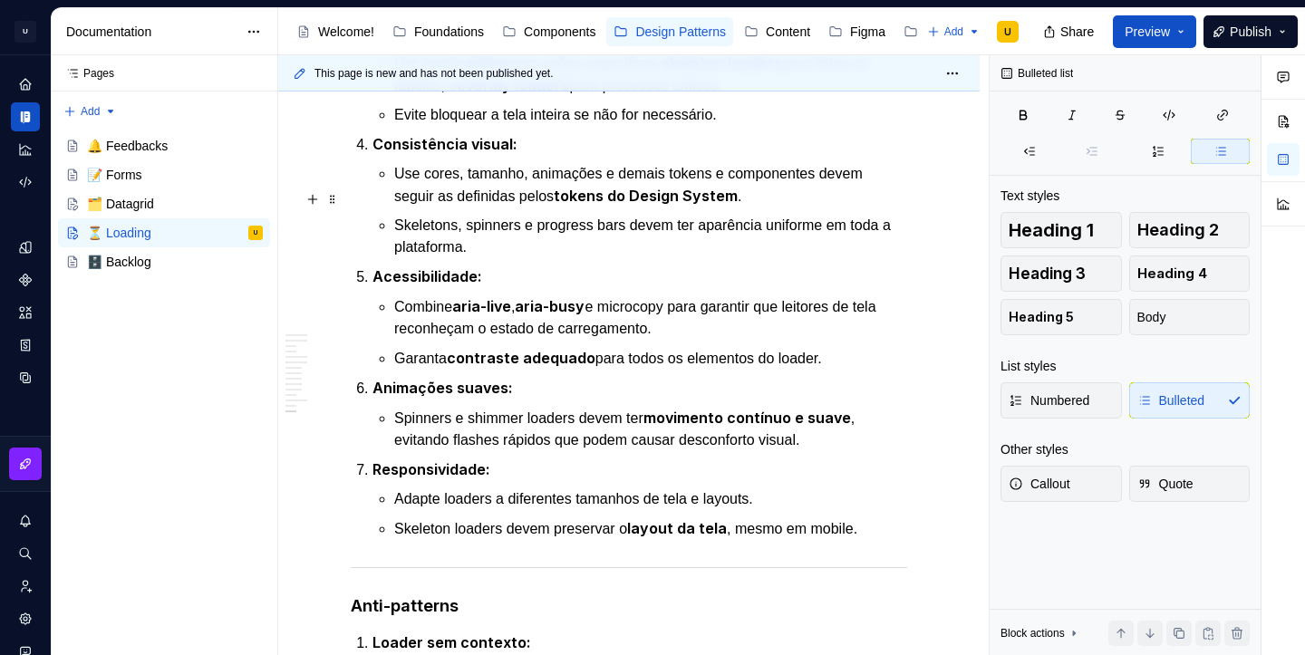
click at [512, 208] on p "Use cores, tamanho, animações e demais tokens e componentes devem seguir as def…" at bounding box center [650, 185] width 513 height 44
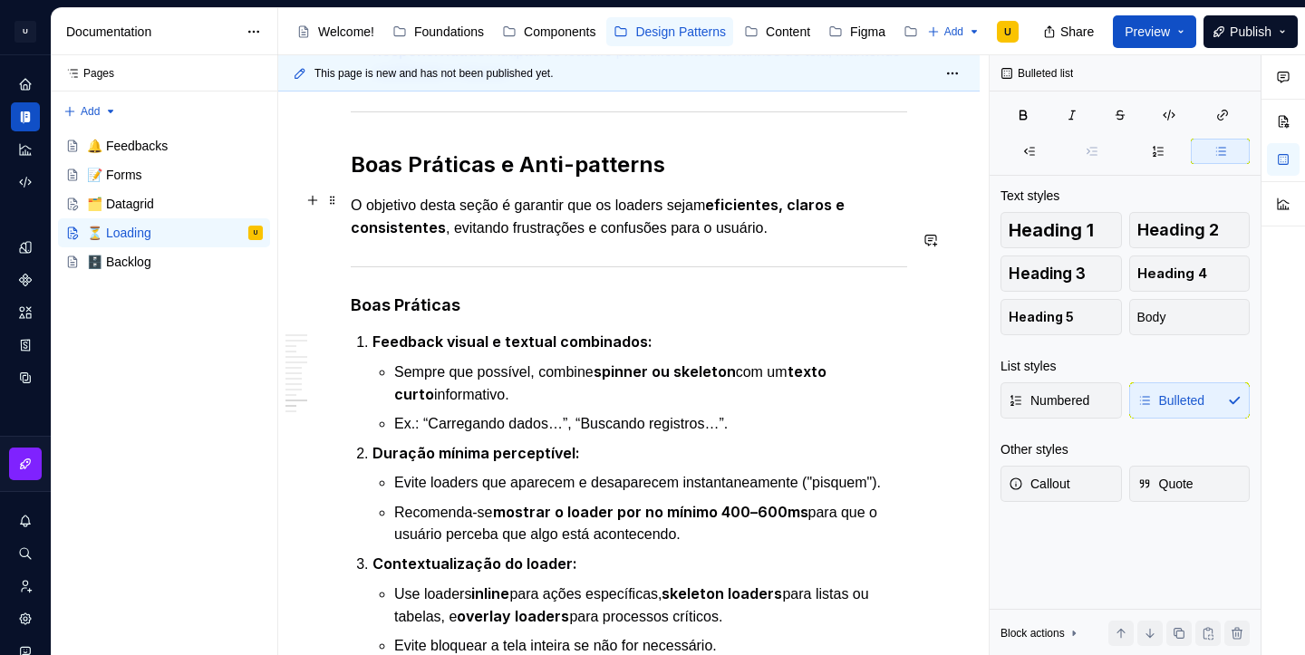
scroll to position [3724, 0]
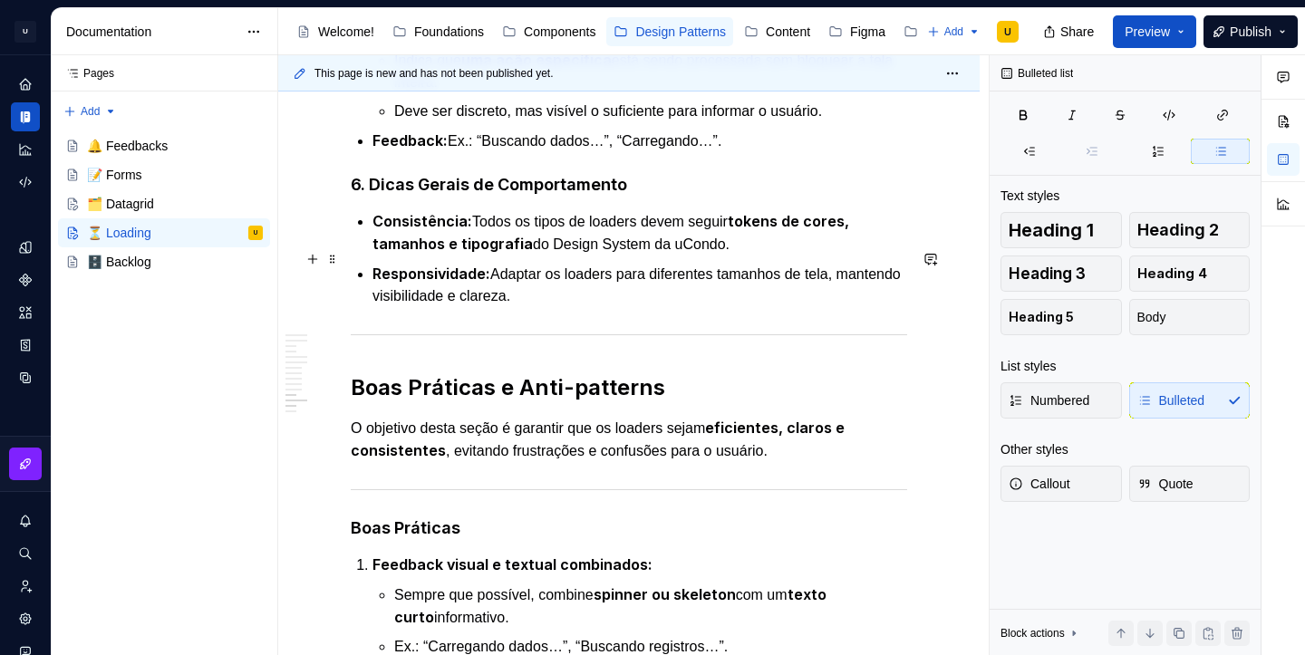
click at [532, 256] on p "Consistência: Todos os tipos de loaders devem seguir tokens de cores, tamanhos …" at bounding box center [640, 232] width 535 height 45
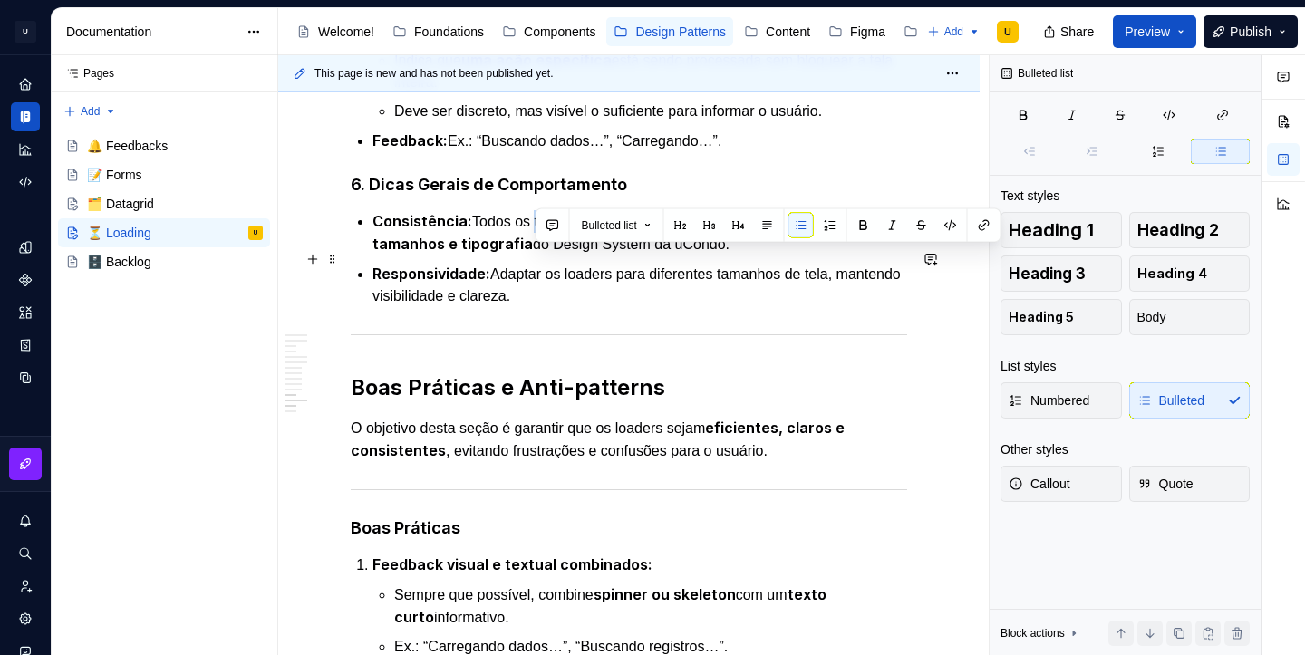
click at [532, 256] on p "Consistência: Todos os tipos de loaders devem seguir tokens de cores, tamanhos …" at bounding box center [640, 232] width 535 height 45
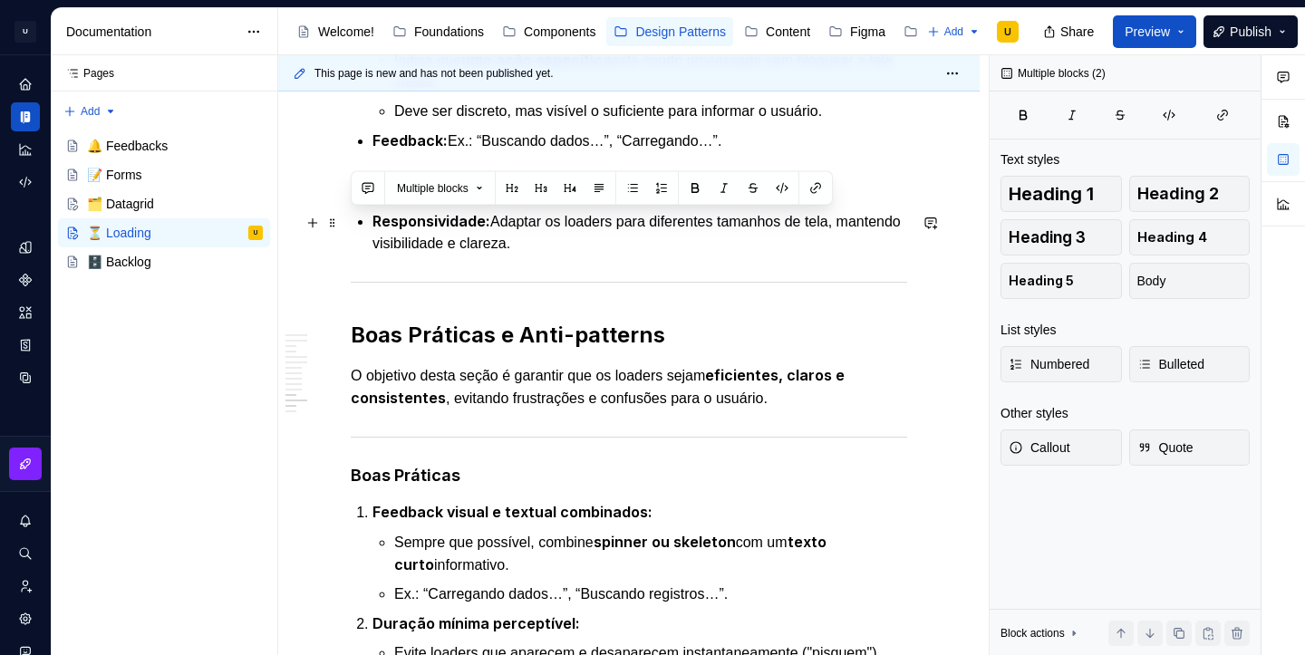
drag, startPoint x: 605, startPoint y: 285, endPoint x: 349, endPoint y: 225, distance: 263.4
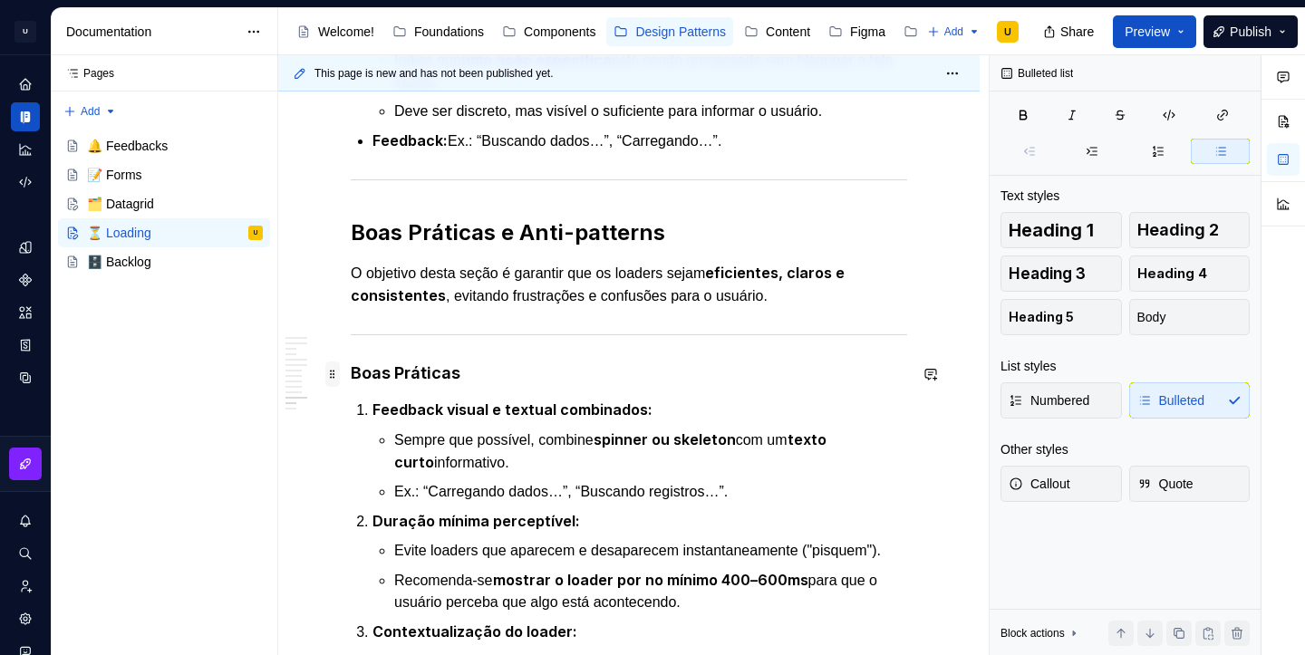
click at [336, 372] on span at bounding box center [332, 374] width 15 height 25
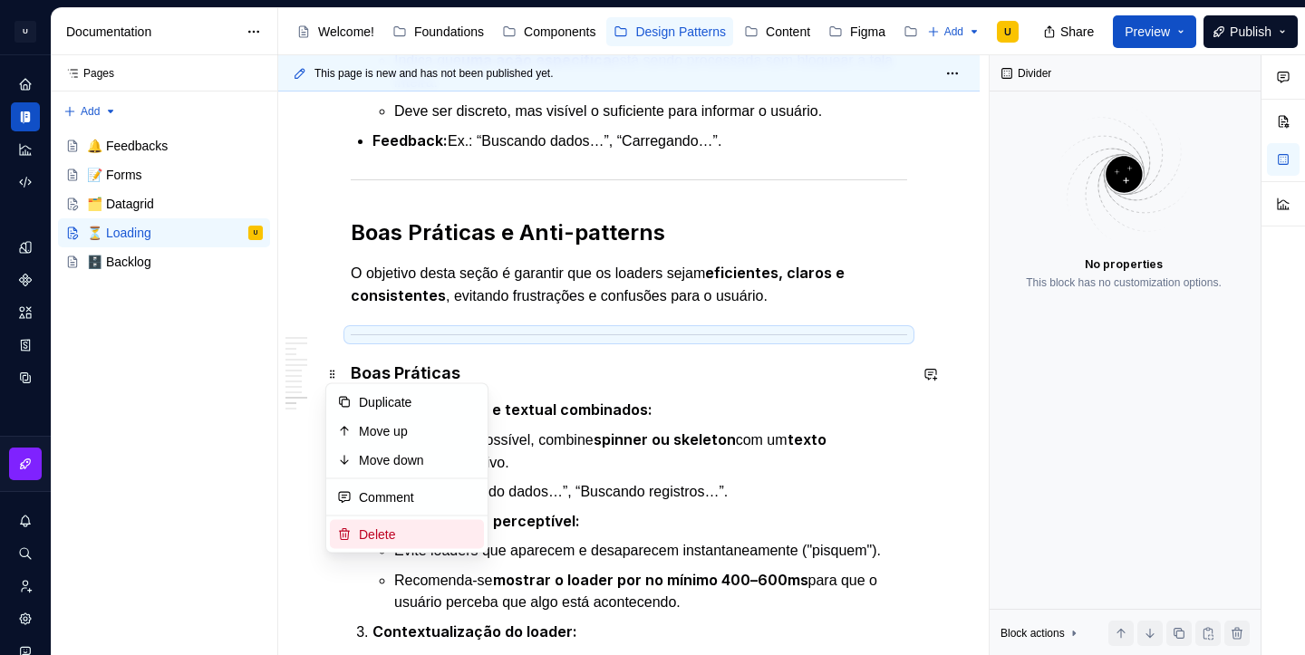
click at [402, 527] on div "Delete" at bounding box center [418, 535] width 118 height 18
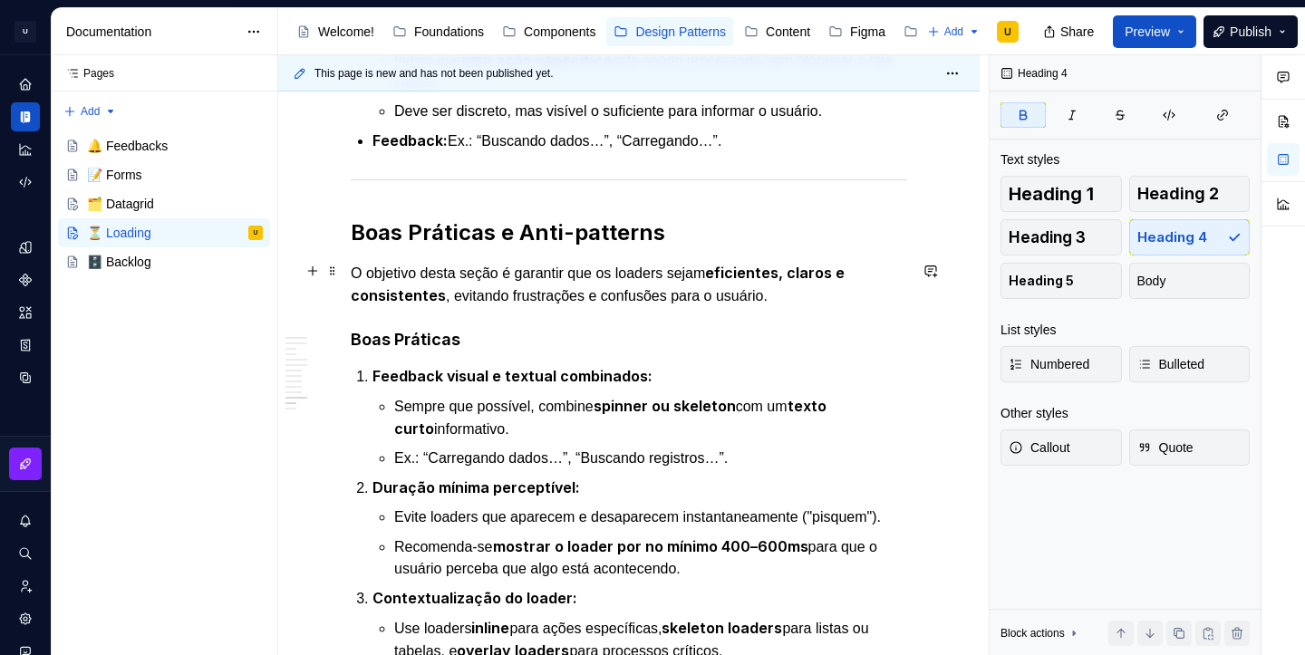
click at [452, 246] on strong "Boas Práticas e Anti-patterns" at bounding box center [508, 232] width 315 height 26
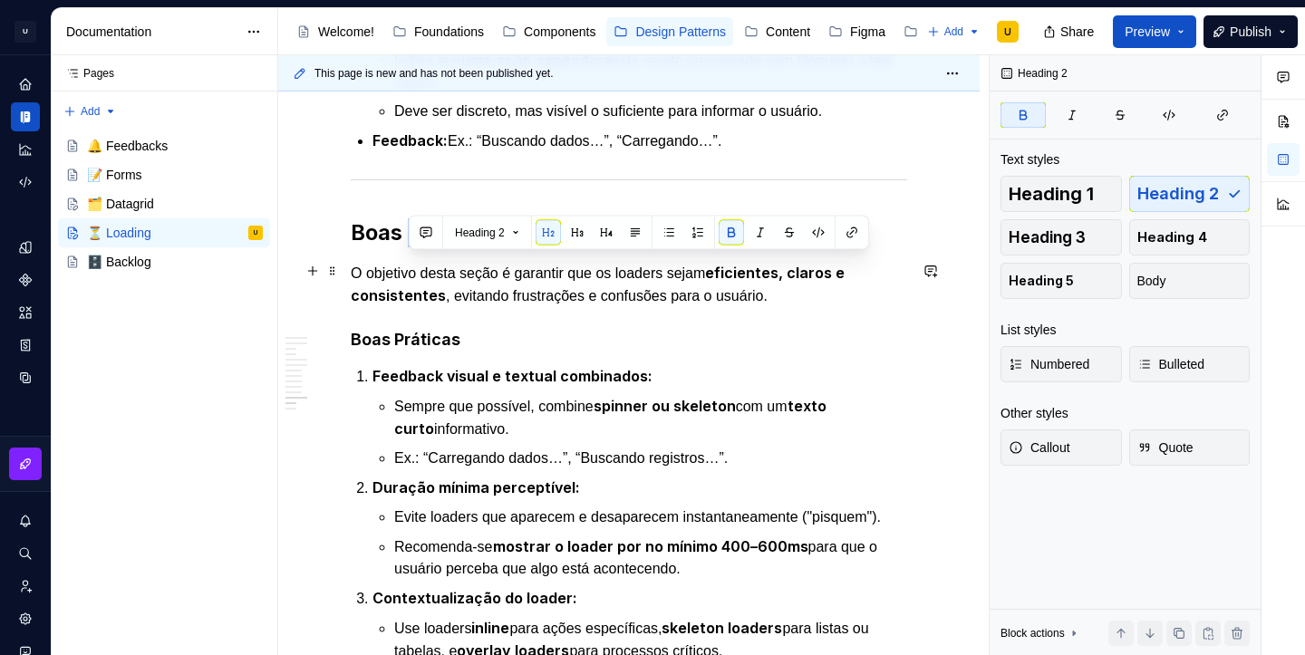
click at [452, 246] on strong "Boas Práticas e Anti-patterns" at bounding box center [508, 232] width 315 height 26
click at [447, 349] on strong "Boas Práticas" at bounding box center [406, 339] width 110 height 19
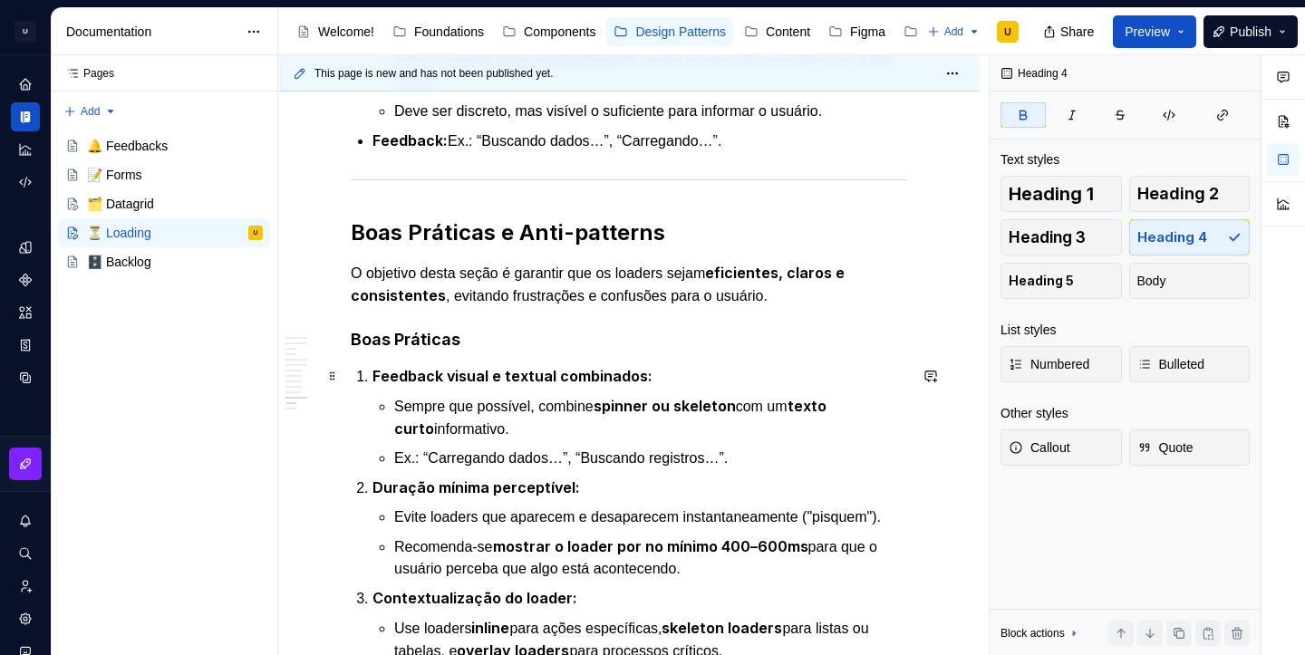
click at [447, 349] on strong "Boas Práticas" at bounding box center [406, 339] width 110 height 19
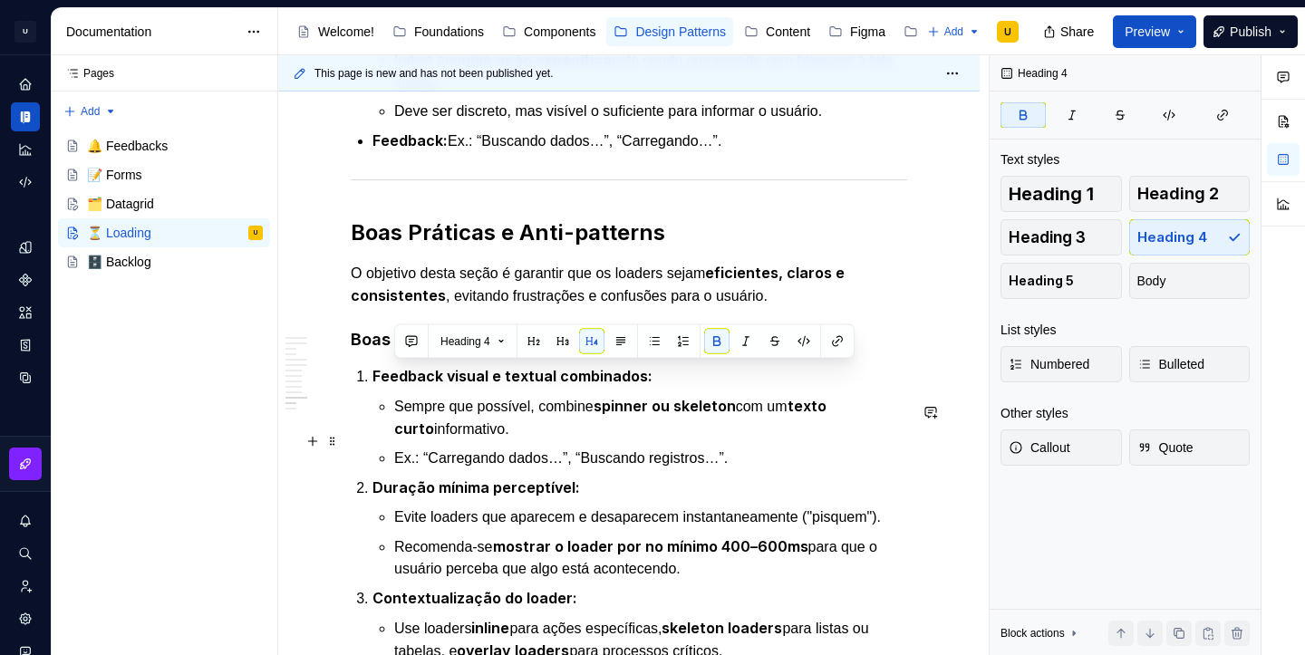
click at [475, 441] on p "Sempre que possível, combine spinner ou skeleton com um texto curto informativo." at bounding box center [650, 417] width 513 height 45
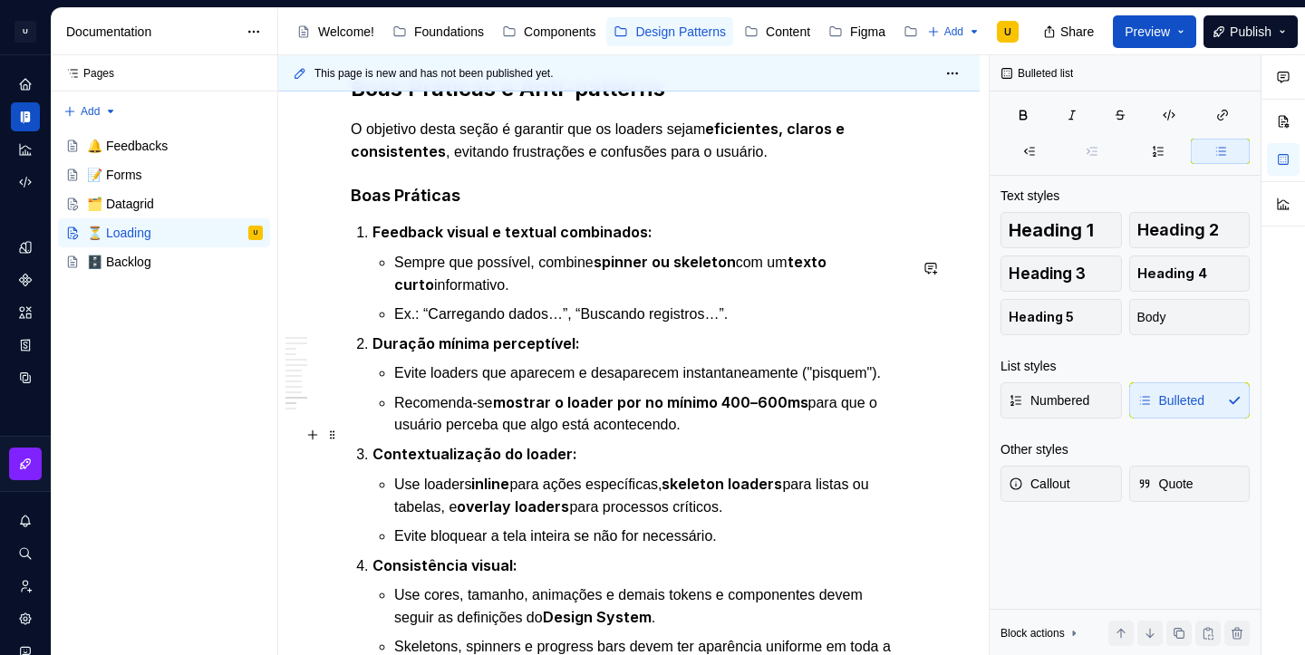
scroll to position [4004, 0]
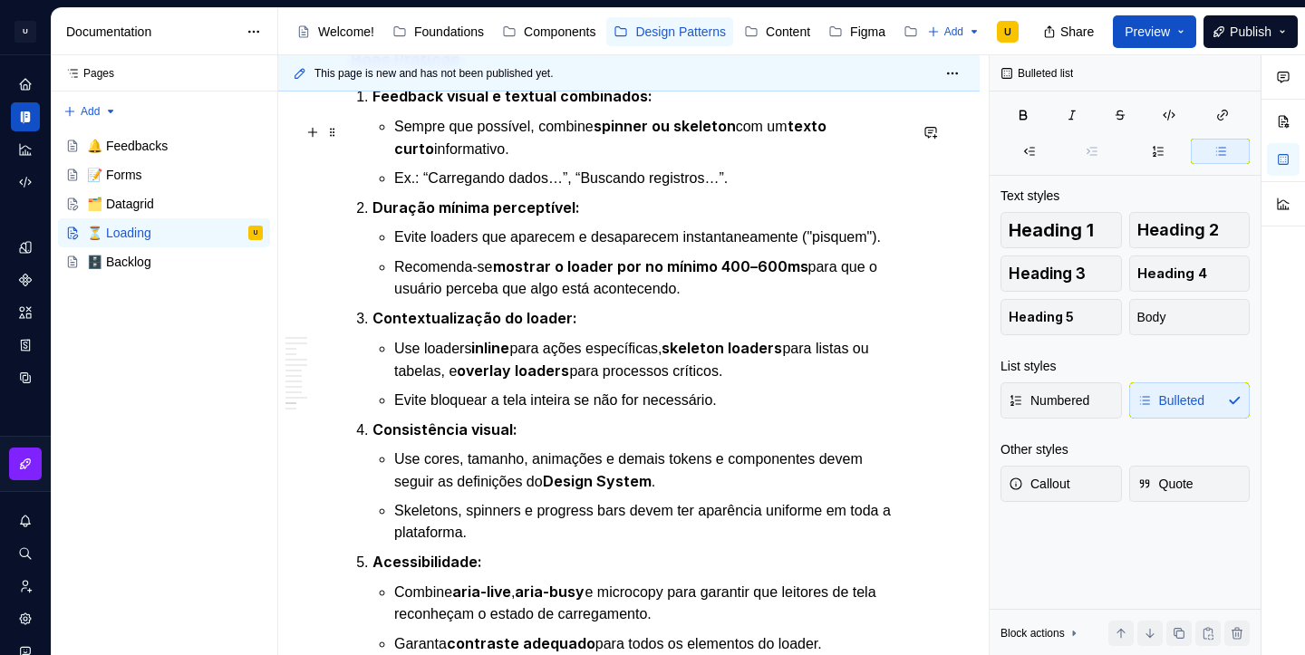
click at [488, 105] on strong "Feedback visual e textual combinados:" at bounding box center [513, 96] width 280 height 18
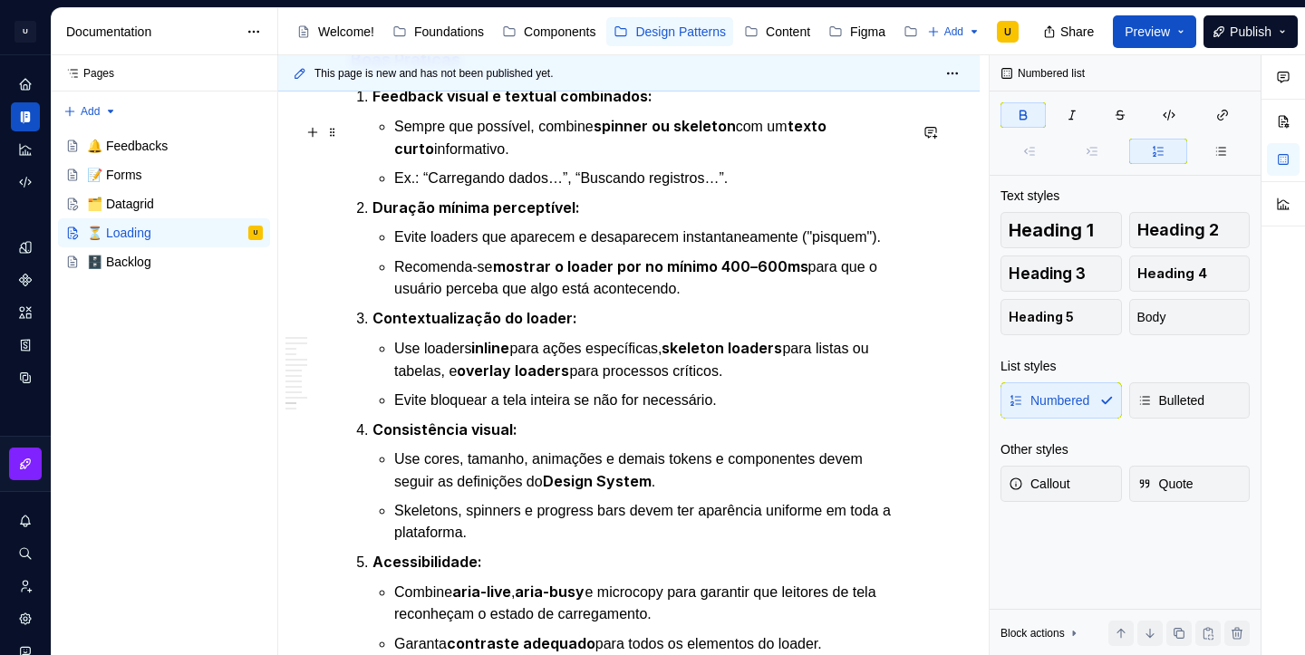
click at [488, 105] on strong "Feedback visual e textual combinados:" at bounding box center [513, 96] width 280 height 18
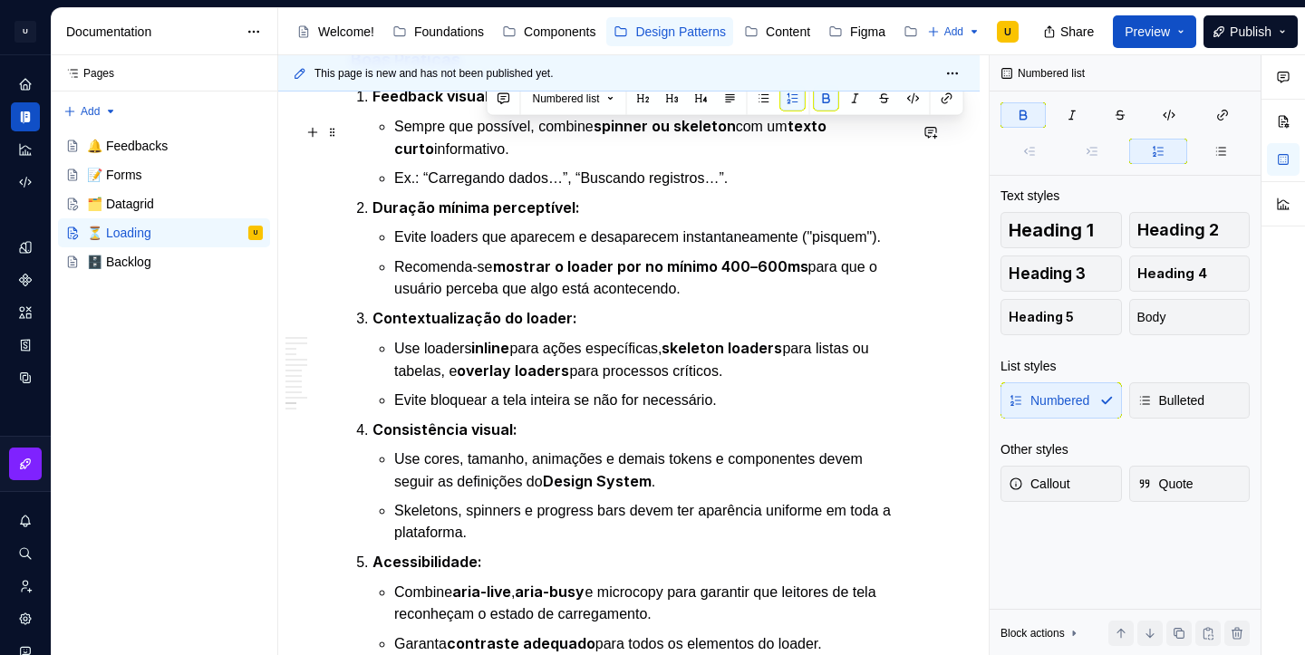
click at [488, 105] on strong "Feedback visual e textual combinados:" at bounding box center [513, 96] width 280 height 18
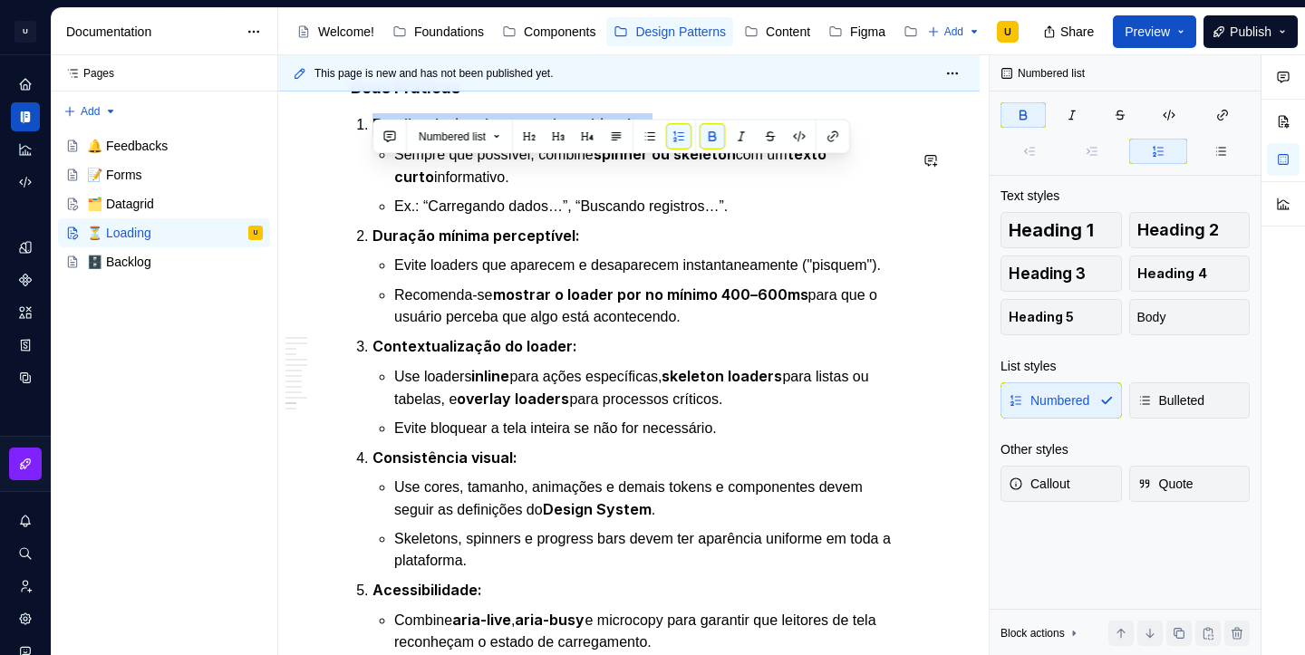
scroll to position [3966, 0]
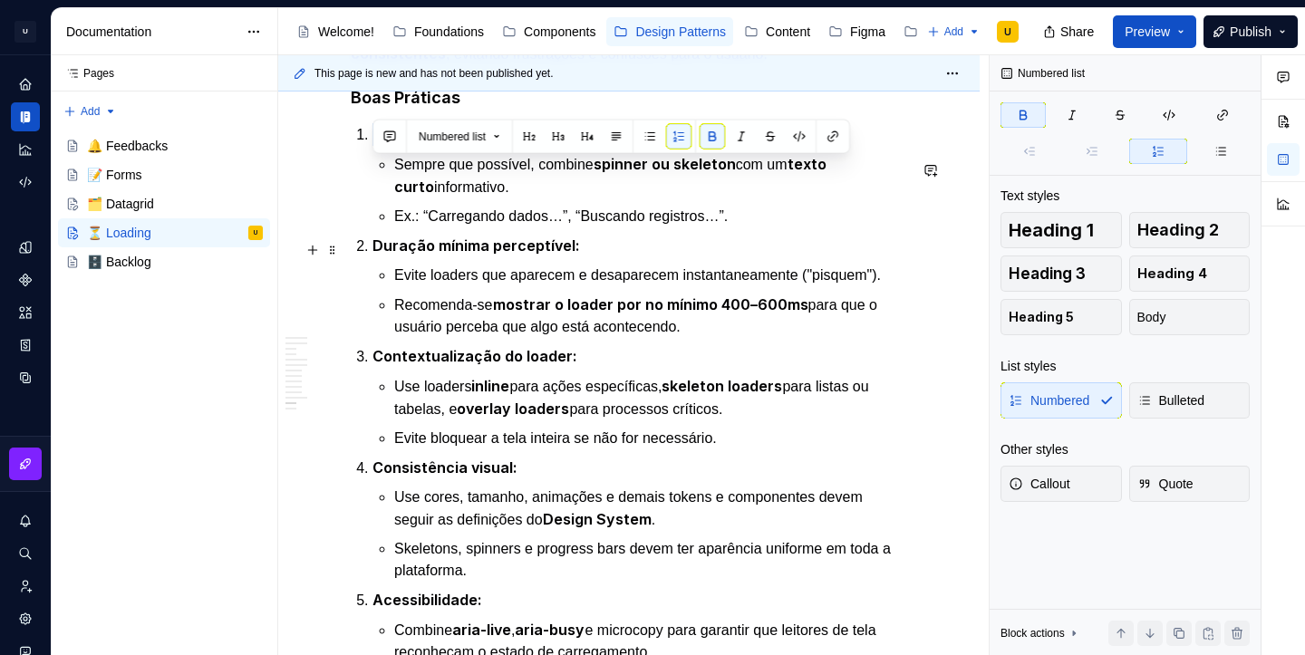
click at [497, 228] on p "Ex.: “Carregando dados…”, “Buscando registros…”." at bounding box center [650, 217] width 513 height 22
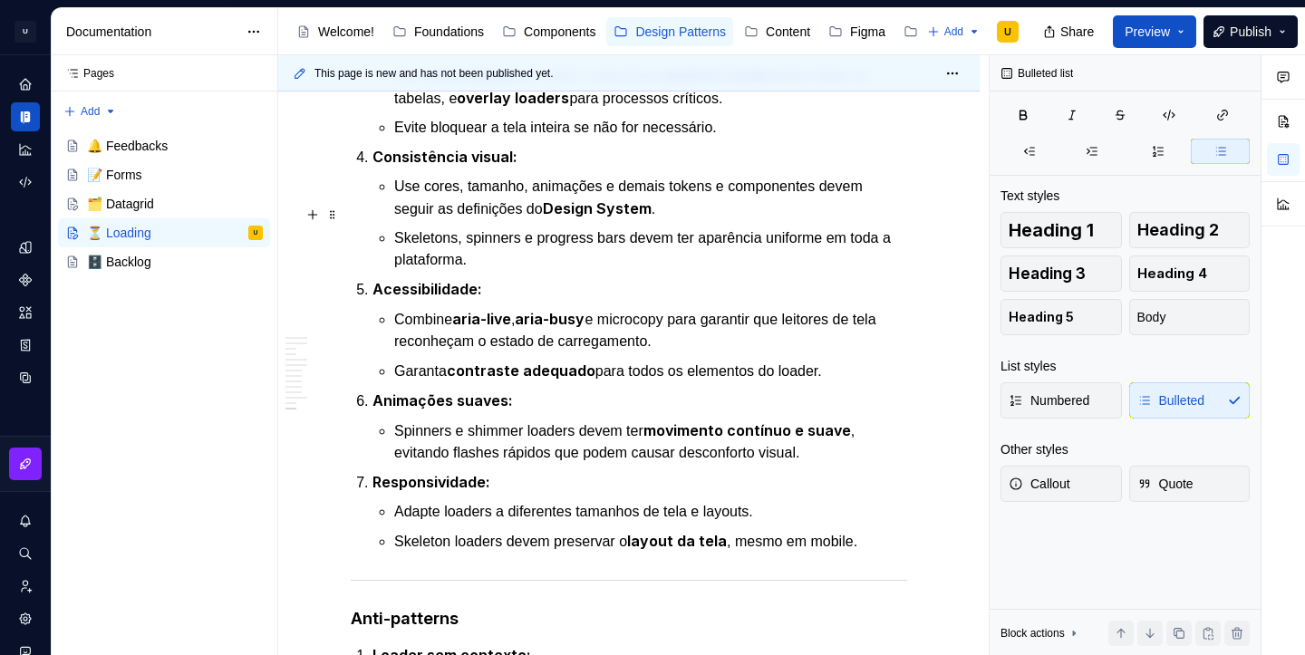
scroll to position [4278, 0]
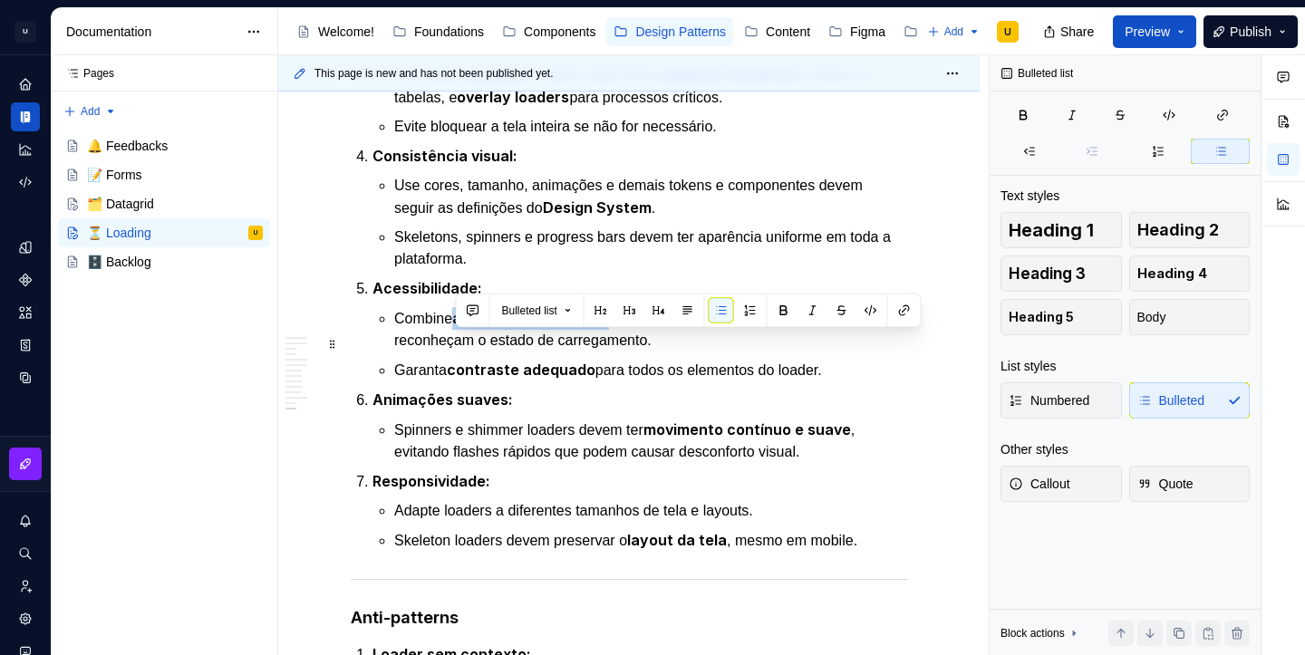
drag, startPoint x: 612, startPoint y: 343, endPoint x: 456, endPoint y: 346, distance: 155.9
click at [456, 346] on p "Combine aria-live , aria-busy e microcopy para garantir que leitores de tela re…" at bounding box center [650, 329] width 513 height 44
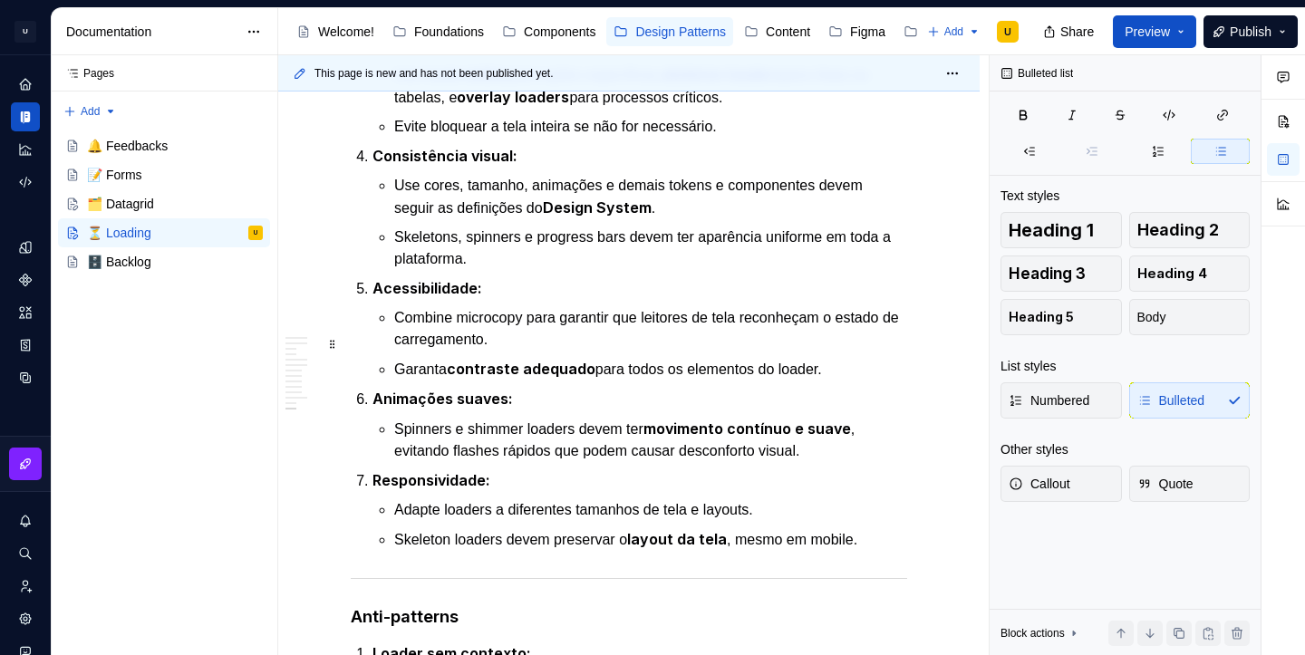
click at [533, 351] on p "Combine microcopy para garantir que leitores de tela reconheçam o estado de car…" at bounding box center [650, 329] width 513 height 44
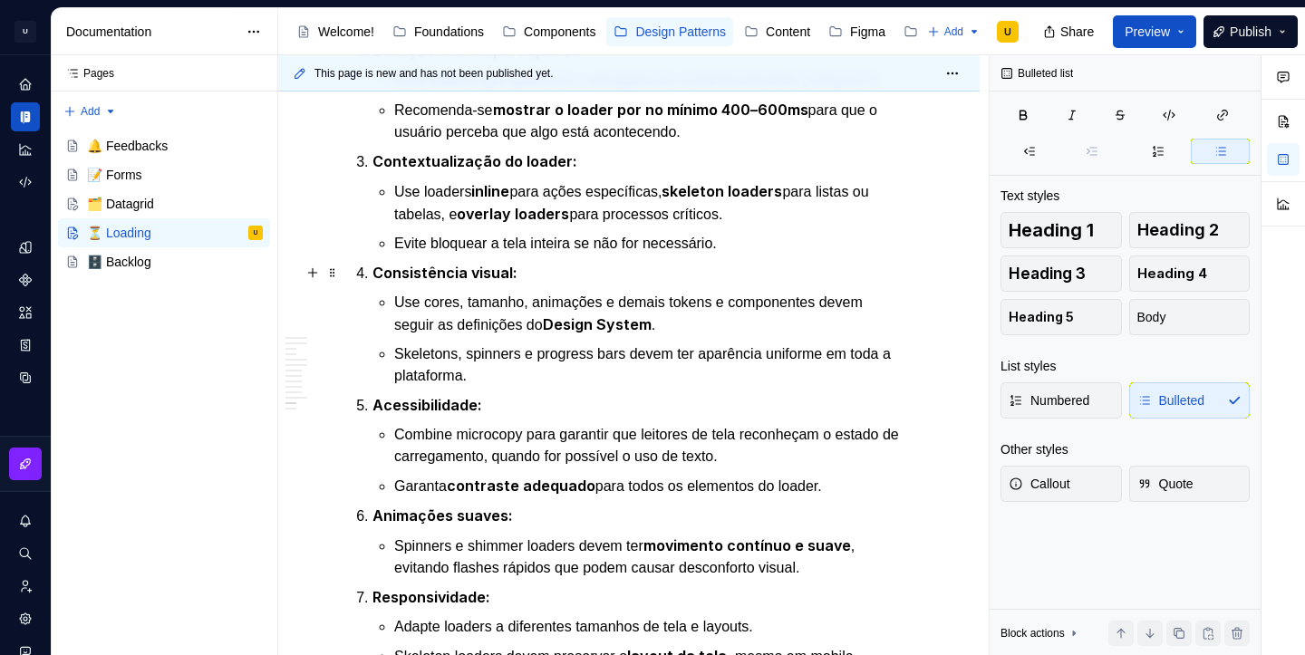
scroll to position [3832, 0]
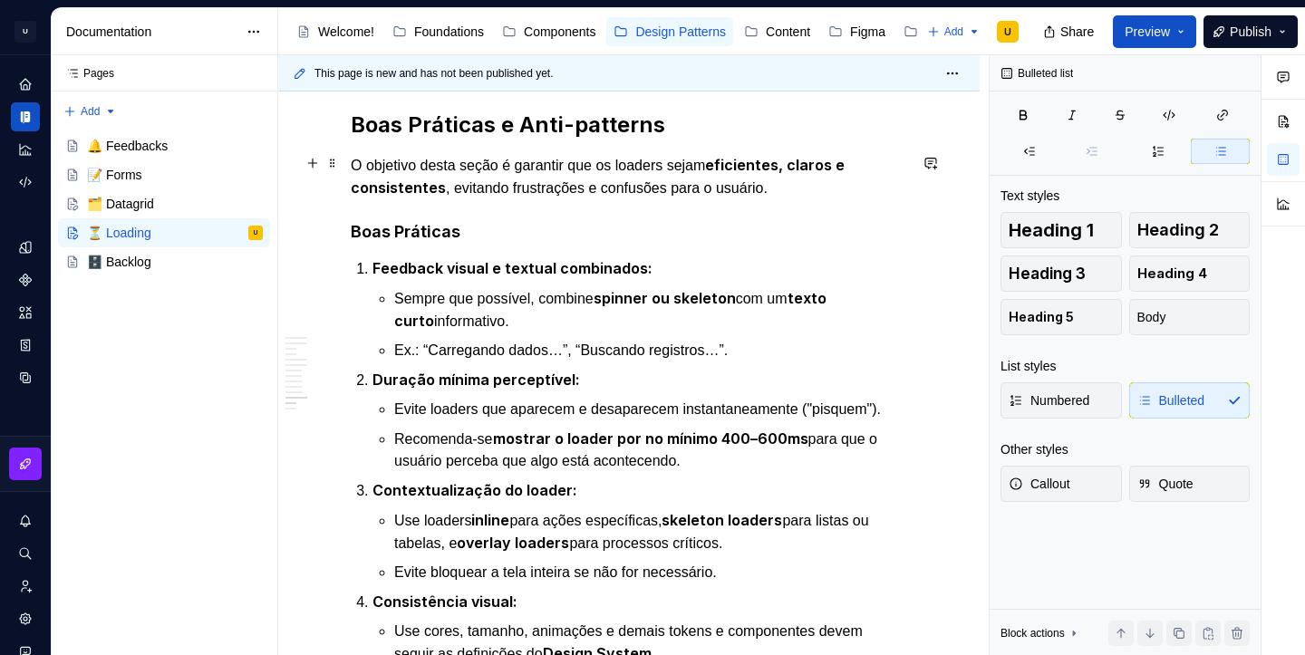
click at [413, 138] on strong "Boas Práticas e Anti-patterns" at bounding box center [508, 124] width 315 height 26
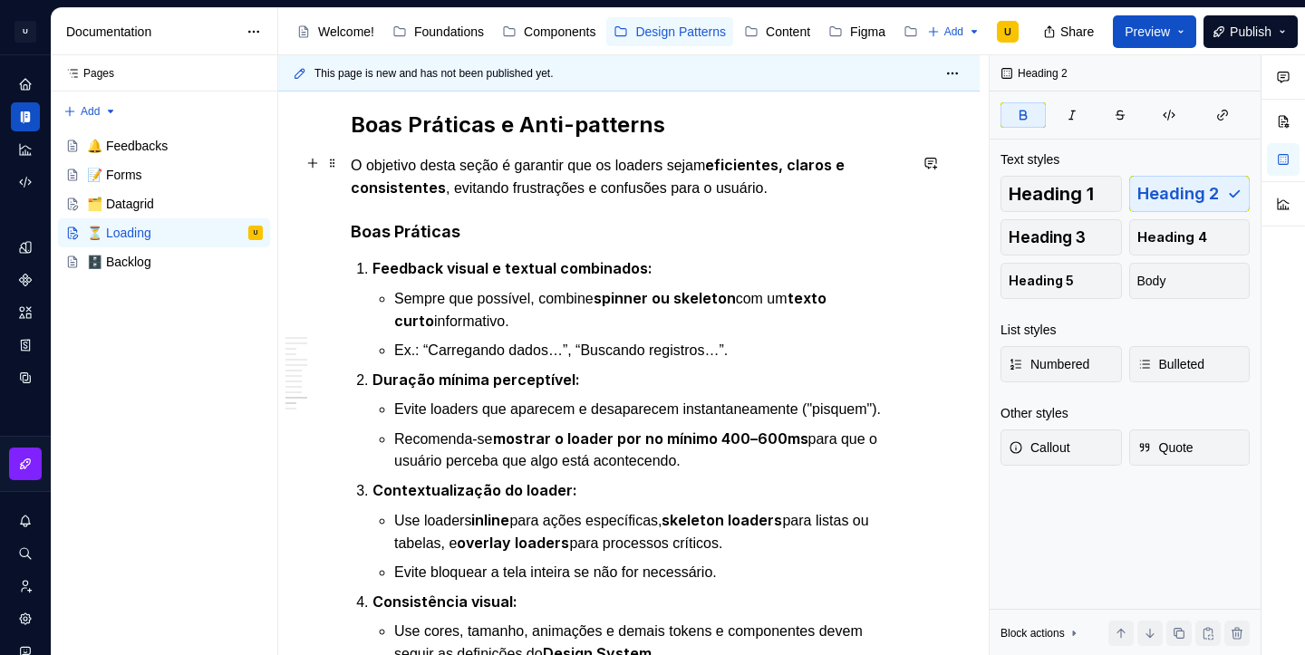
click at [413, 138] on strong "Boas Práticas e Anti-patterns" at bounding box center [508, 124] width 315 height 26
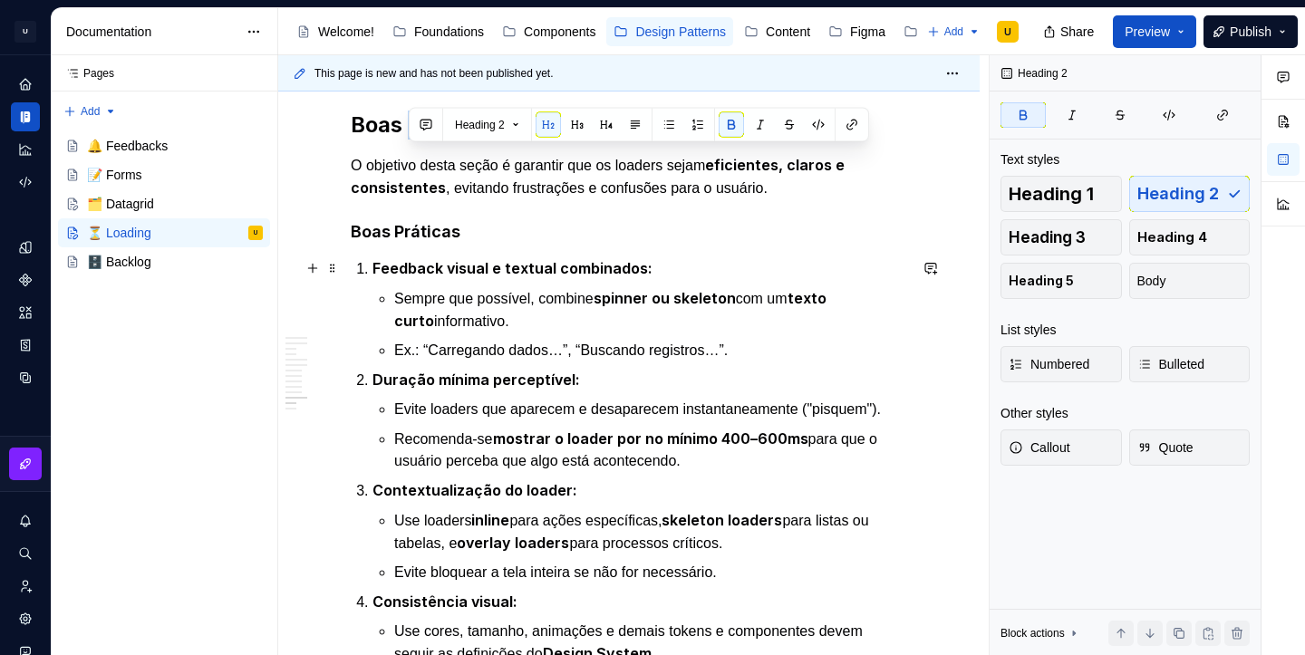
click at [422, 241] on strong "Boas Práticas" at bounding box center [406, 231] width 110 height 19
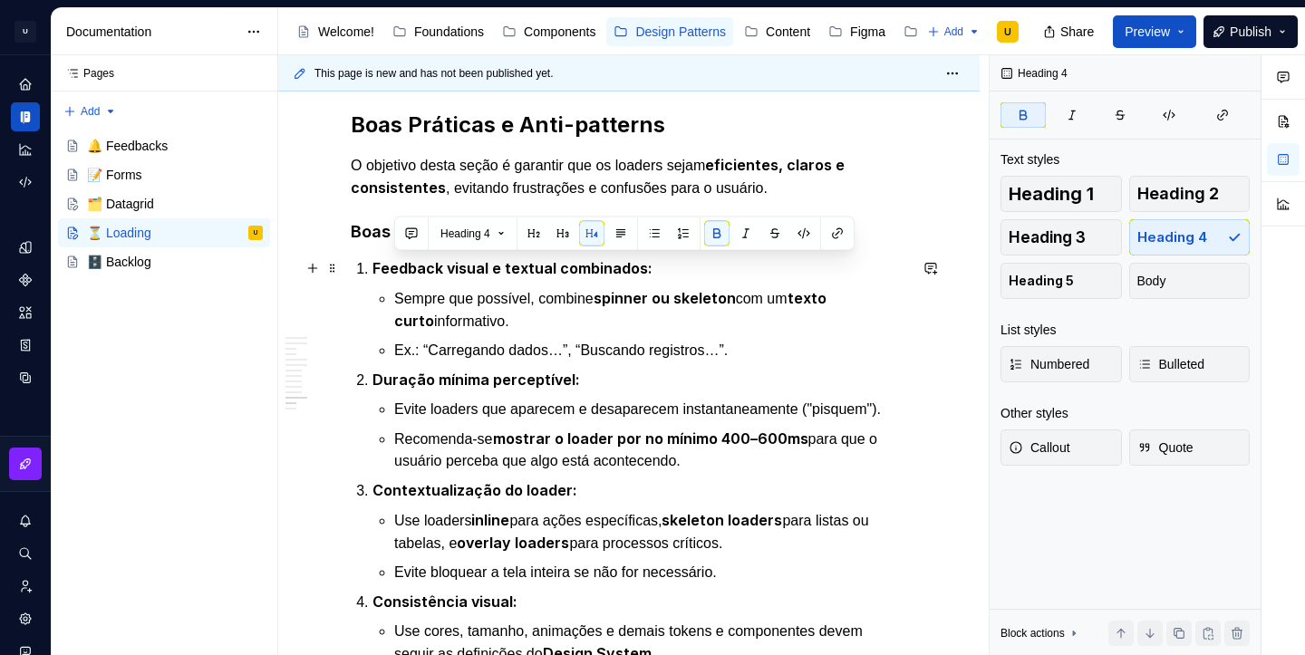
click at [422, 241] on strong "Boas Práticas" at bounding box center [406, 231] width 110 height 19
click at [519, 239] on button "button" at bounding box center [519, 233] width 25 height 25
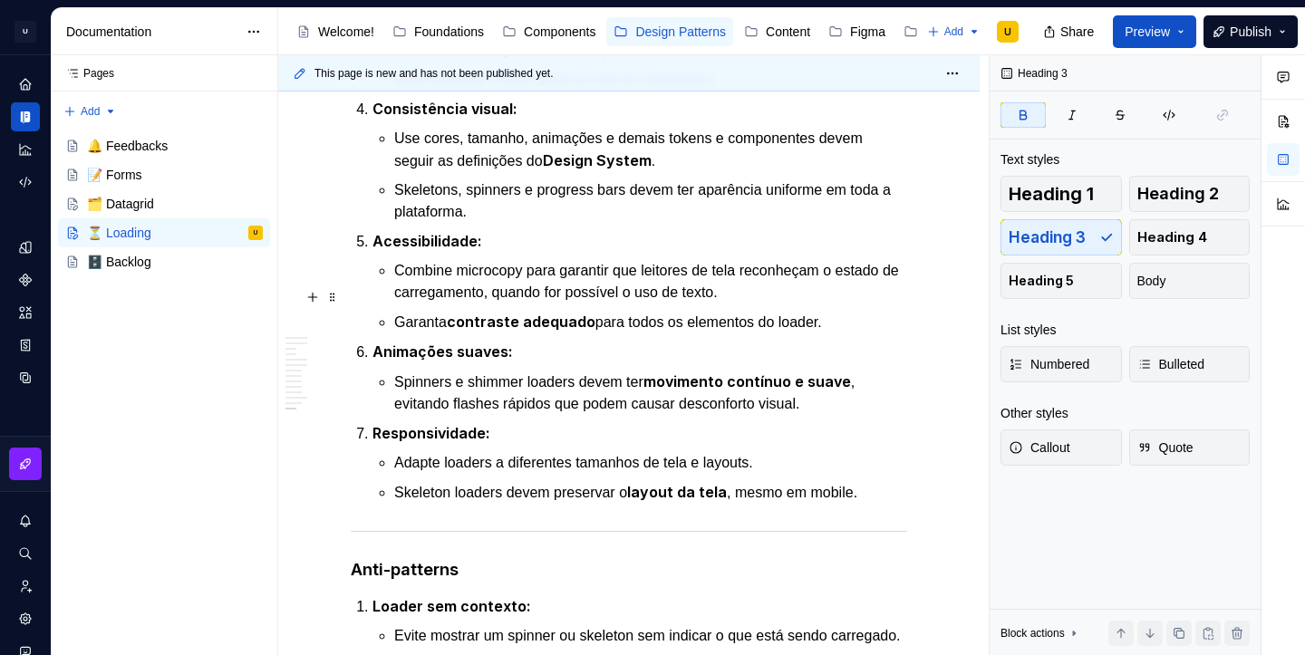
scroll to position [4330, 0]
click at [439, 578] on strong "Anti-patterns" at bounding box center [405, 568] width 108 height 19
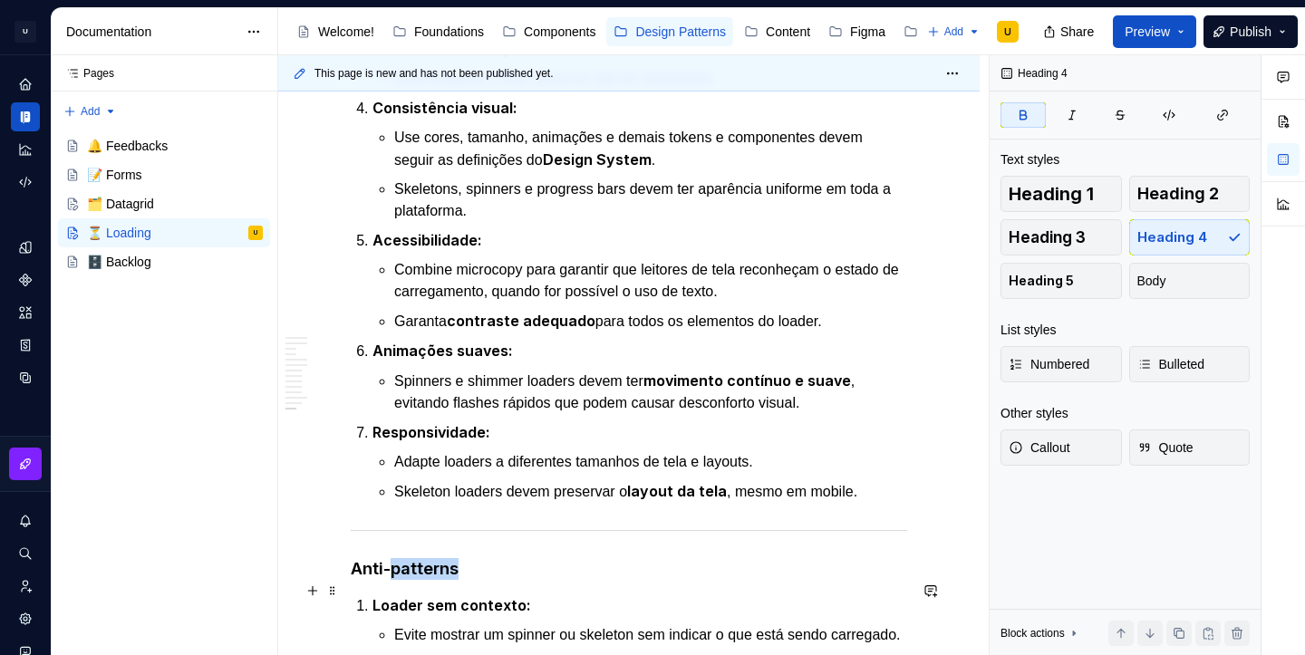
click at [439, 578] on strong "Anti-patterns" at bounding box center [405, 568] width 108 height 19
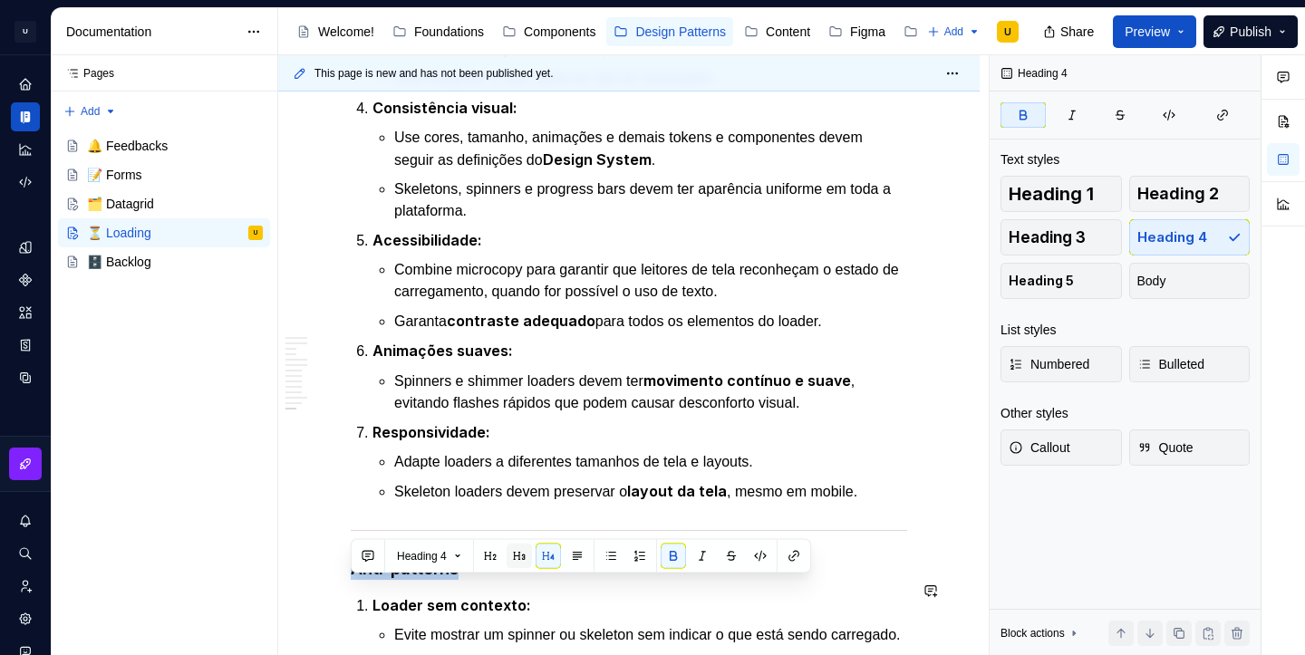
click at [519, 557] on button "button" at bounding box center [519, 556] width 25 height 25
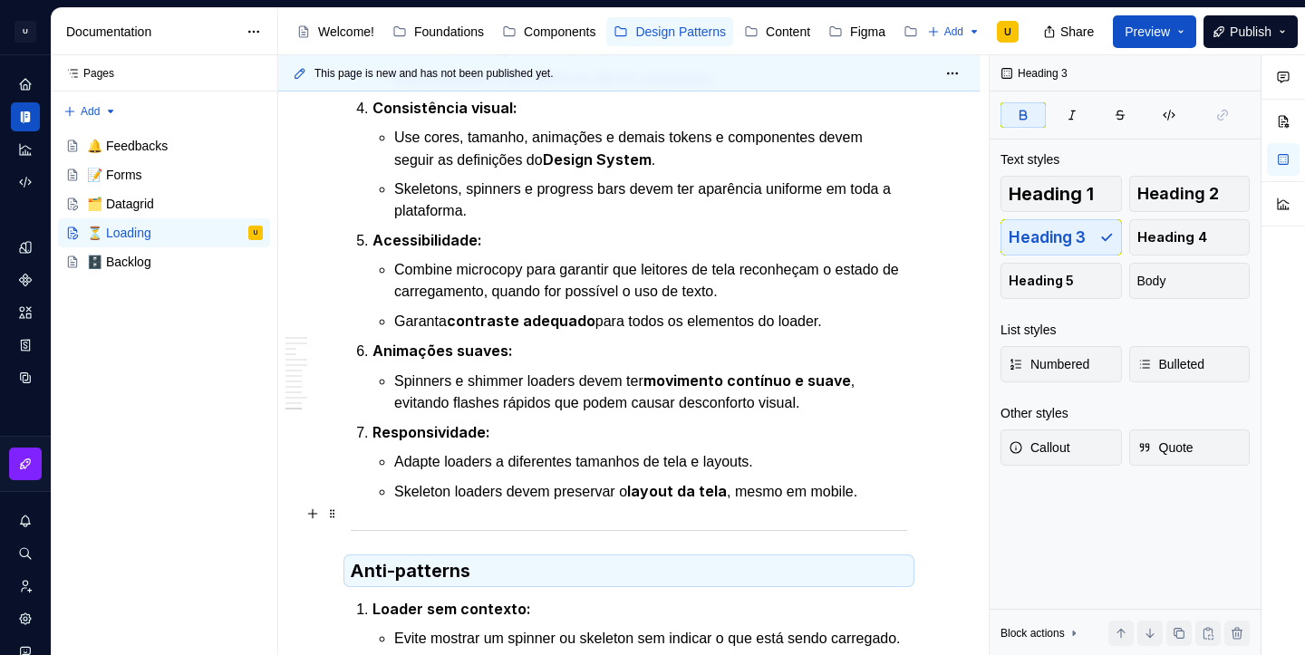
click at [499, 501] on ul "Adapte loaders a diferentes tamanhos de tela e layouts. Skeleton loaders devem …" at bounding box center [650, 477] width 513 height 52
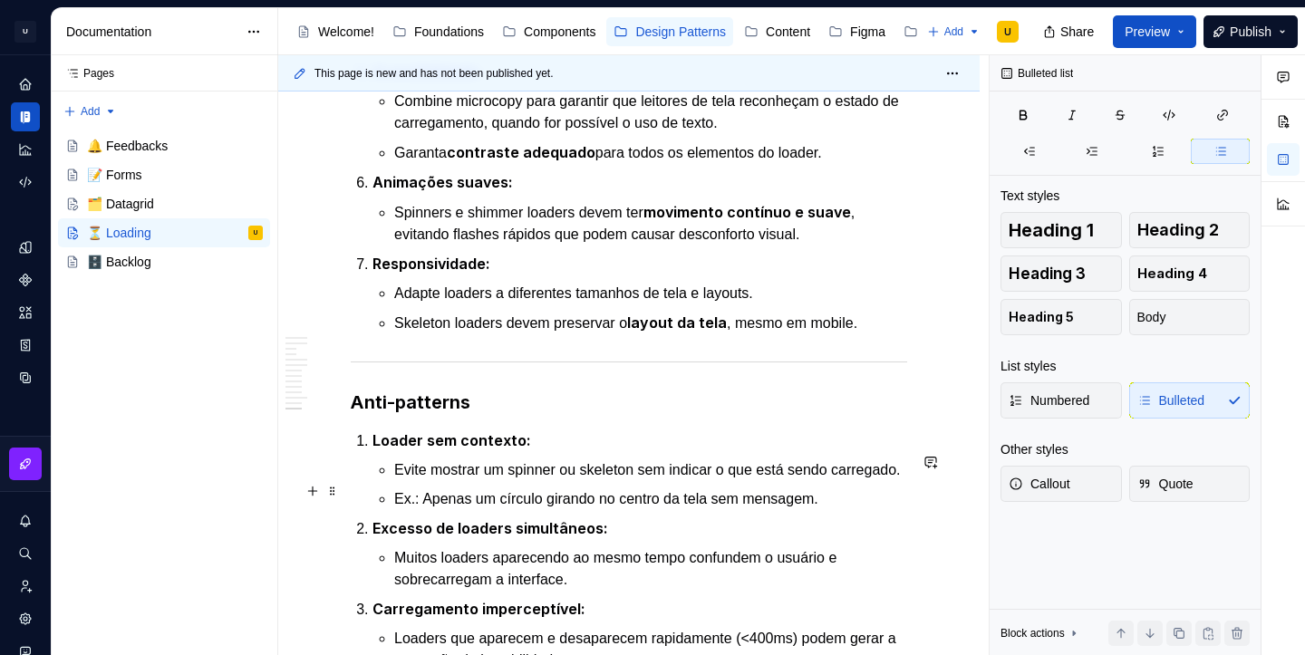
scroll to position [4503, 0]
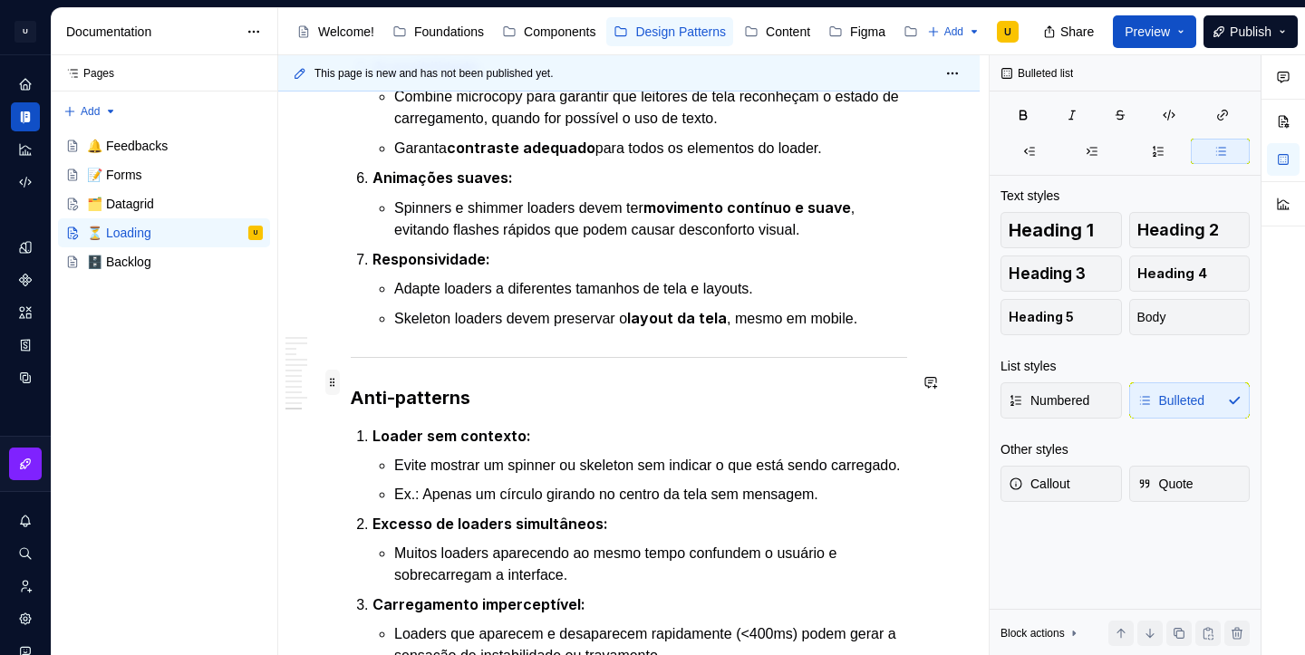
click at [338, 377] on span at bounding box center [332, 382] width 15 height 25
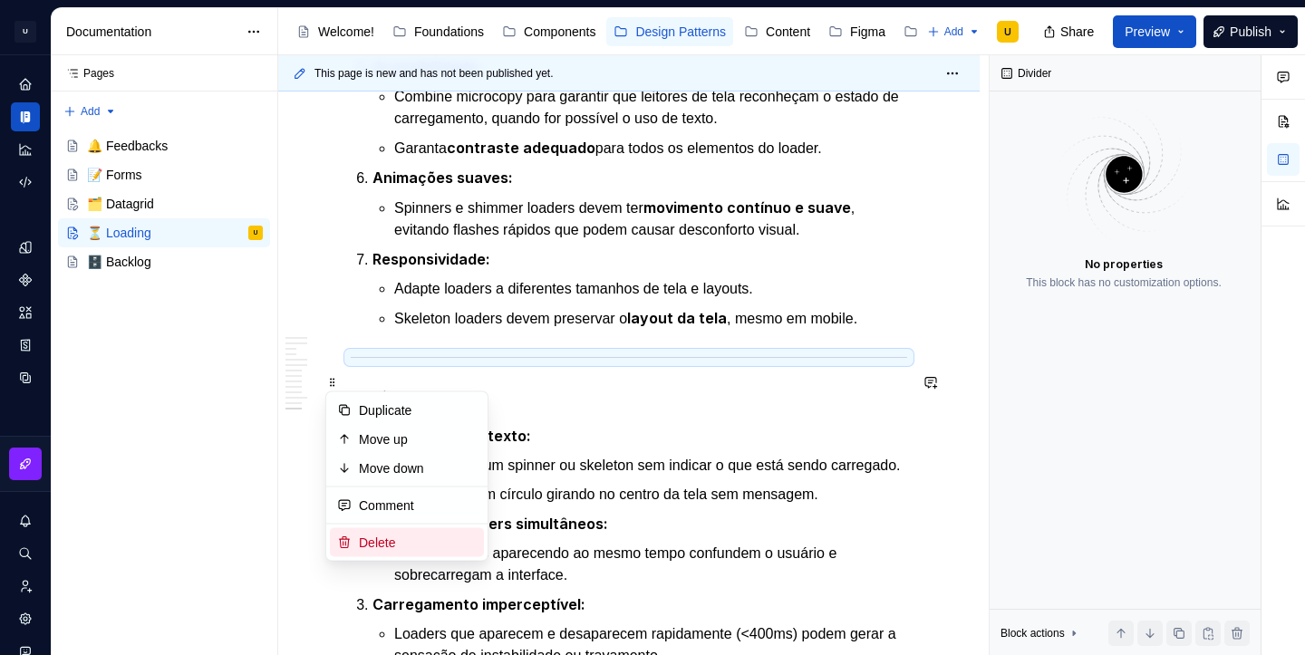
click at [393, 543] on div "Delete" at bounding box center [418, 543] width 118 height 18
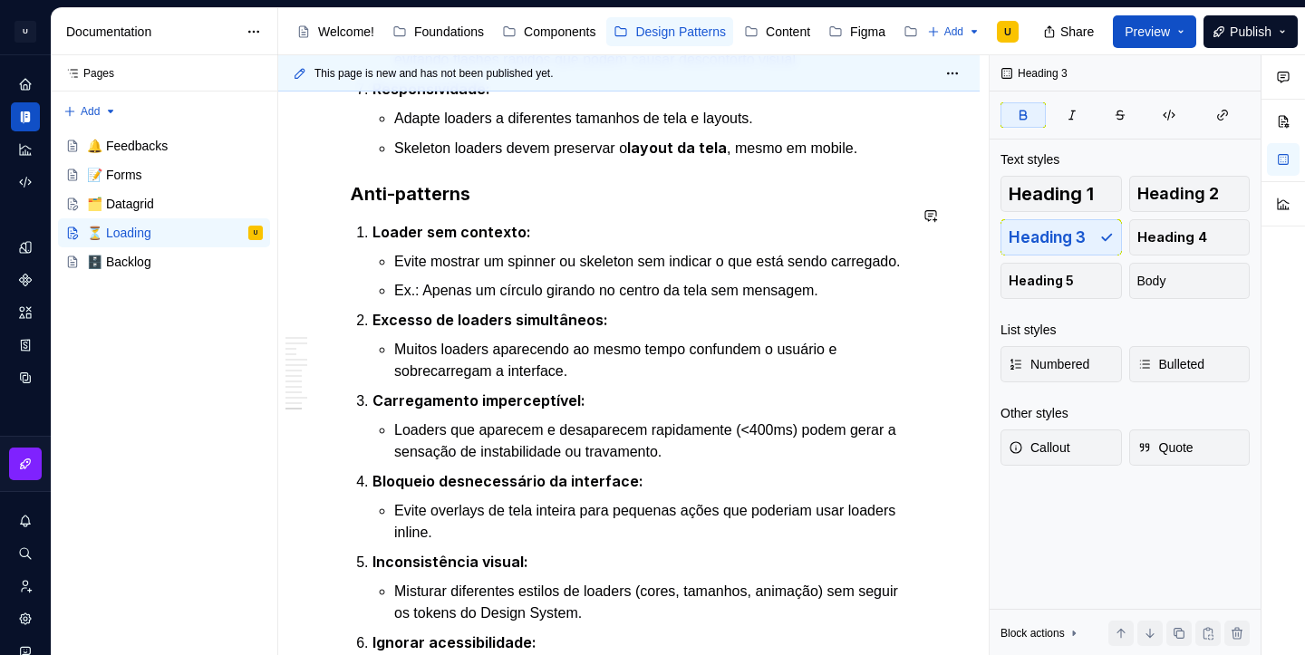
scroll to position [4675, 0]
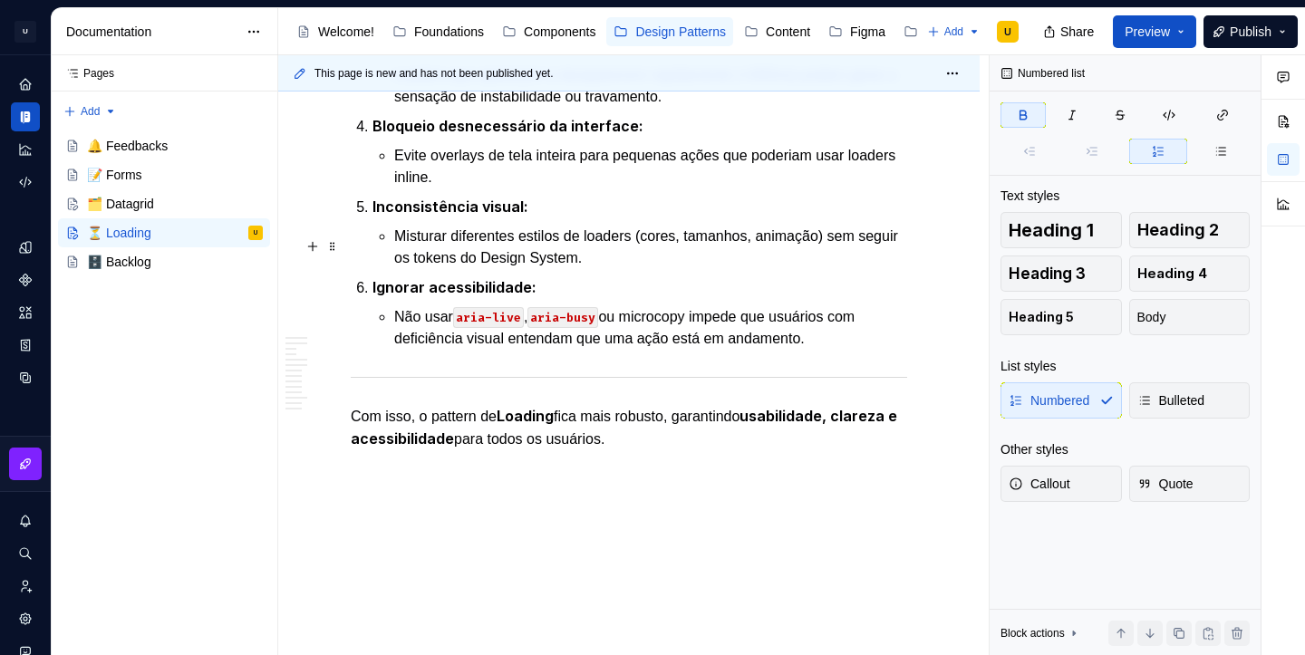
scroll to position [5030, 0]
click at [337, 414] on span at bounding box center [332, 416] width 15 height 25
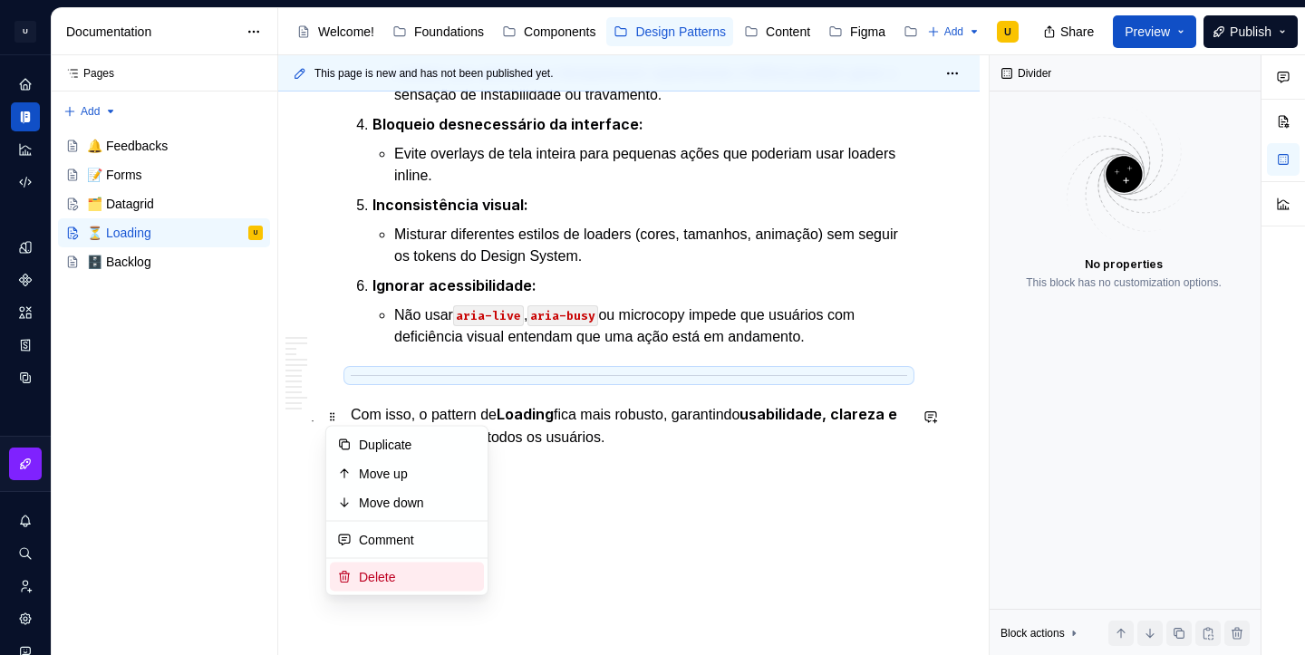
click at [408, 580] on div "Delete" at bounding box center [418, 577] width 118 height 18
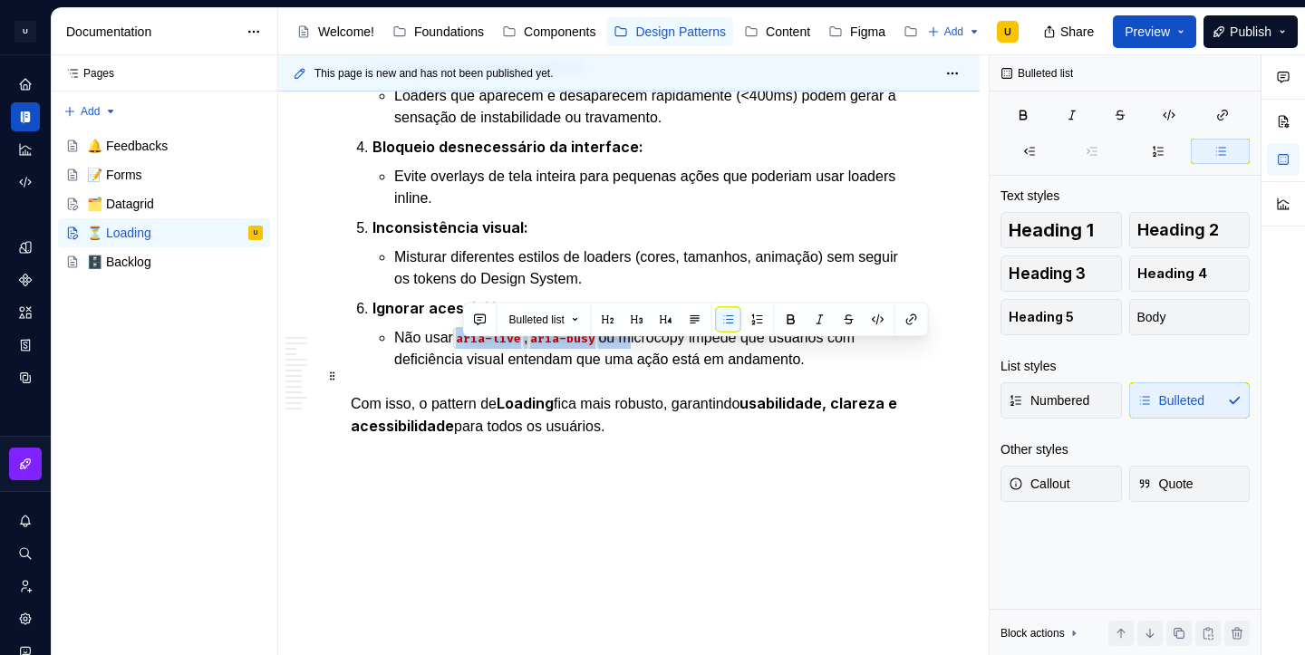
drag, startPoint x: 634, startPoint y: 353, endPoint x: 459, endPoint y: 363, distance: 176.1
click at [459, 363] on p "Não usar aria-live , aria-busy ou microcopy impede que usuários com deficiência…" at bounding box center [650, 349] width 513 height 44
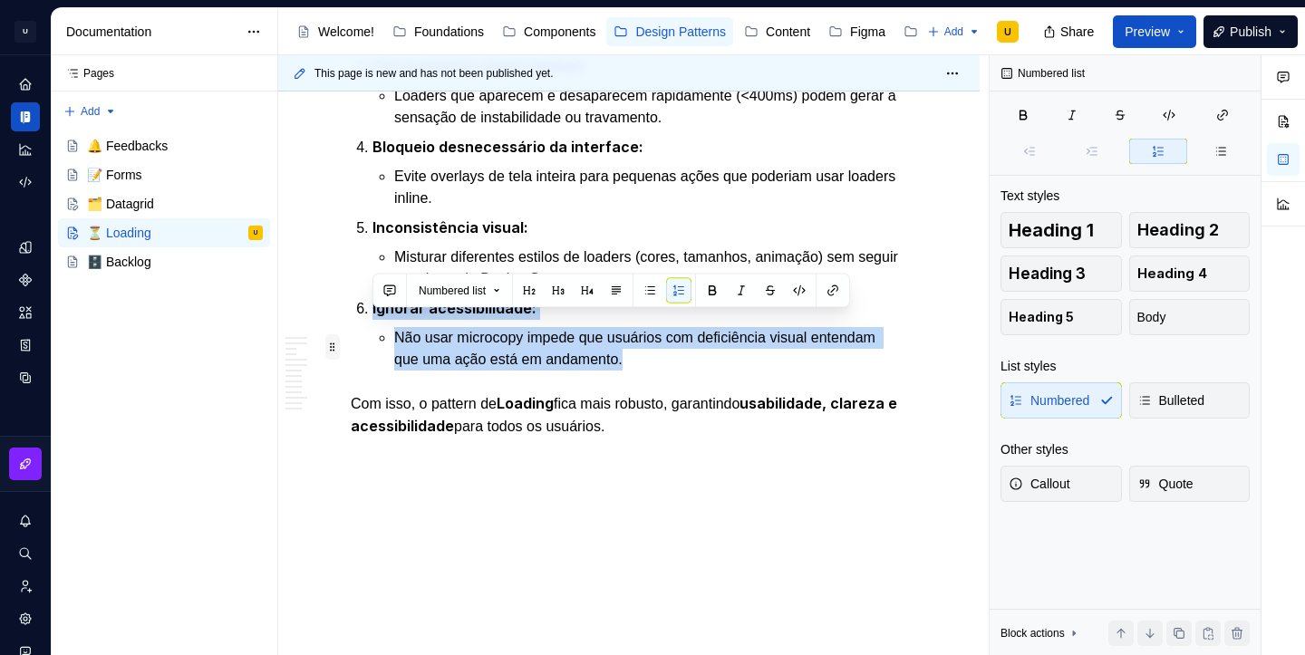
drag, startPoint x: 657, startPoint y: 368, endPoint x: 330, endPoint y: 331, distance: 329.3
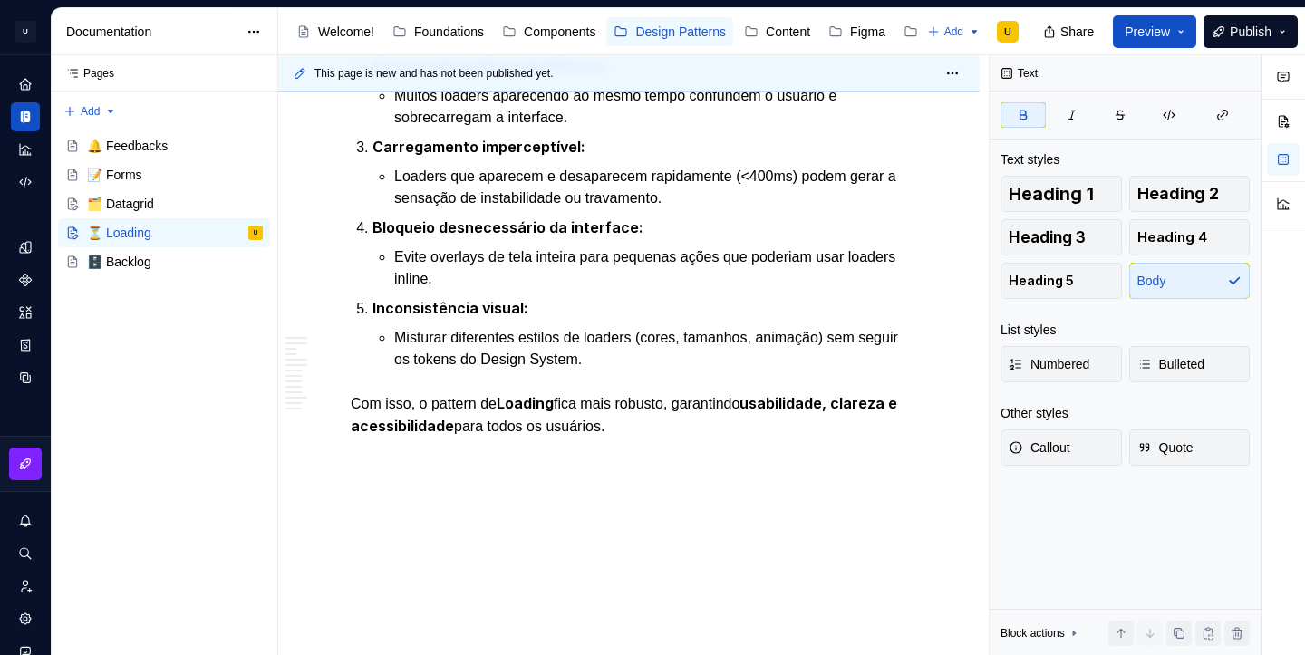
scroll to position [4964, 0]
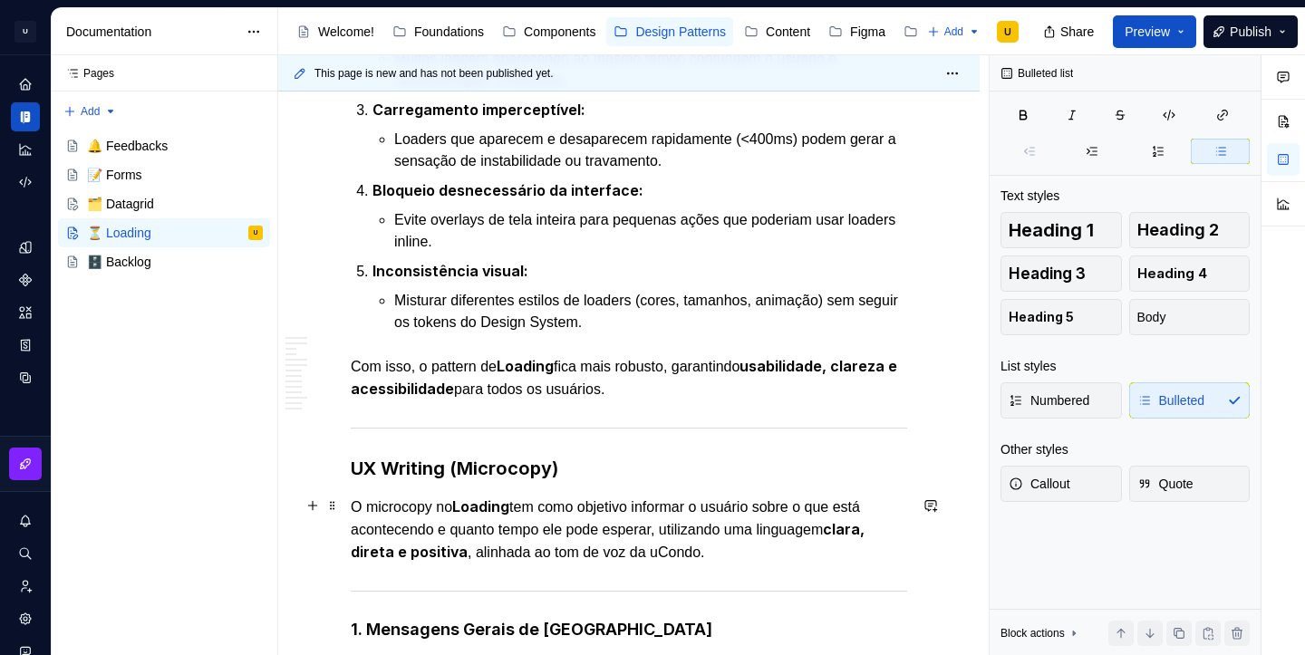
click at [533, 479] on strong "UX Writing (Microcopy)" at bounding box center [455, 469] width 208 height 22
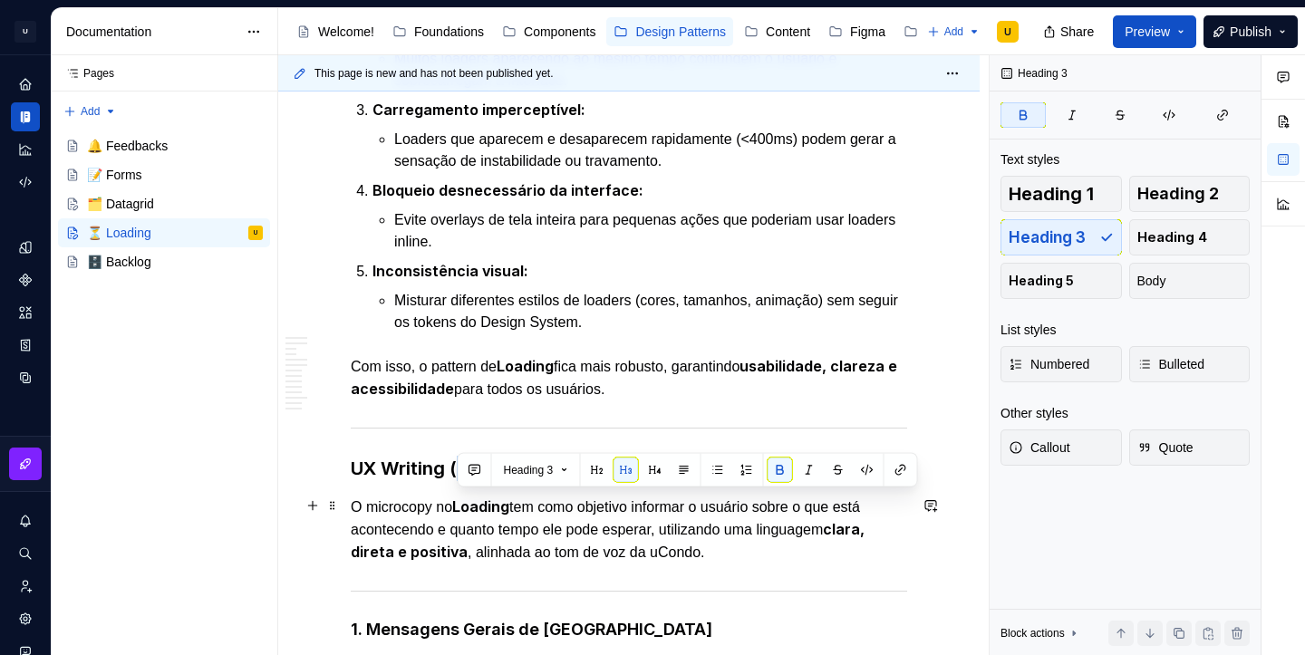
click at [533, 479] on strong "UX Writing (Microcopy)" at bounding box center [455, 469] width 208 height 22
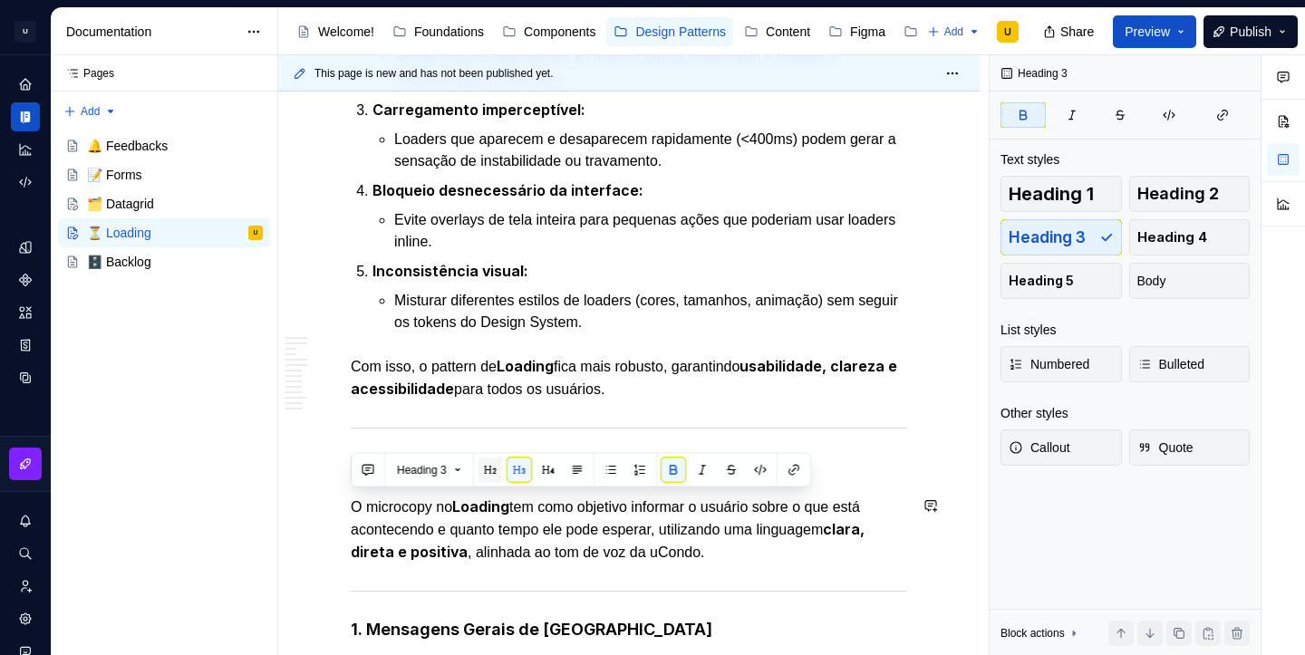
click at [499, 466] on button "button" at bounding box center [490, 470] width 25 height 25
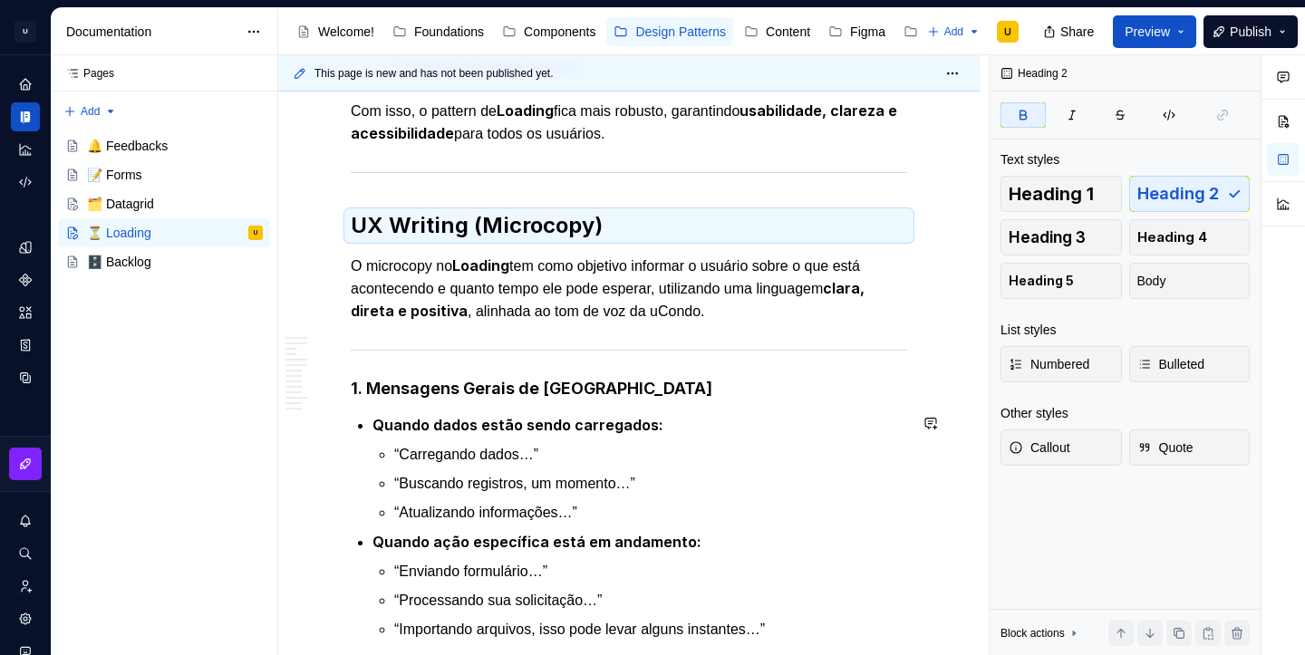
scroll to position [5327, 0]
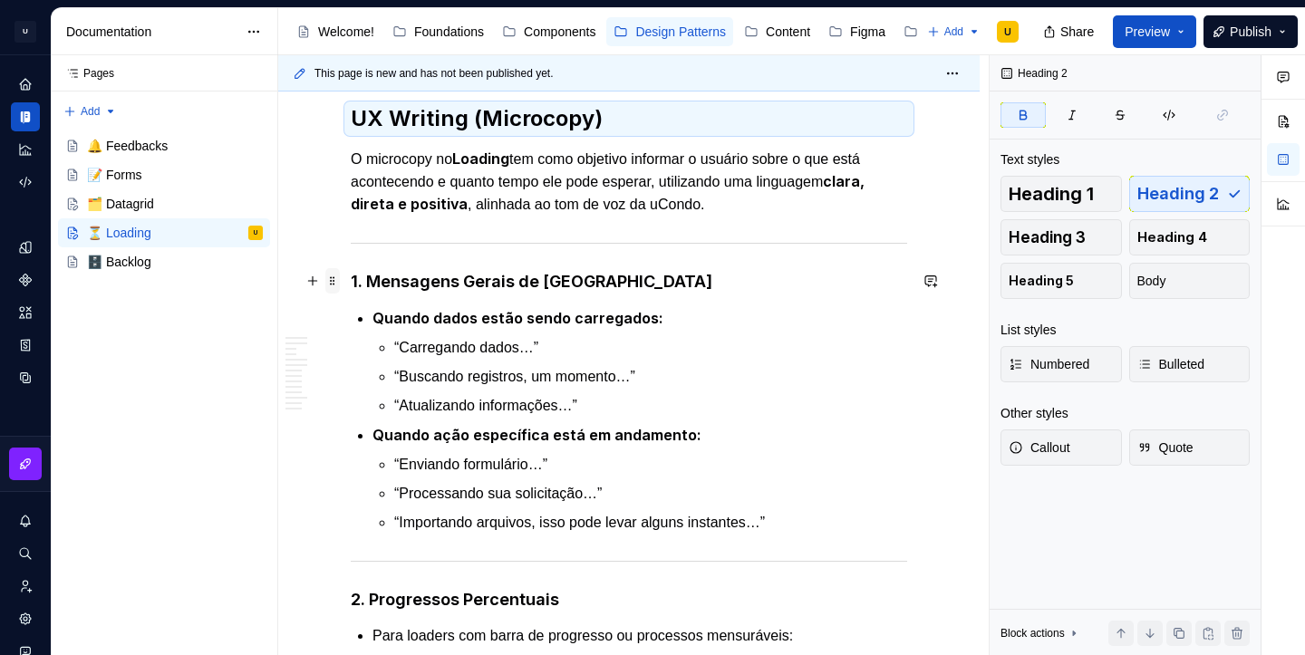
click at [336, 273] on span at bounding box center [332, 280] width 15 height 25
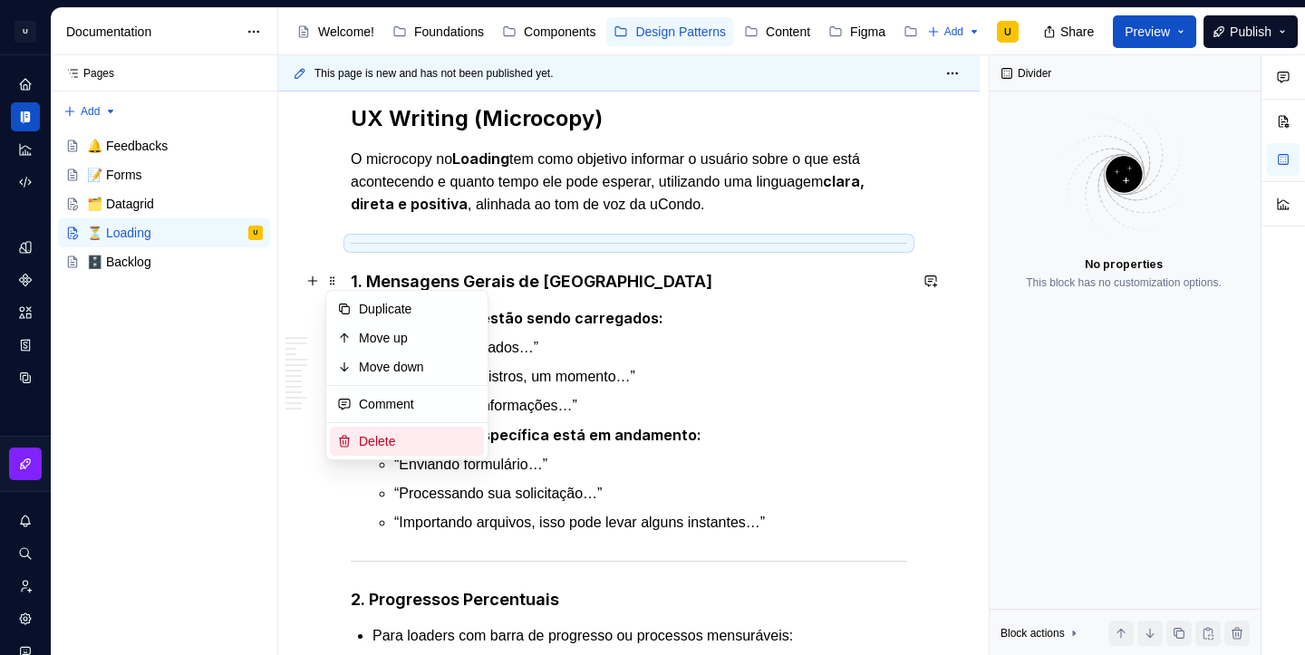
click at [418, 450] on div "Delete" at bounding box center [418, 441] width 118 height 18
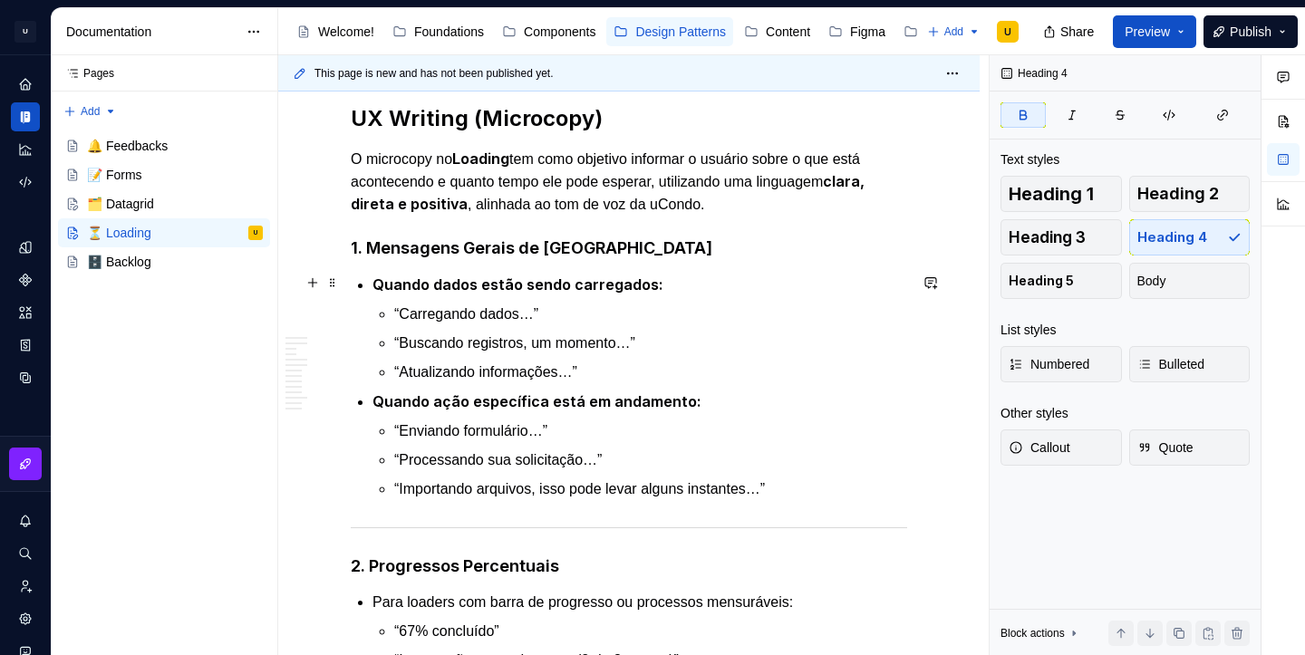
click at [427, 257] on strong "1. Mensagens Gerais de [GEOGRAPHIC_DATA]" at bounding box center [532, 247] width 362 height 19
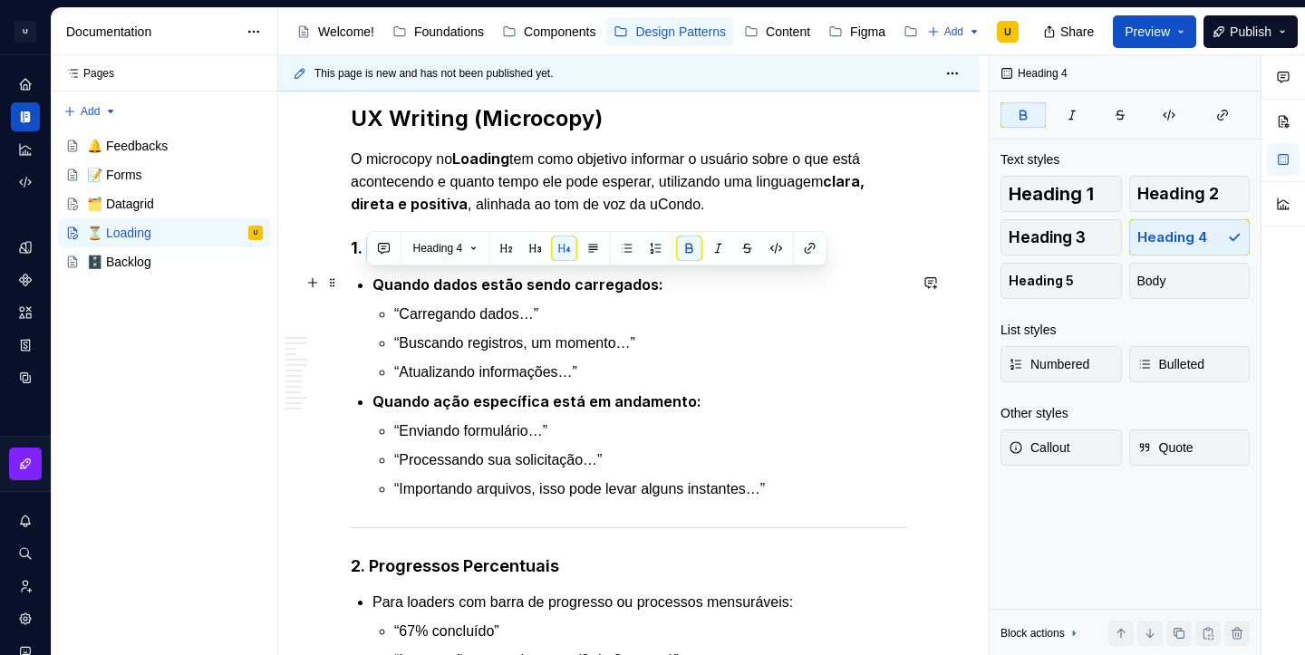
click at [427, 257] on strong "1. Mensagens Gerais de [GEOGRAPHIC_DATA]" at bounding box center [532, 247] width 362 height 19
click at [492, 247] on button "button" at bounding box center [490, 248] width 25 height 25
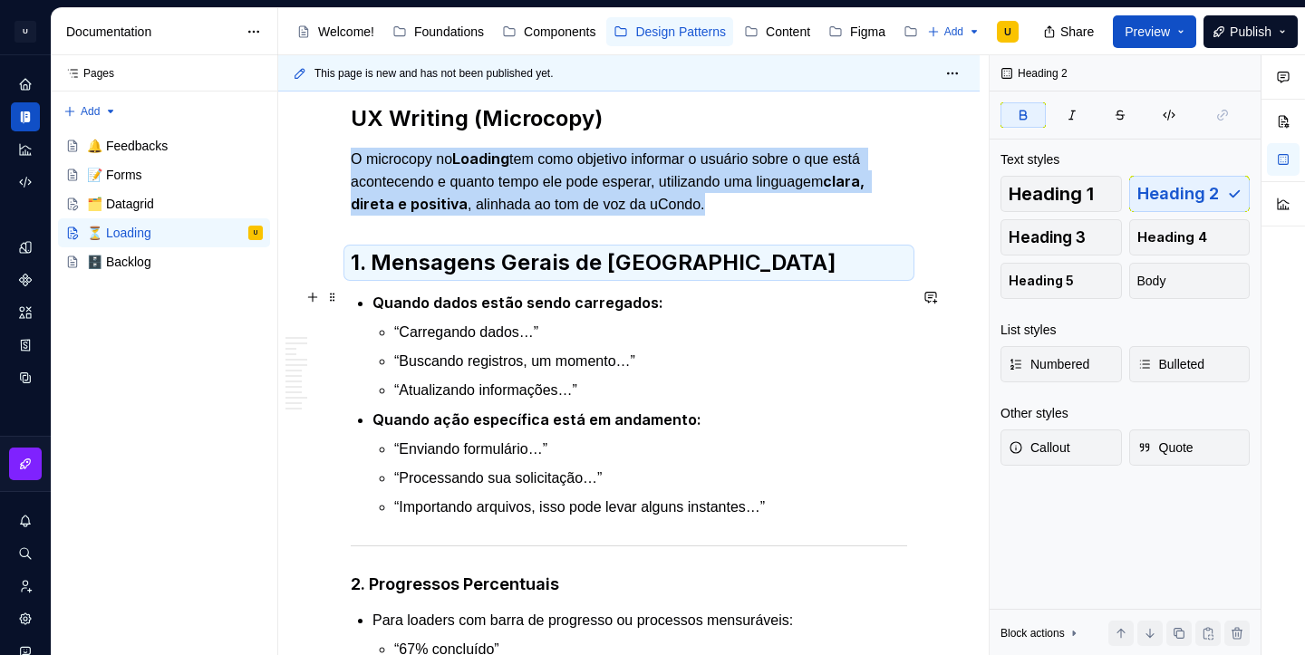
click at [496, 276] on strong "1. Mensagens Gerais de [GEOGRAPHIC_DATA]" at bounding box center [594, 262] width 486 height 26
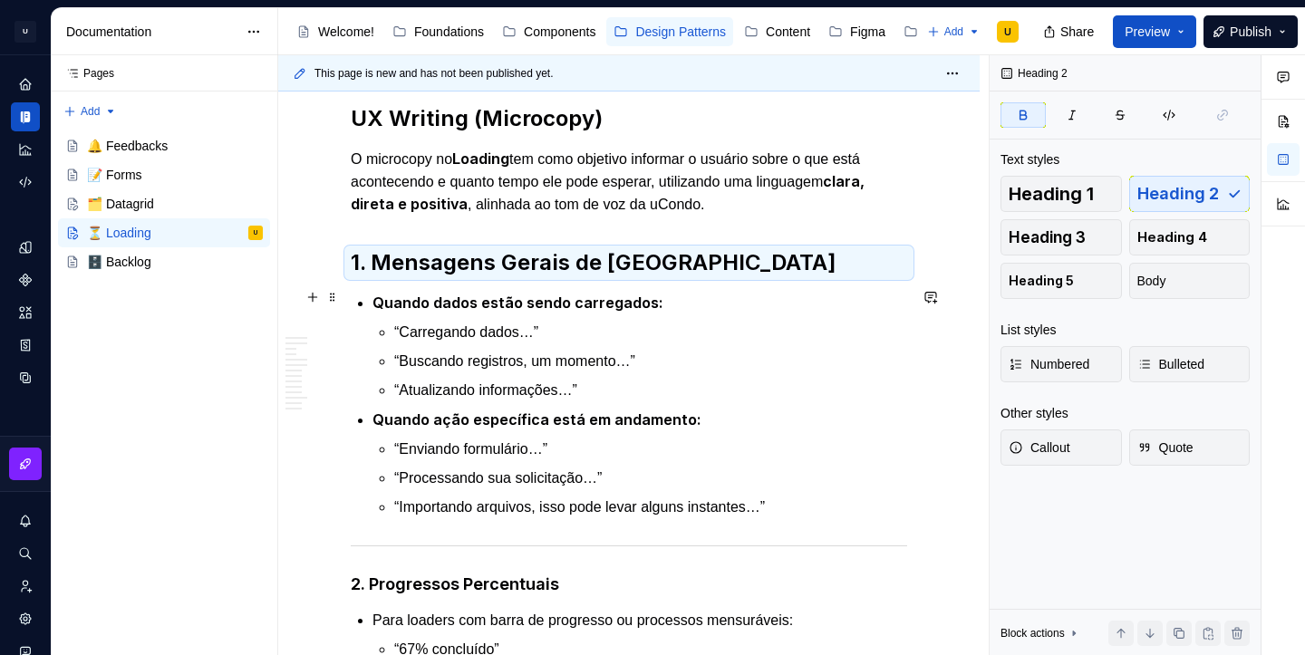
click at [496, 276] on strong "1. Mensagens Gerais de [GEOGRAPHIC_DATA]" at bounding box center [594, 262] width 486 height 26
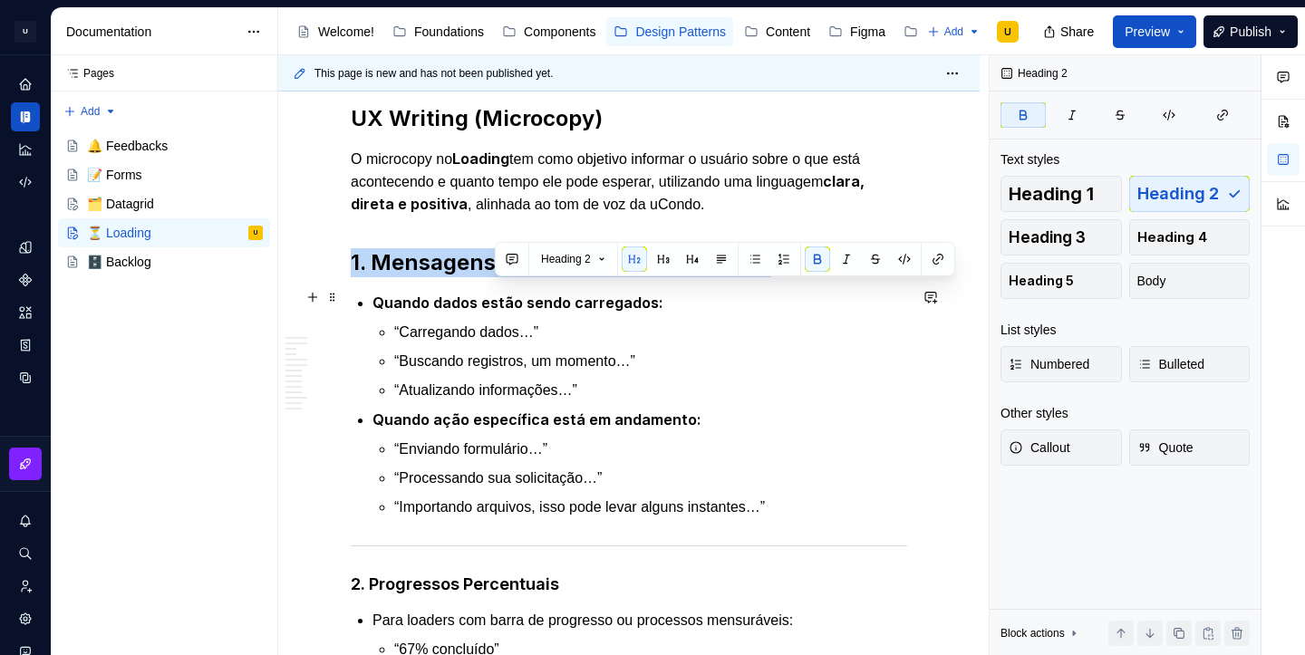
click at [496, 276] on strong "1. Mensagens Gerais de [GEOGRAPHIC_DATA]" at bounding box center [594, 262] width 486 height 26
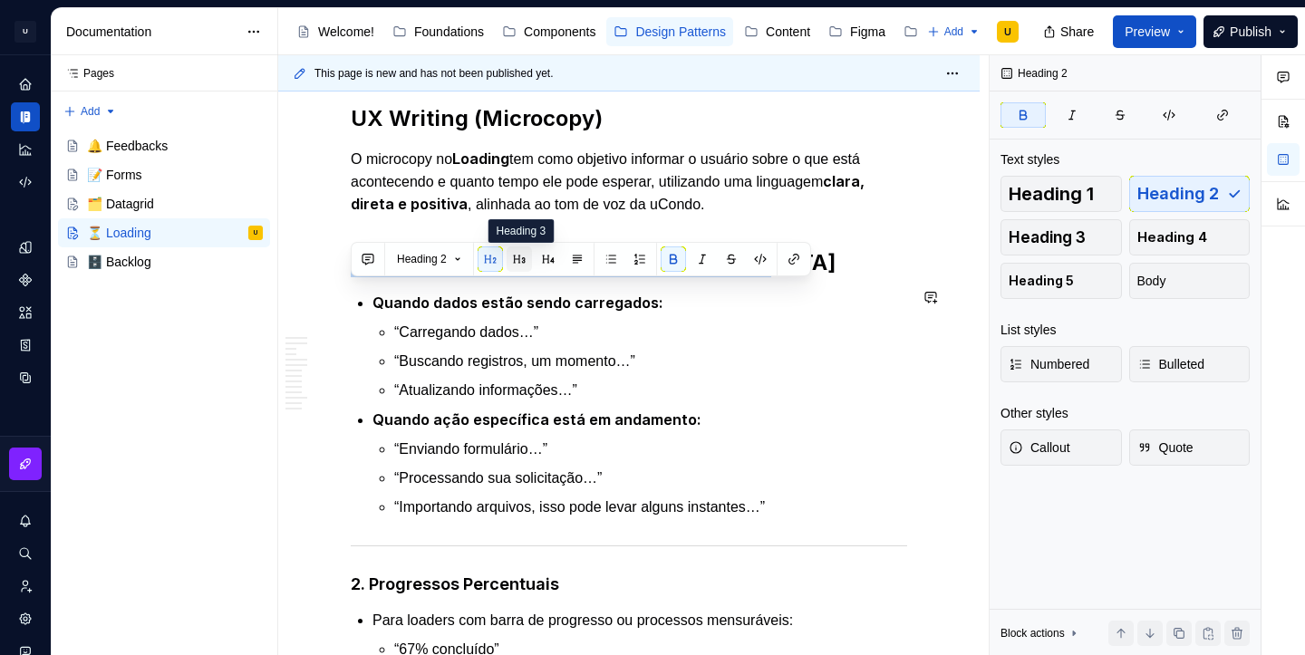
click at [519, 261] on button "button" at bounding box center [519, 259] width 25 height 25
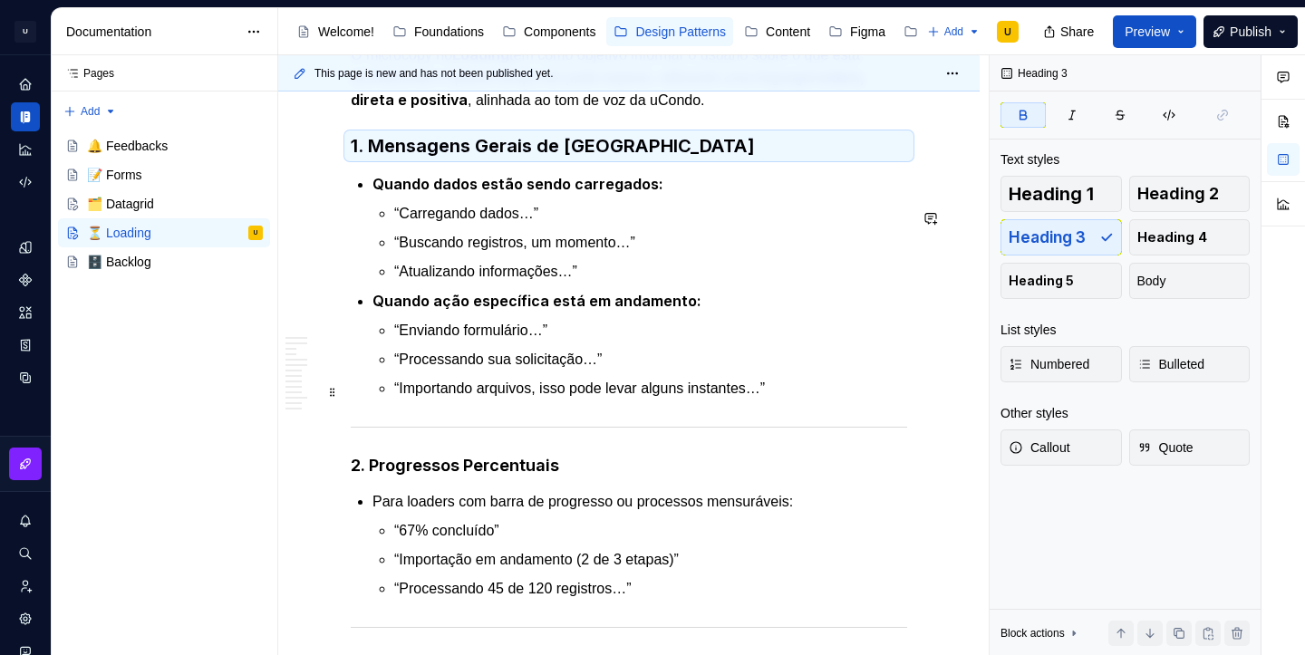
scroll to position [5456, 0]
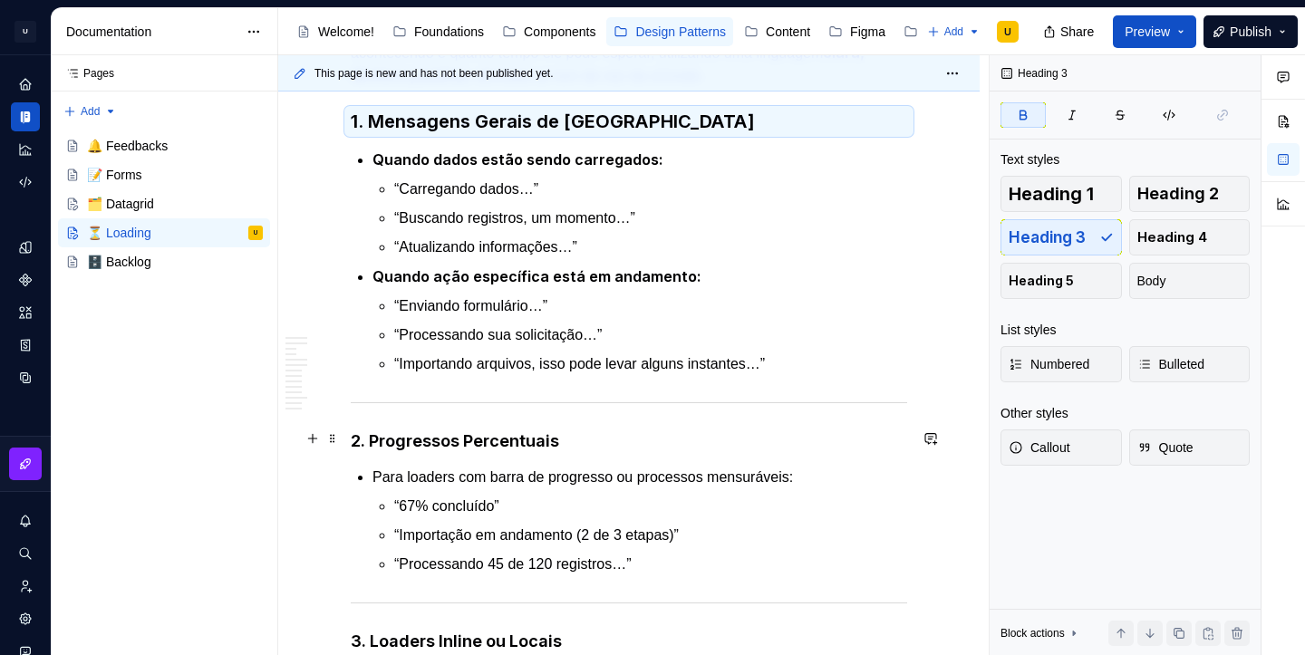
click at [380, 409] on div at bounding box center [629, 403] width 557 height 12
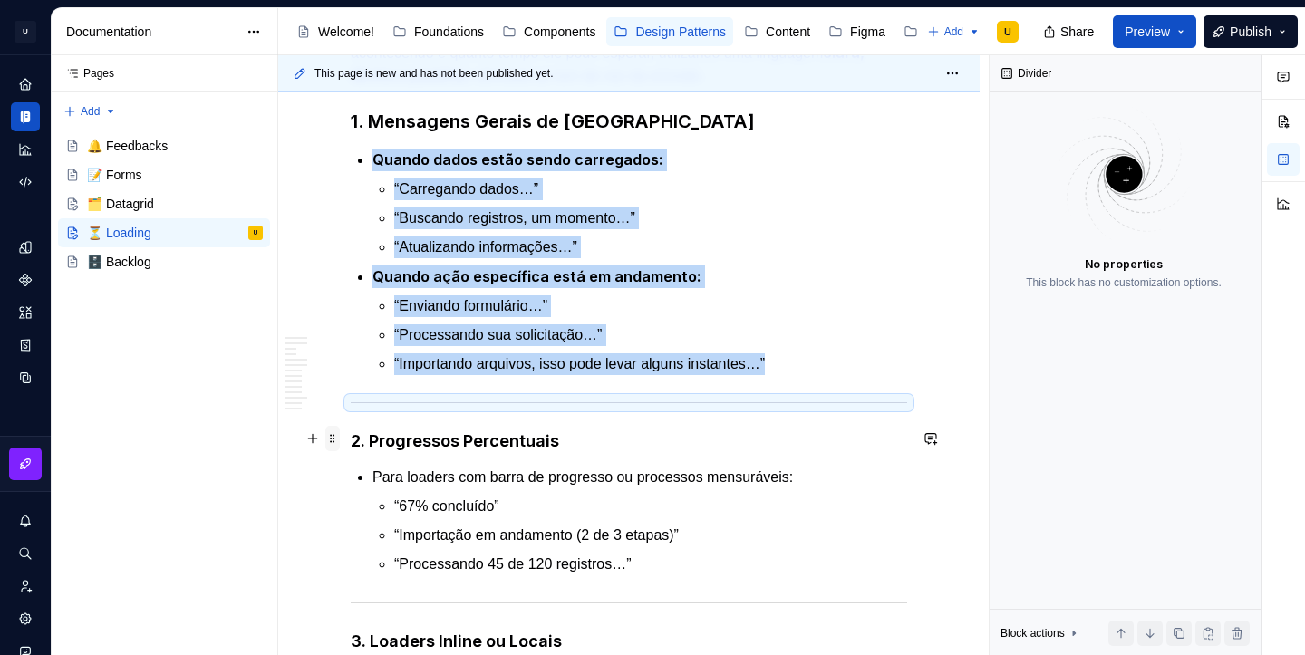
click at [335, 436] on span at bounding box center [332, 438] width 15 height 25
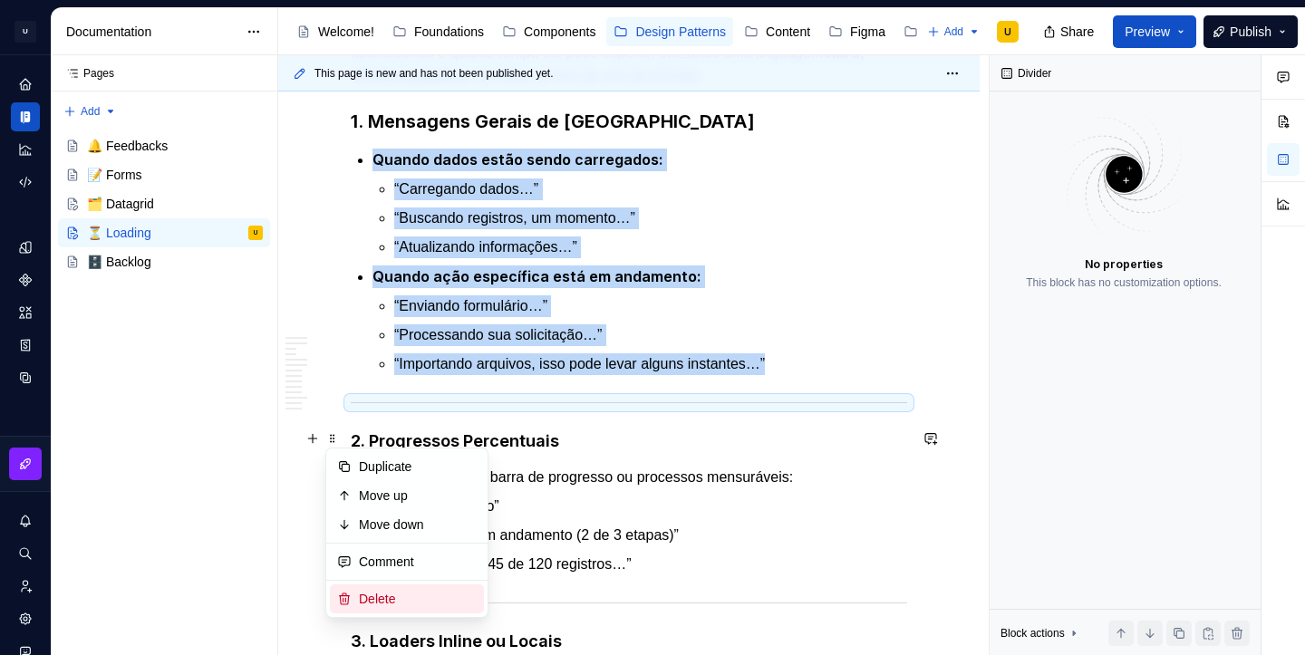
click at [384, 593] on div "Delete" at bounding box center [418, 599] width 118 height 18
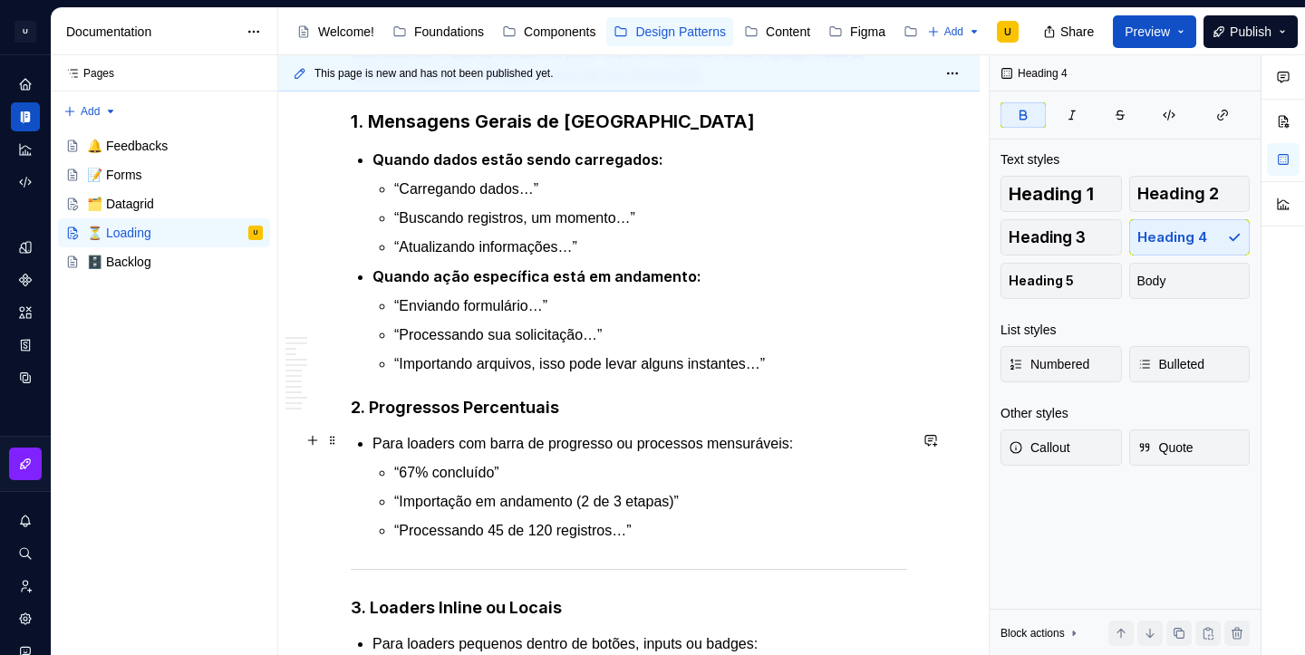
click at [458, 417] on strong "2. Progressos Percentuais" at bounding box center [455, 407] width 208 height 19
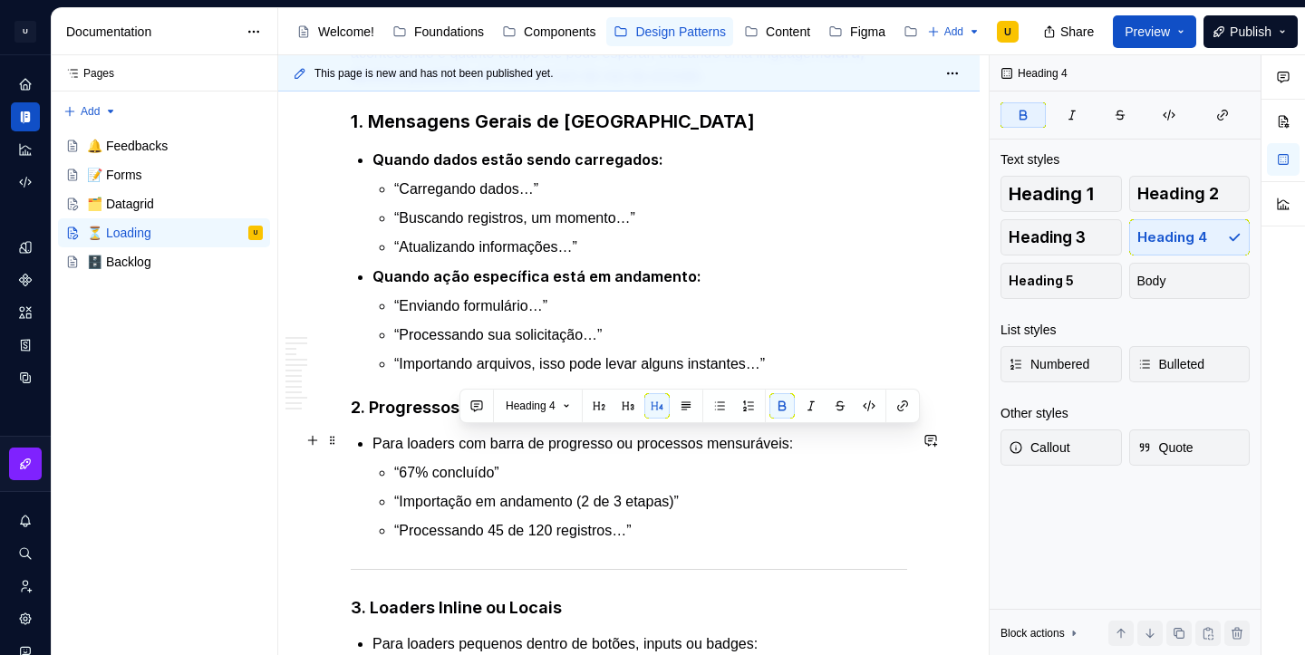
click at [458, 417] on strong "2. Progressos Percentuais" at bounding box center [455, 407] width 208 height 19
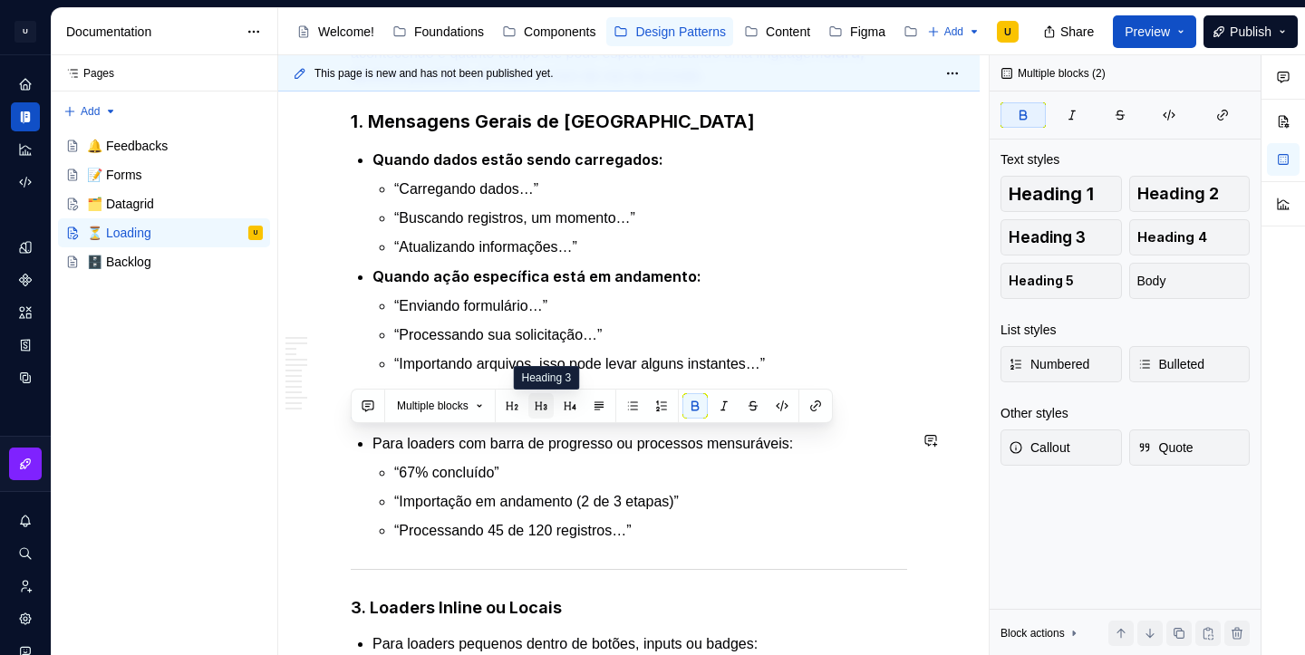
click at [553, 407] on button "button" at bounding box center [540, 405] width 25 height 25
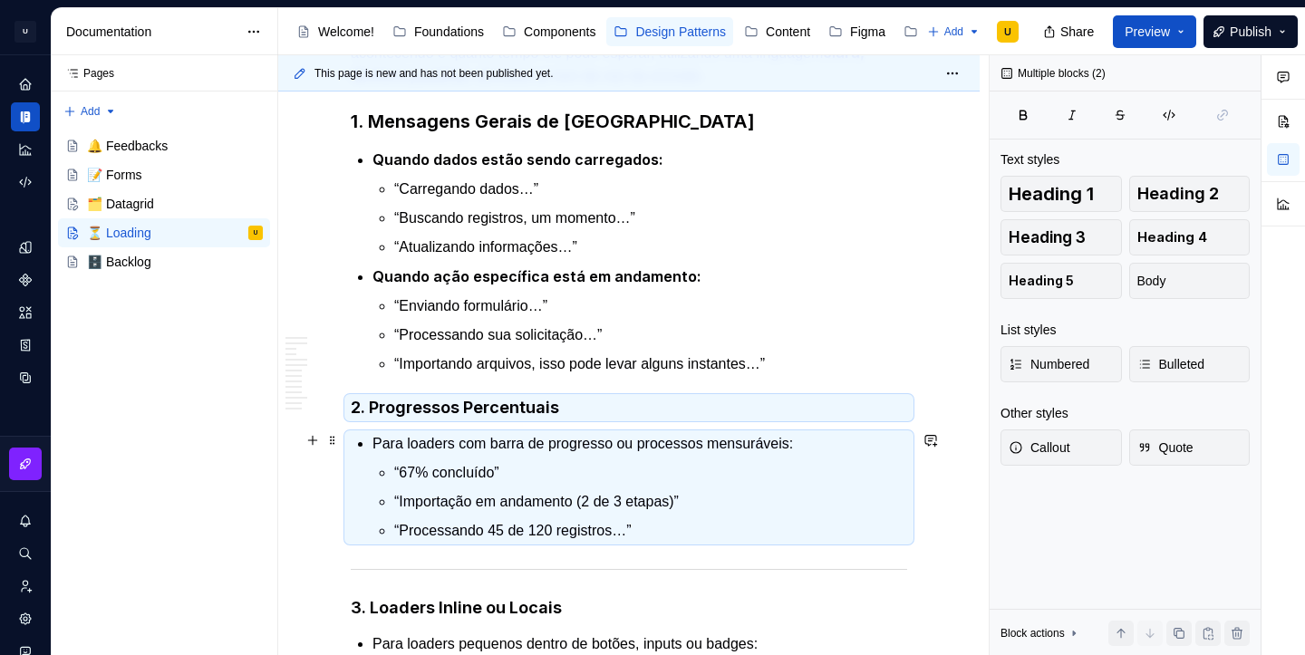
click at [500, 417] on strong "2. Progressos Percentuais" at bounding box center [455, 407] width 208 height 19
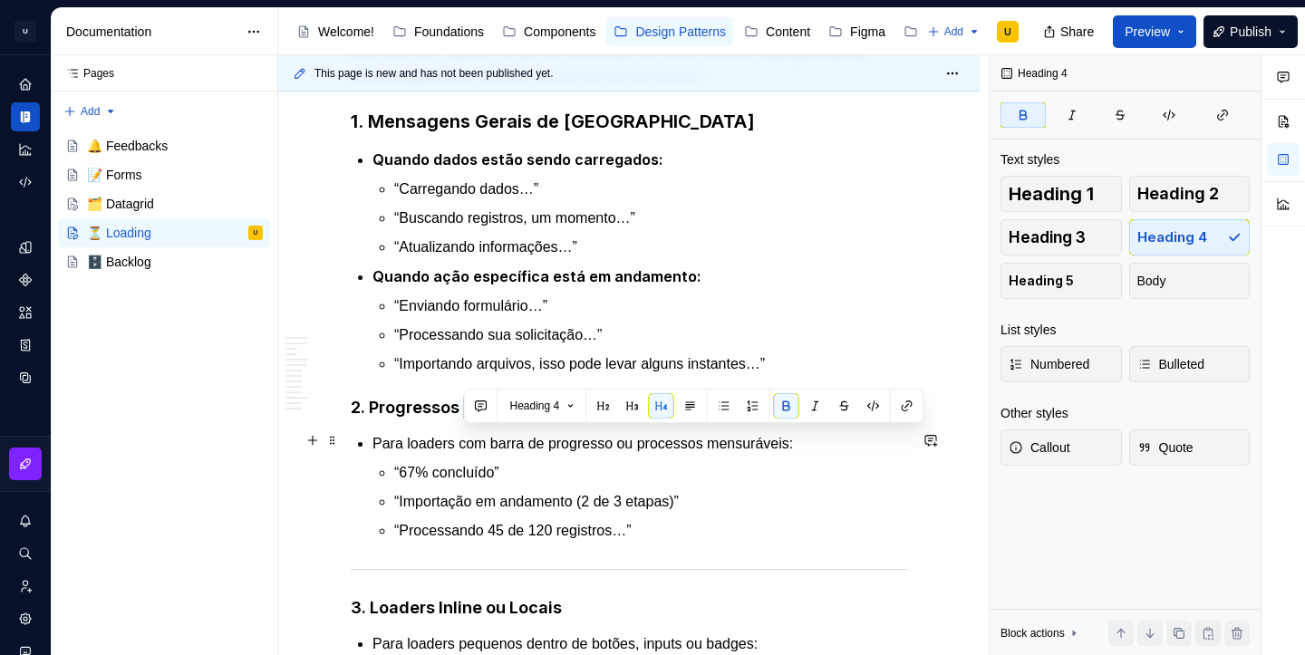
click at [500, 417] on strong "2. Progressos Percentuais" at bounding box center [455, 407] width 208 height 19
click at [525, 398] on button "button" at bounding box center [519, 405] width 25 height 25
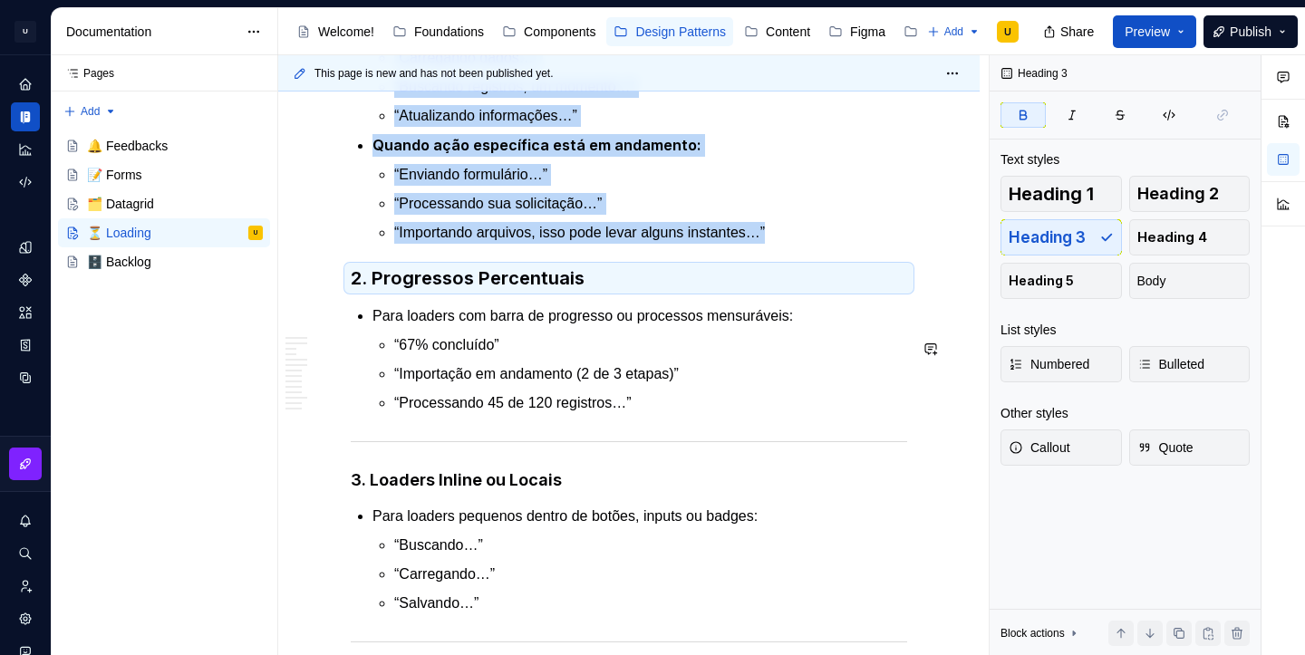
scroll to position [5646, 0]
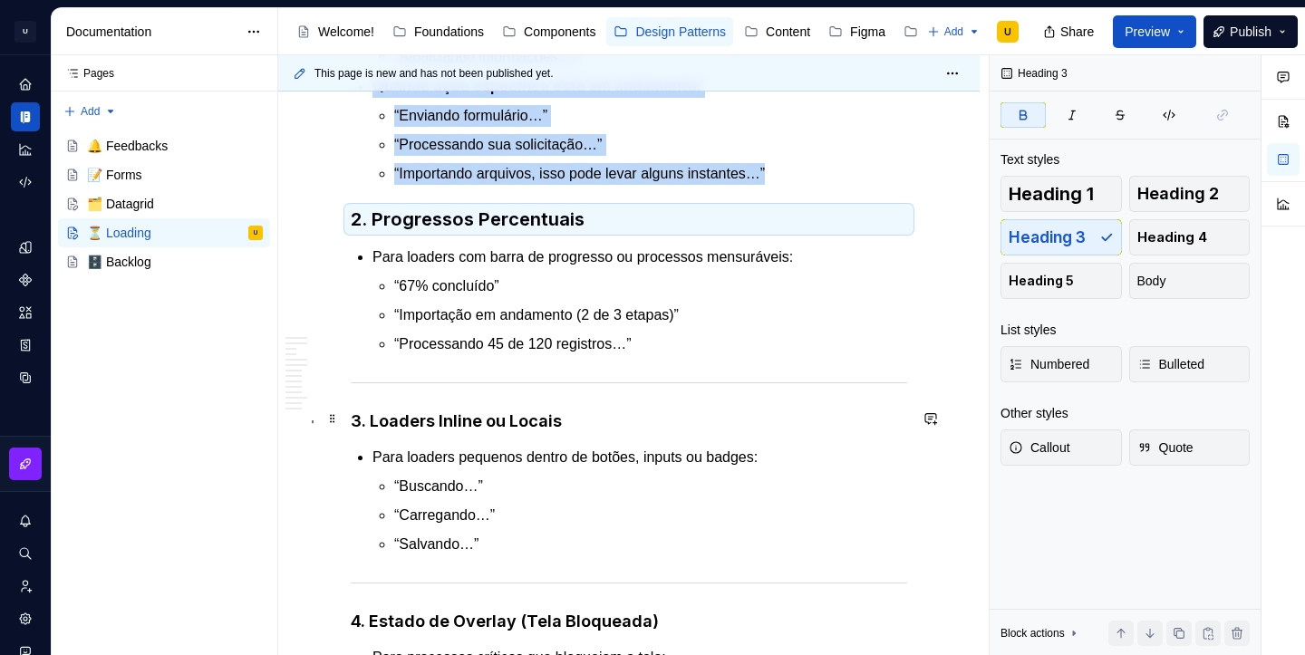
click at [354, 389] on div at bounding box center [629, 383] width 557 height 12
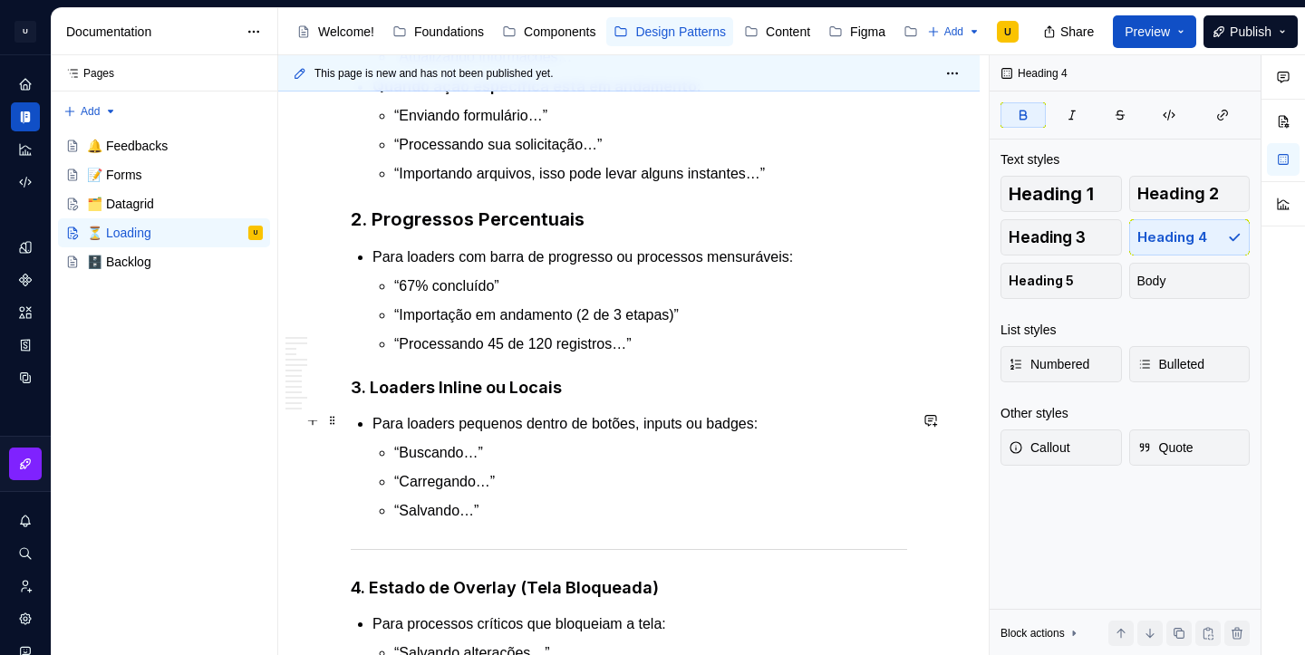
click at [384, 397] on strong "3. Loaders Inline ou Locais" at bounding box center [456, 387] width 211 height 19
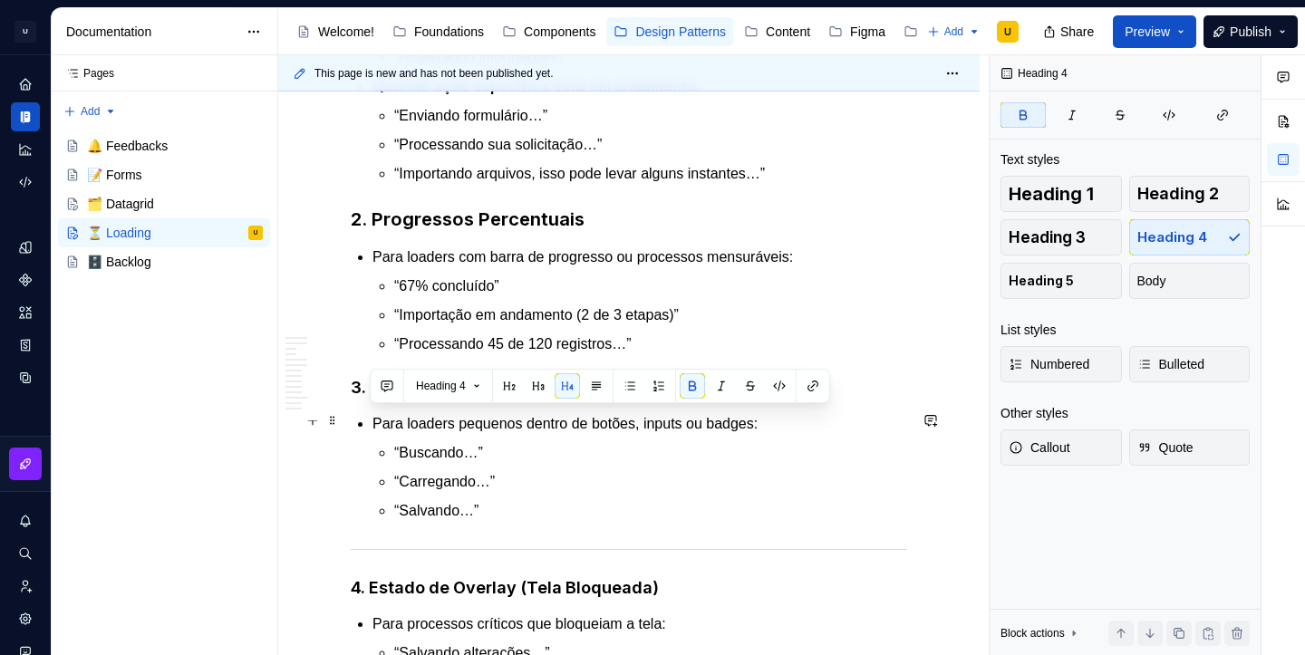
click at [384, 397] on strong "3. Loaders Inline ou Locais" at bounding box center [456, 387] width 211 height 19
click at [518, 393] on button "button" at bounding box center [519, 385] width 25 height 25
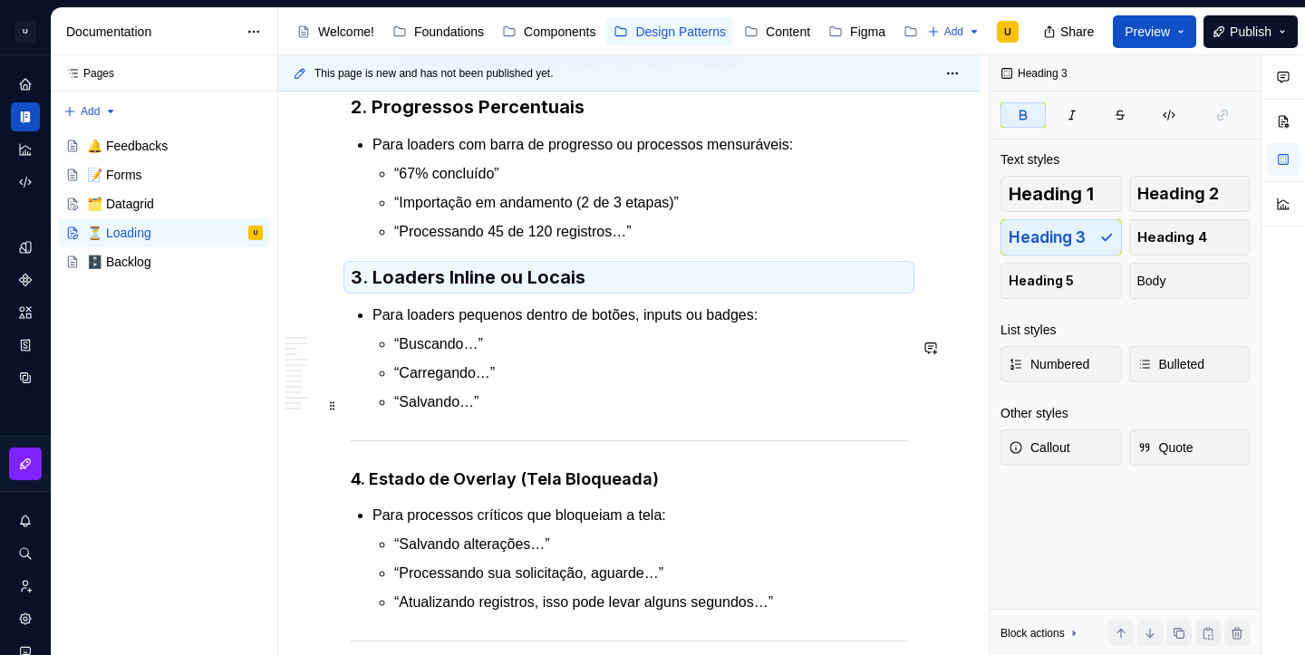
scroll to position [5763, 0]
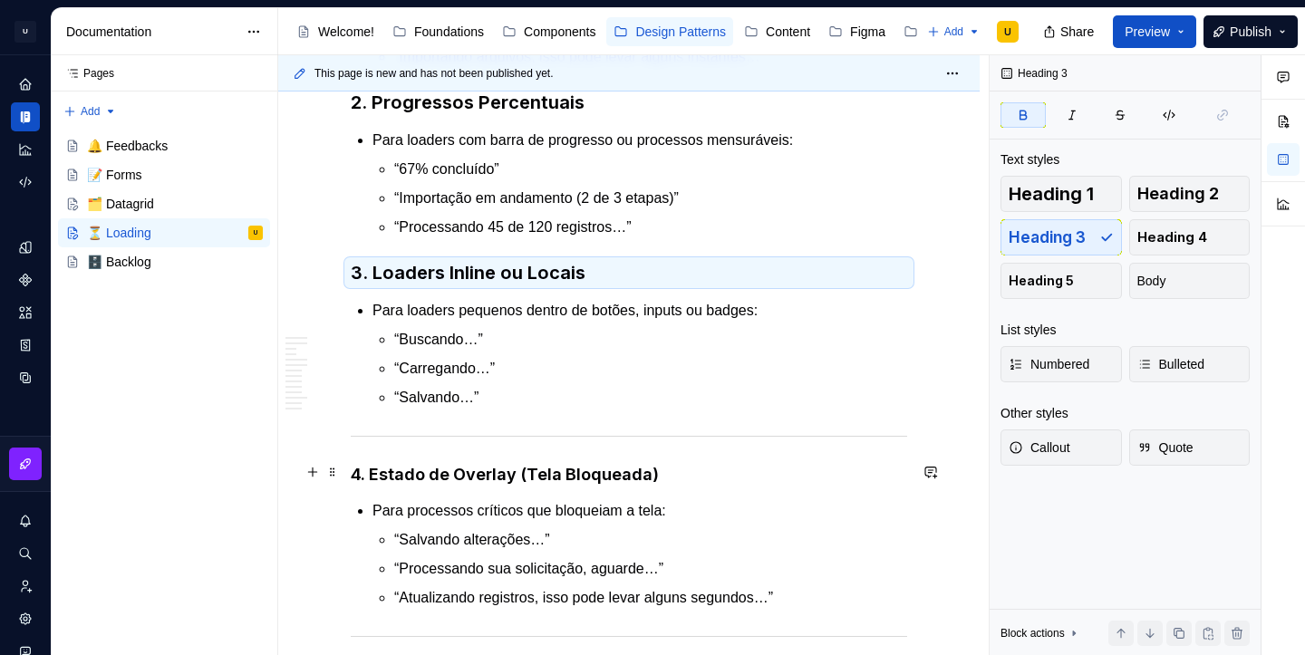
click at [363, 442] on div at bounding box center [629, 437] width 557 height 12
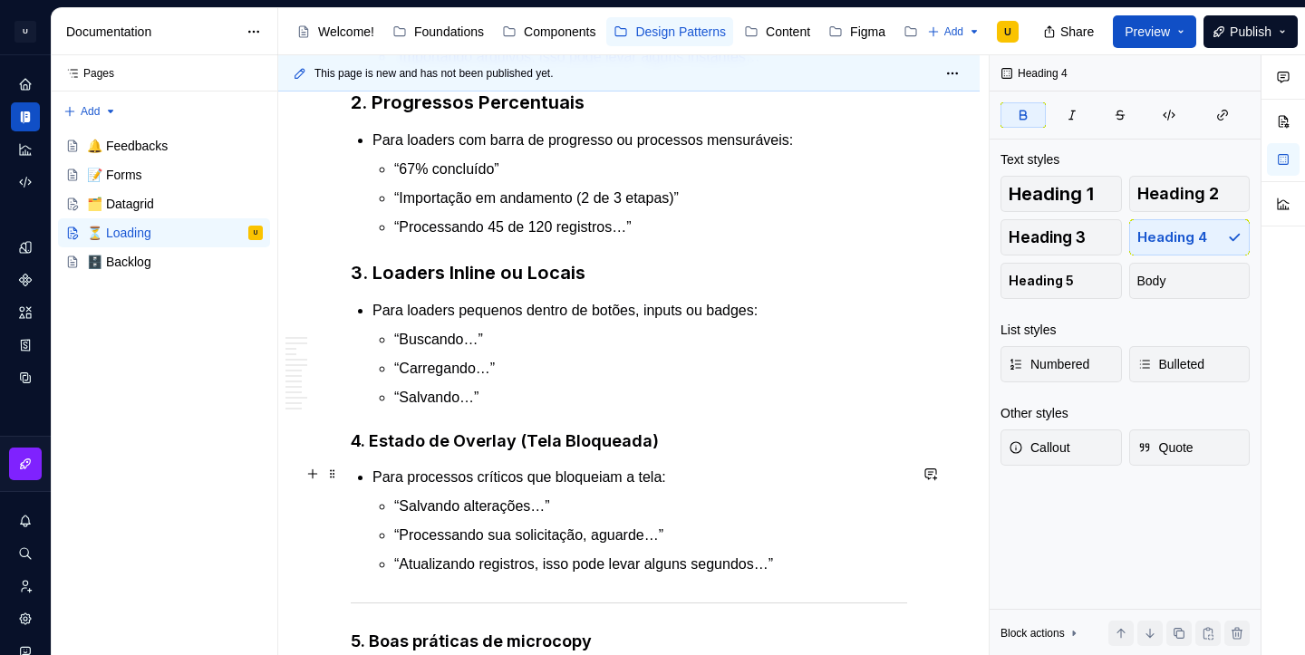
click at [431, 450] on strong "4. Estado de Overlay (Tela Bloqueada)" at bounding box center [505, 440] width 308 height 19
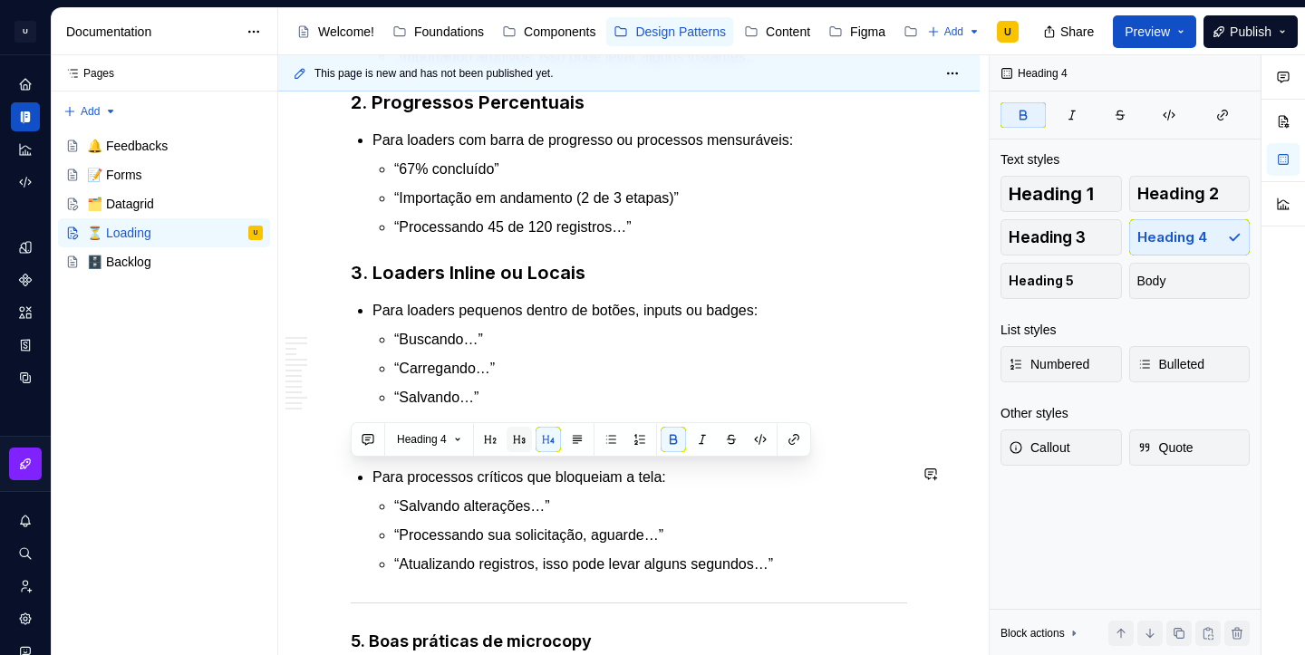
click at [520, 448] on button "button" at bounding box center [519, 439] width 25 height 25
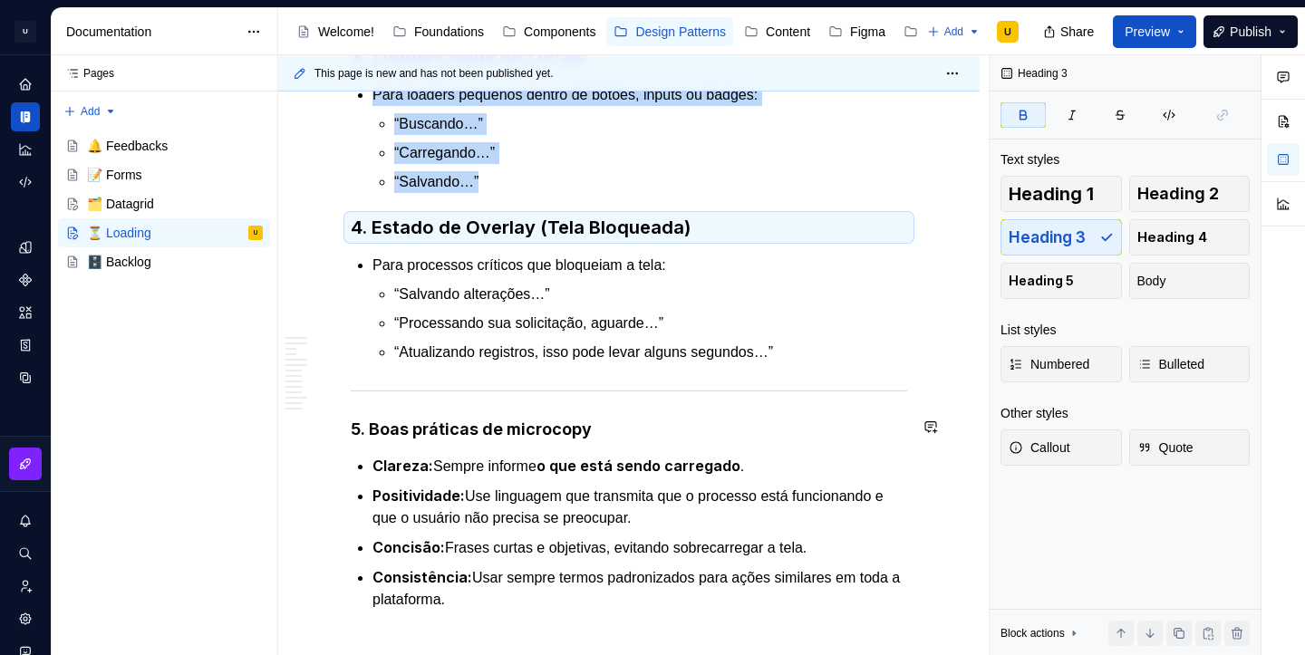
scroll to position [5979, 0]
click at [514, 396] on div at bounding box center [629, 390] width 557 height 12
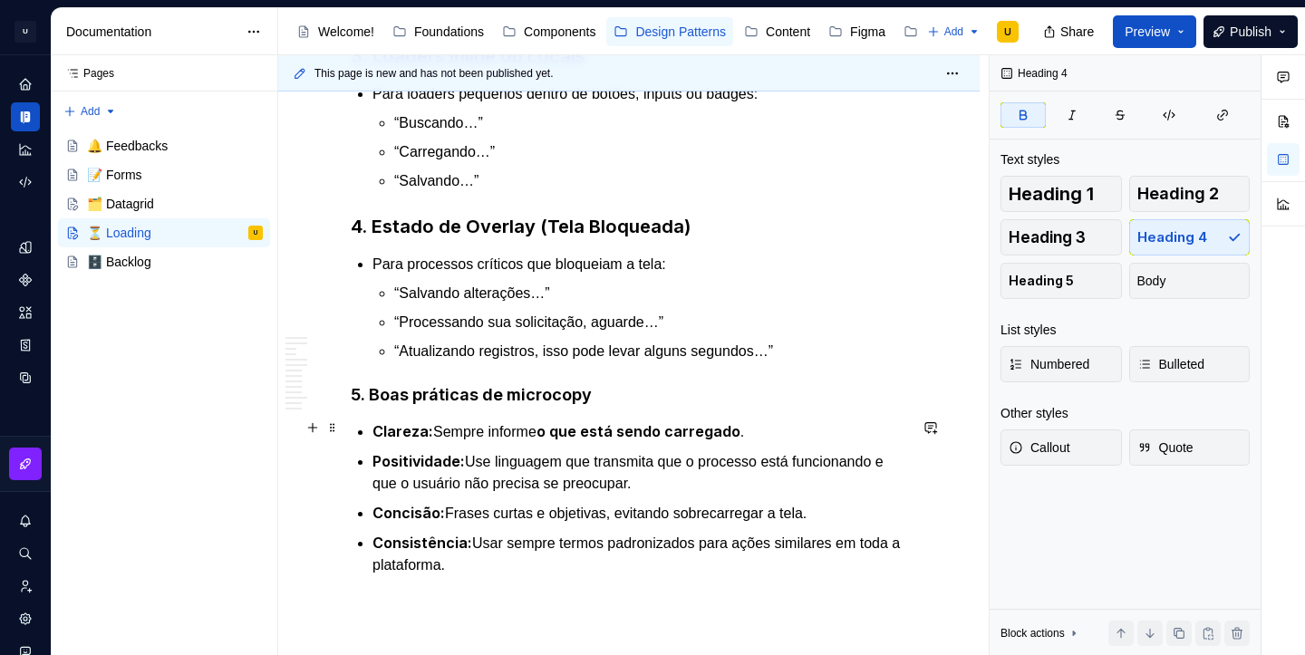
click at [519, 404] on strong "5. Boas práticas de microcopy" at bounding box center [471, 394] width 241 height 19
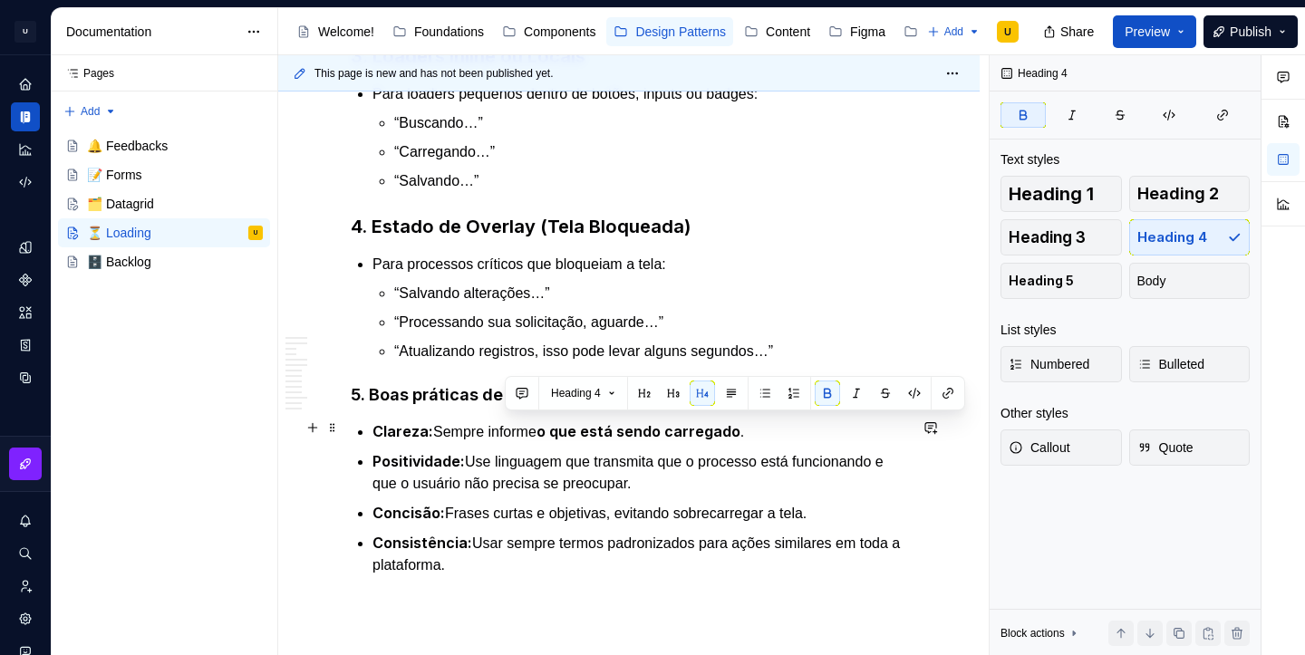
click at [519, 404] on strong "5. Boas práticas de microcopy" at bounding box center [471, 394] width 241 height 19
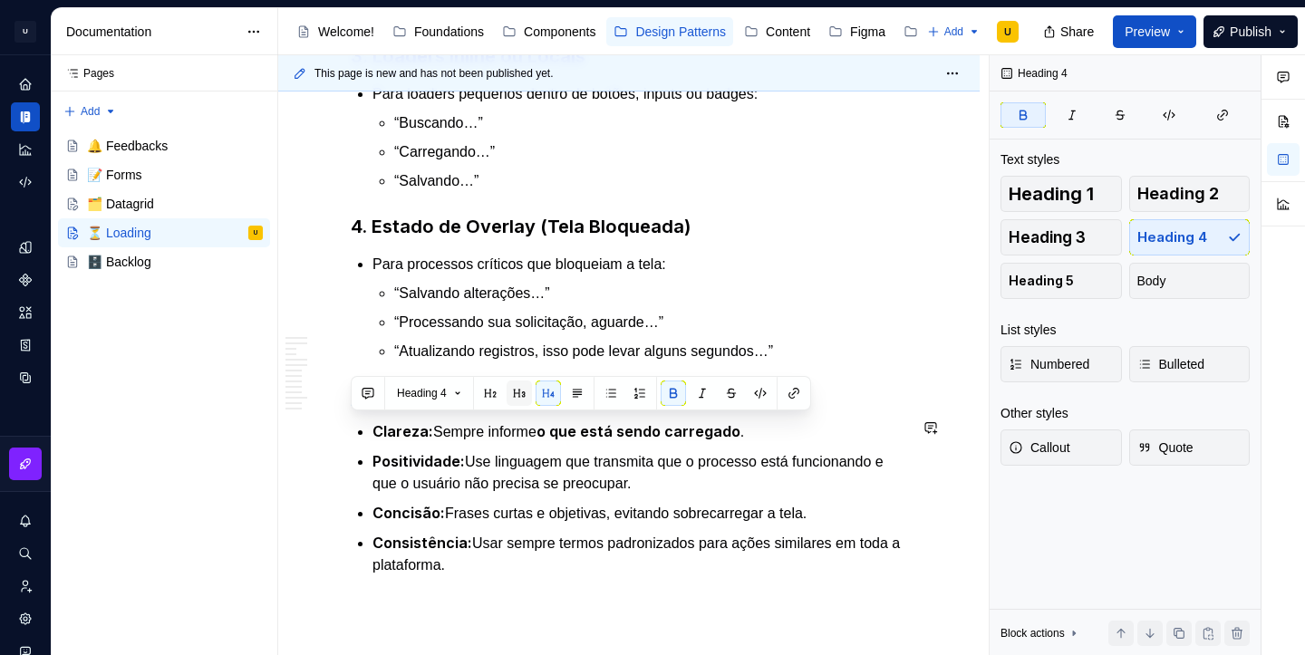
click at [518, 394] on button "button" at bounding box center [519, 393] width 25 height 25
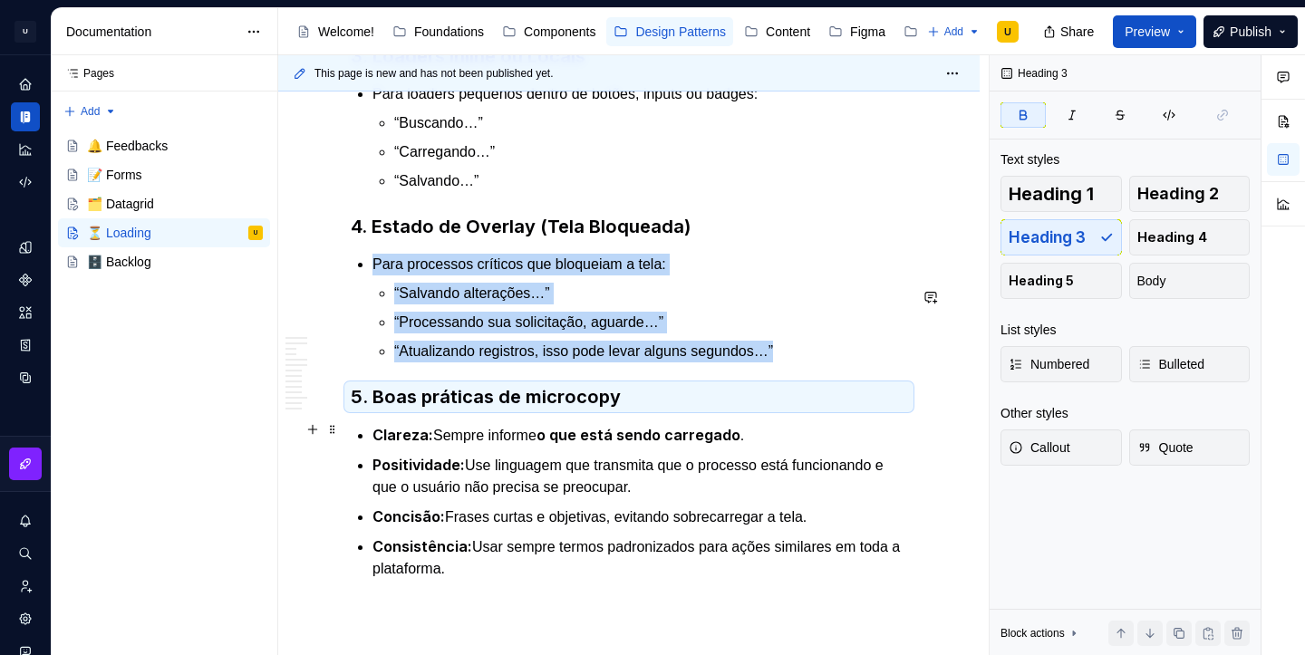
scroll to position [6151, 0]
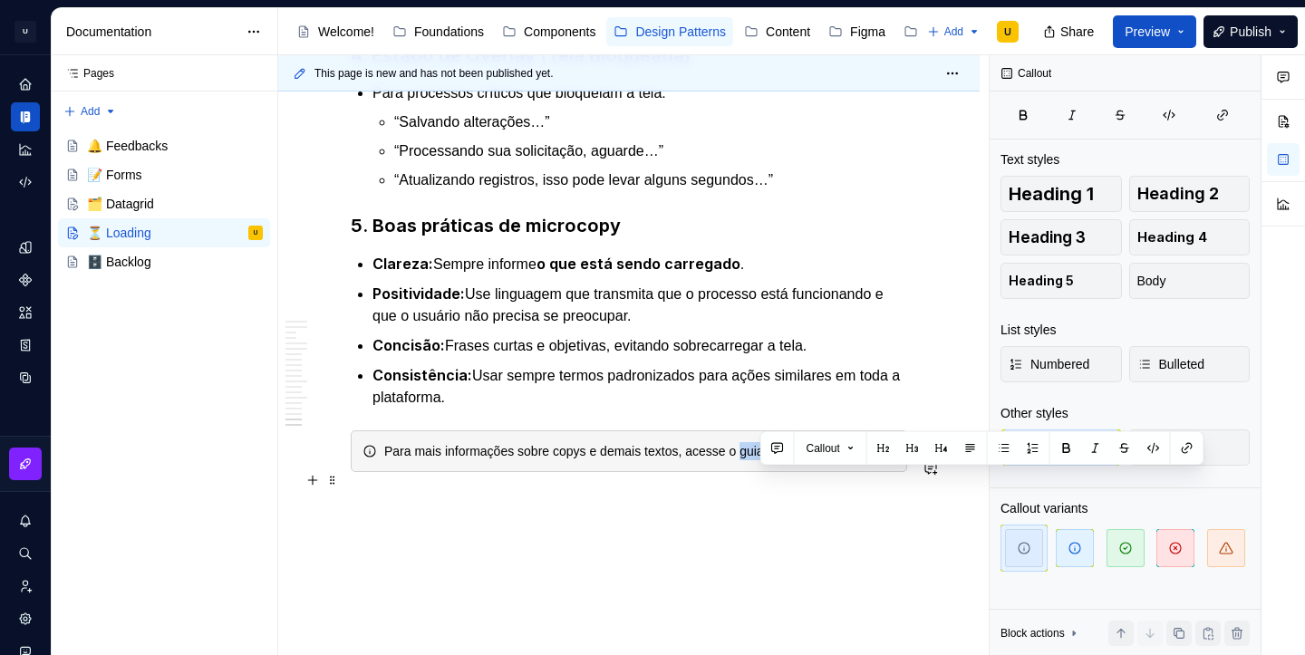
drag, startPoint x: 761, startPoint y: 478, endPoint x: 855, endPoint y: 479, distance: 93.4
click at [855, 460] on div "Para mais informações sobre copys e demais textos, acesse o guia de Content" at bounding box center [639, 451] width 511 height 18
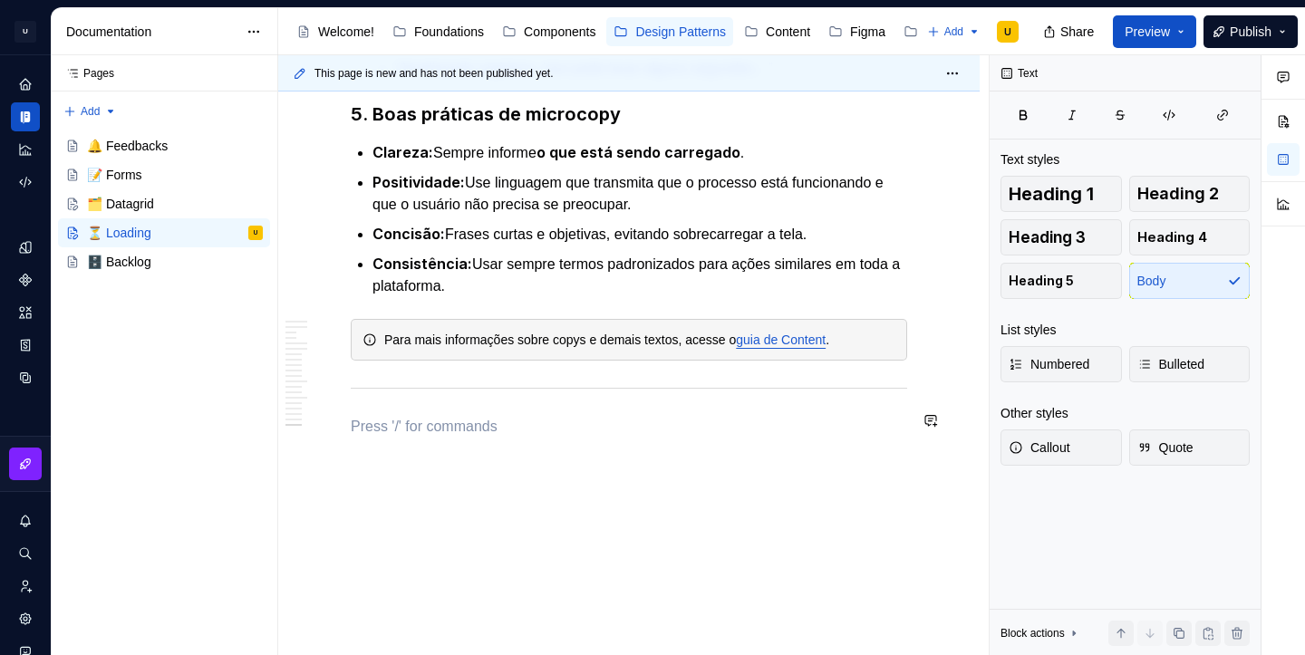
scroll to position [6291, 0]
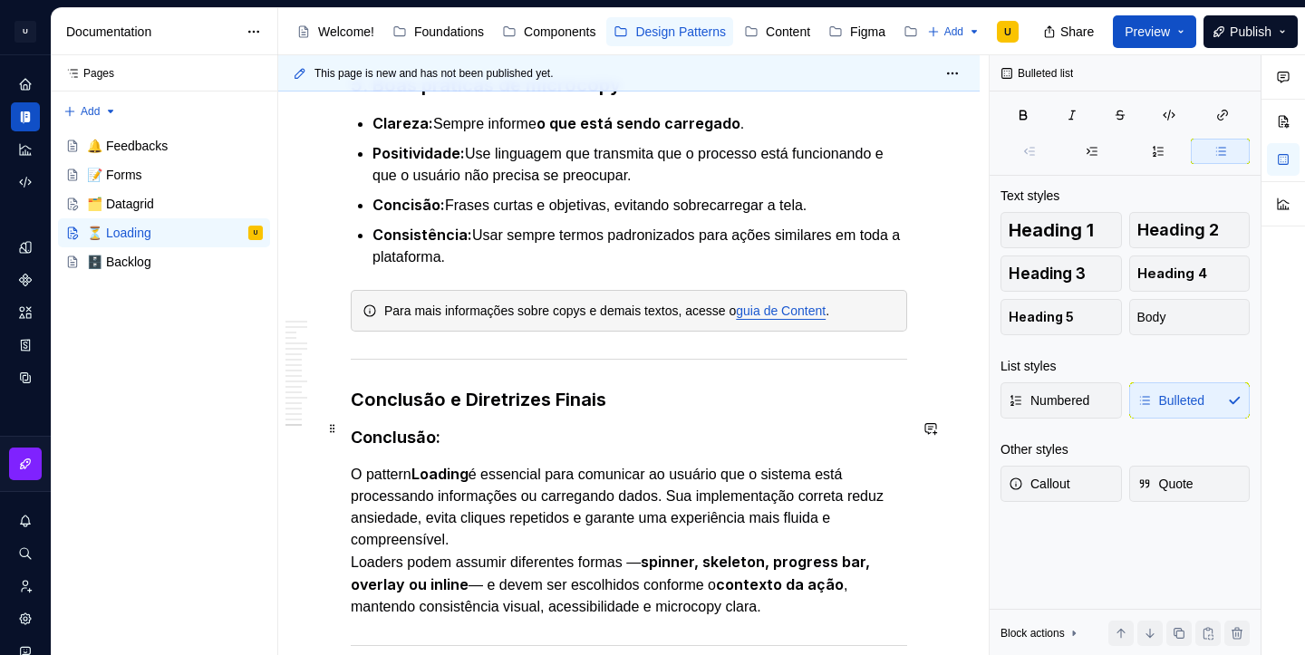
click at [574, 411] on strong "Conclusão e Diretrizes Finais" at bounding box center [479, 400] width 256 height 22
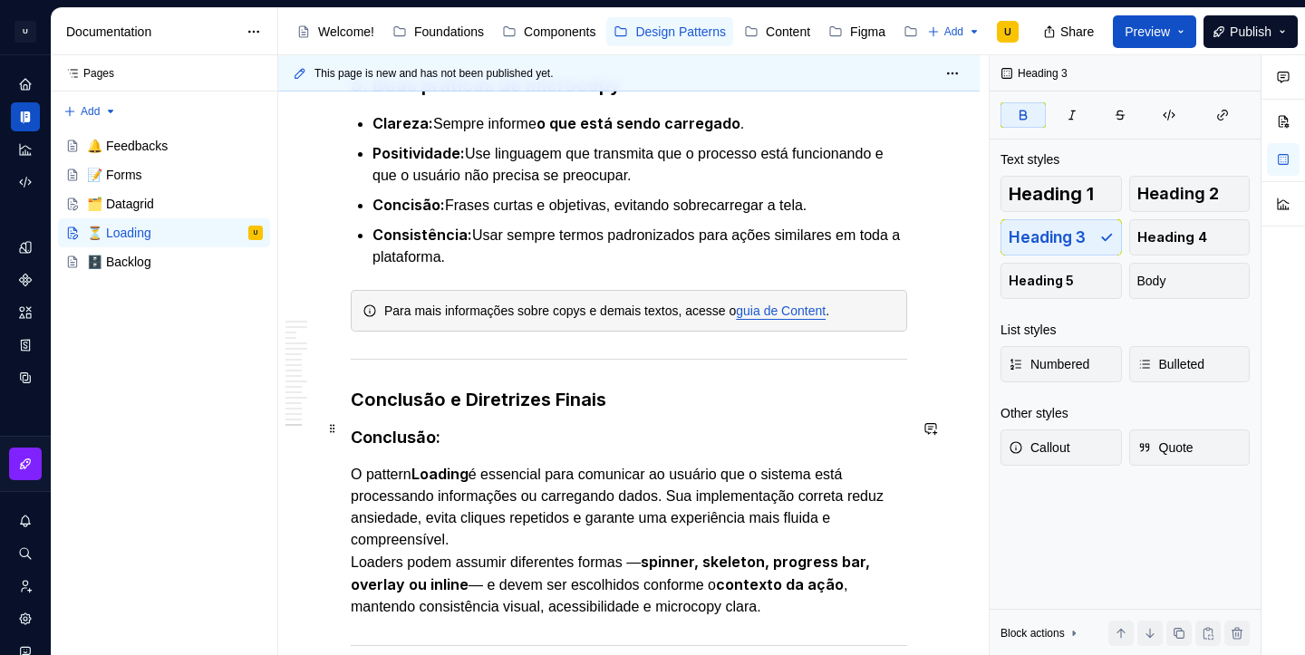
click at [574, 411] on strong "Conclusão e Diretrizes Finais" at bounding box center [479, 400] width 256 height 22
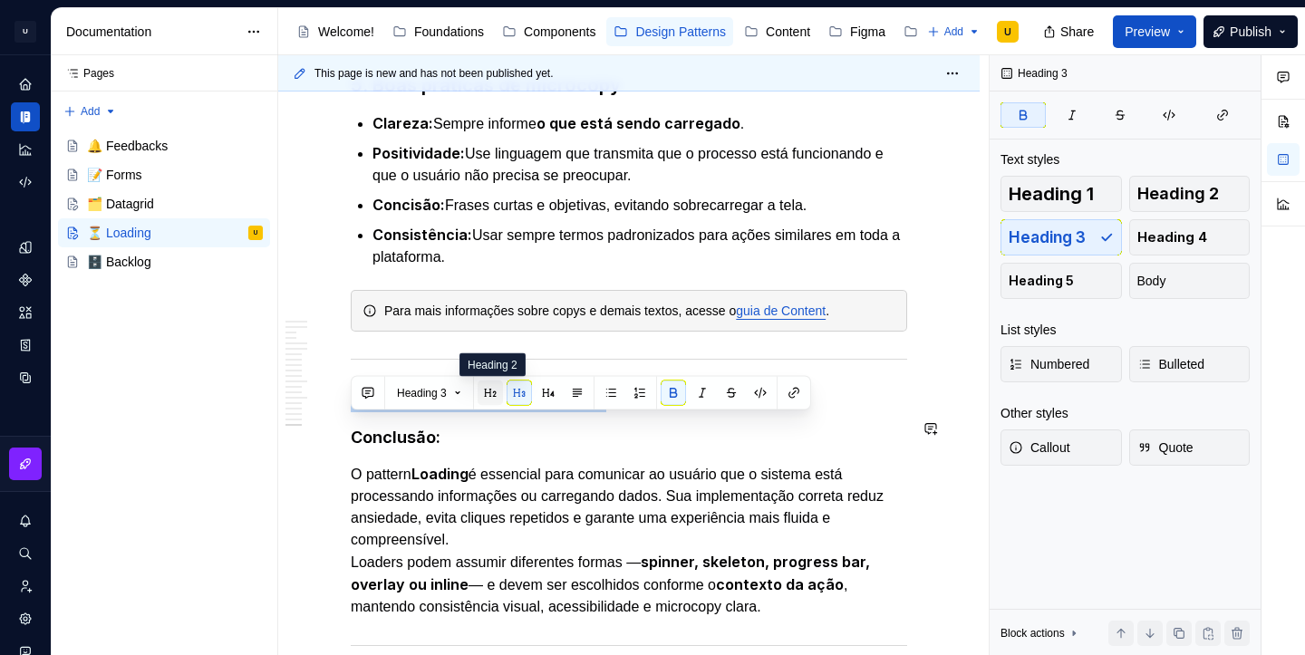
click at [503, 396] on button "button" at bounding box center [490, 393] width 25 height 25
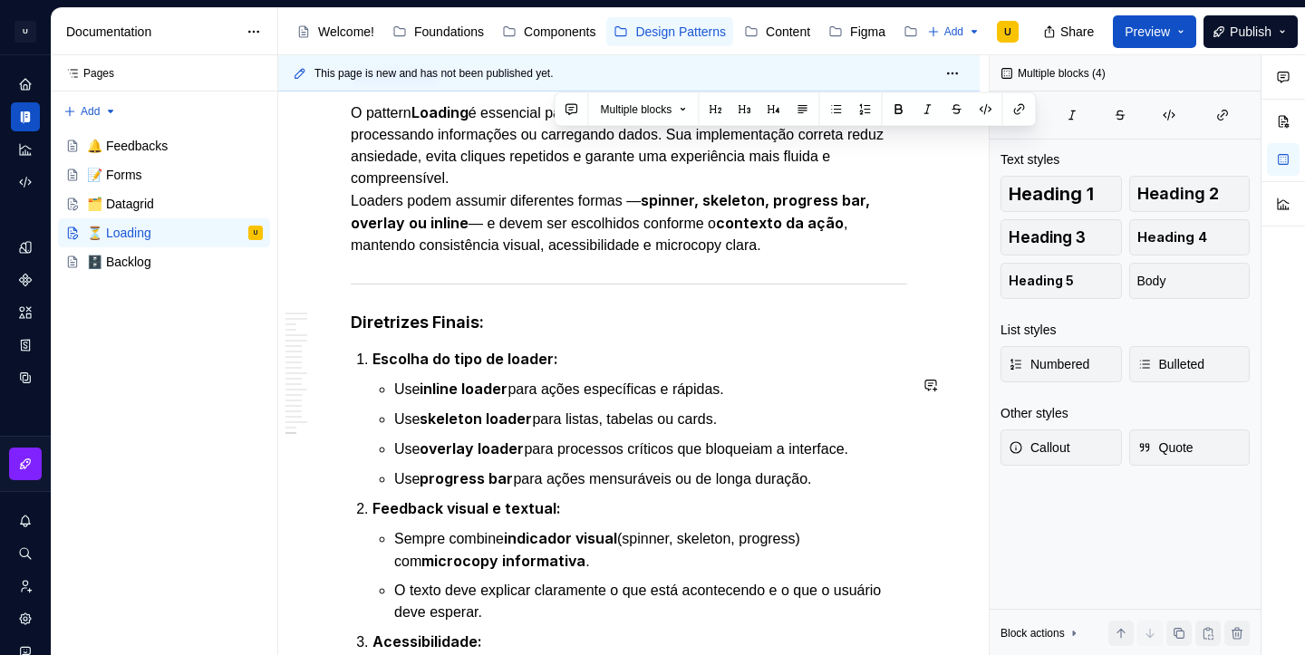
scroll to position [6468, 0]
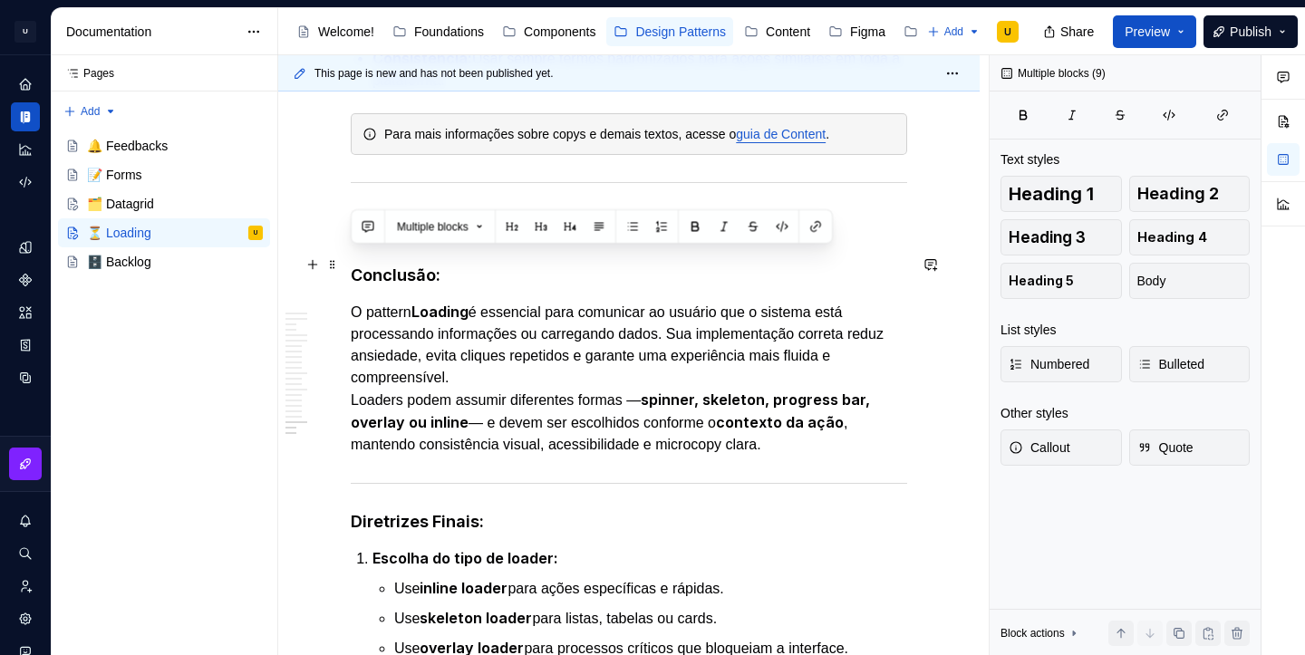
drag, startPoint x: 694, startPoint y: 469, endPoint x: 352, endPoint y: 261, distance: 400.6
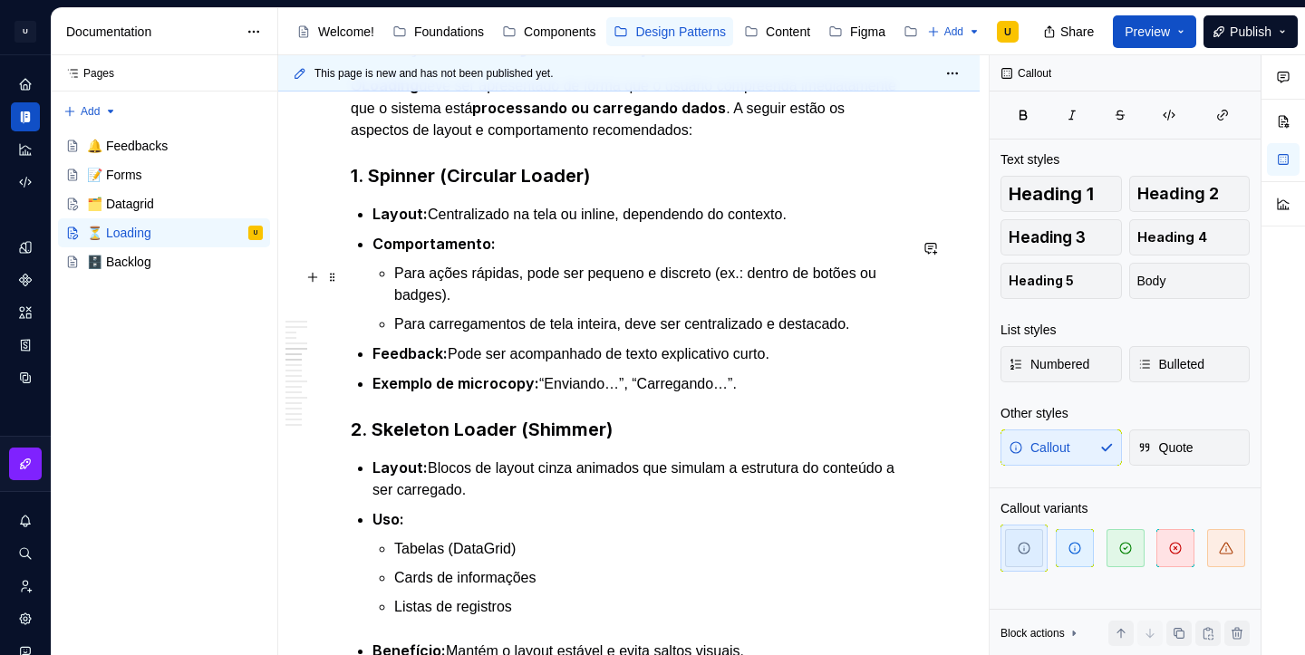
scroll to position [2206, 0]
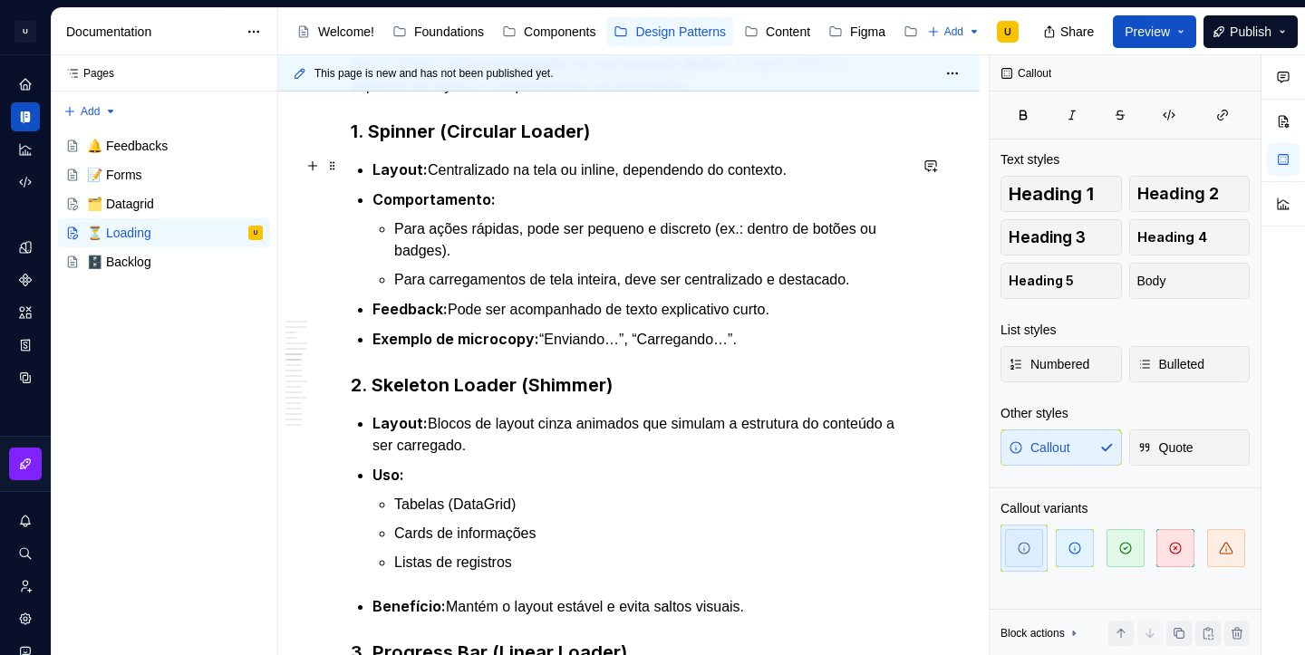
click at [496, 142] on strong "1. Spinner (Circular Loader)" at bounding box center [470, 132] width 239 height 22
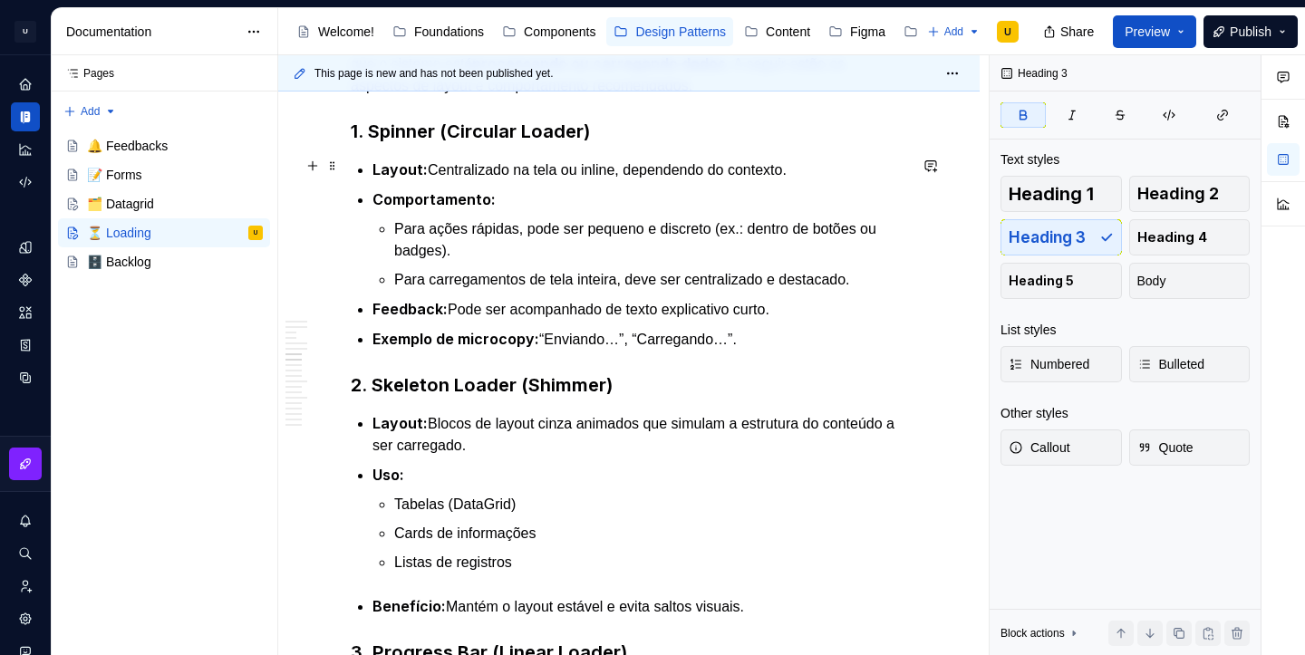
click at [496, 142] on strong "1. Spinner (Circular Loader)" at bounding box center [470, 132] width 239 height 22
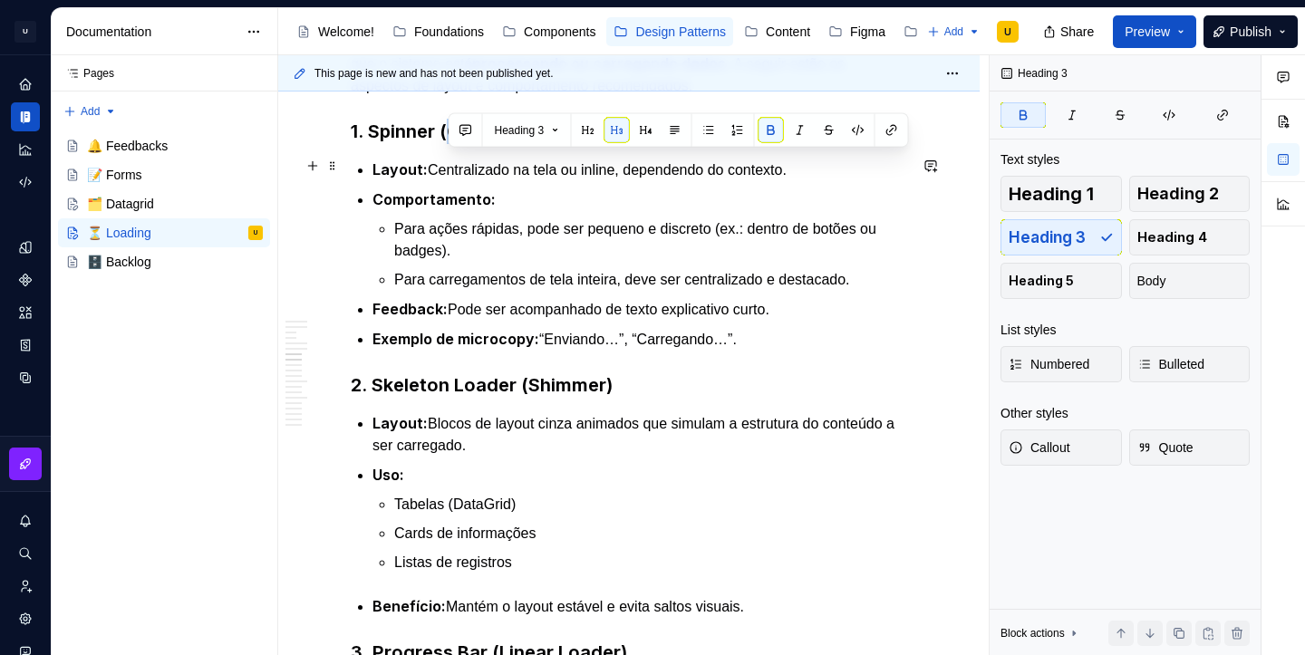
click at [496, 142] on strong "1. Spinner (Circular Loader)" at bounding box center [470, 132] width 239 height 22
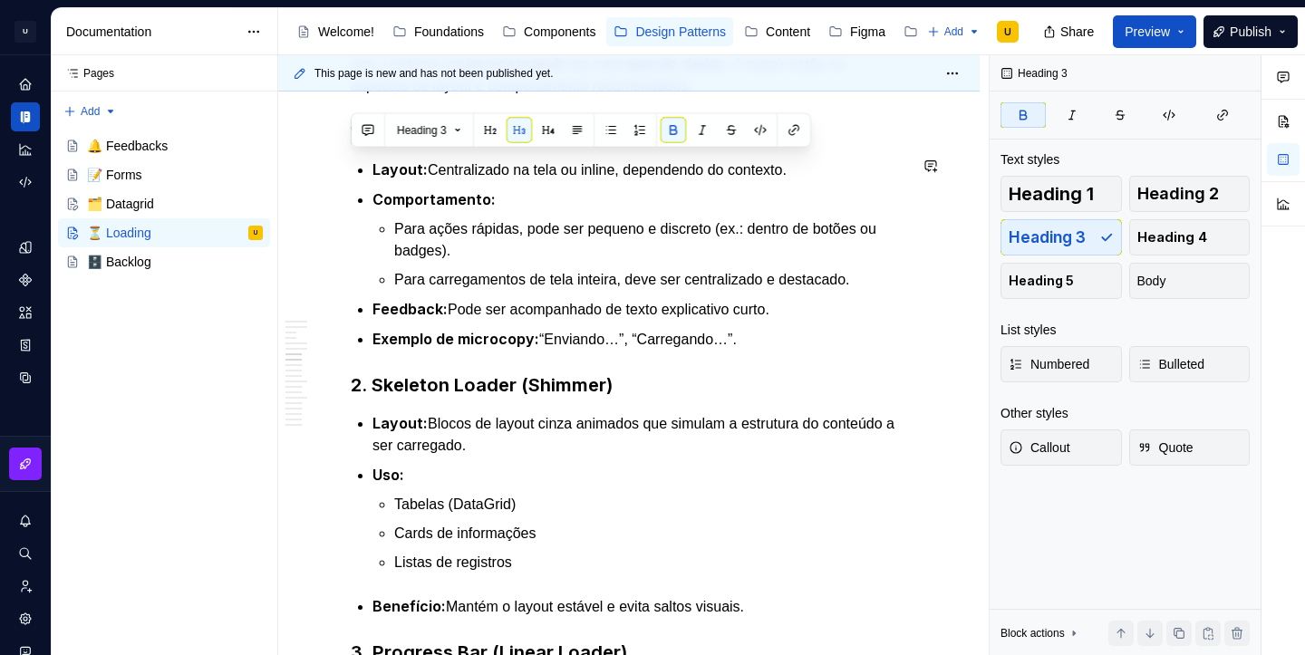
copy strong "1. Spinner (Circular Loader)"
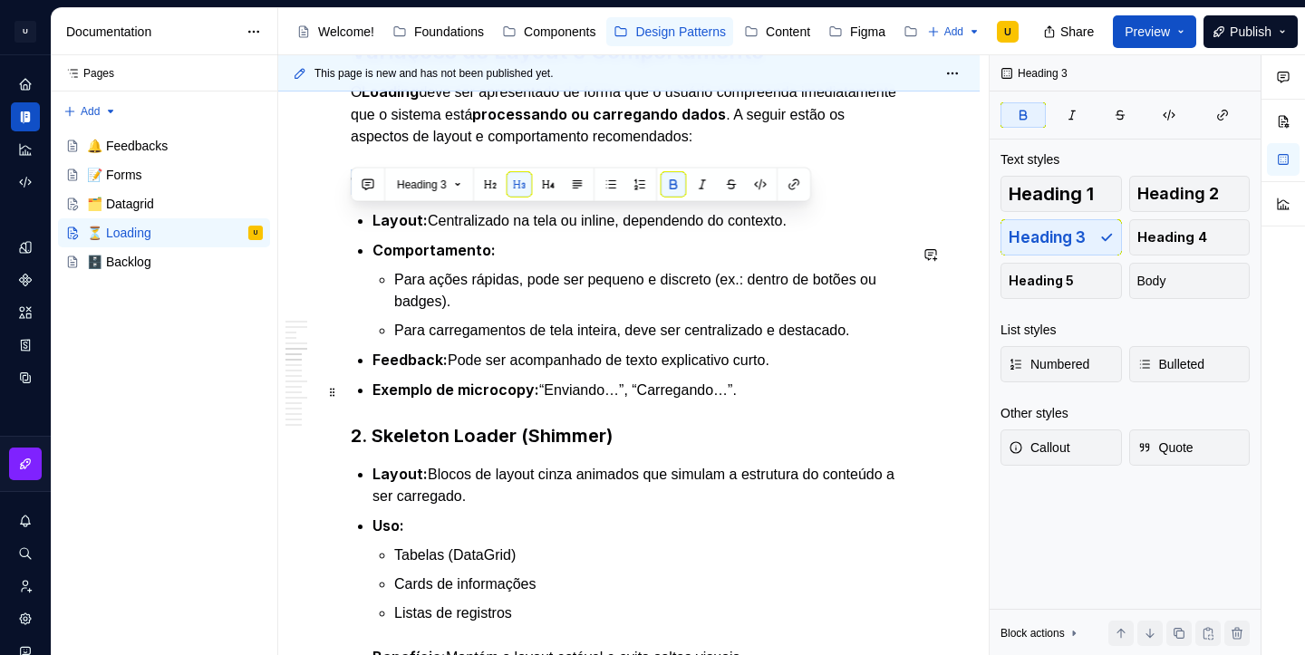
scroll to position [2152, 0]
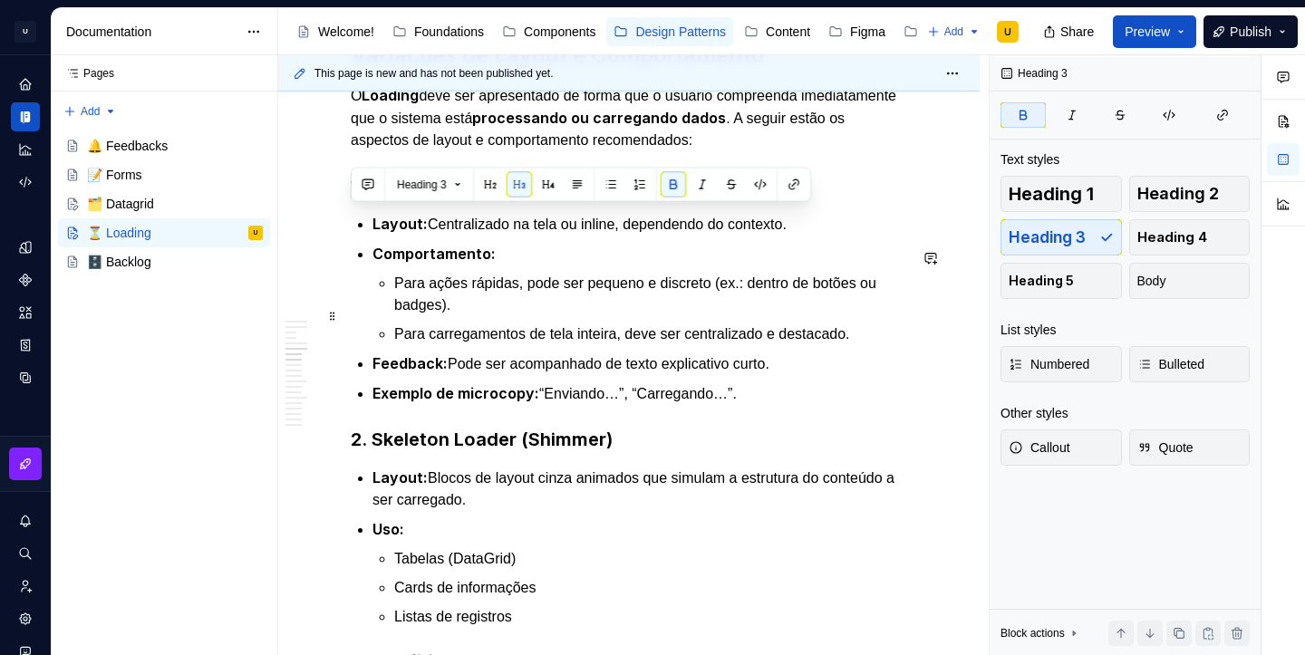
click at [637, 316] on p "Para ações rápidas, pode ser pequeno e discreto (ex.: dentro de botões ou badge…" at bounding box center [650, 295] width 513 height 44
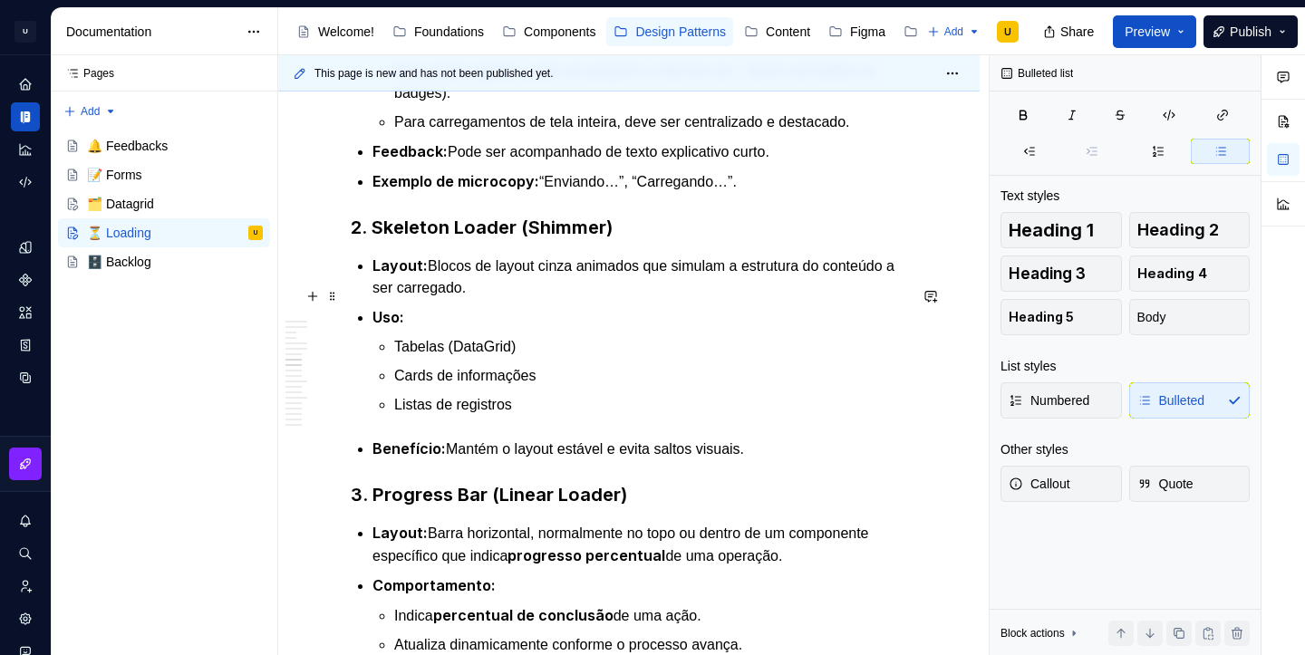
scroll to position [2366, 0]
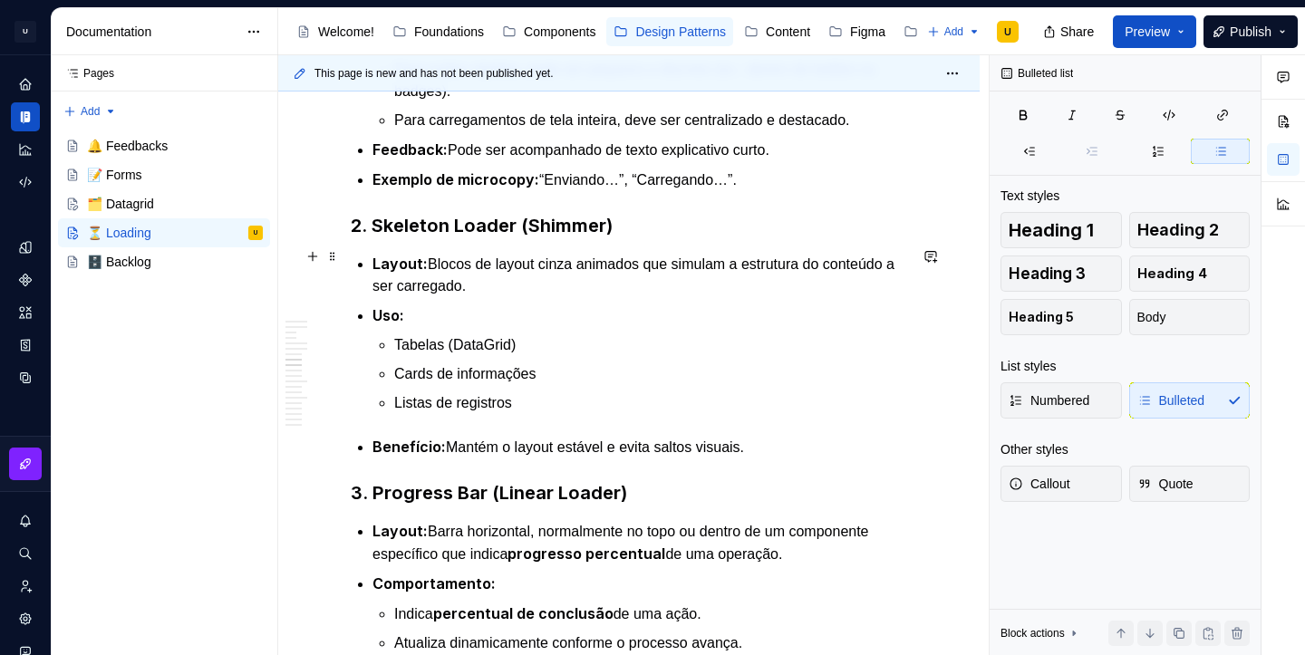
click at [504, 237] on strong "2. Skeleton Loader (Shimmer)" at bounding box center [482, 226] width 262 height 22
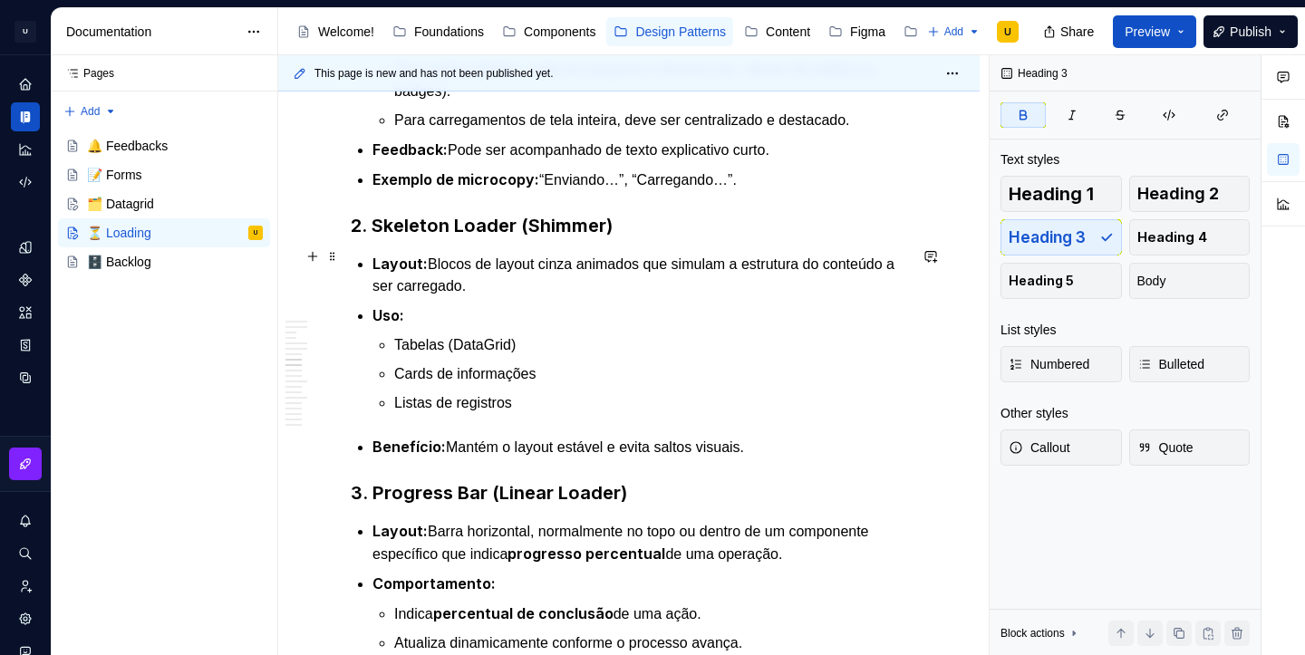
click at [504, 237] on strong "2. Skeleton Loader (Shimmer)" at bounding box center [482, 226] width 262 height 22
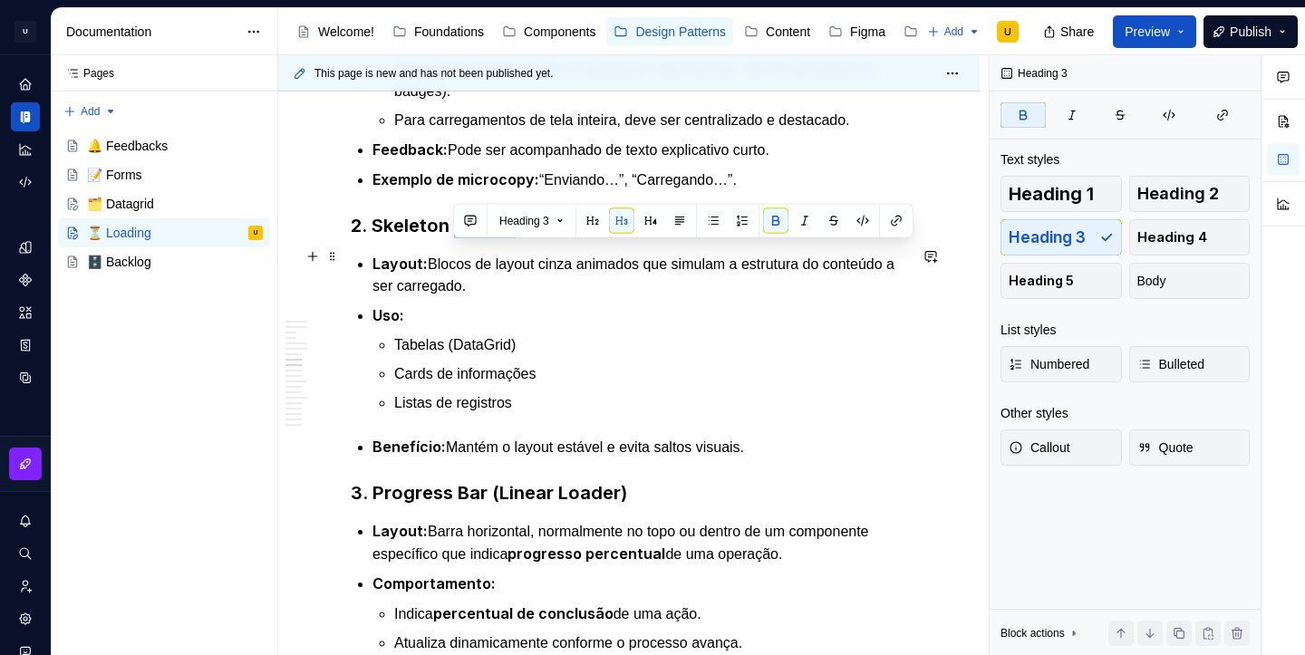
click at [504, 237] on strong "2. Skeleton Loader (Shimmer)" at bounding box center [482, 226] width 262 height 22
copy strong "2. Skeleton Loader (Shimmer)"
type textarea "*"
